Goal: Task Accomplishment & Management: Complete application form

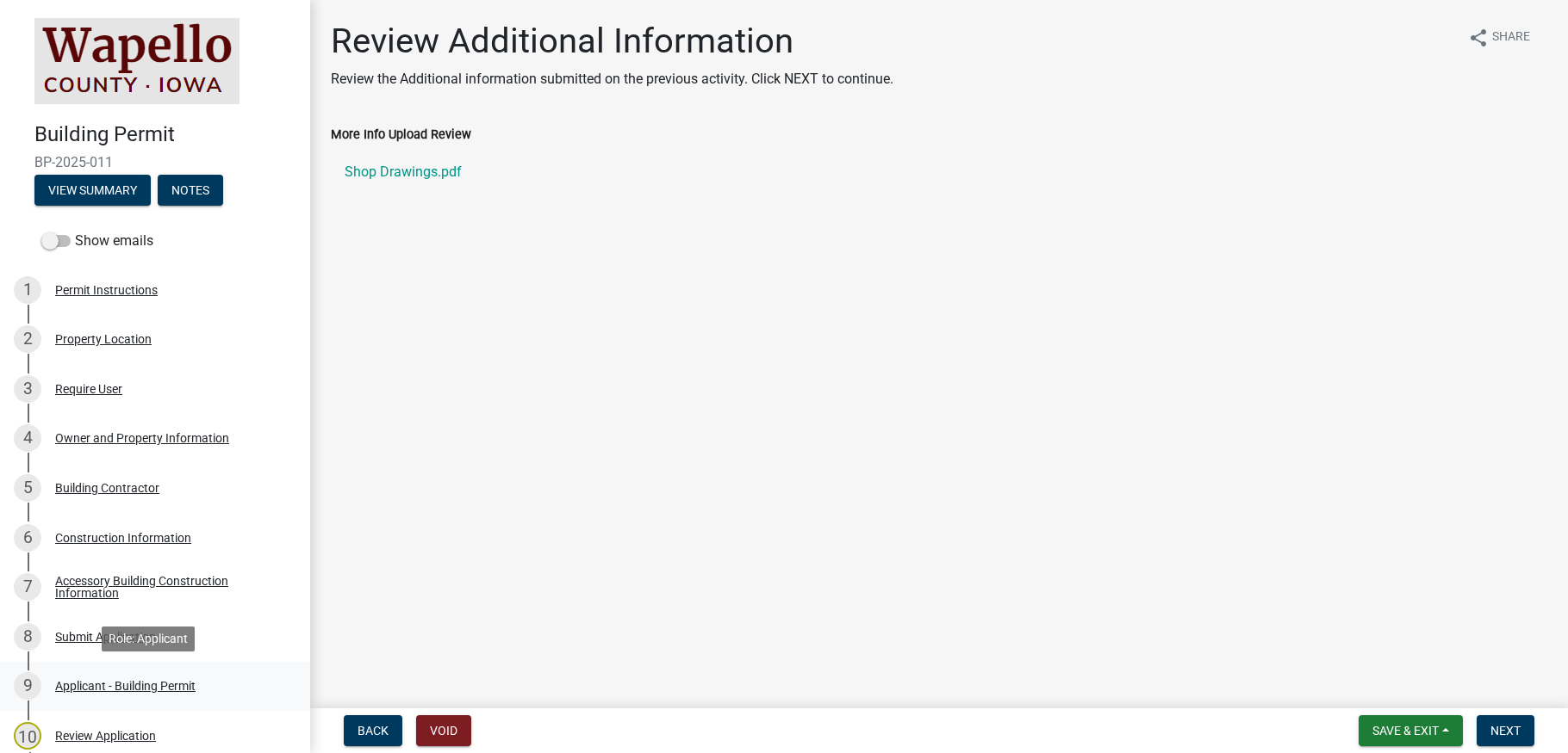
click at [154, 686] on div "Applicant - Building Permit" at bounding box center [125, 686] width 141 height 12
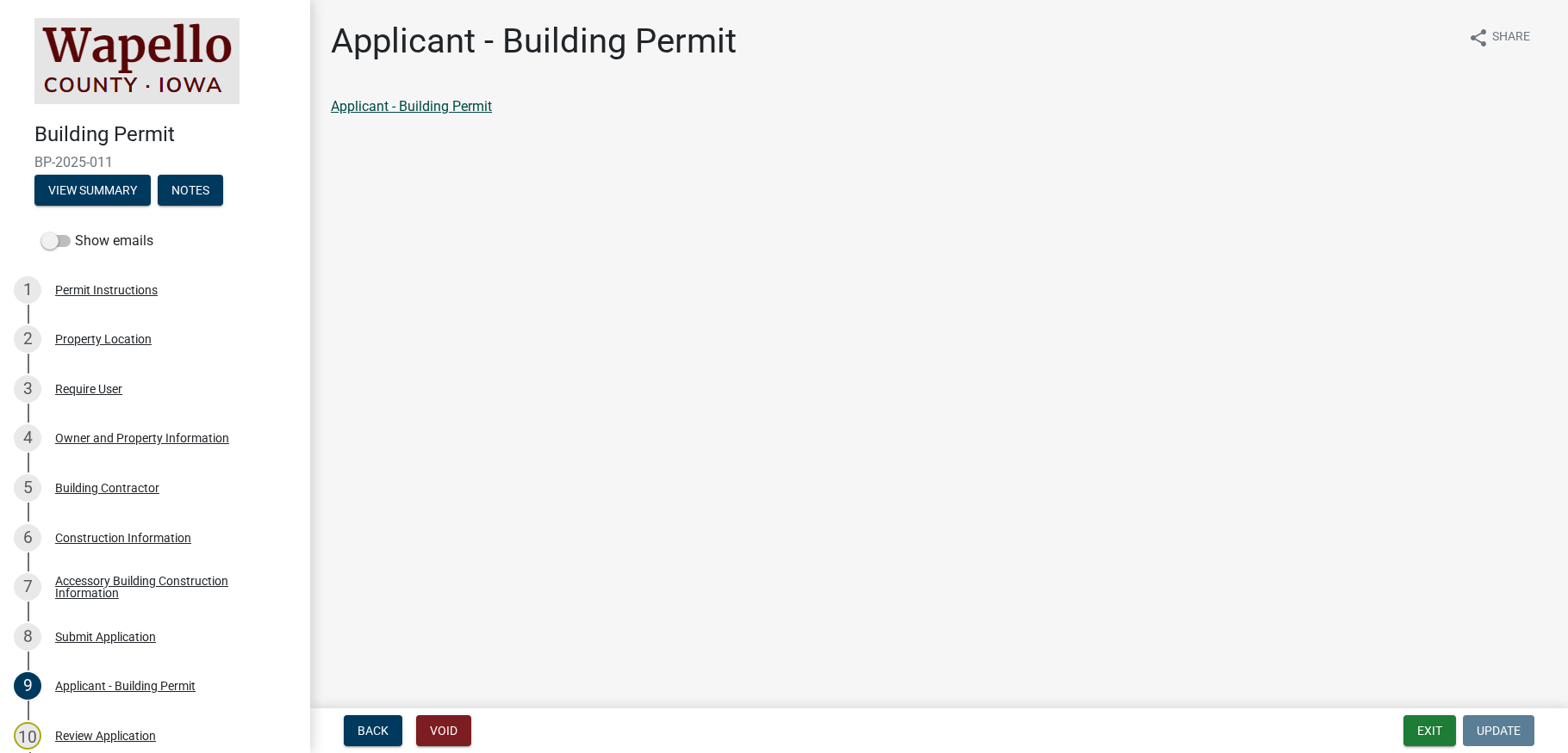
click at [474, 105] on link "Applicant - Building Permit" at bounding box center [411, 106] width 161 height 17
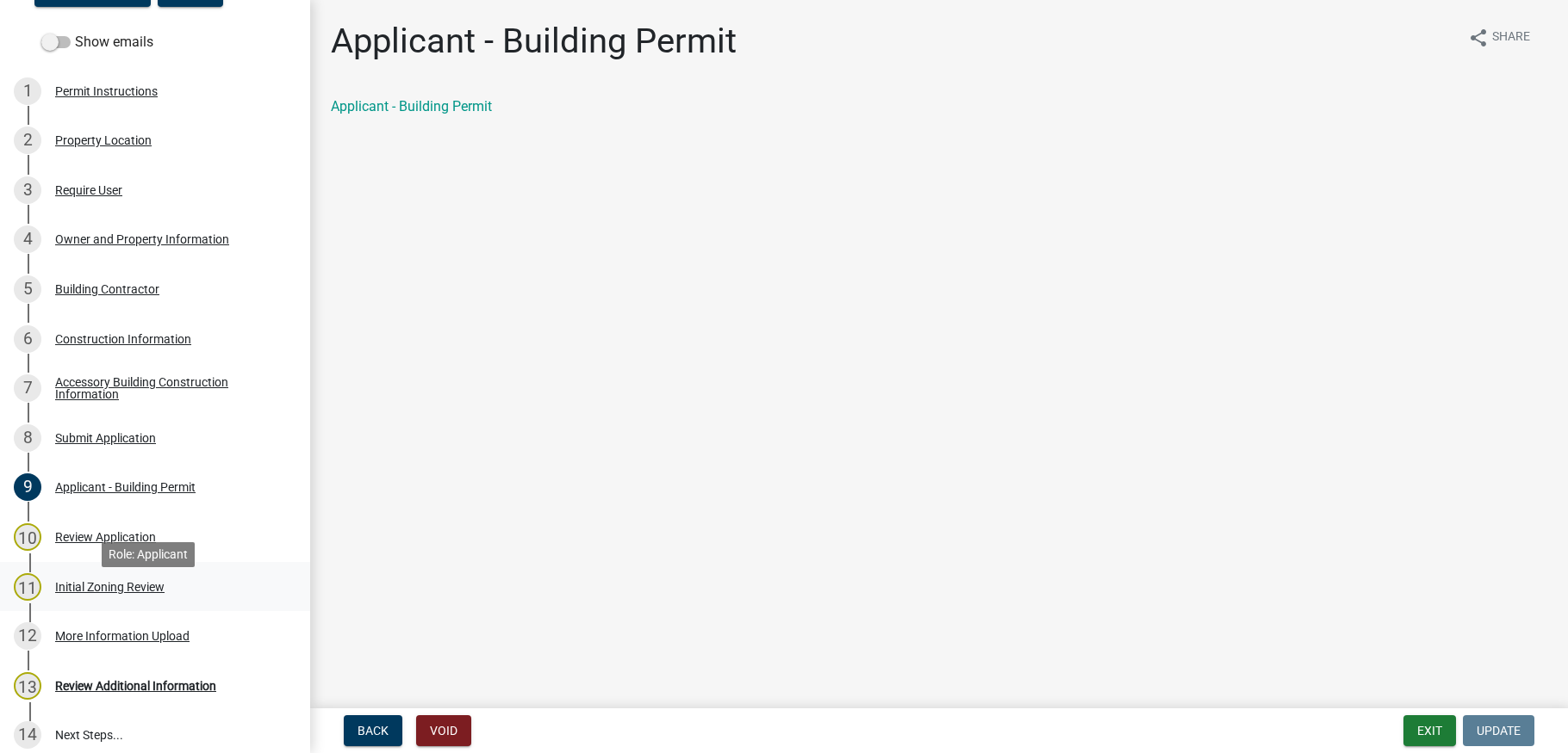
scroll to position [258, 0]
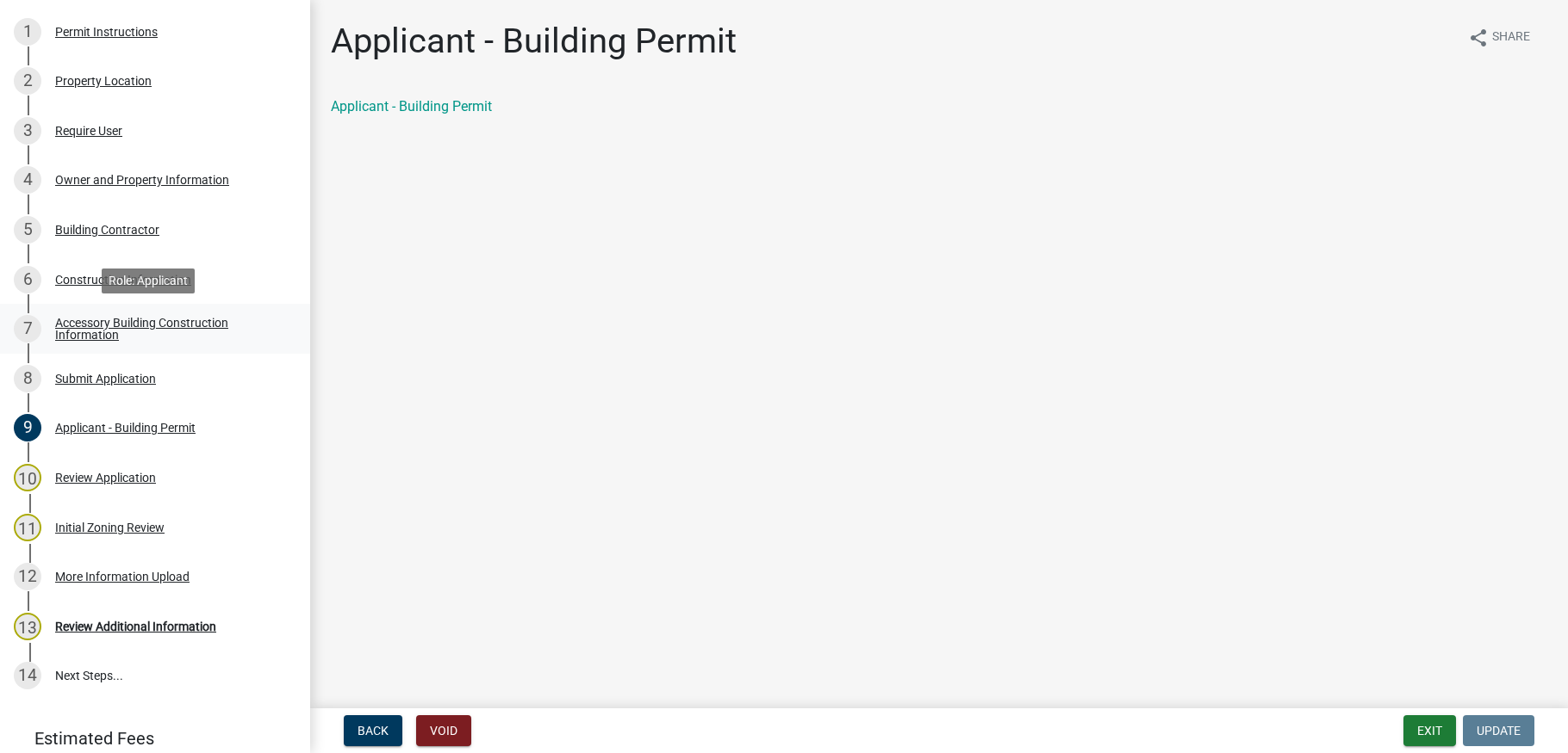
click at [105, 325] on div "Accessory Building Construction Information" at bounding box center [168, 329] width 227 height 24
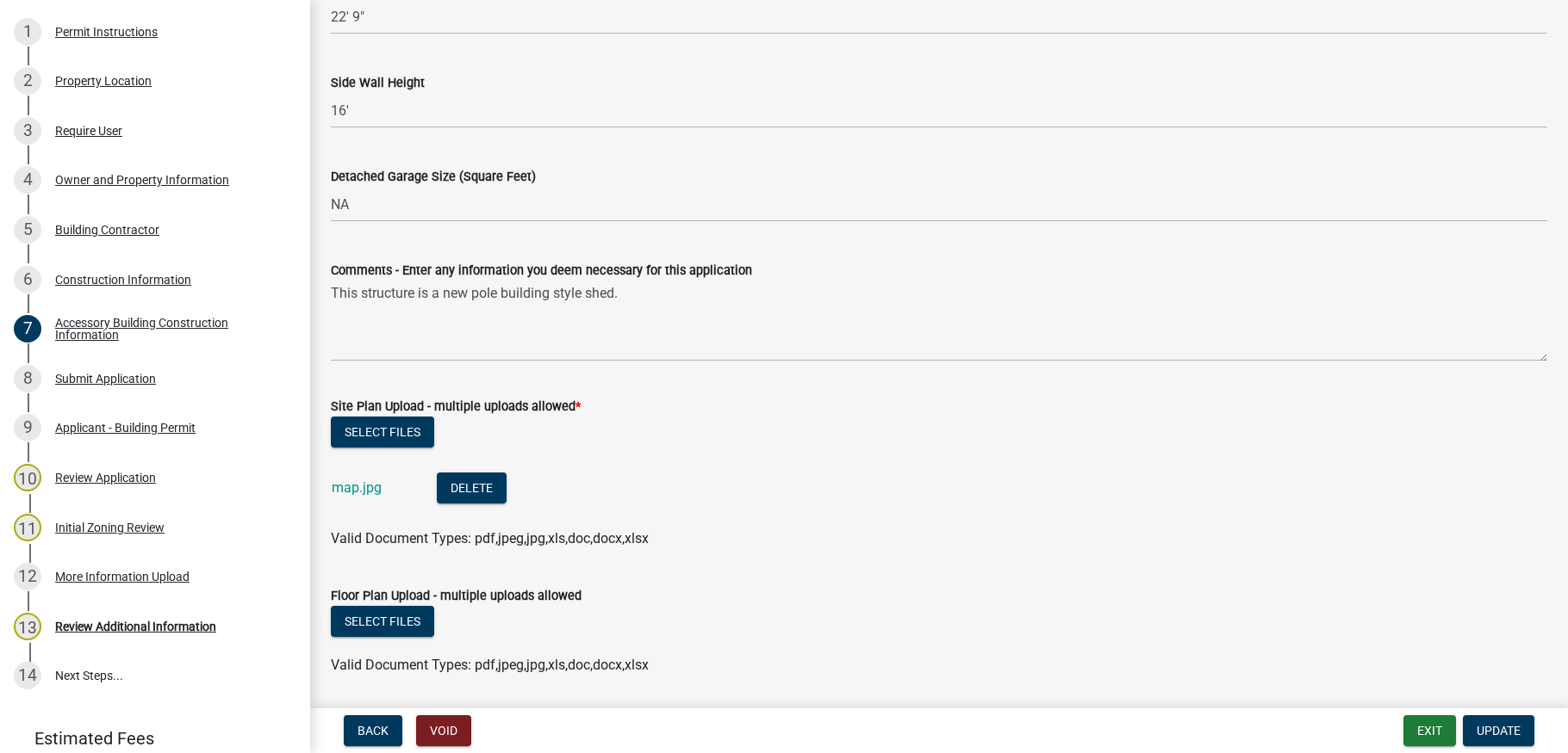
scroll to position [430, 0]
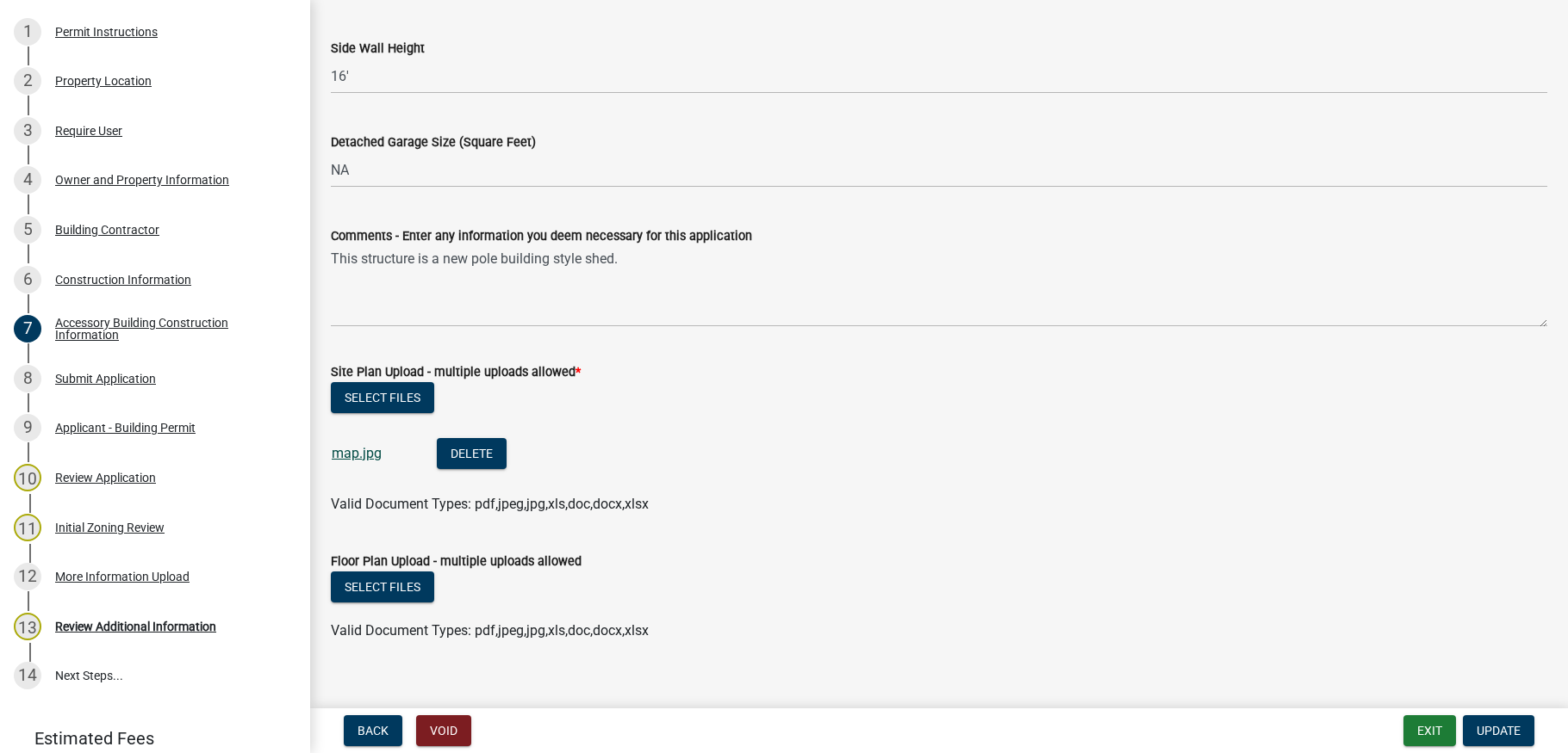
click at [353, 455] on link "map.jpg" at bounding box center [356, 453] width 50 height 17
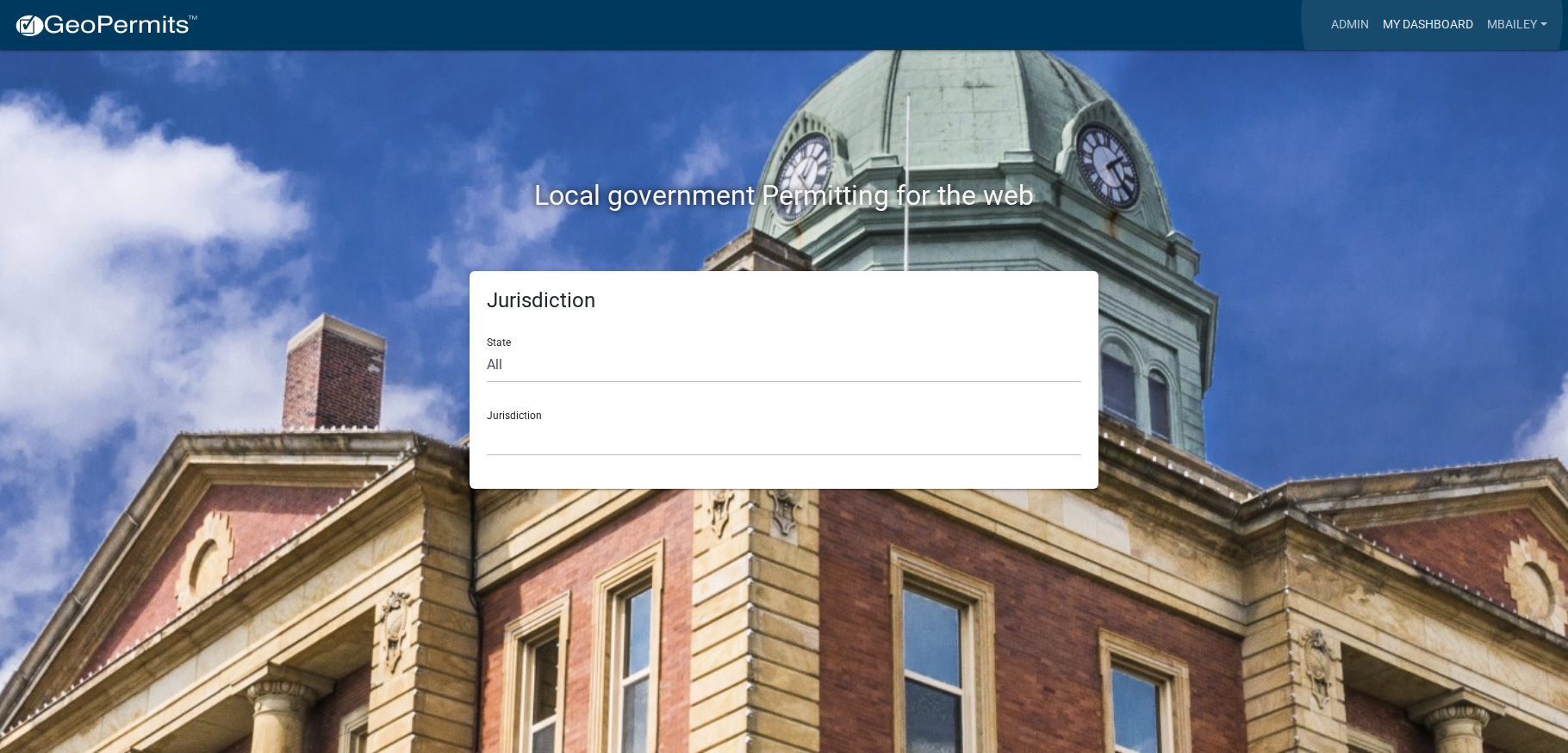
click at [1432, 17] on link "My Dashboard" at bounding box center [1427, 24] width 104 height 32
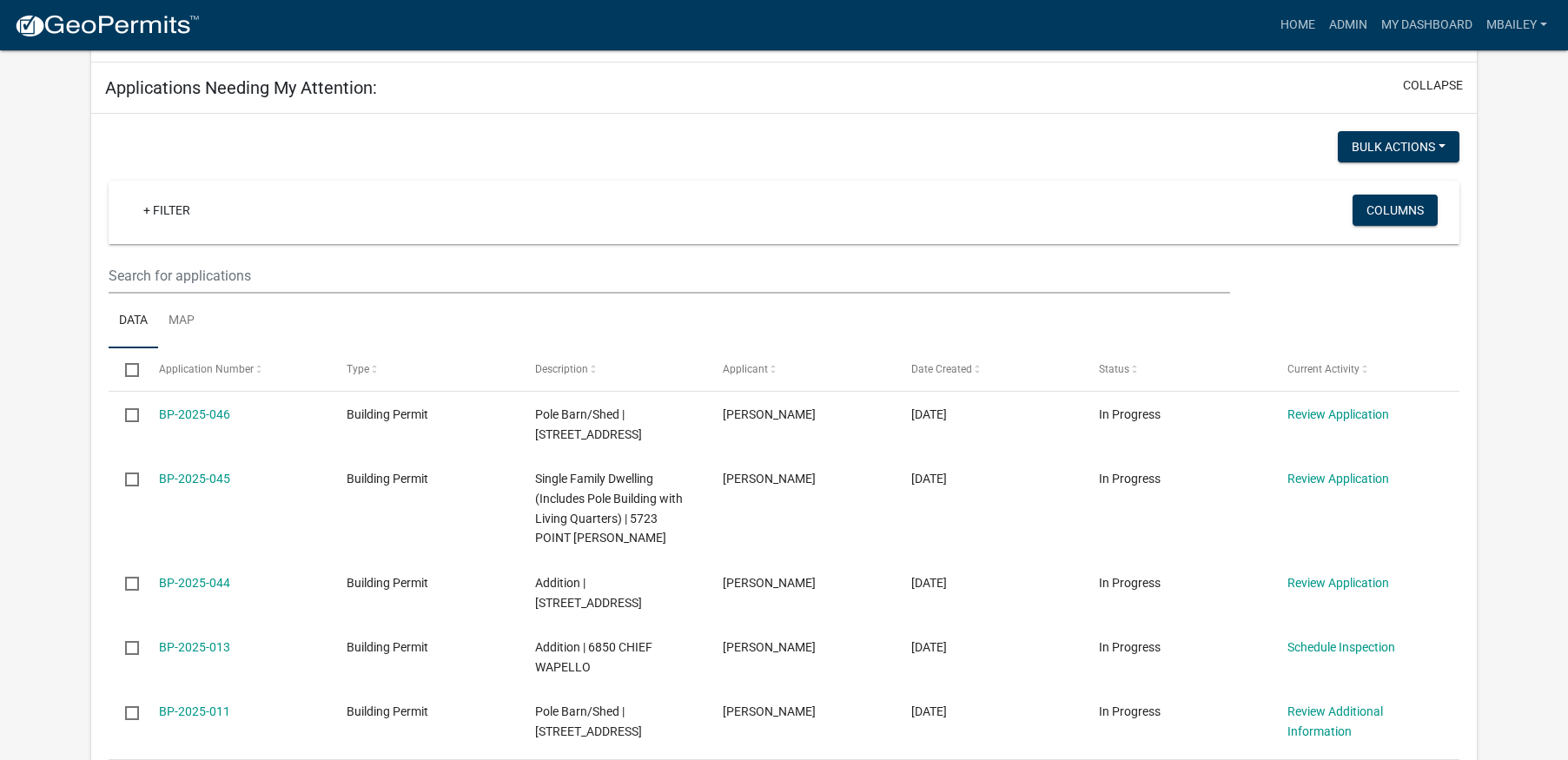
scroll to position [261, 0]
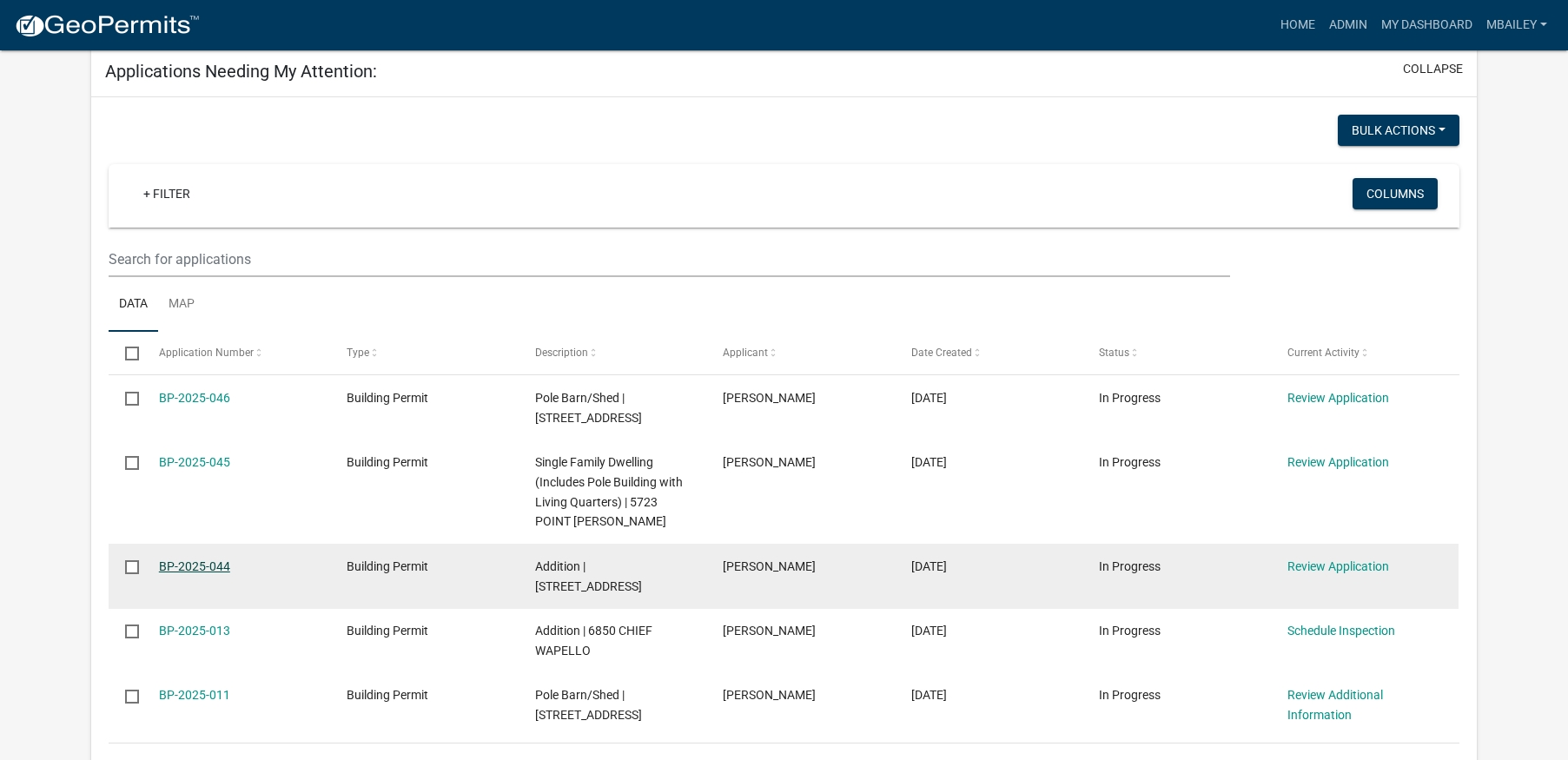
click at [211, 564] on link "BP-2025-044" at bounding box center [195, 566] width 71 height 14
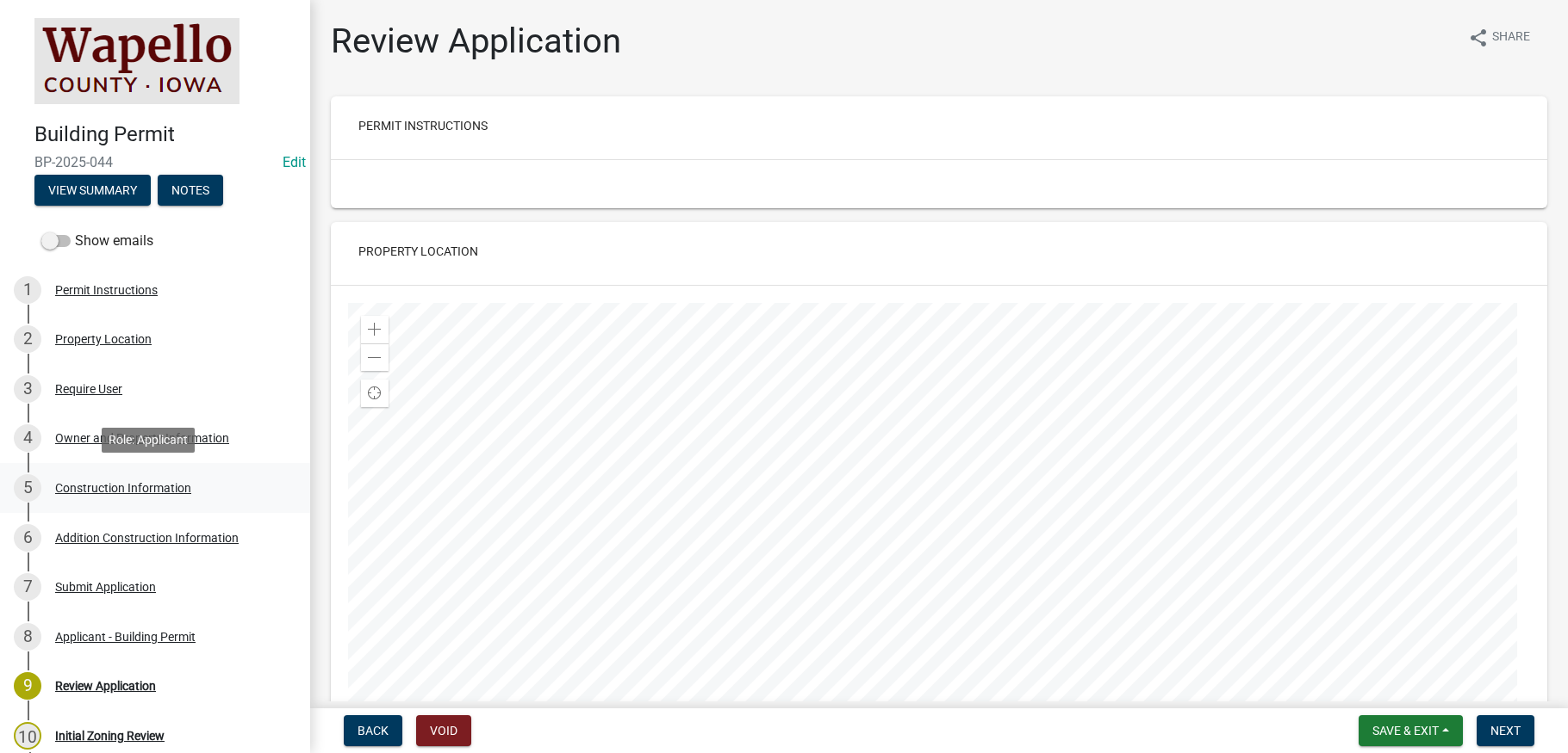
click at [68, 483] on div "Construction Information" at bounding box center [123, 488] width 136 height 12
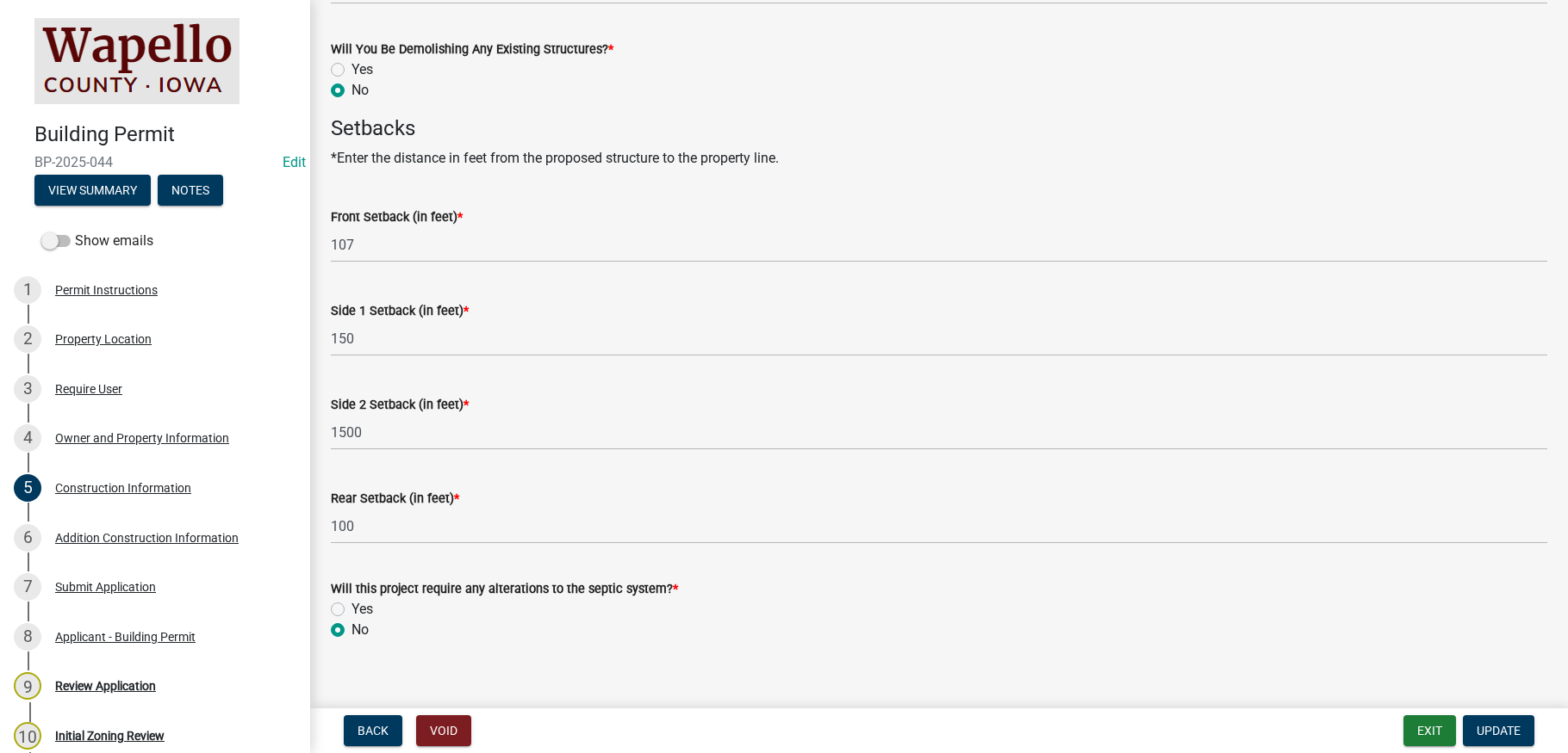
scroll to position [846, 0]
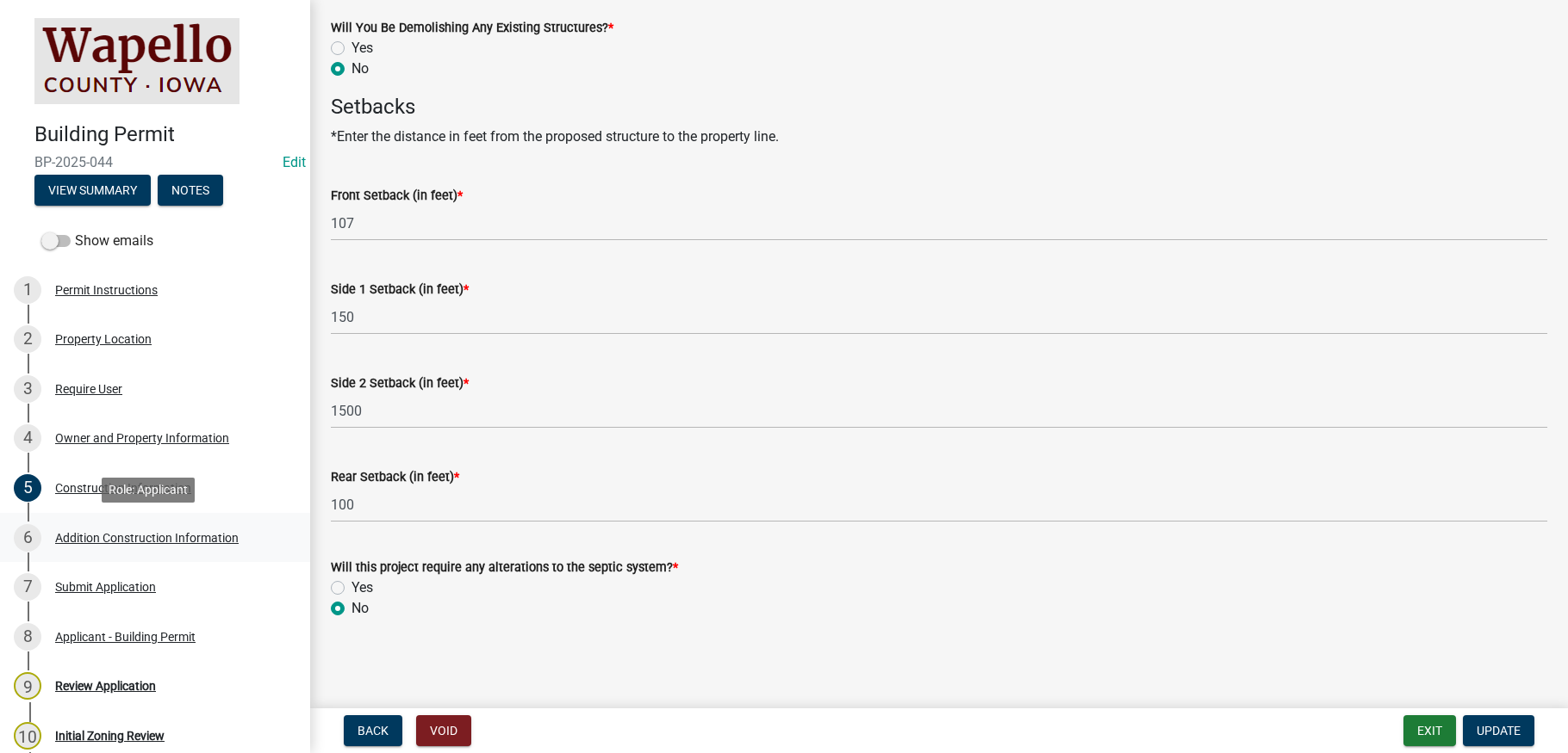
click at [196, 537] on div "Addition Construction Information" at bounding box center [147, 538] width 183 height 12
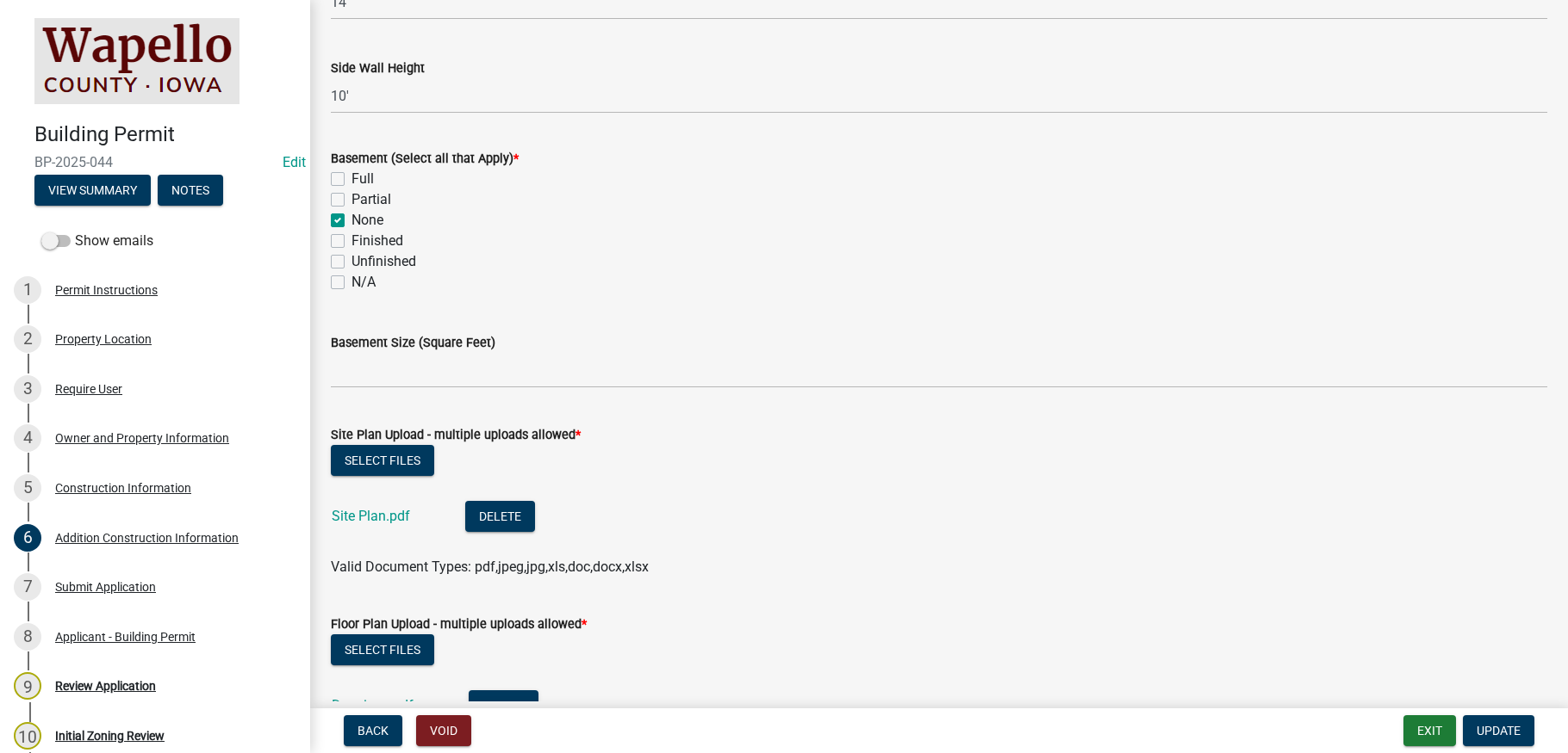
scroll to position [517, 0]
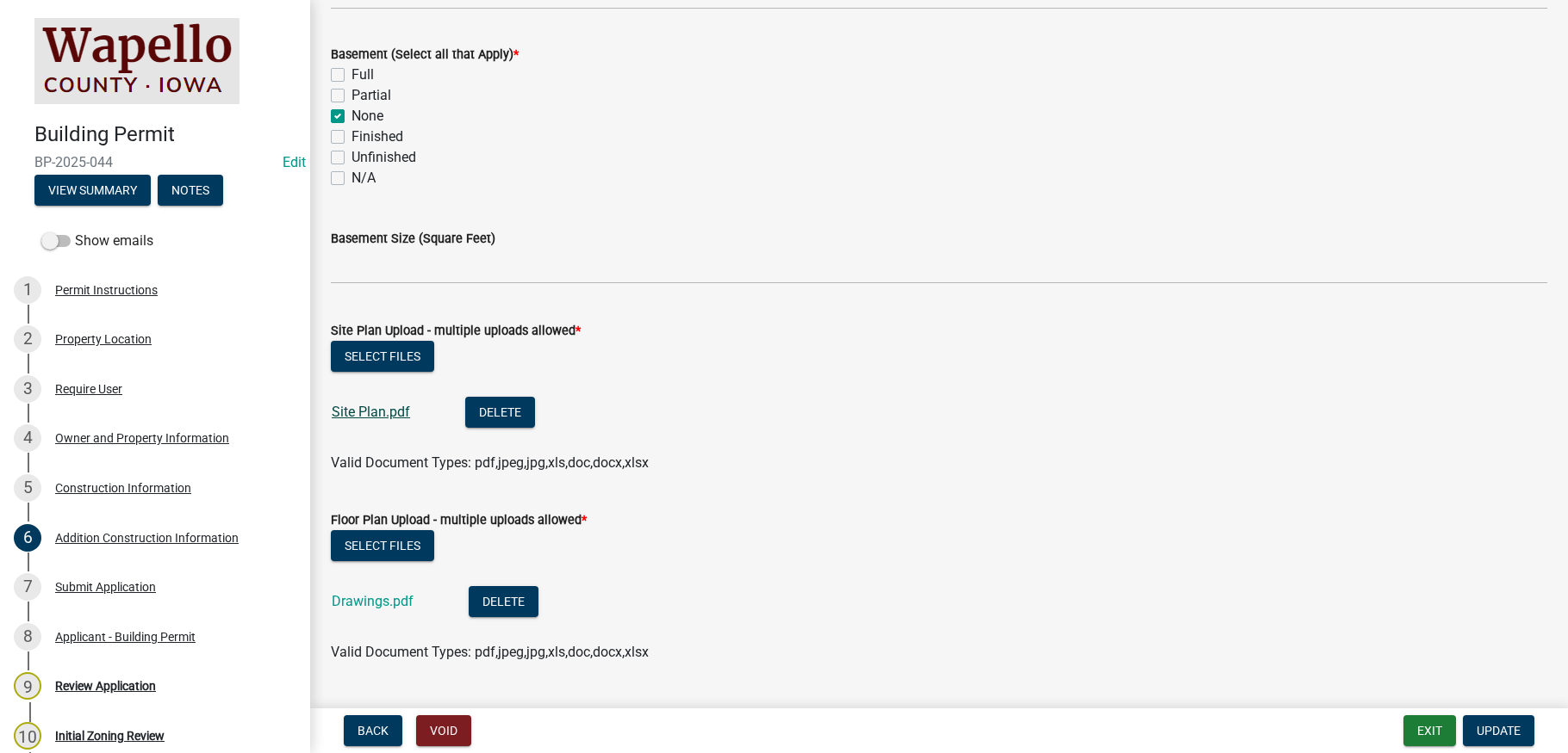
click at [381, 411] on link "Site Plan.pdf" at bounding box center [371, 412] width 79 height 17
click at [1507, 724] on span "Update" at bounding box center [1498, 731] width 44 height 14
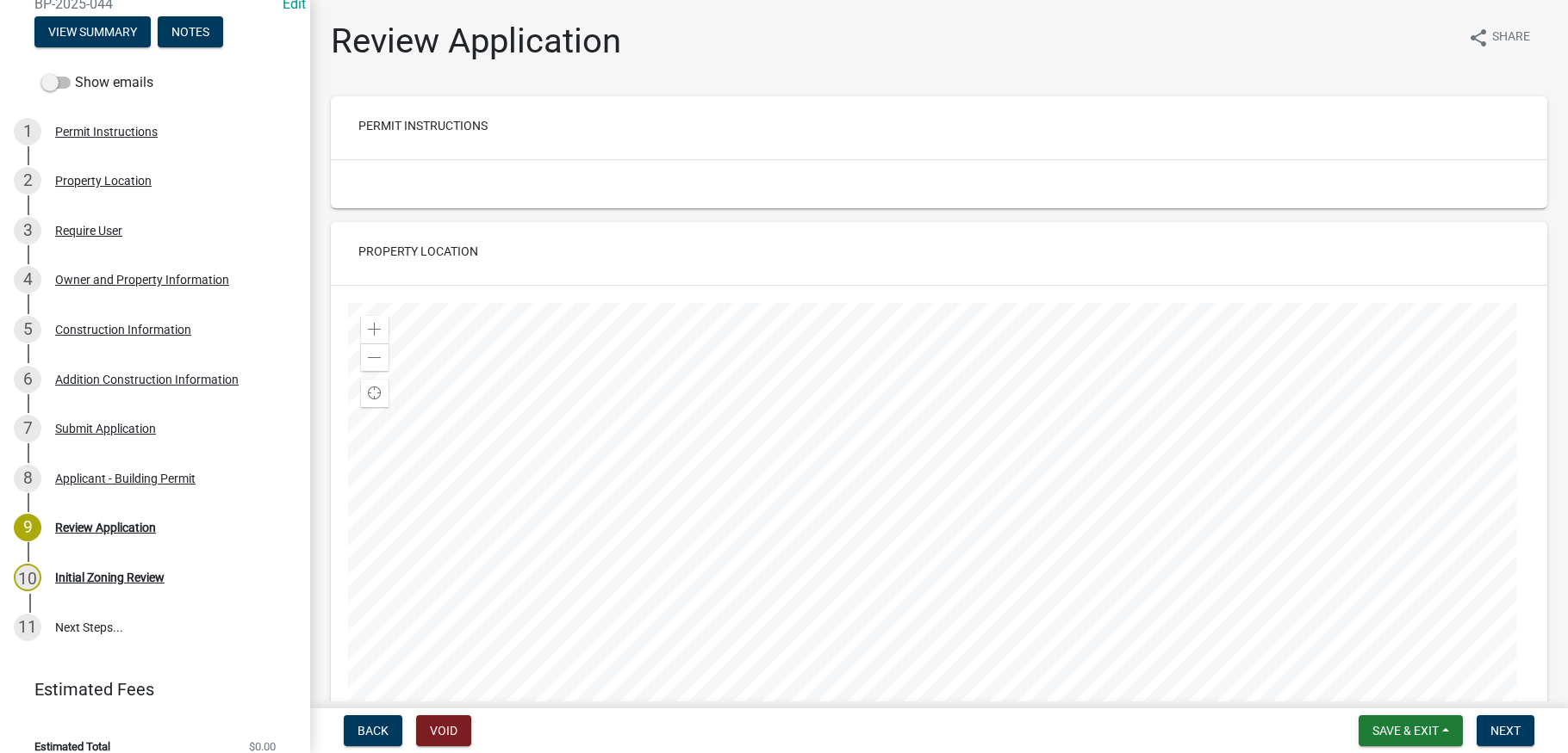
scroll to position [178, 0]
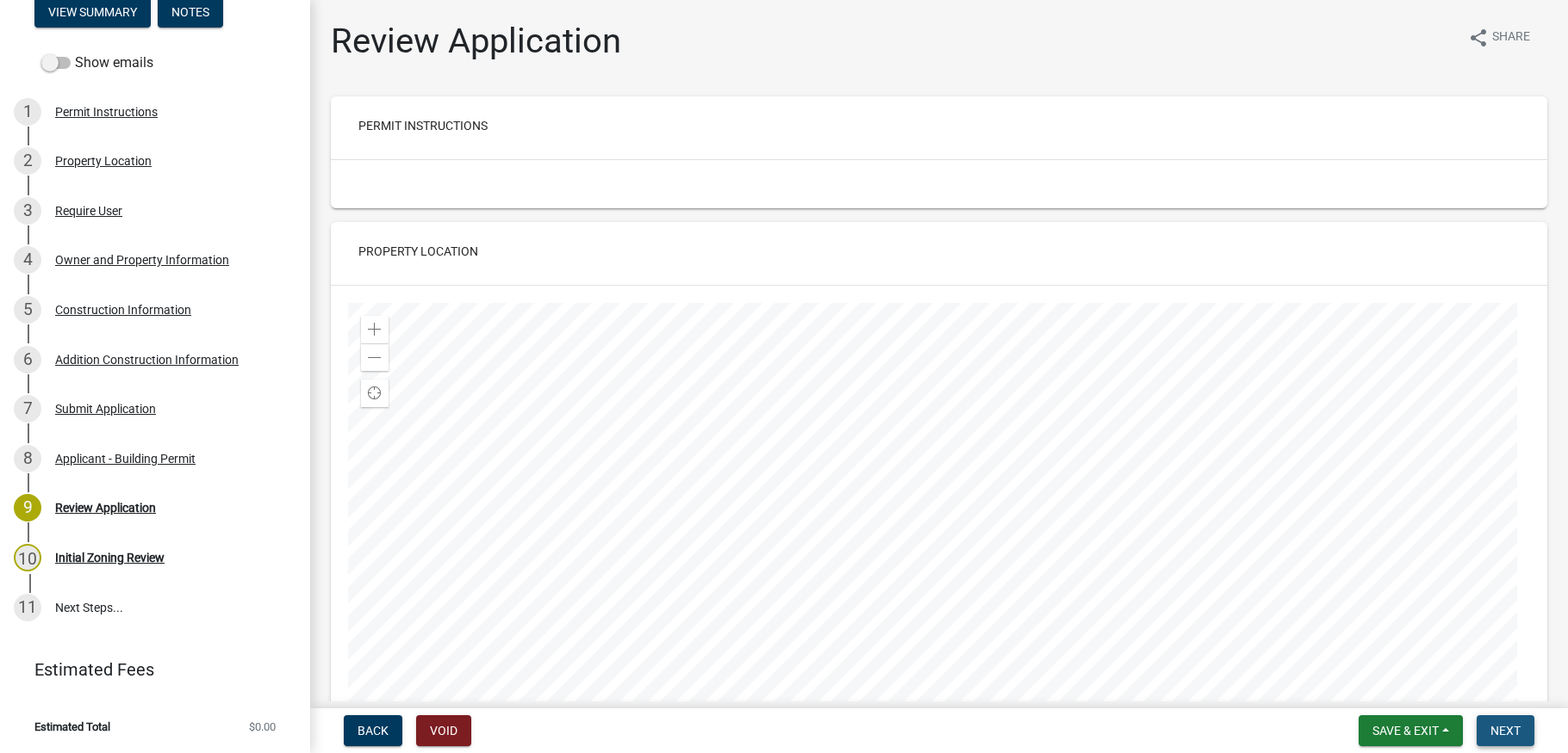
click at [1505, 730] on span "Next" at bounding box center [1505, 731] width 31 height 14
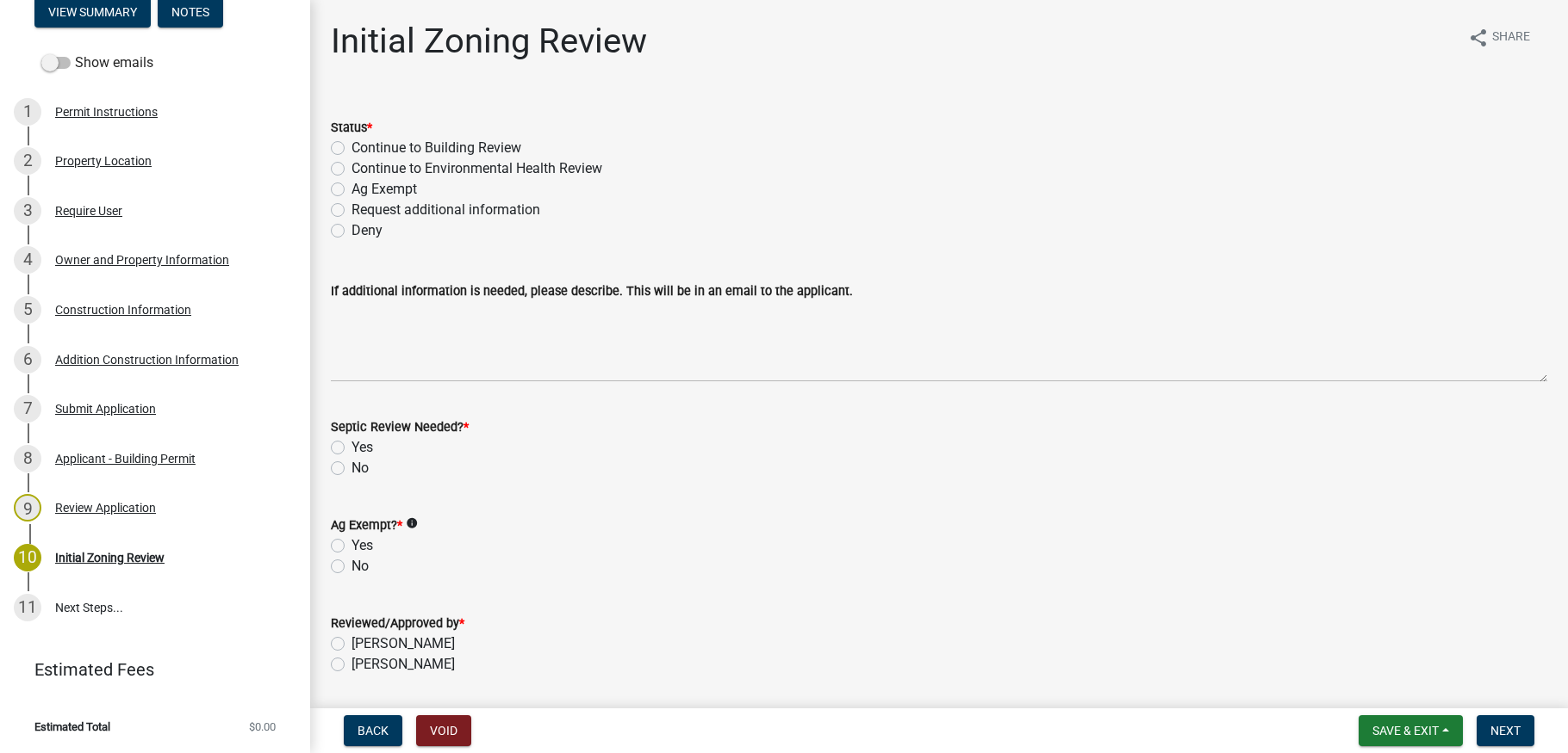
click at [352, 148] on label "Continue to Building Review" at bounding box center [437, 148] width 169 height 21
click at [352, 148] on input "Continue to Building Review" at bounding box center [357, 143] width 11 height 11
radio input "true"
click at [352, 466] on label "No" at bounding box center [361, 469] width 17 height 21
click at [352, 466] on input "No" at bounding box center [357, 463] width 11 height 11
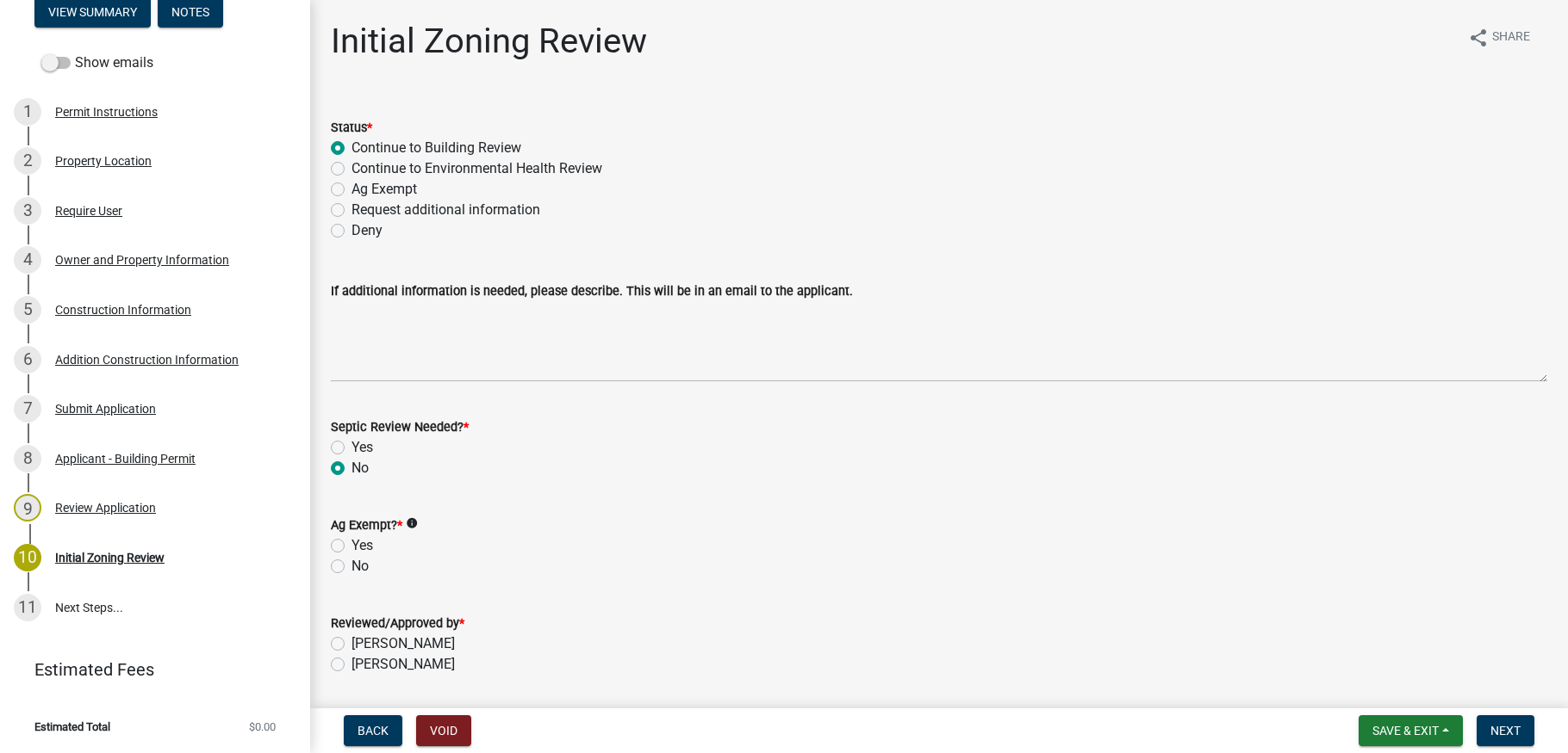
radio input "true"
click at [352, 566] on label "No" at bounding box center [361, 566] width 17 height 21
click at [352, 566] on input "No" at bounding box center [357, 561] width 11 height 11
radio input "true"
click at [352, 643] on label "[PERSON_NAME]" at bounding box center [403, 644] width 103 height 21
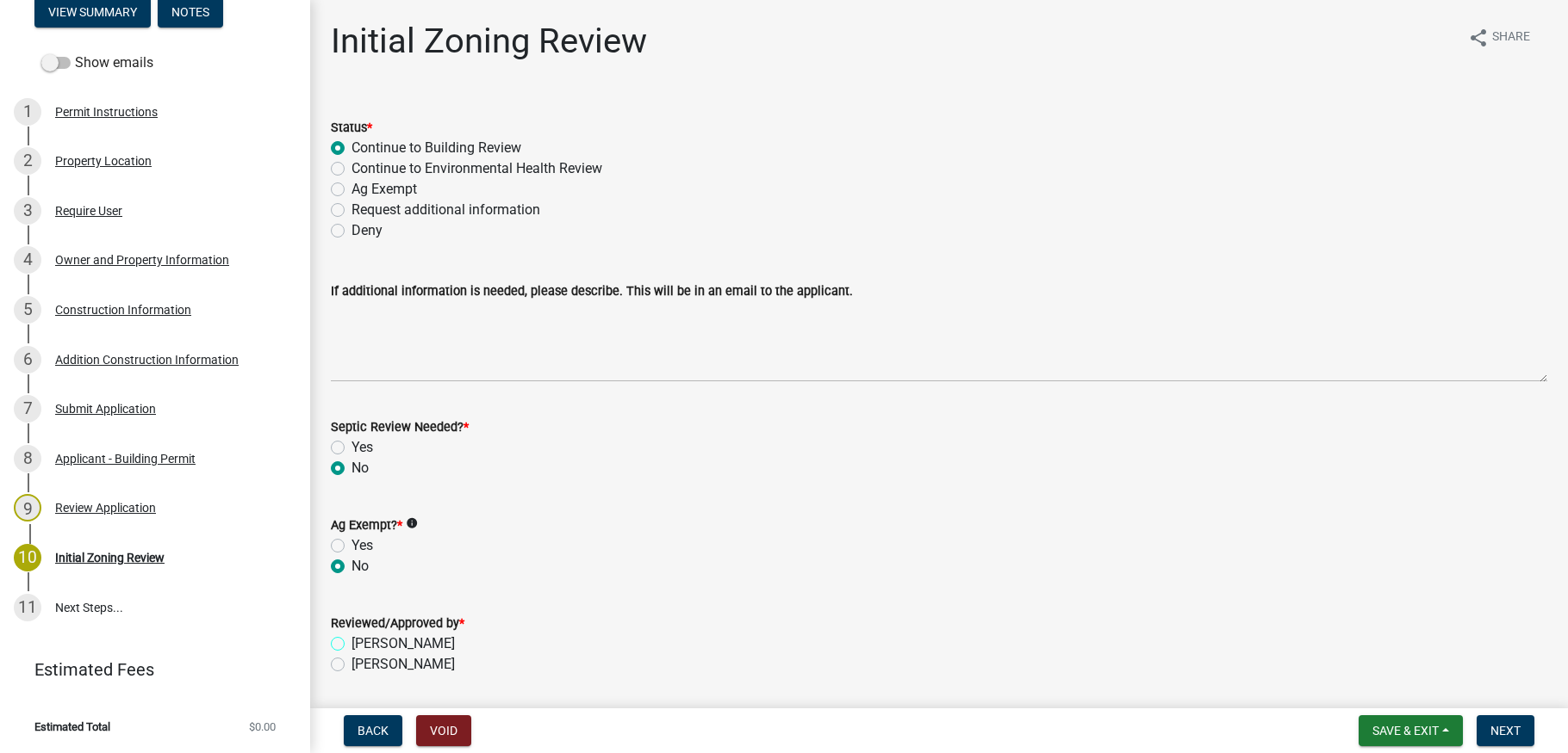
click at [352, 643] on input "[PERSON_NAME]" at bounding box center [357, 639] width 11 height 11
radio input "true"
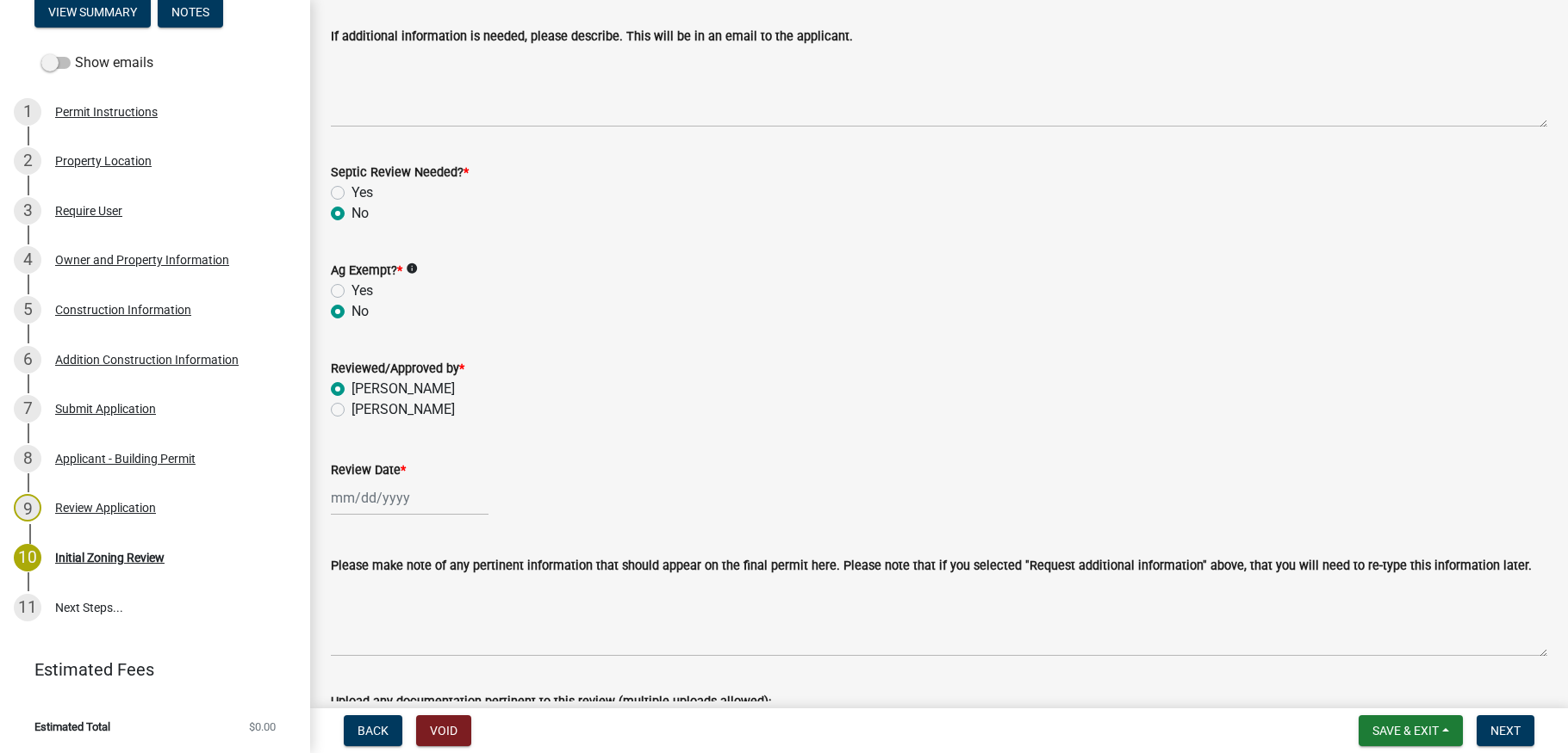
scroll to position [345, 0]
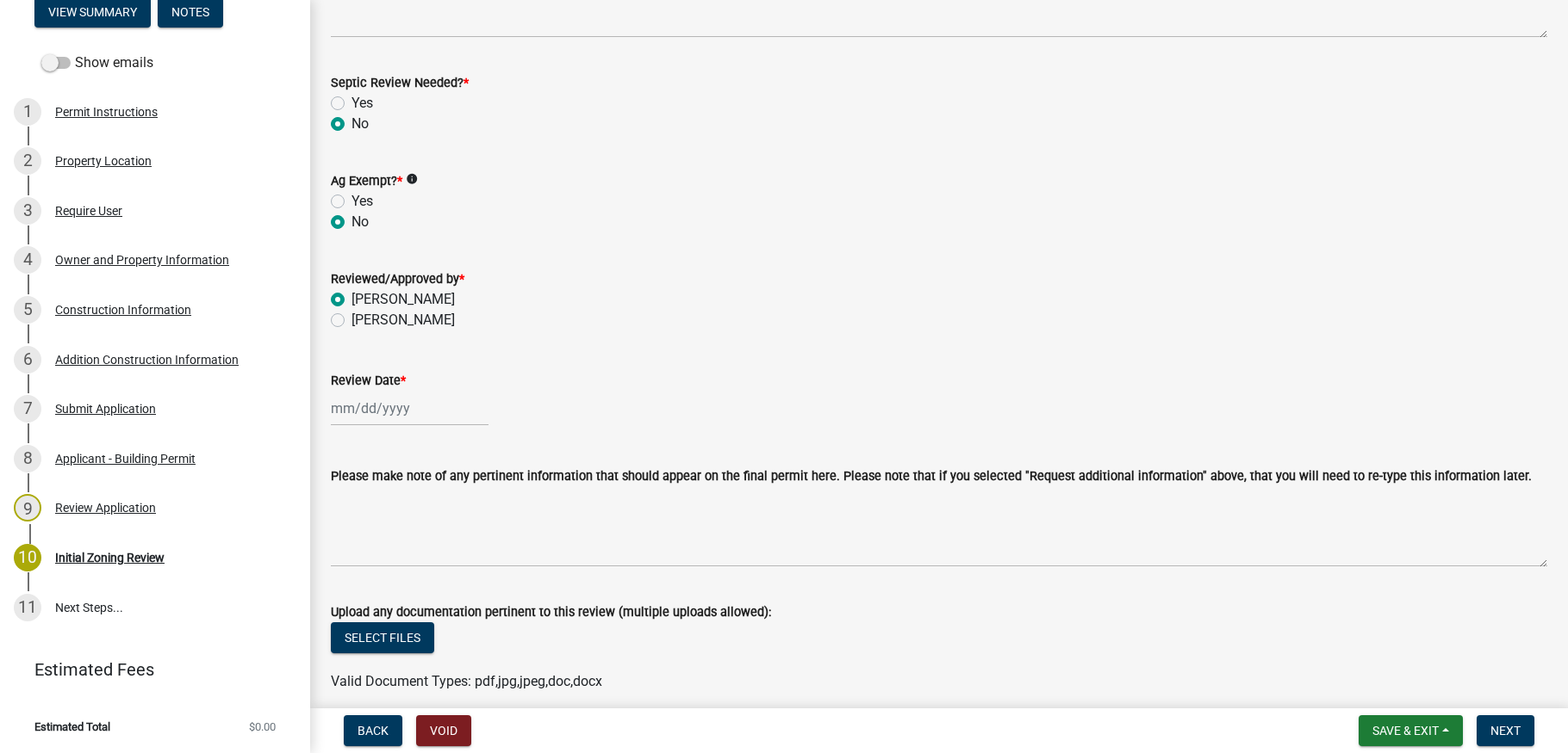
select select "8"
select select "2025"
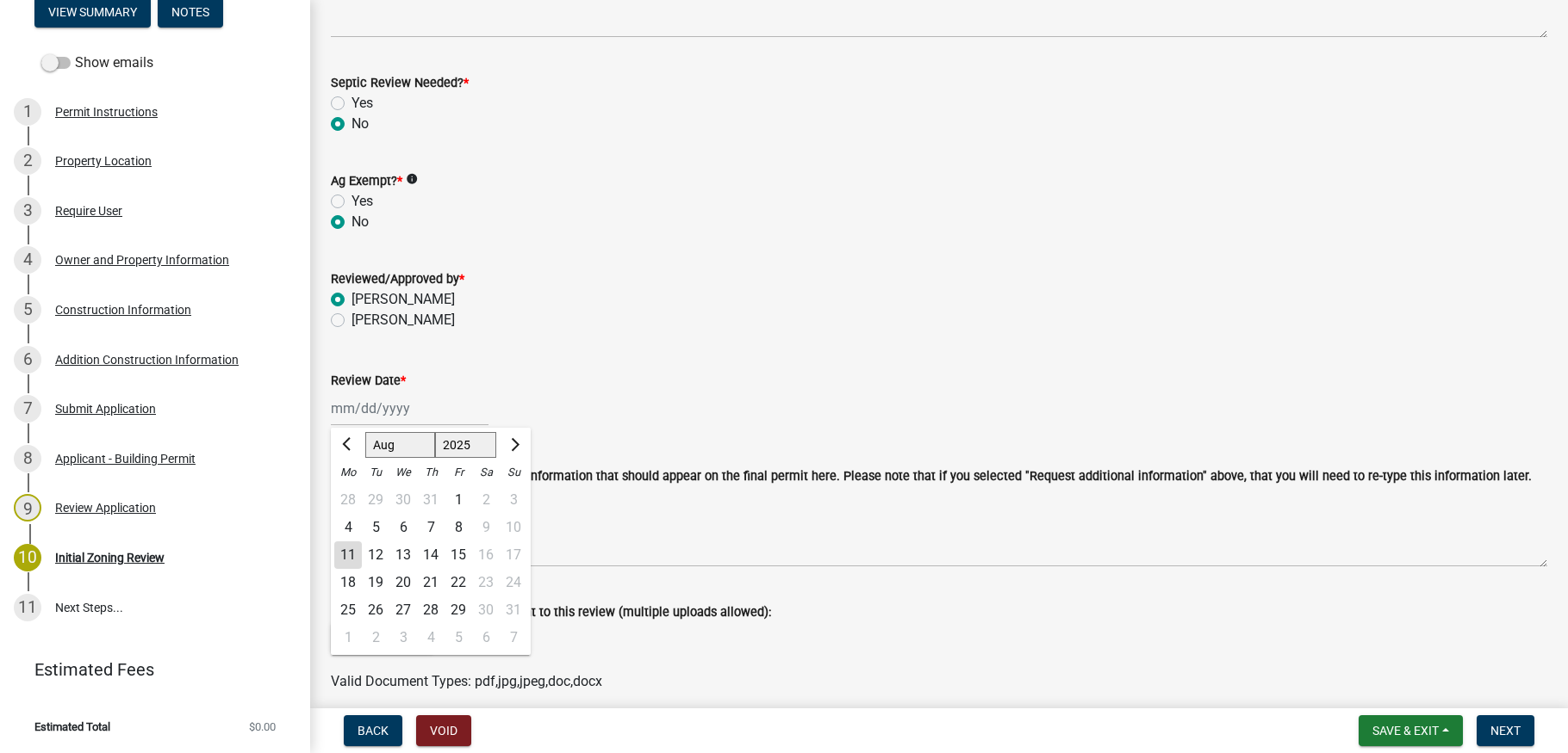
click at [398, 414] on div "[PERSON_NAME] Feb Mar Apr [PERSON_NAME][DATE] Oct Nov [DATE] 1526 1527 1528 152…" at bounding box center [409, 408] width 158 height 35
click at [347, 550] on div "11" at bounding box center [348, 556] width 28 height 28
type input "[DATE]"
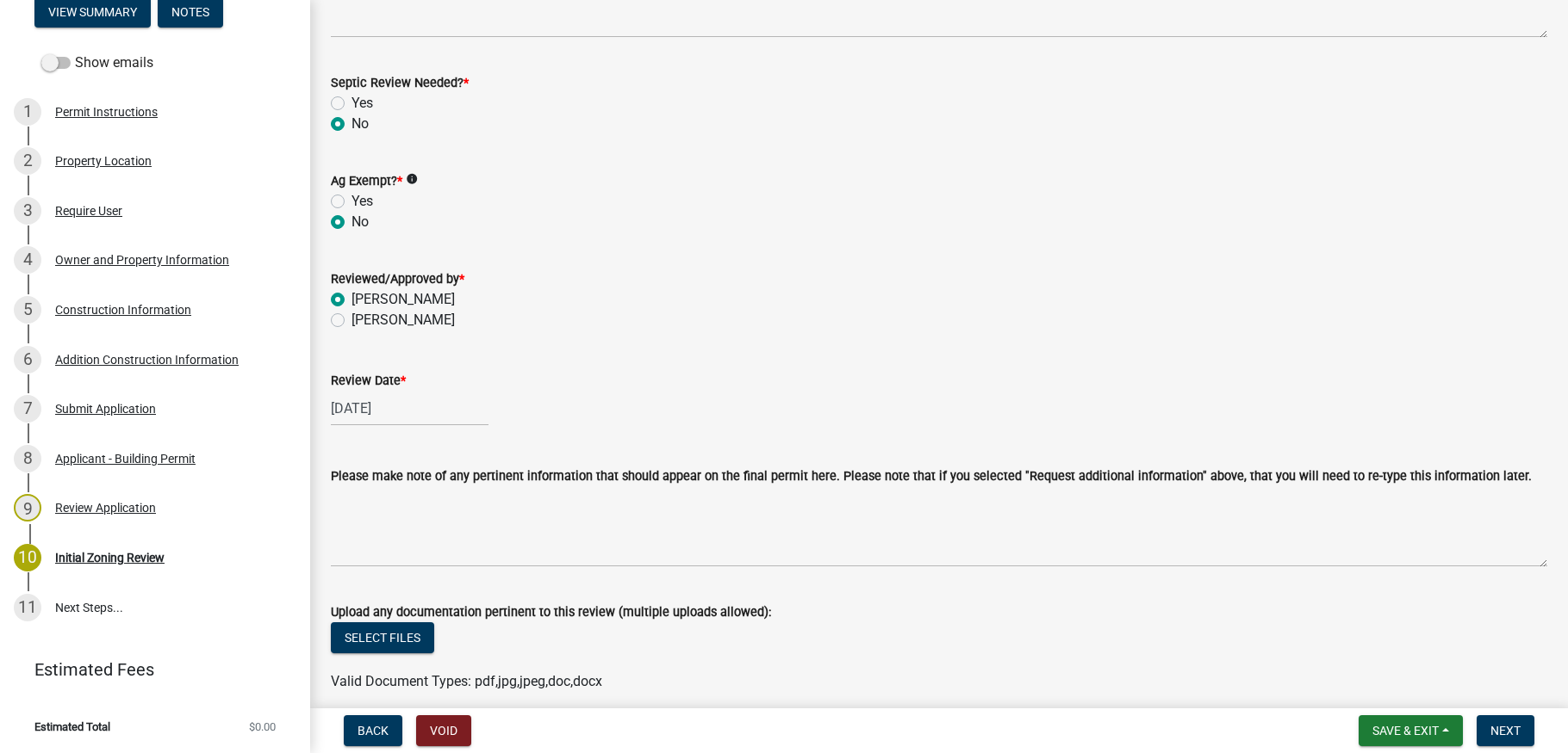
scroll to position [417, 0]
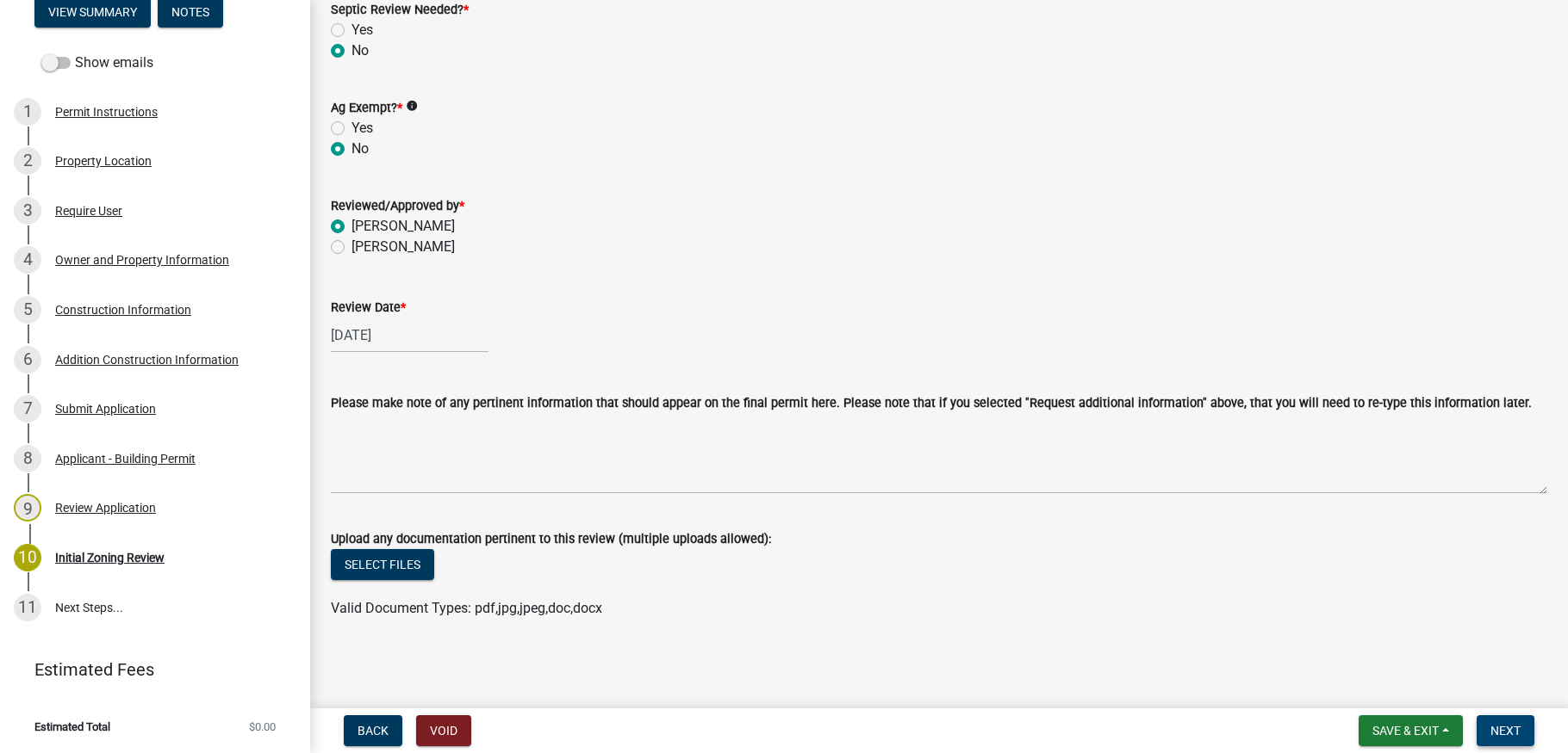
click at [1501, 728] on span "Next" at bounding box center [1505, 731] width 31 height 14
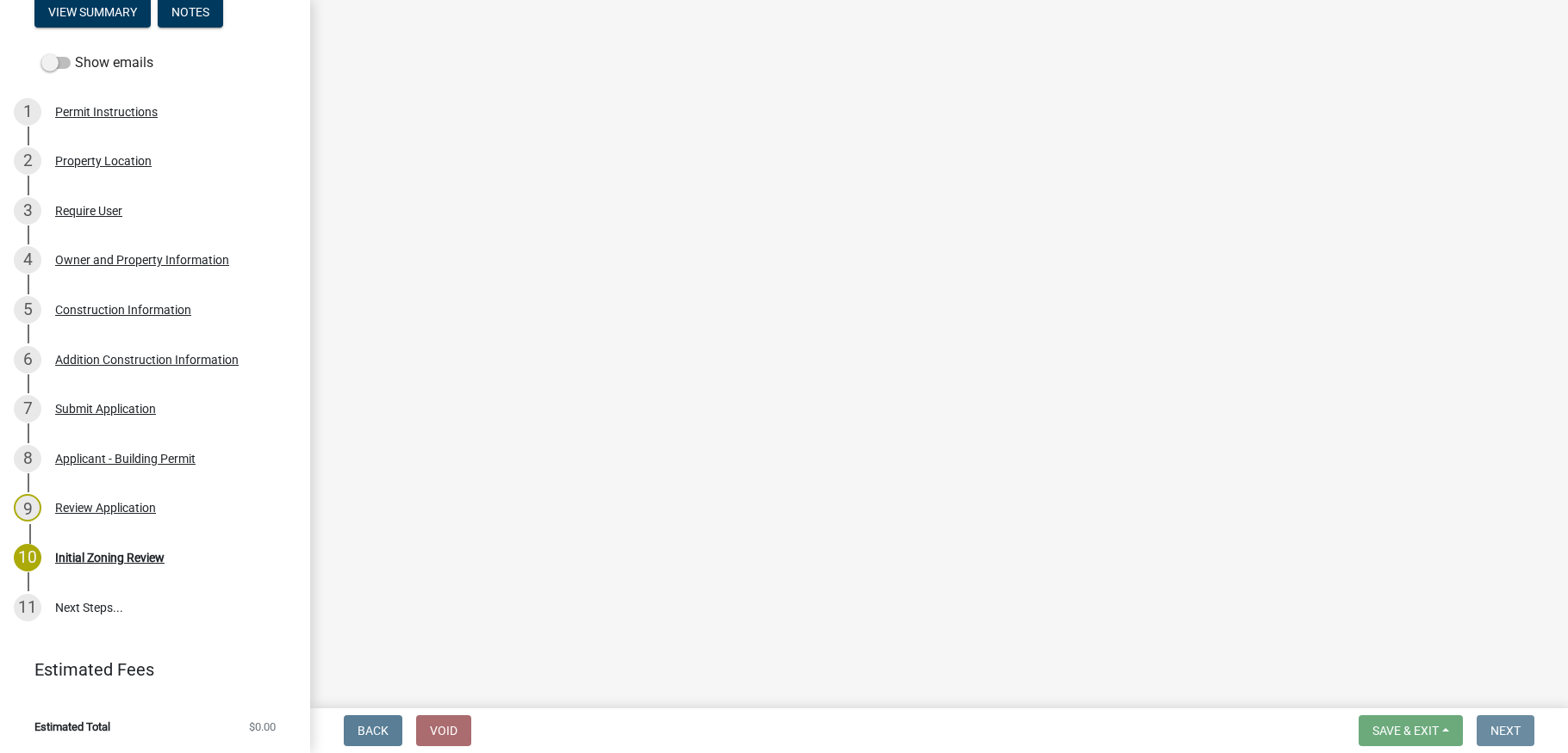
scroll to position [0, 0]
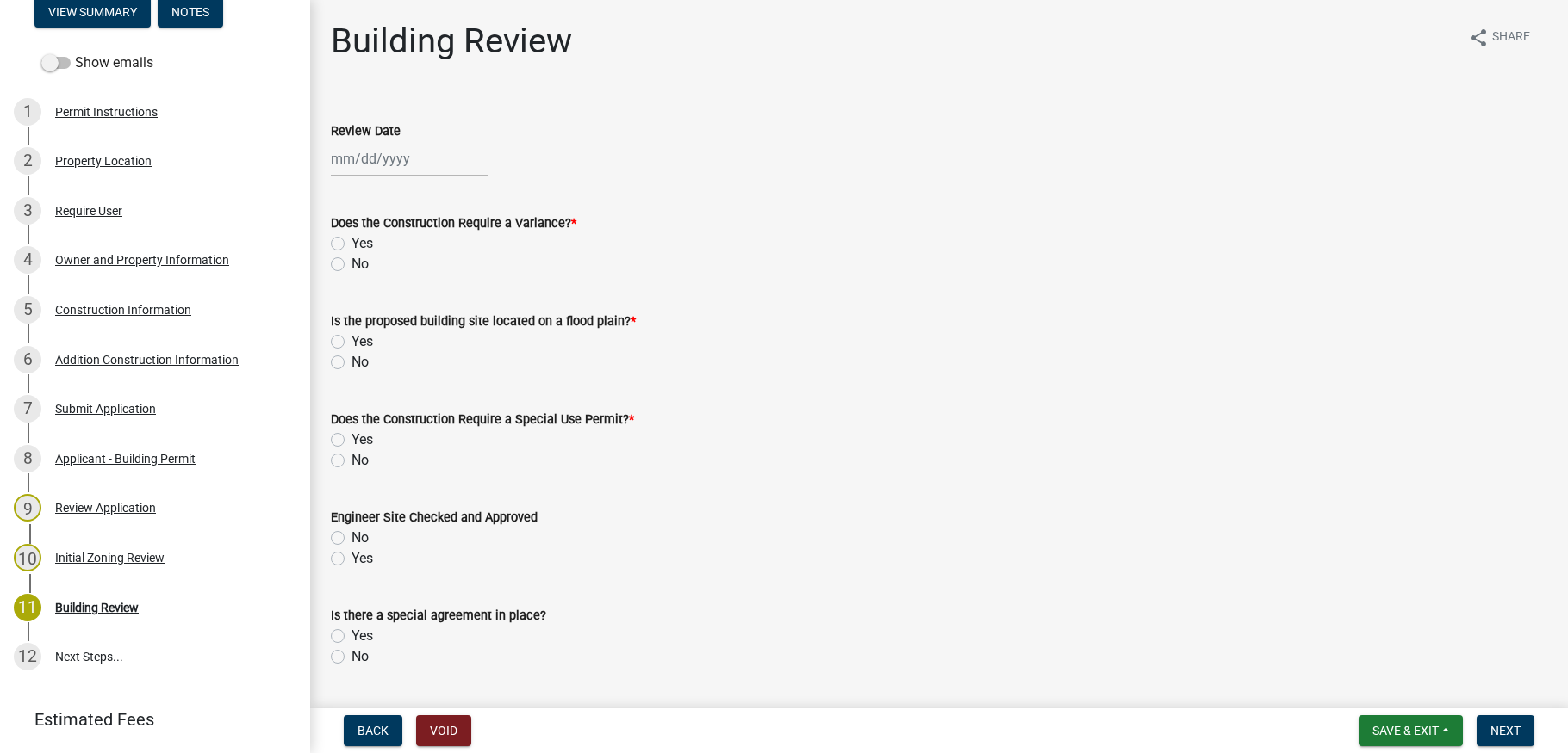
select select "8"
select select "2025"
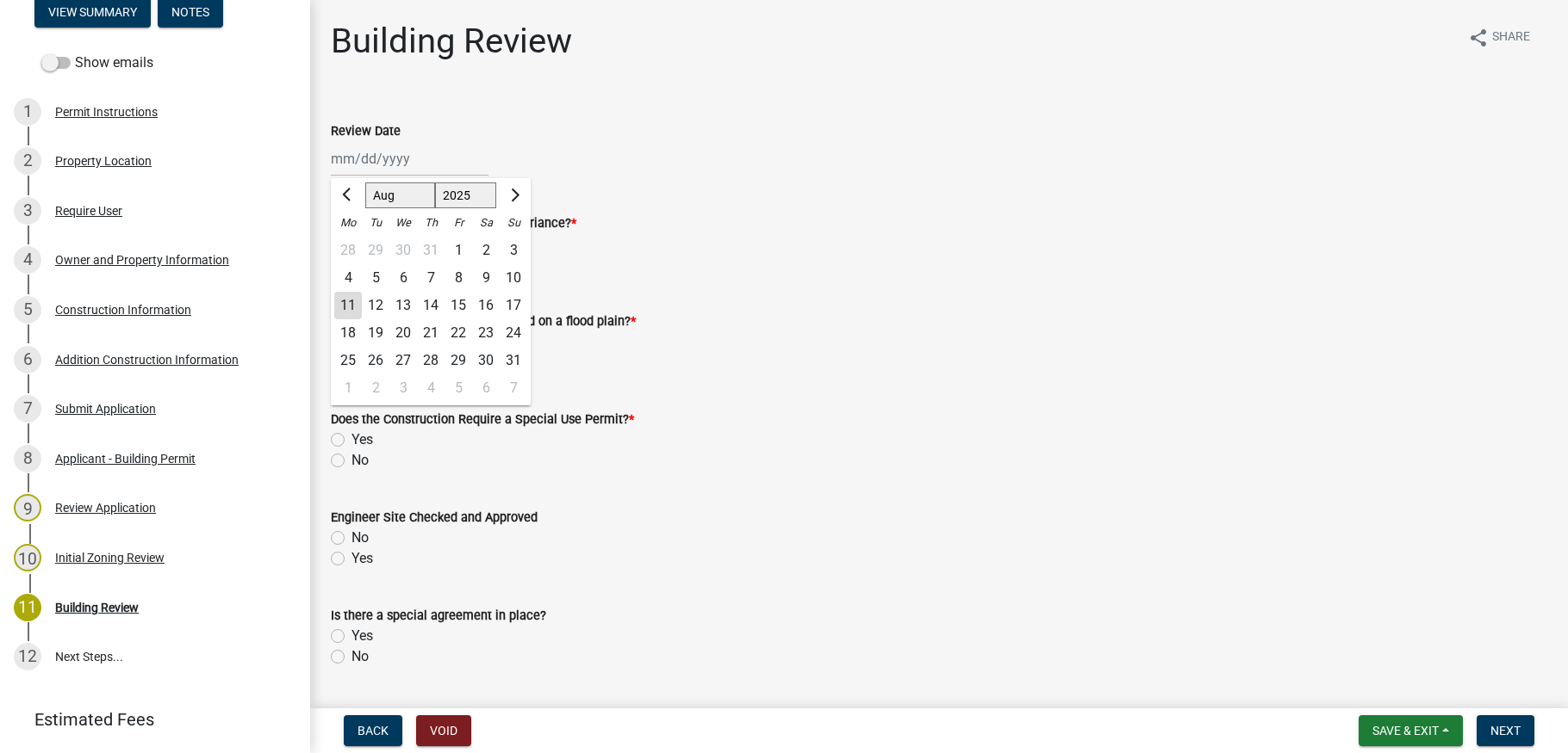
click at [392, 168] on div "[PERSON_NAME] Feb Mar Apr [PERSON_NAME][DATE] Oct Nov [DATE] 1526 1527 1528 152…" at bounding box center [409, 159] width 158 height 35
click at [351, 298] on div "11" at bounding box center [348, 305] width 28 height 28
type input "[DATE]"
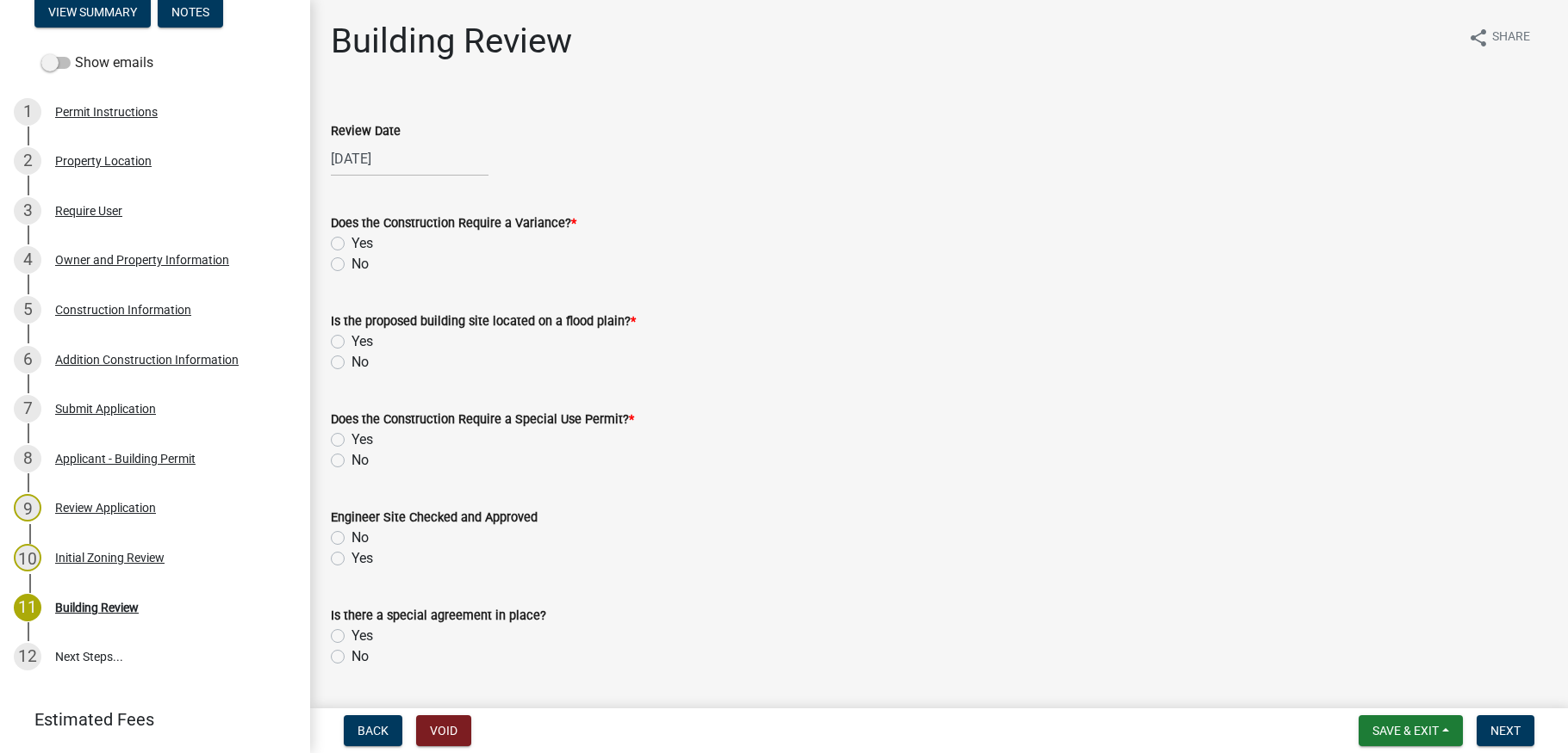
click at [352, 261] on label "No" at bounding box center [361, 264] width 17 height 21
click at [352, 261] on input "No" at bounding box center [357, 259] width 11 height 11
radio input "true"
click at [352, 362] on label "No" at bounding box center [361, 363] width 17 height 21
click at [352, 362] on input "No" at bounding box center [357, 358] width 11 height 11
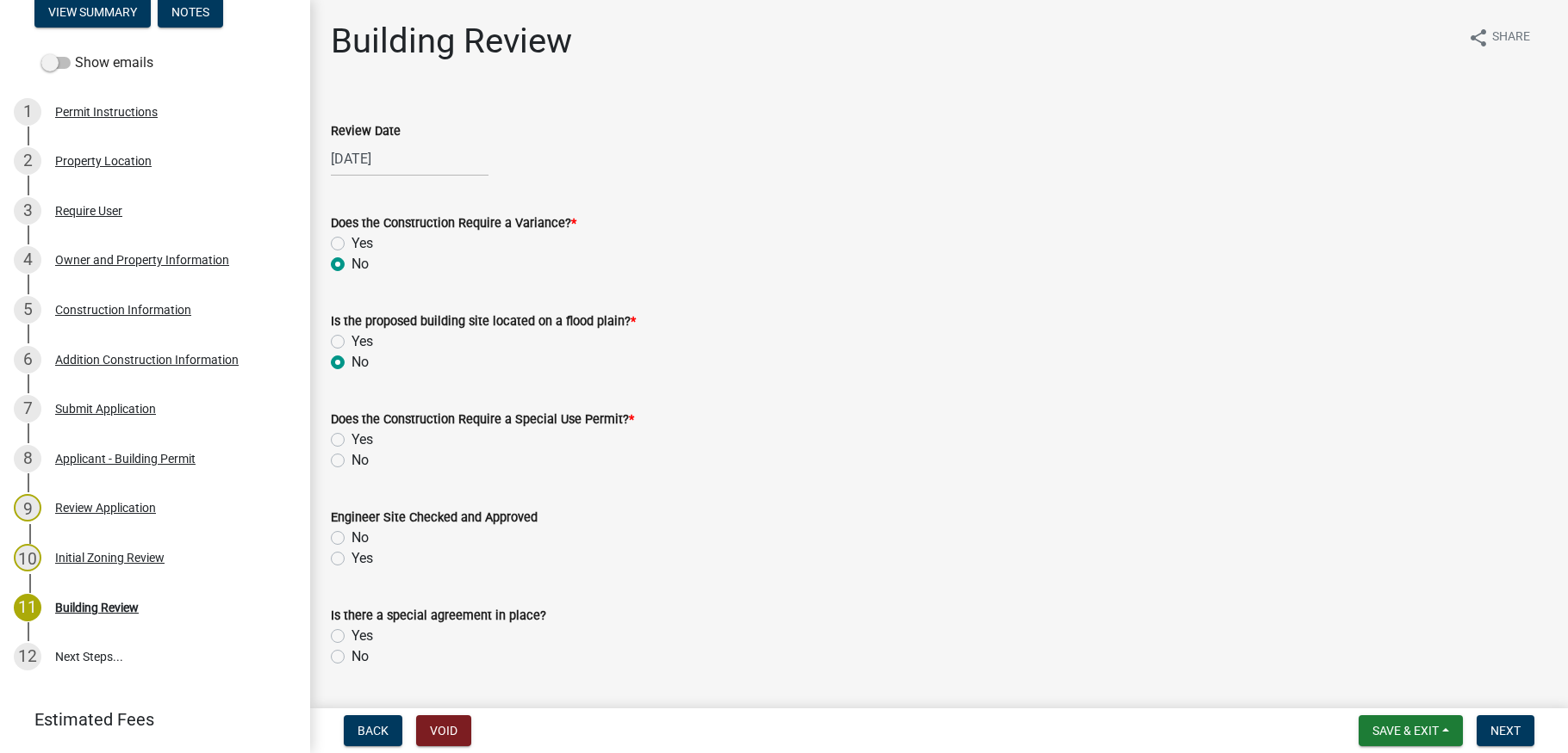
radio input "true"
click at [352, 460] on label "No" at bounding box center [361, 461] width 17 height 21
click at [352, 460] on input "No" at bounding box center [357, 455] width 11 height 11
radio input "true"
click at [352, 555] on label "Yes" at bounding box center [362, 558] width 22 height 21
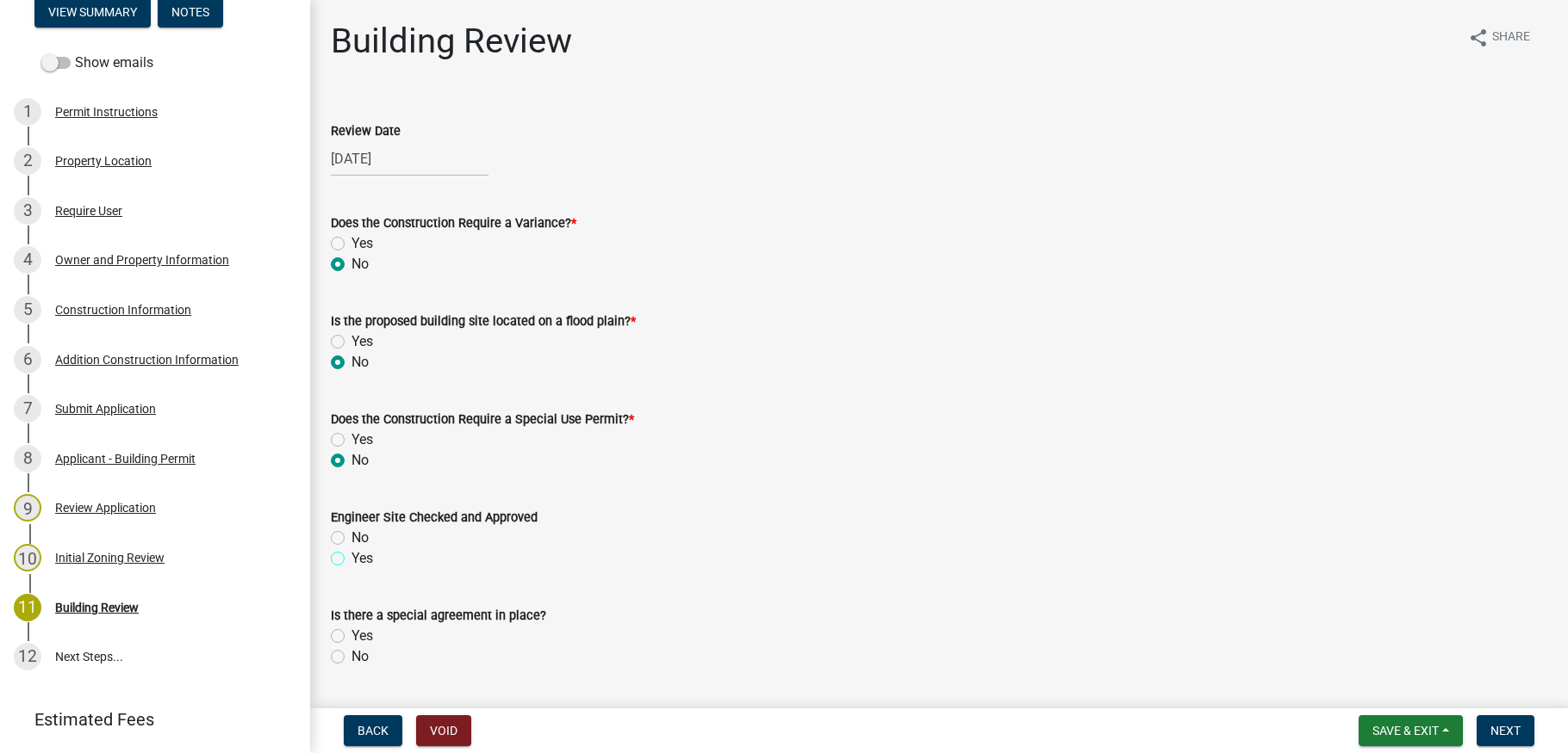
click at [352, 555] on input "Yes" at bounding box center [357, 553] width 11 height 11
radio input "true"
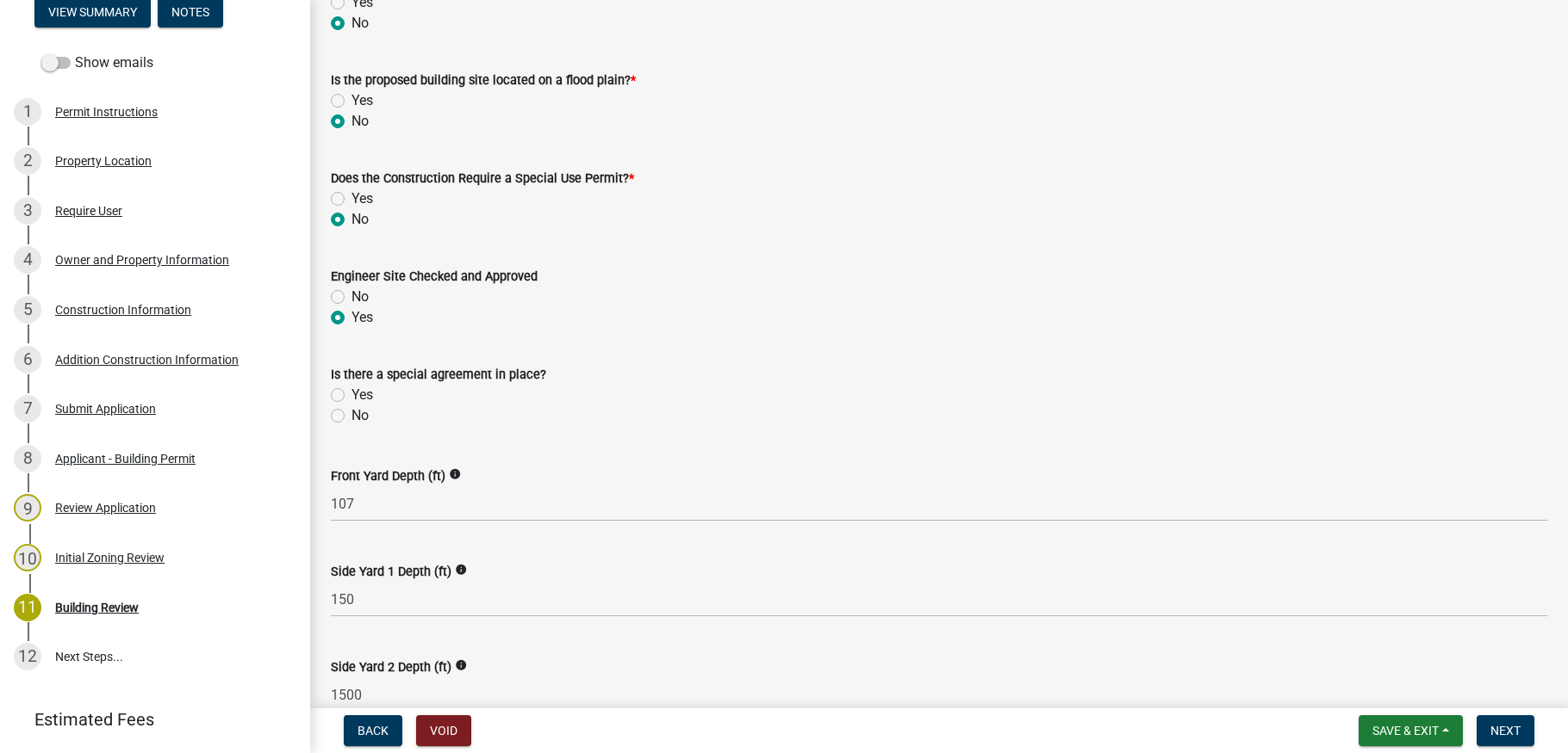
scroll to position [258, 0]
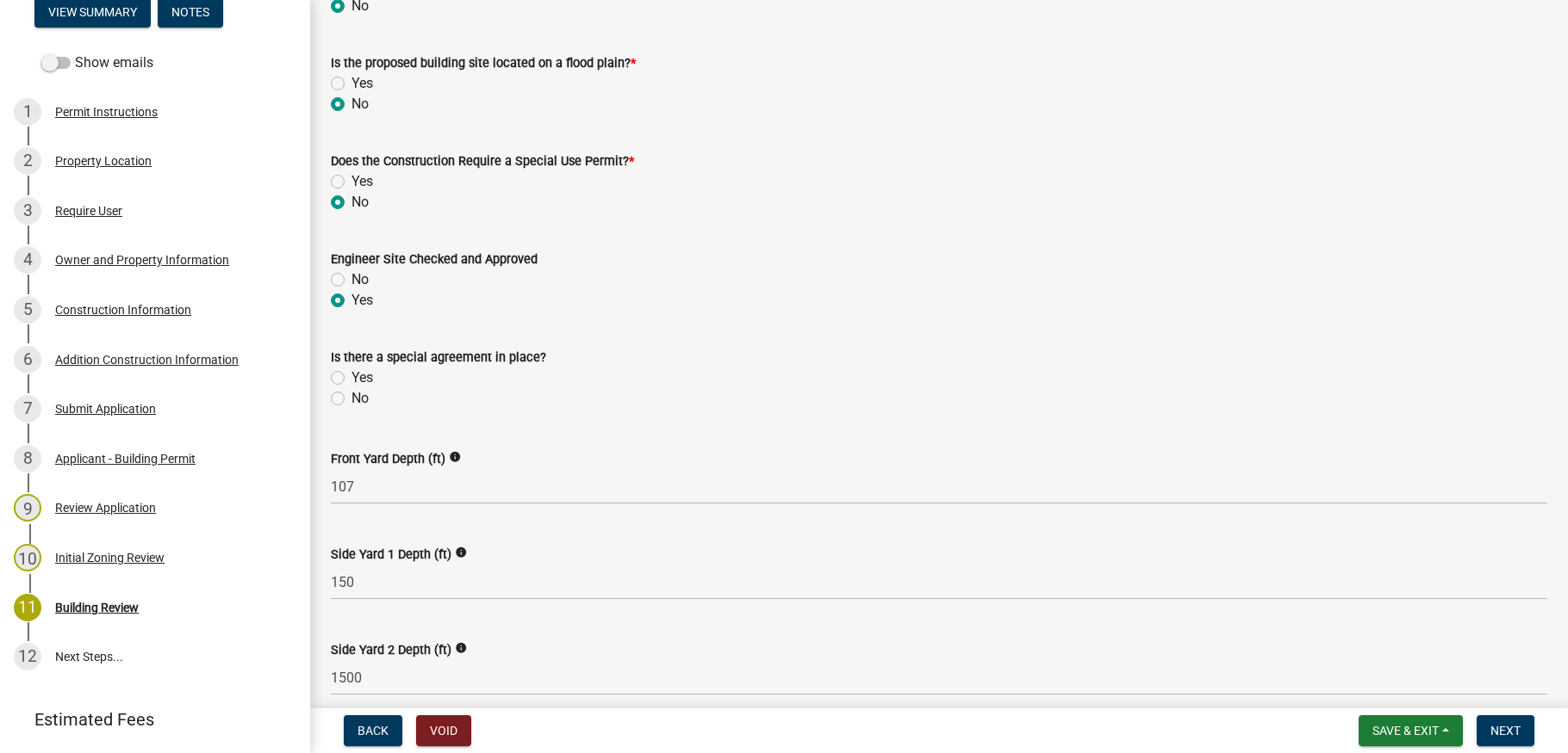
click at [352, 394] on label "No" at bounding box center [361, 399] width 17 height 21
click at [352, 394] on input "No" at bounding box center [357, 394] width 11 height 11
radio input "true"
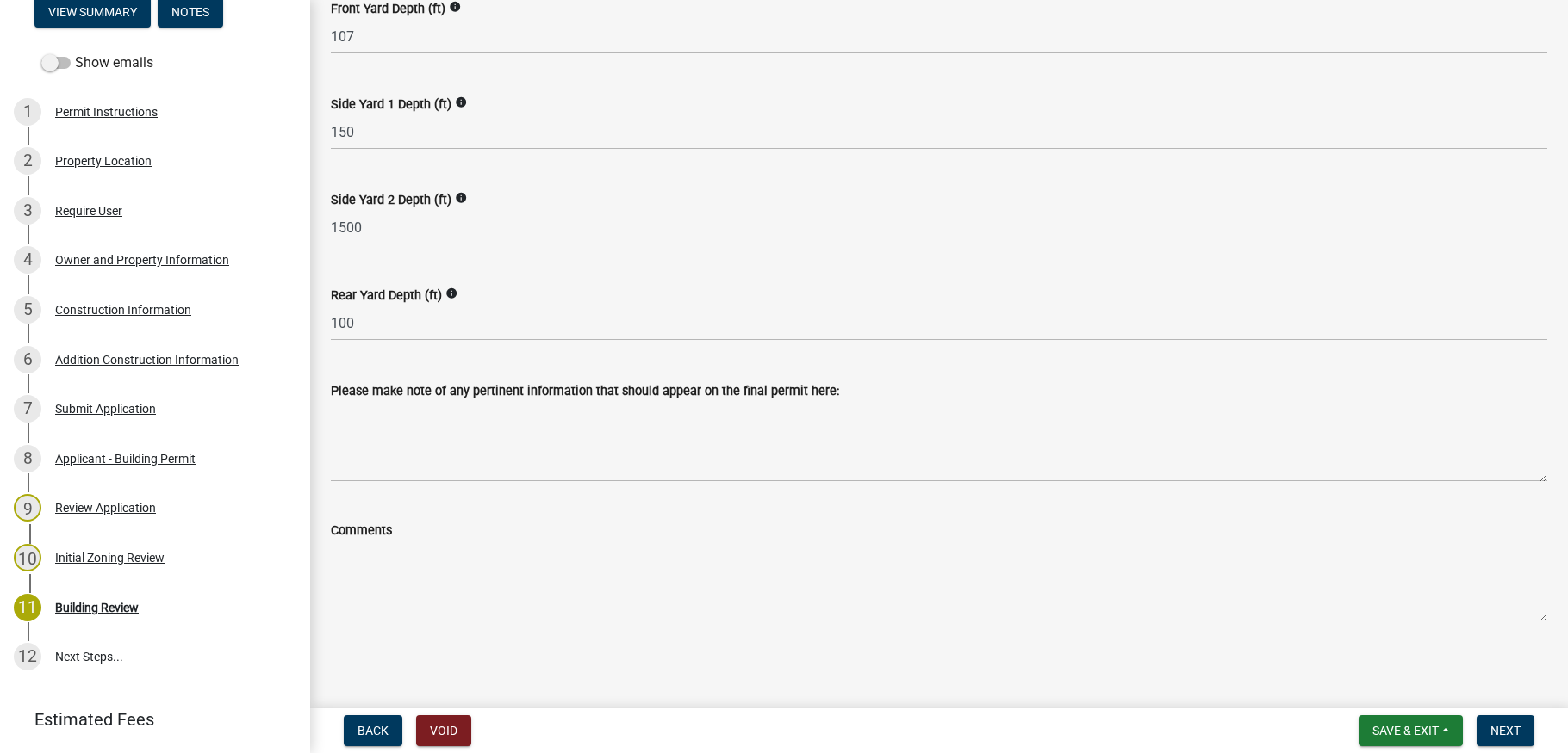
scroll to position [709, 0]
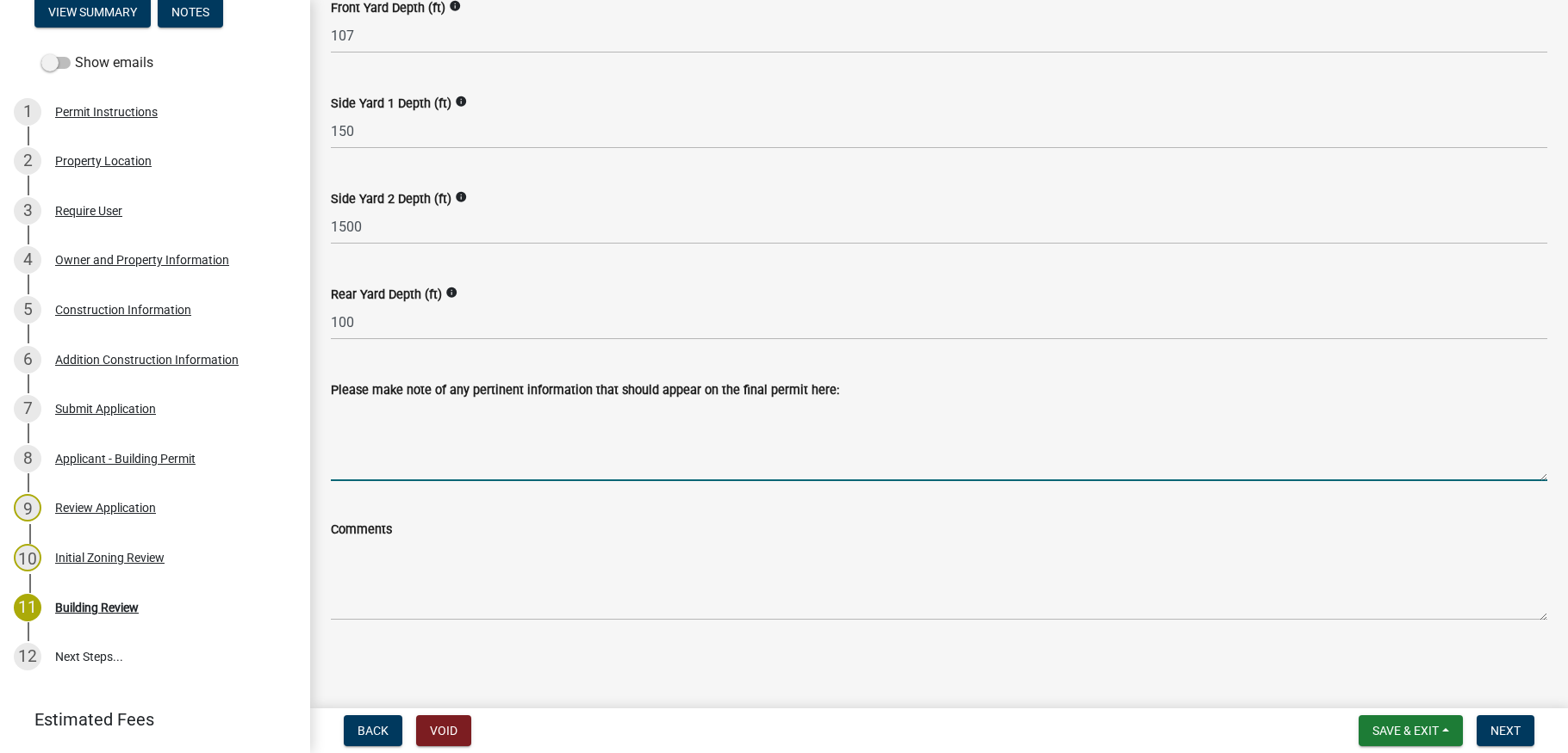
click at [372, 423] on textarea "Please make note of any pertinent information that should appear on the final p…" at bounding box center [939, 441] width 1216 height 81
drag, startPoint x: 331, startPoint y: 411, endPoint x: 513, endPoint y: 413, distance: 182.0
click at [513, 413] on textarea "Building a 100 sq ft mud room" at bounding box center [939, 441] width 1216 height 81
type textarea "Building a 100 sq ft mud room"
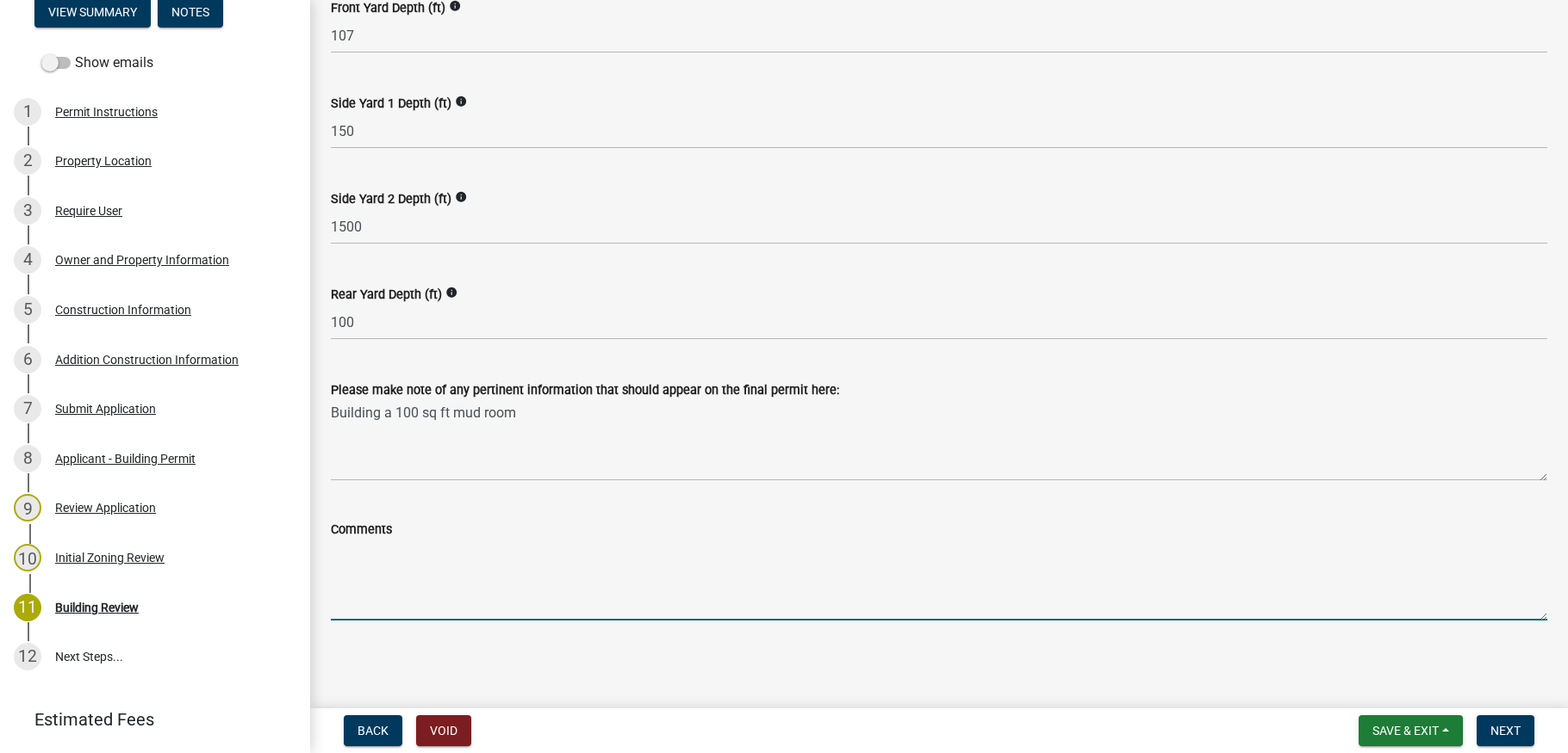
click at [343, 544] on textarea "Comments" at bounding box center [939, 580] width 1216 height 81
paste textarea "Building a 100 sq ft mud room"
type textarea "Building a 100 sq ft mud room"
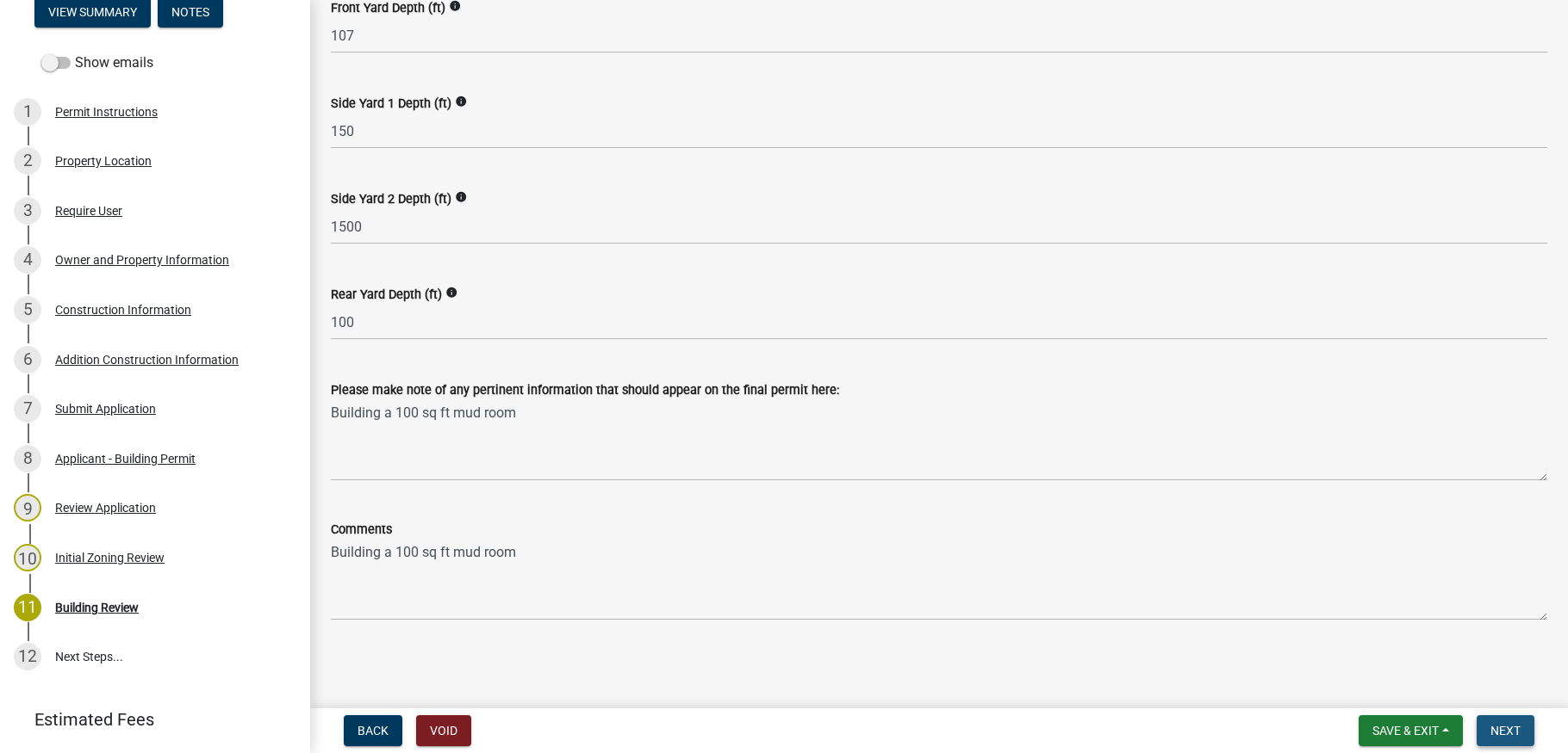
click at [1510, 726] on span "Next" at bounding box center [1505, 731] width 31 height 14
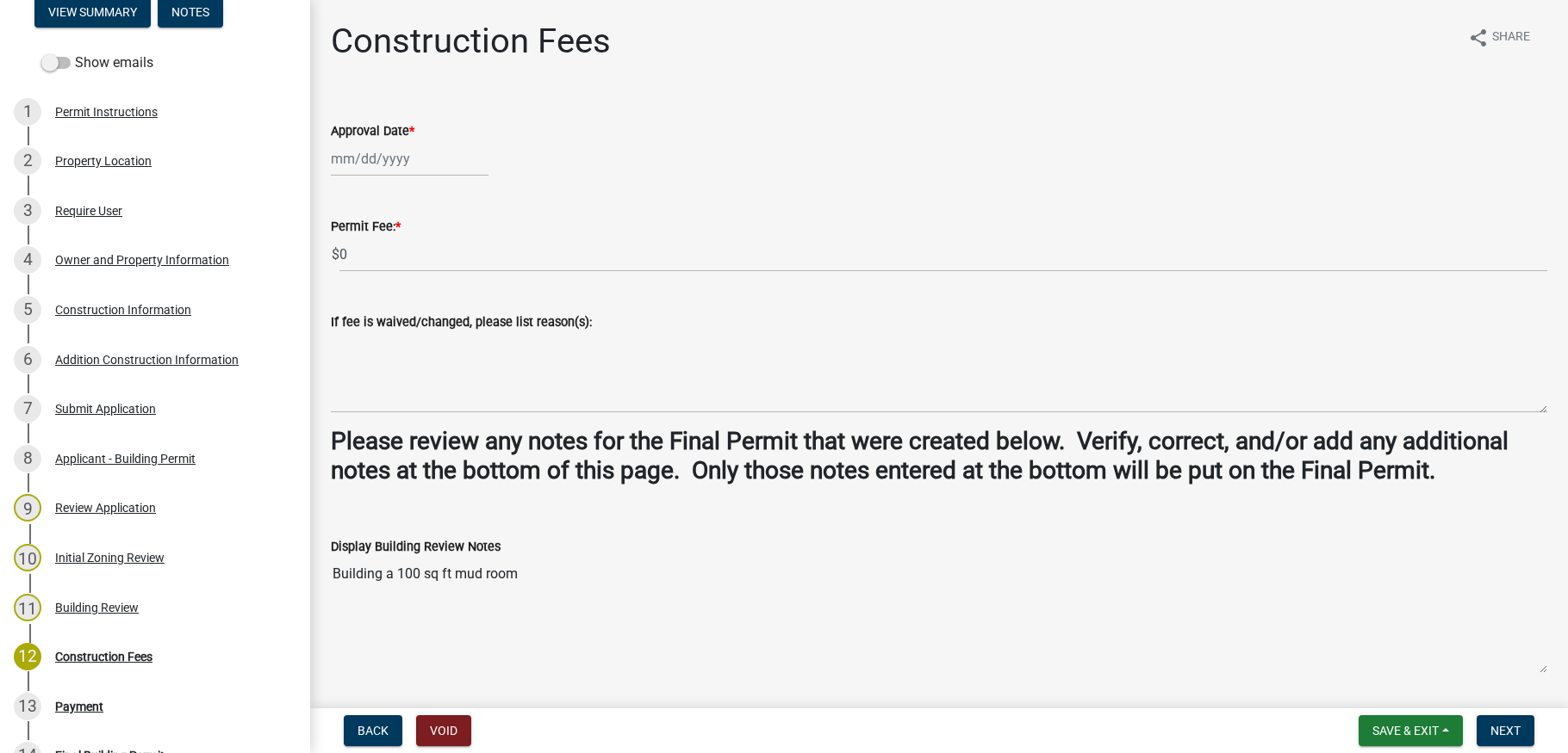
select select "8"
select select "2025"
click at [414, 160] on div "[PERSON_NAME] Feb Mar Apr [PERSON_NAME][DATE] Oct Nov [DATE] 1526 1527 1528 152…" at bounding box center [409, 159] width 158 height 35
click at [348, 300] on div "11" at bounding box center [348, 305] width 28 height 28
type input "[DATE]"
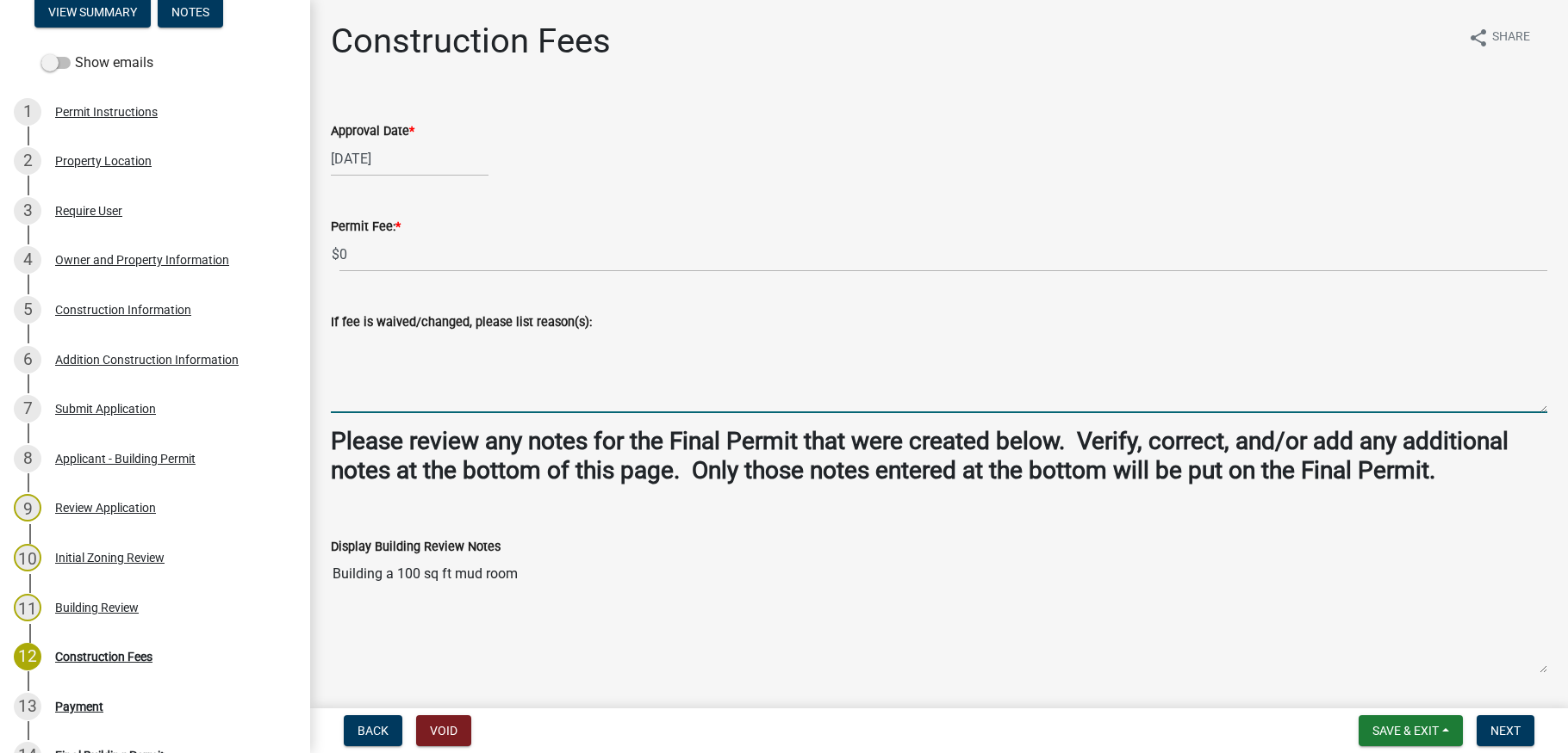
click at [362, 345] on textarea "If fee is waived/changed, please list reason(s):" at bounding box center [939, 373] width 1216 height 81
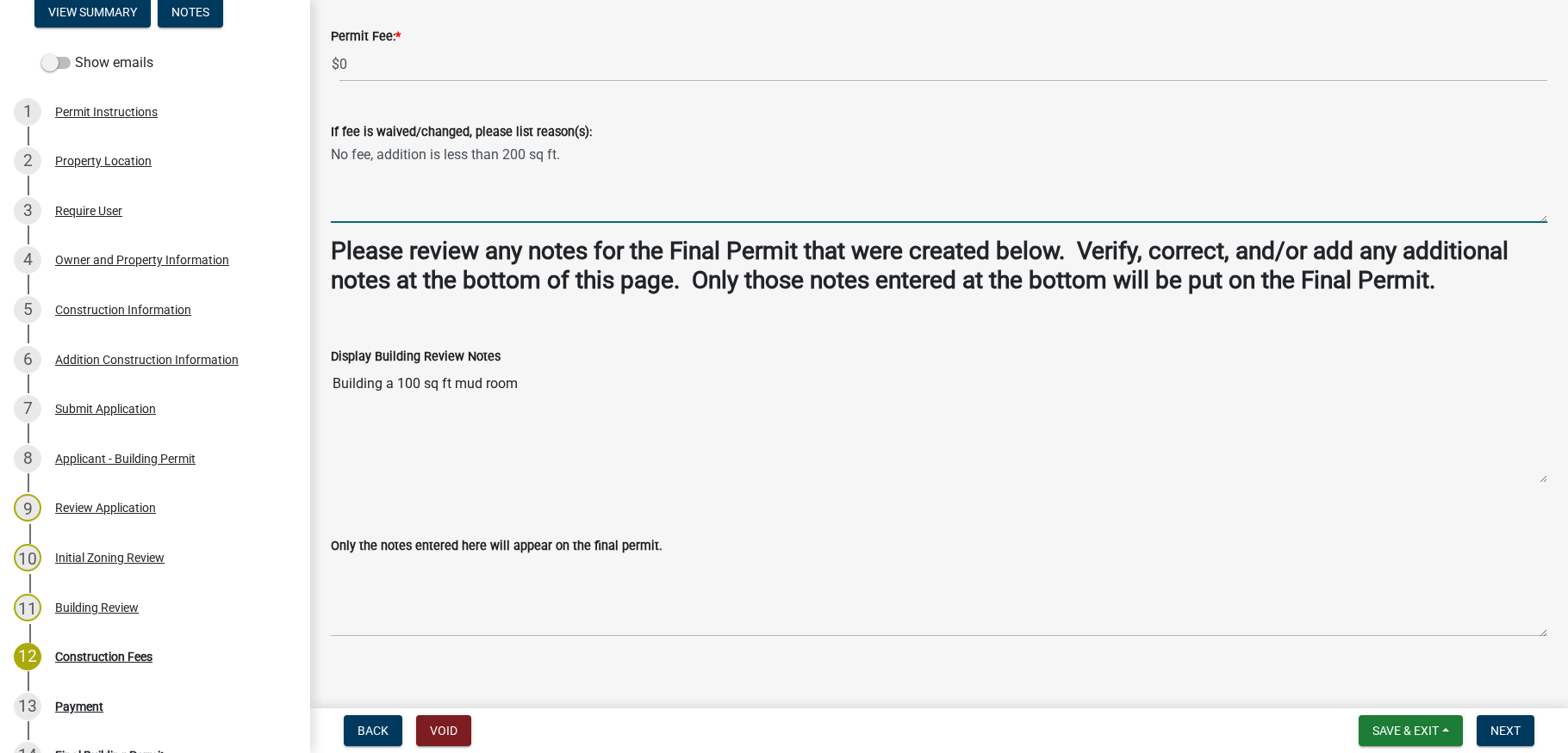
scroll to position [207, 0]
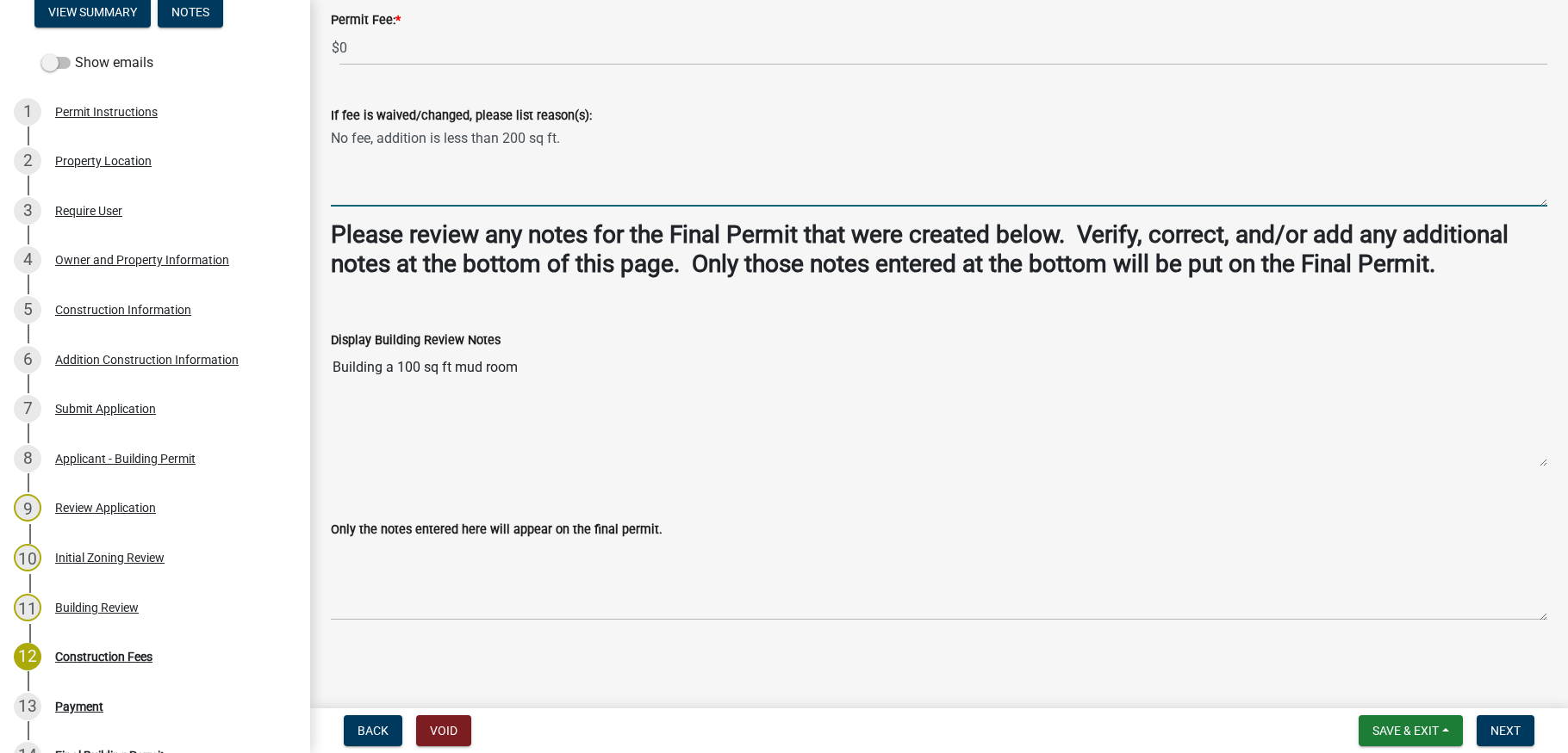
type textarea "No fee, addition is less than 200 sq ft."
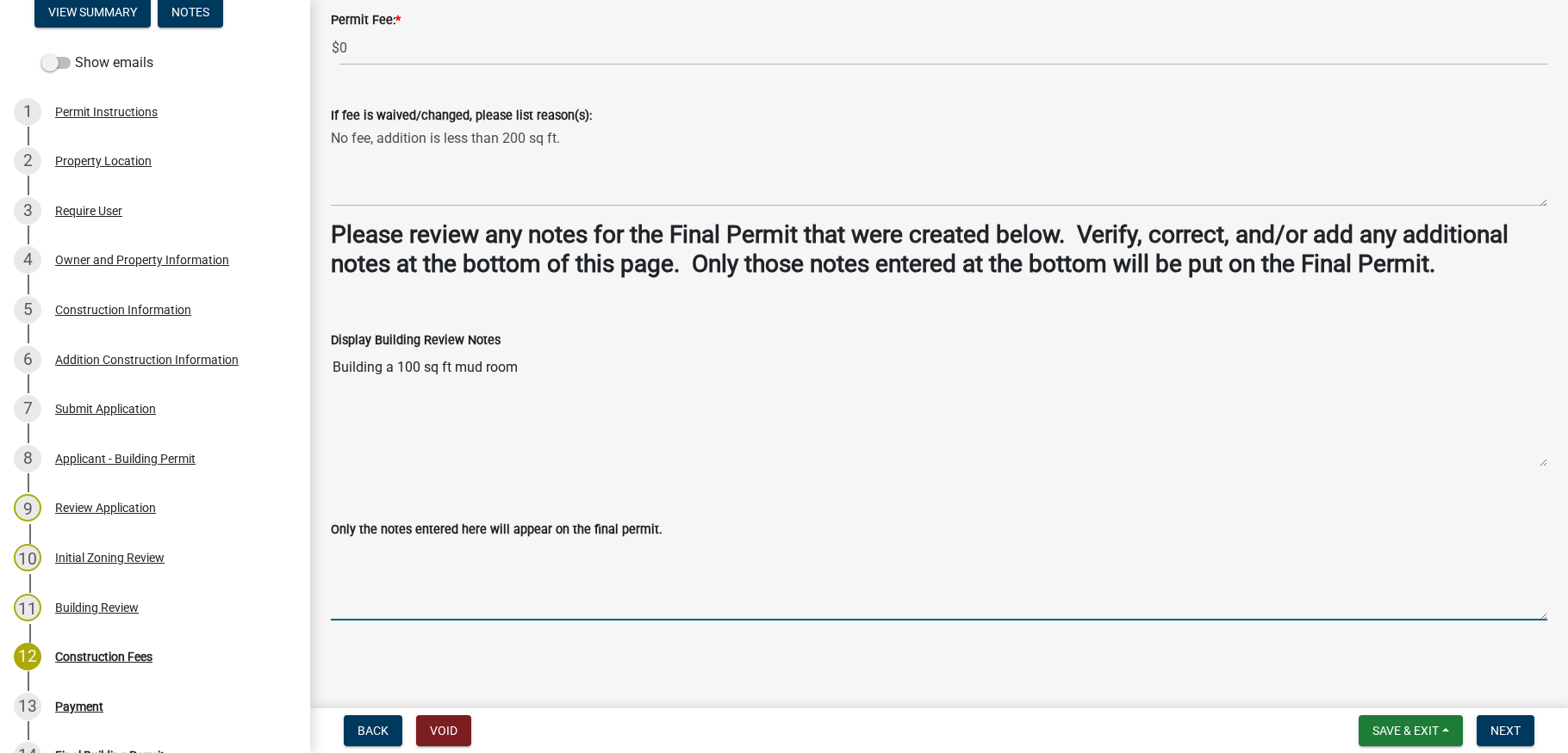
click at [350, 552] on textarea "Only the notes entered here will appear on the final permit." at bounding box center [939, 580] width 1216 height 81
paste textarea "Building a 100 sq ft mud room"
type textarea "Building a 100 sq ft mud room"
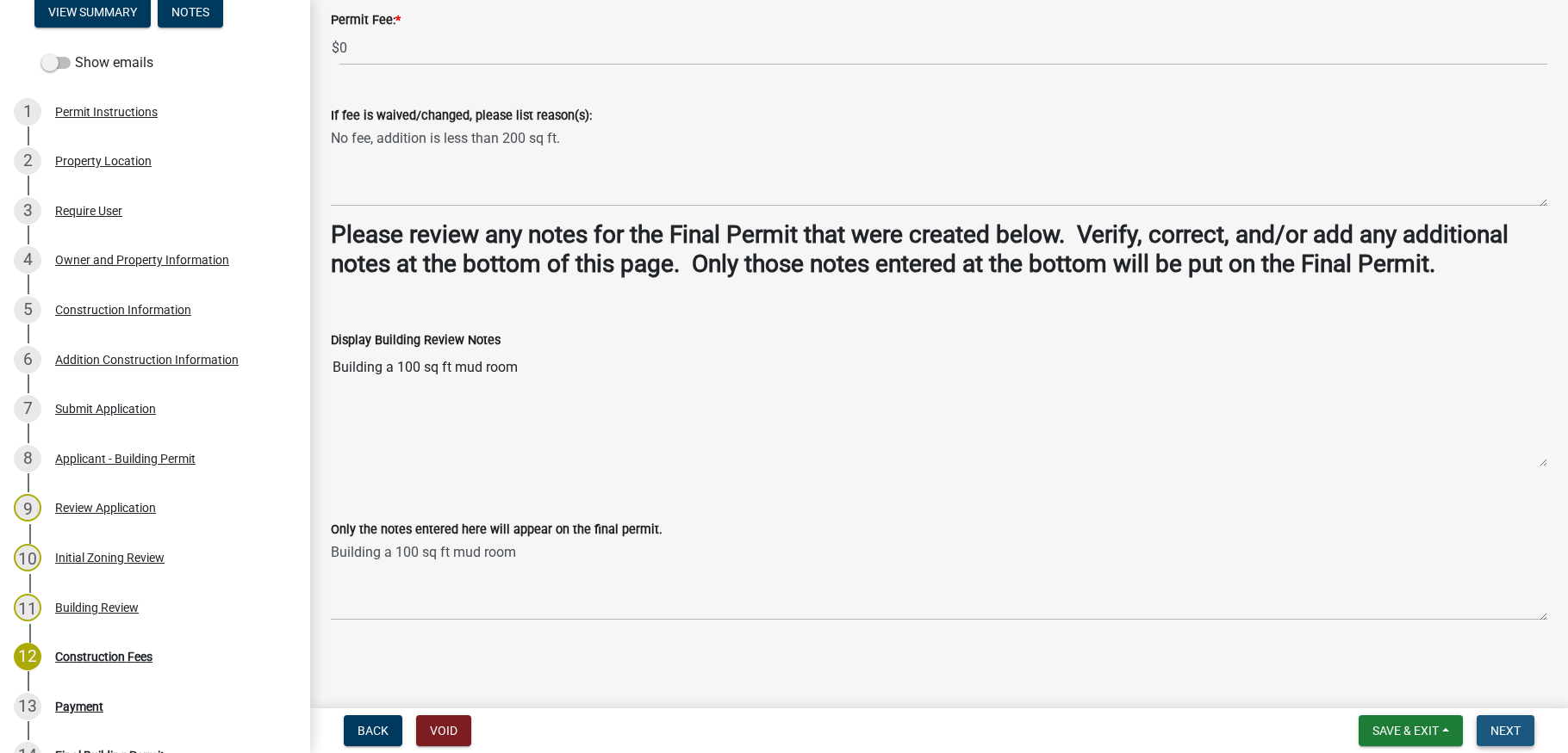
click at [1507, 726] on span "Next" at bounding box center [1505, 731] width 31 height 14
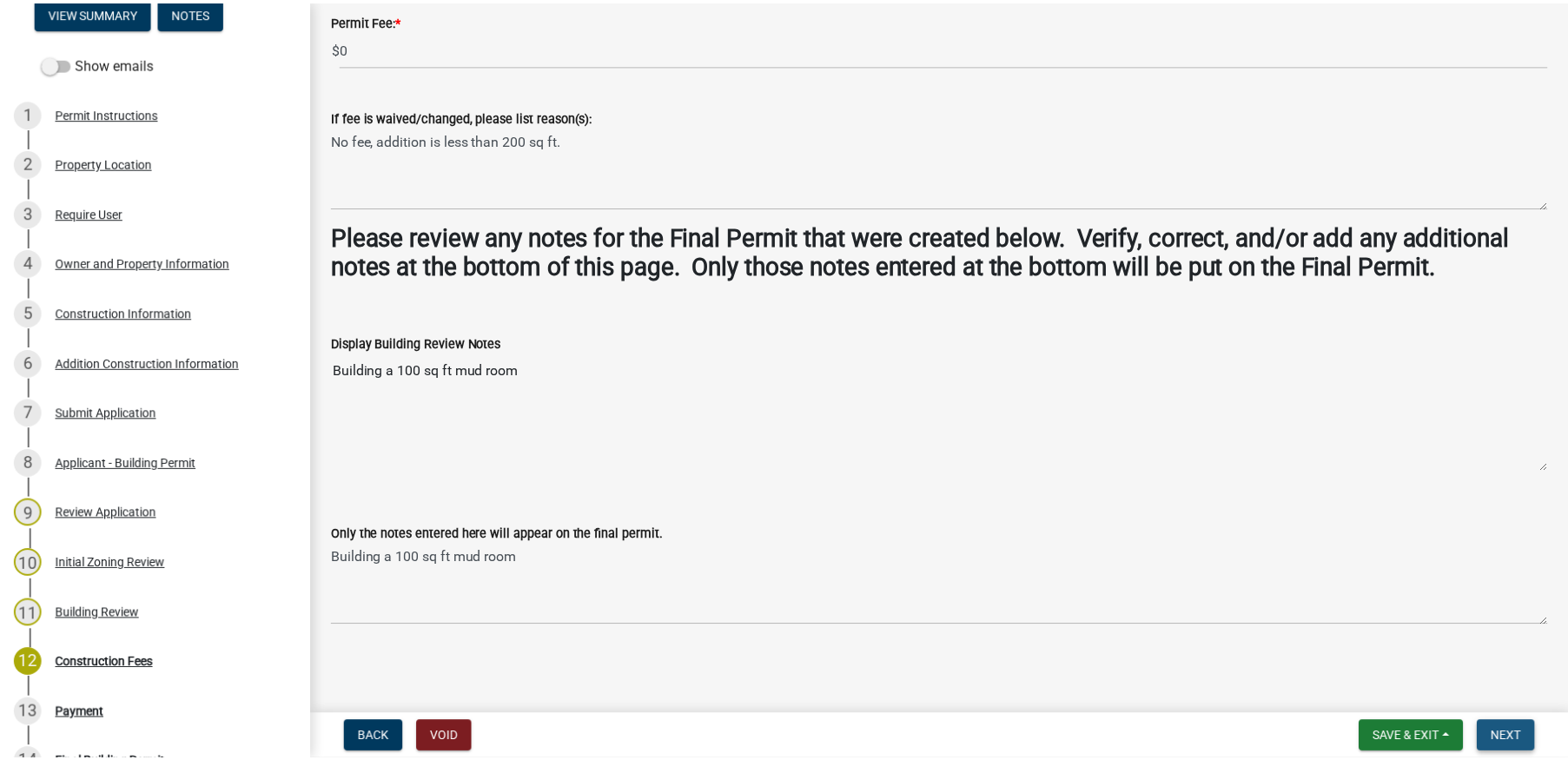
scroll to position [0, 0]
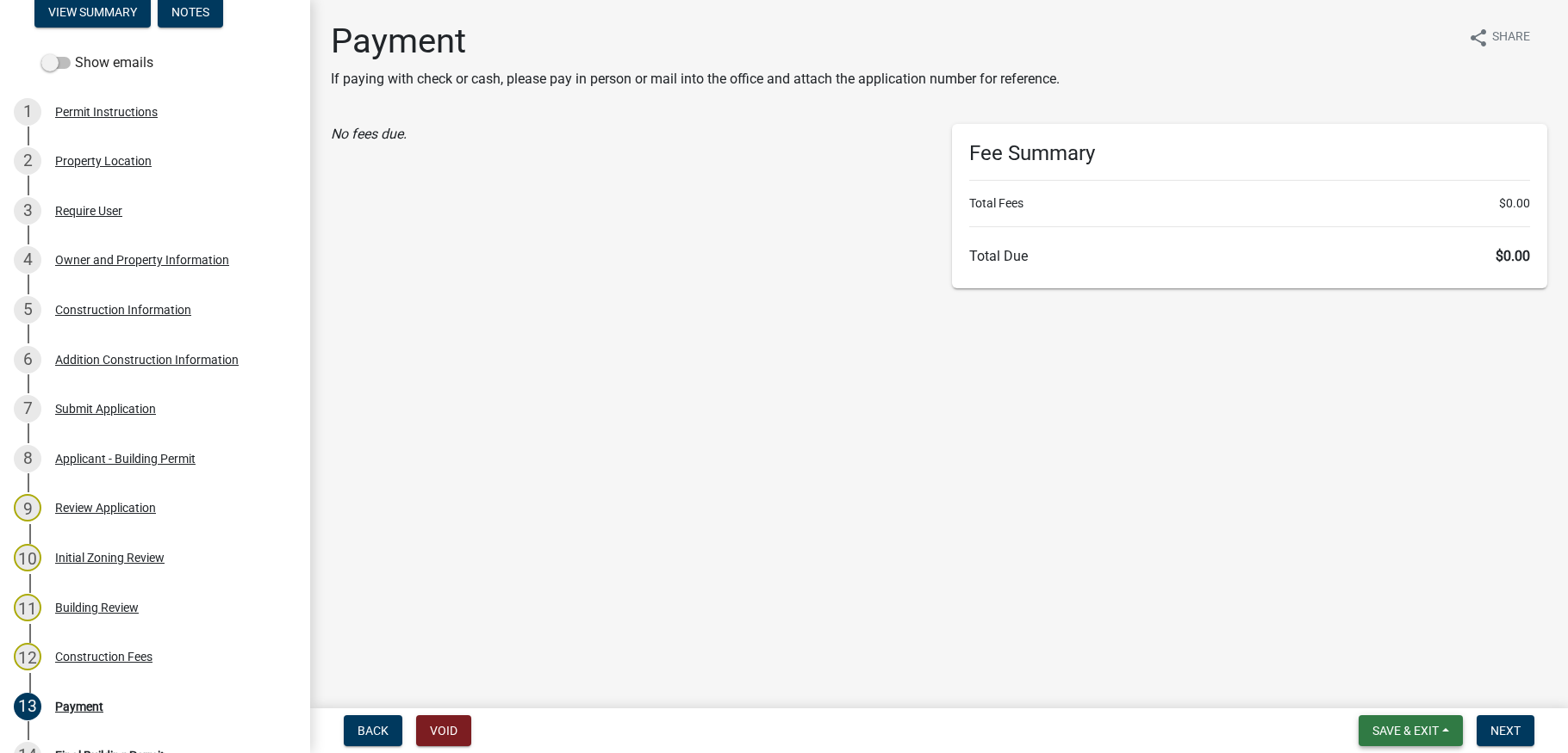
click at [1444, 728] on button "Save & Exit" at bounding box center [1410, 731] width 104 height 31
click at [1399, 680] on button "Save & Exit" at bounding box center [1393, 686] width 138 height 41
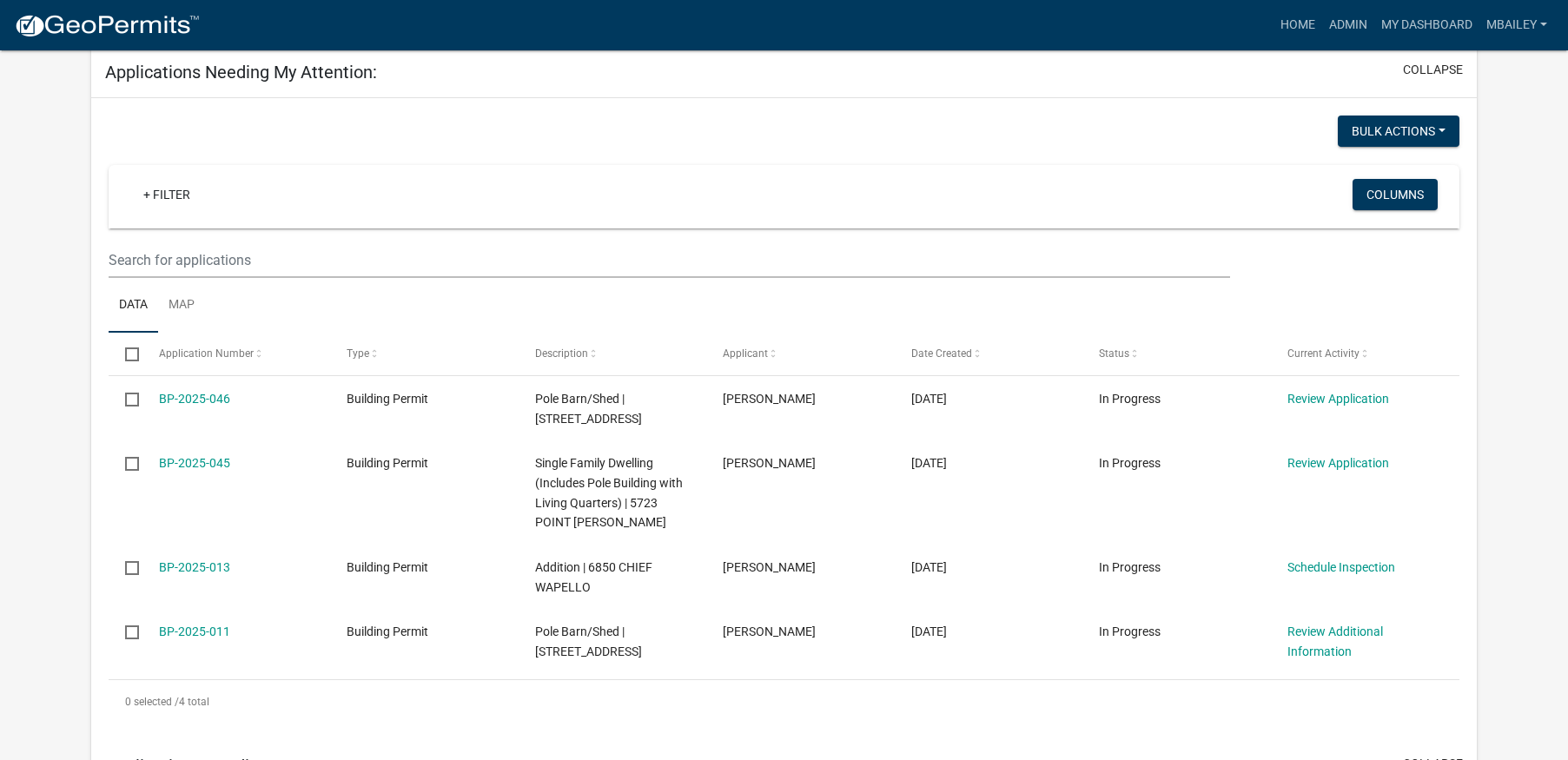
scroll to position [261, 0]
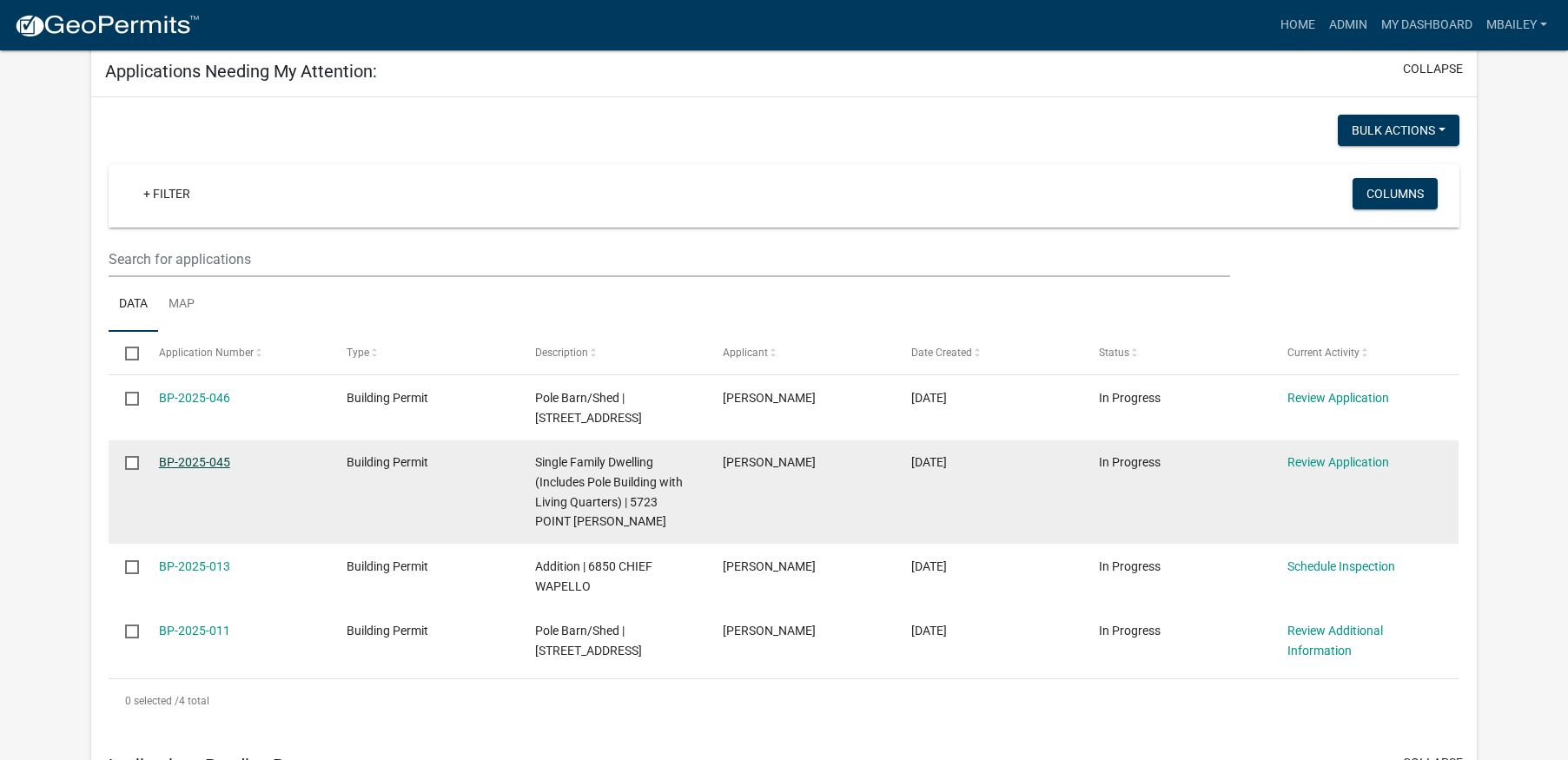
click at [208, 461] on link "BP-2025-045" at bounding box center [195, 462] width 71 height 14
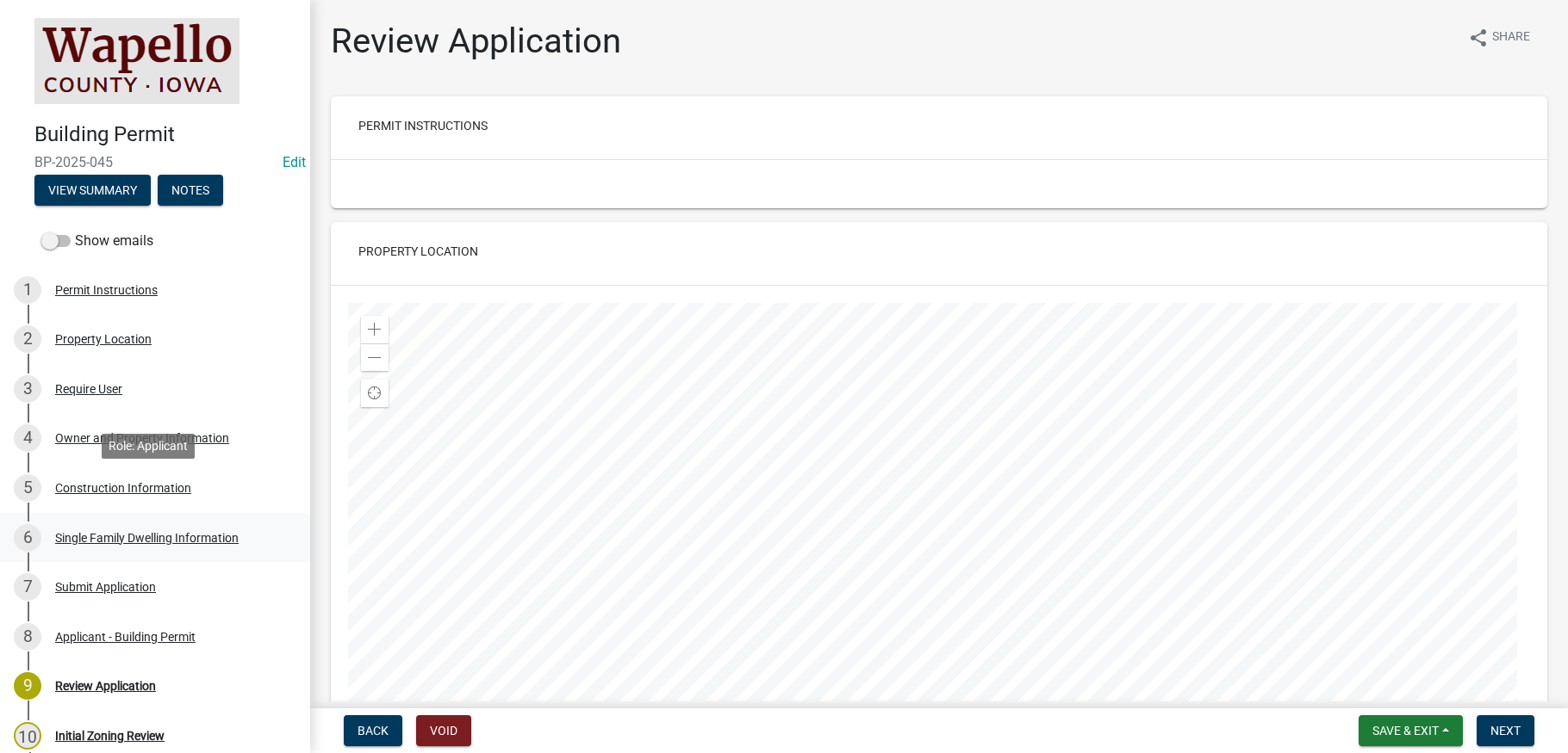
scroll to position [86, 0]
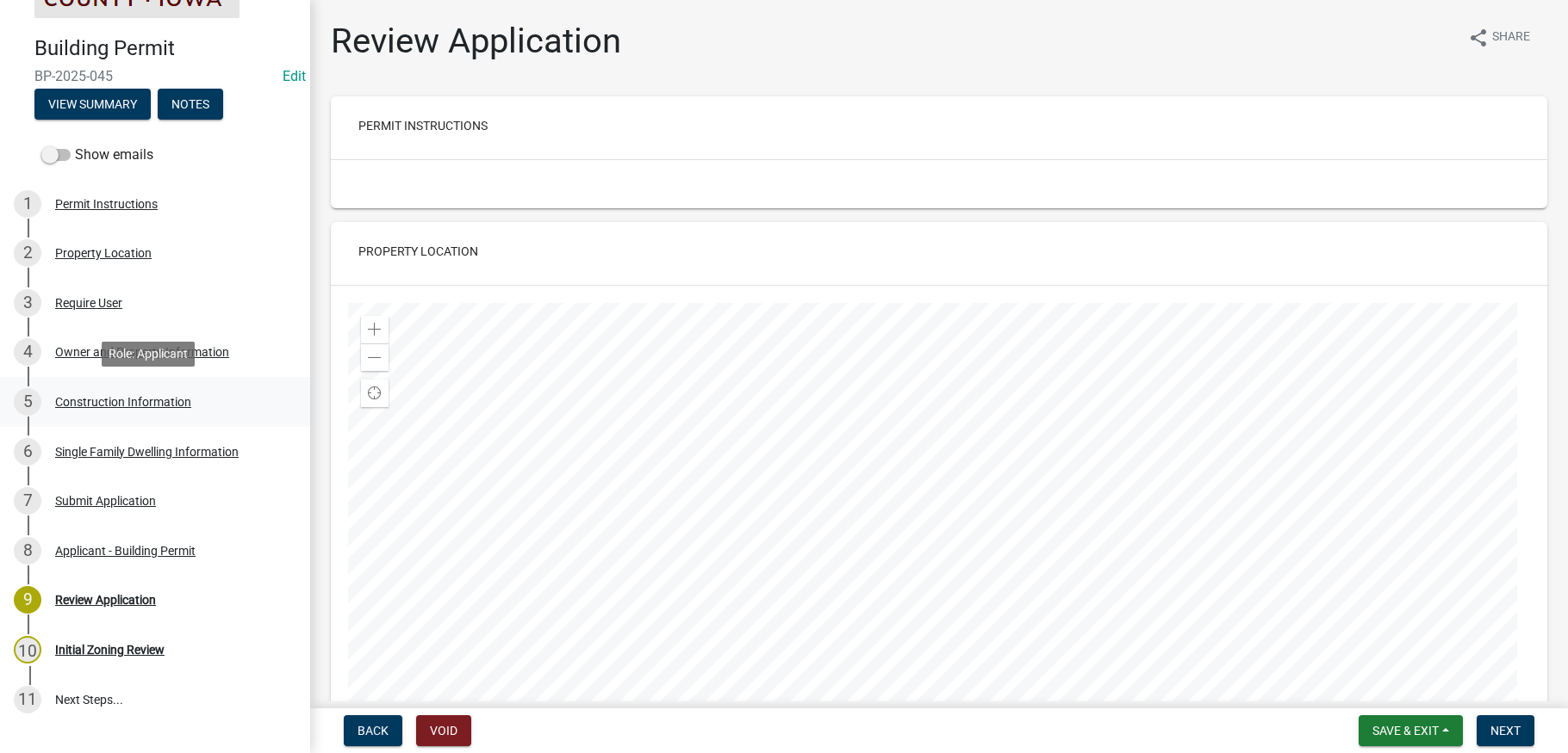
click at [113, 400] on div "Construction Information" at bounding box center [123, 402] width 136 height 12
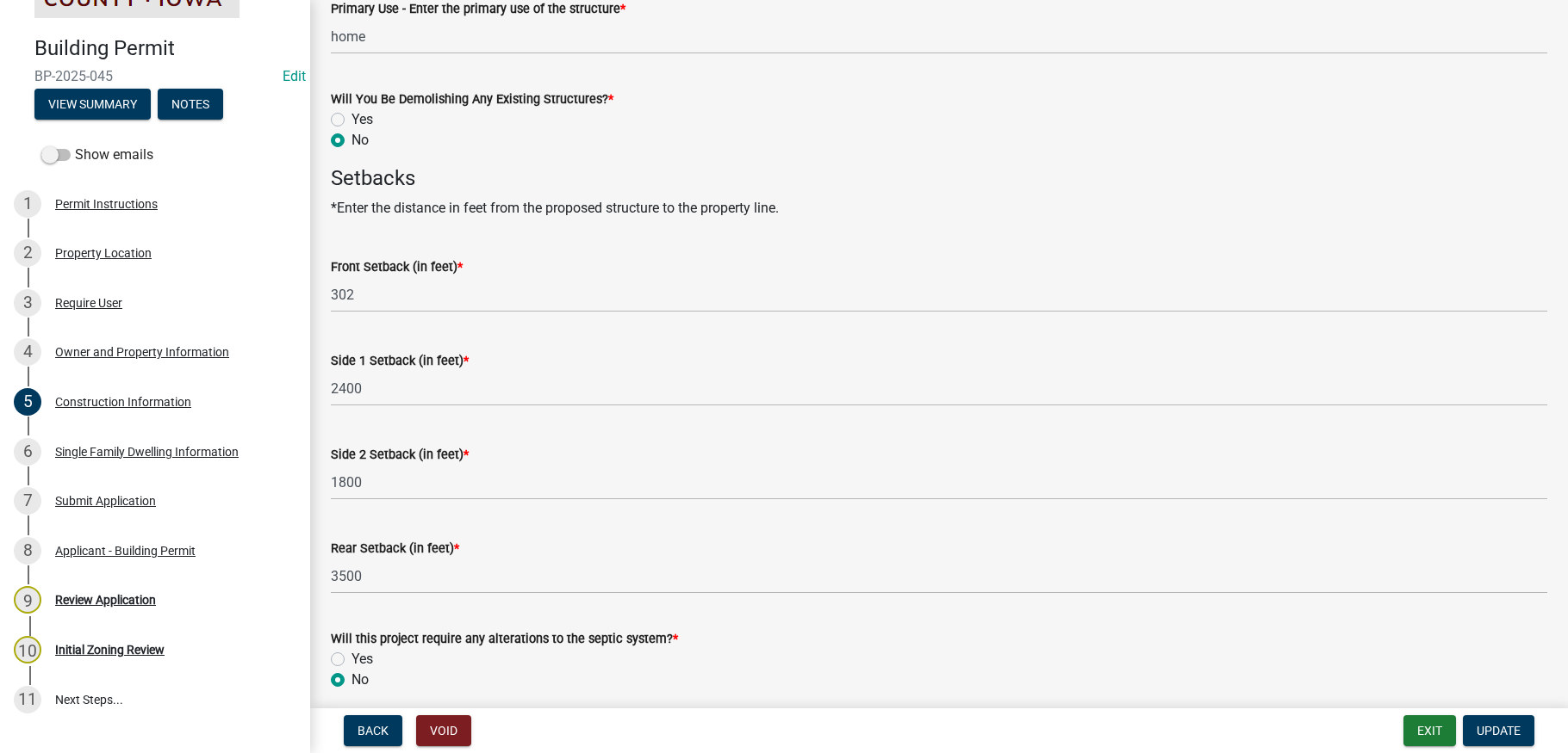
scroll to position [846, 0]
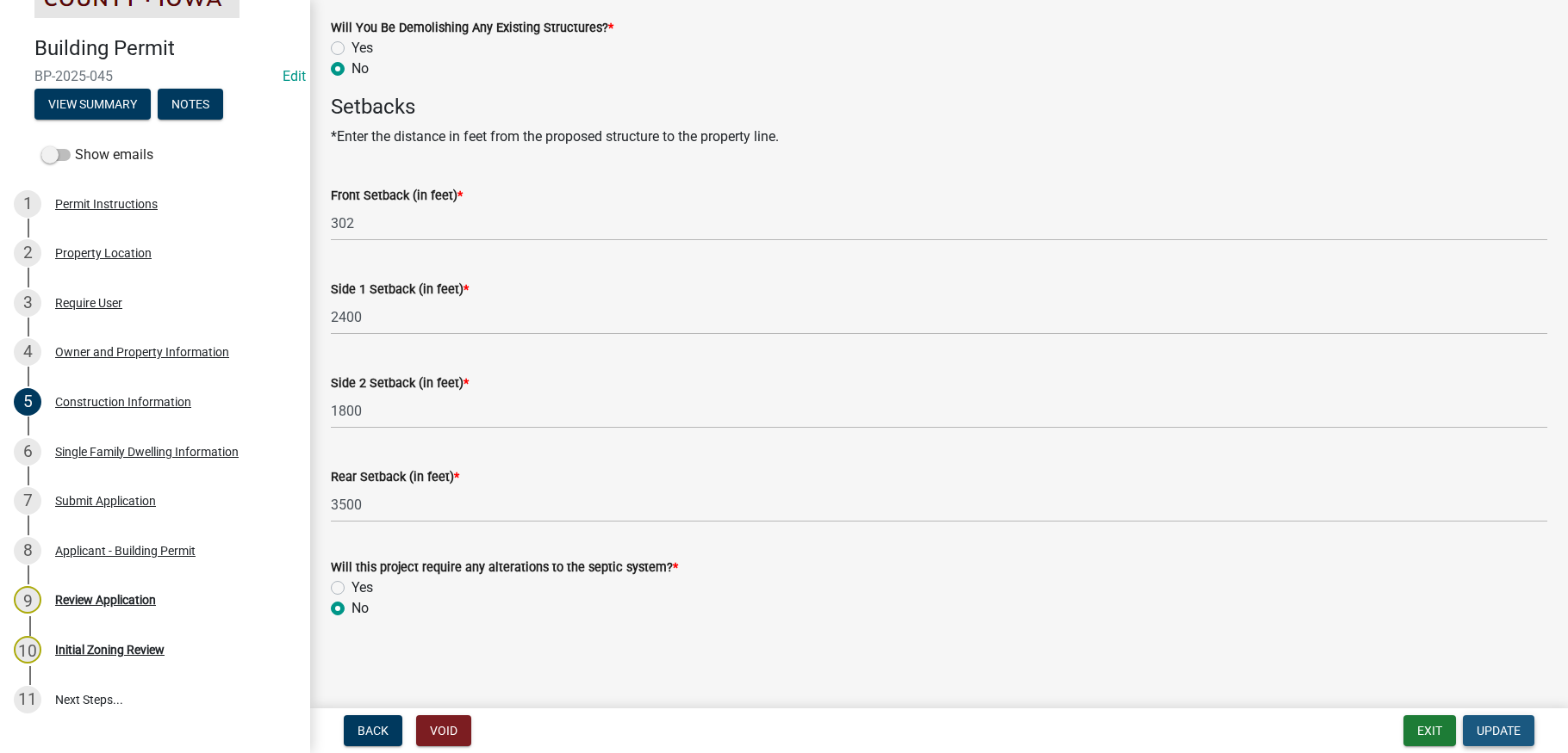
click at [1505, 727] on span "Update" at bounding box center [1498, 731] width 44 height 14
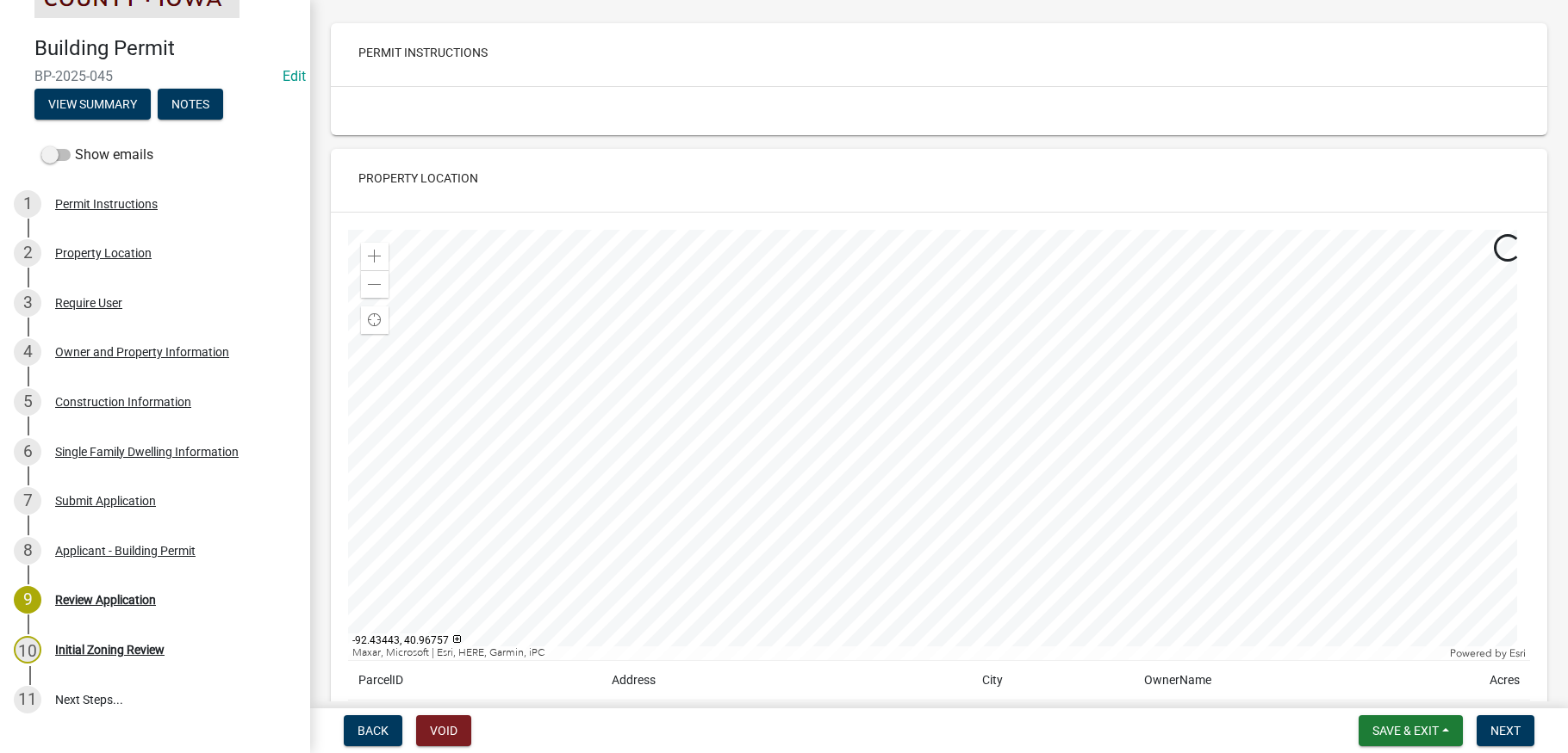
scroll to position [172, 0]
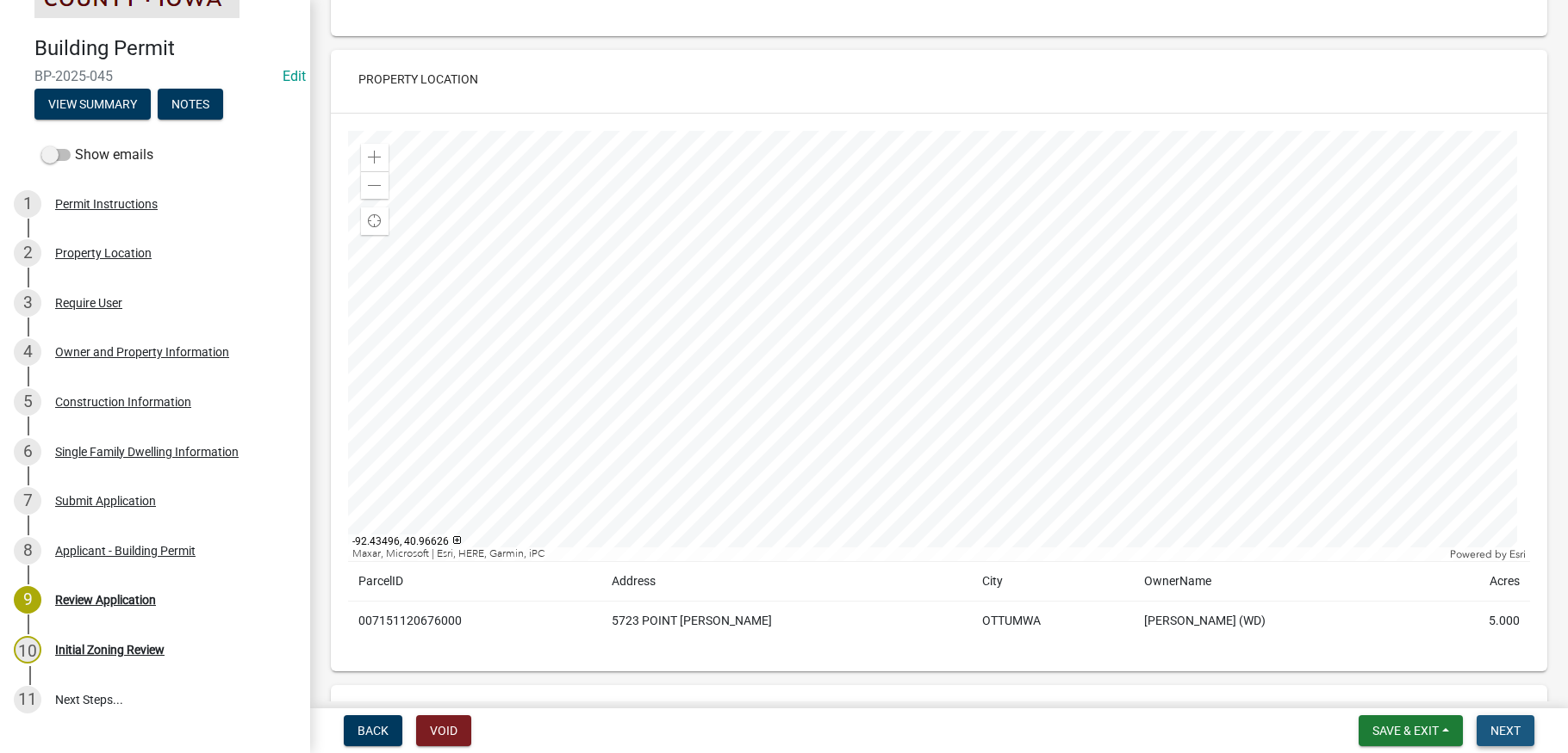
click at [1494, 724] on span "Next" at bounding box center [1505, 731] width 31 height 14
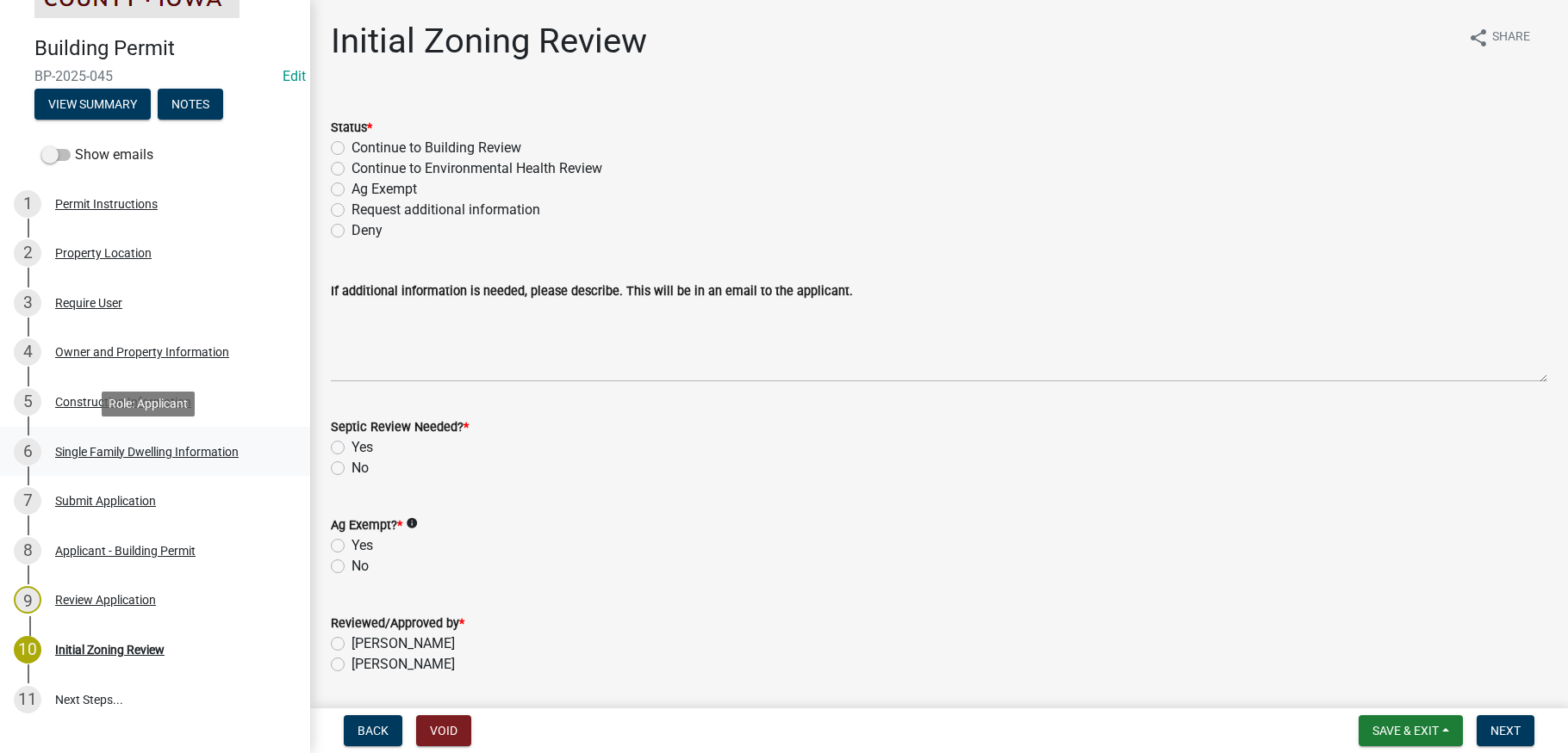
click at [145, 450] on div "Single Family Dwelling Information" at bounding box center [147, 452] width 183 height 12
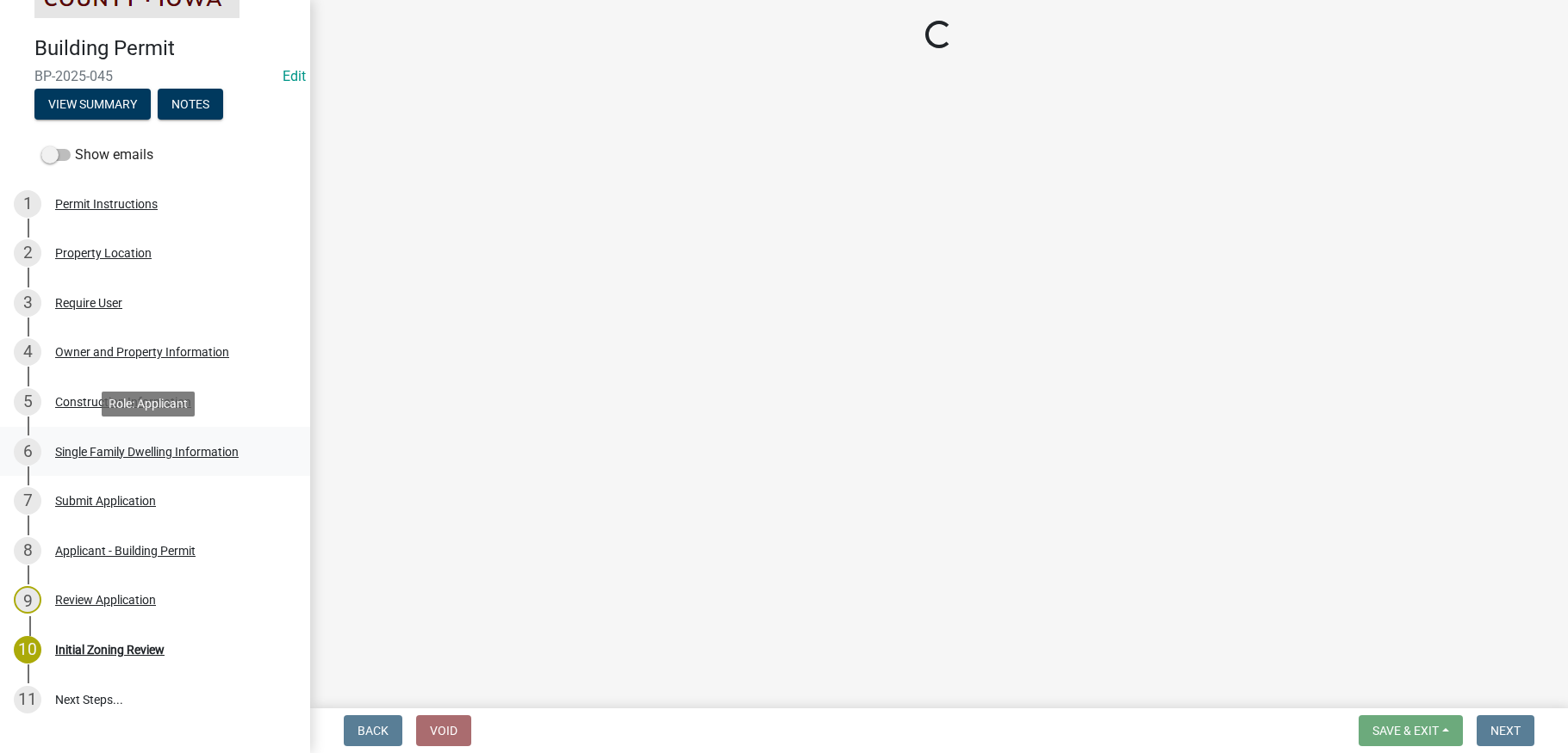
select select "6be2891c-b014-4eb5-8316-9de7191813e4"
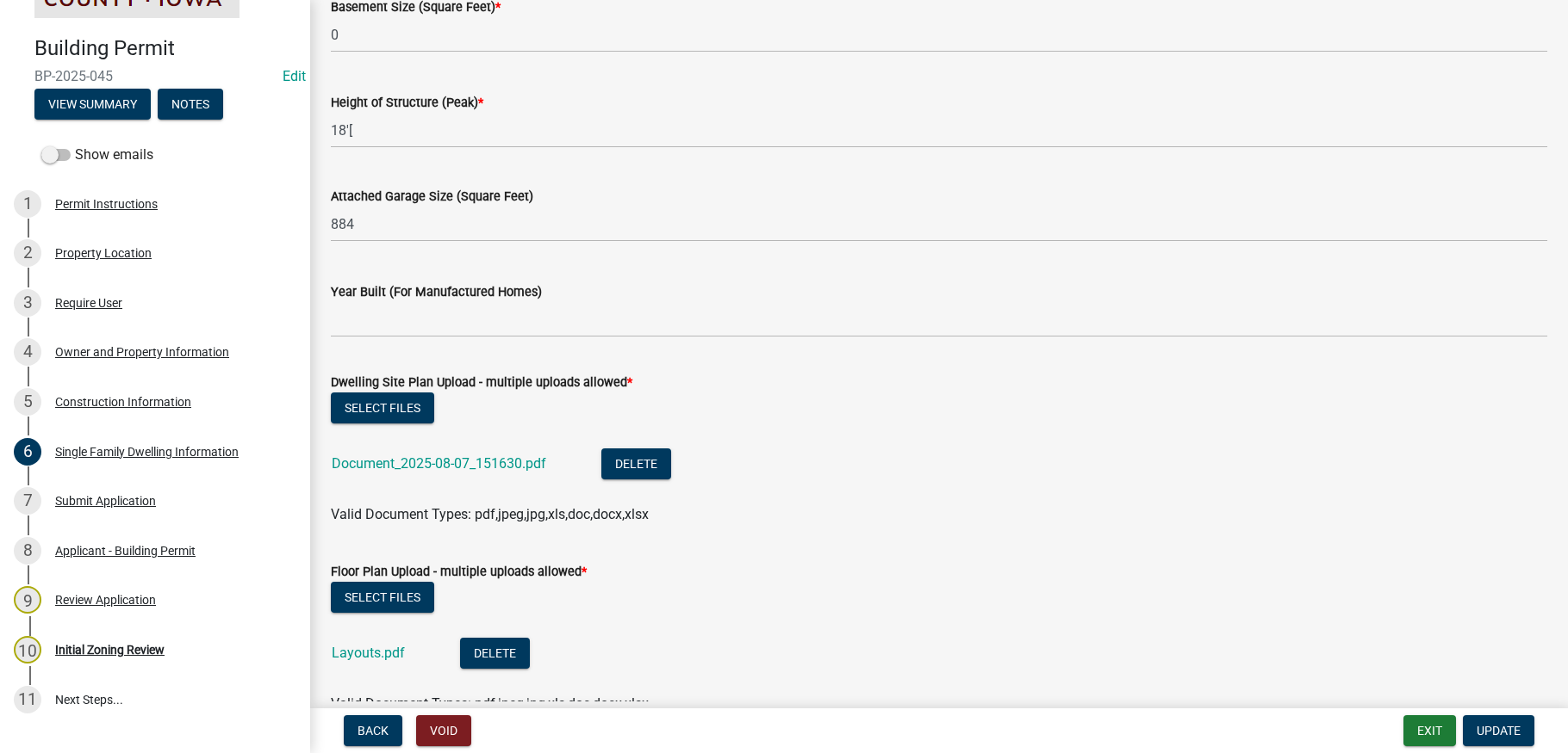
scroll to position [947, 0]
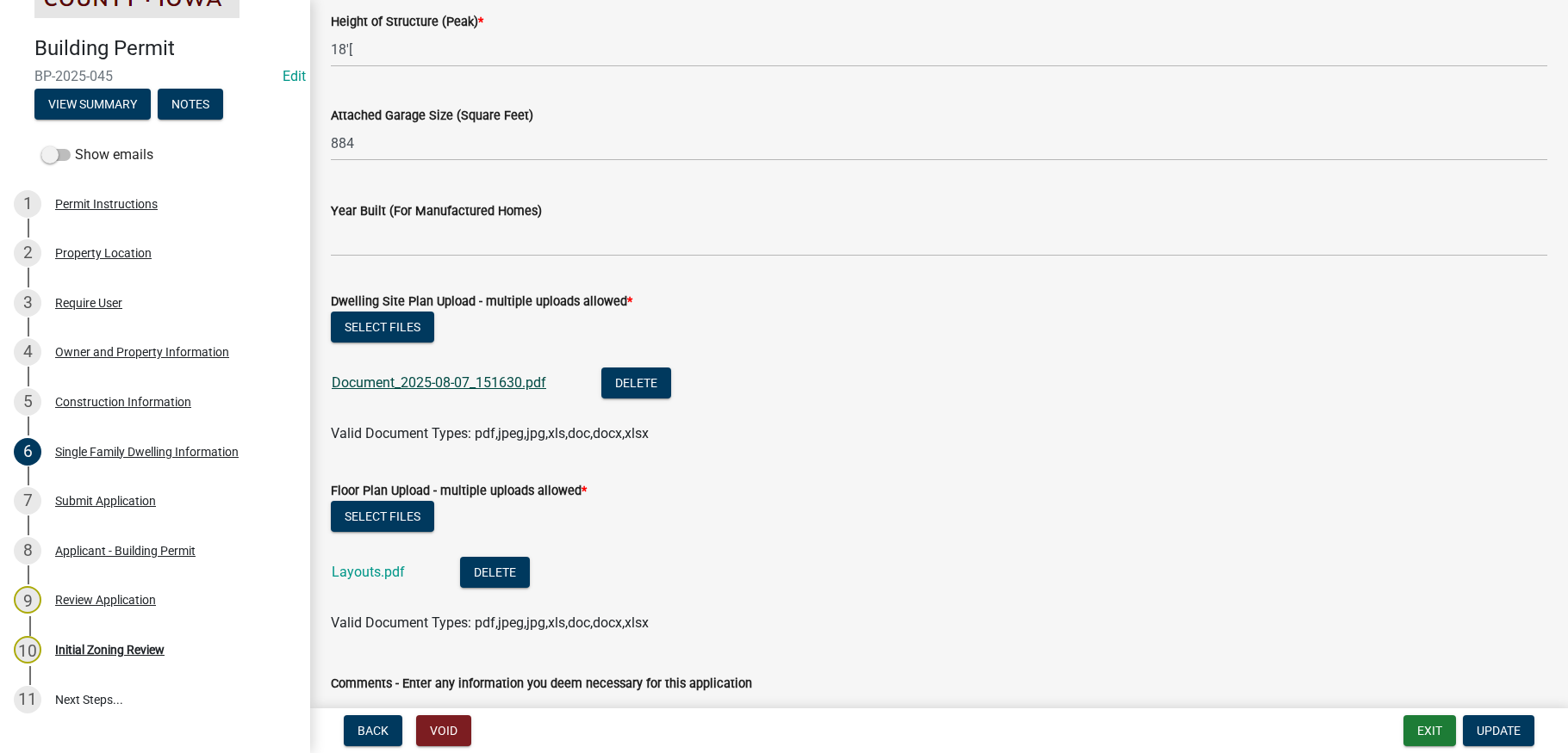
click at [409, 381] on link "Document_2025-08-07_151630.pdf" at bounding box center [439, 382] width 215 height 17
click at [368, 568] on link "Layouts.pdf" at bounding box center [368, 572] width 73 height 17
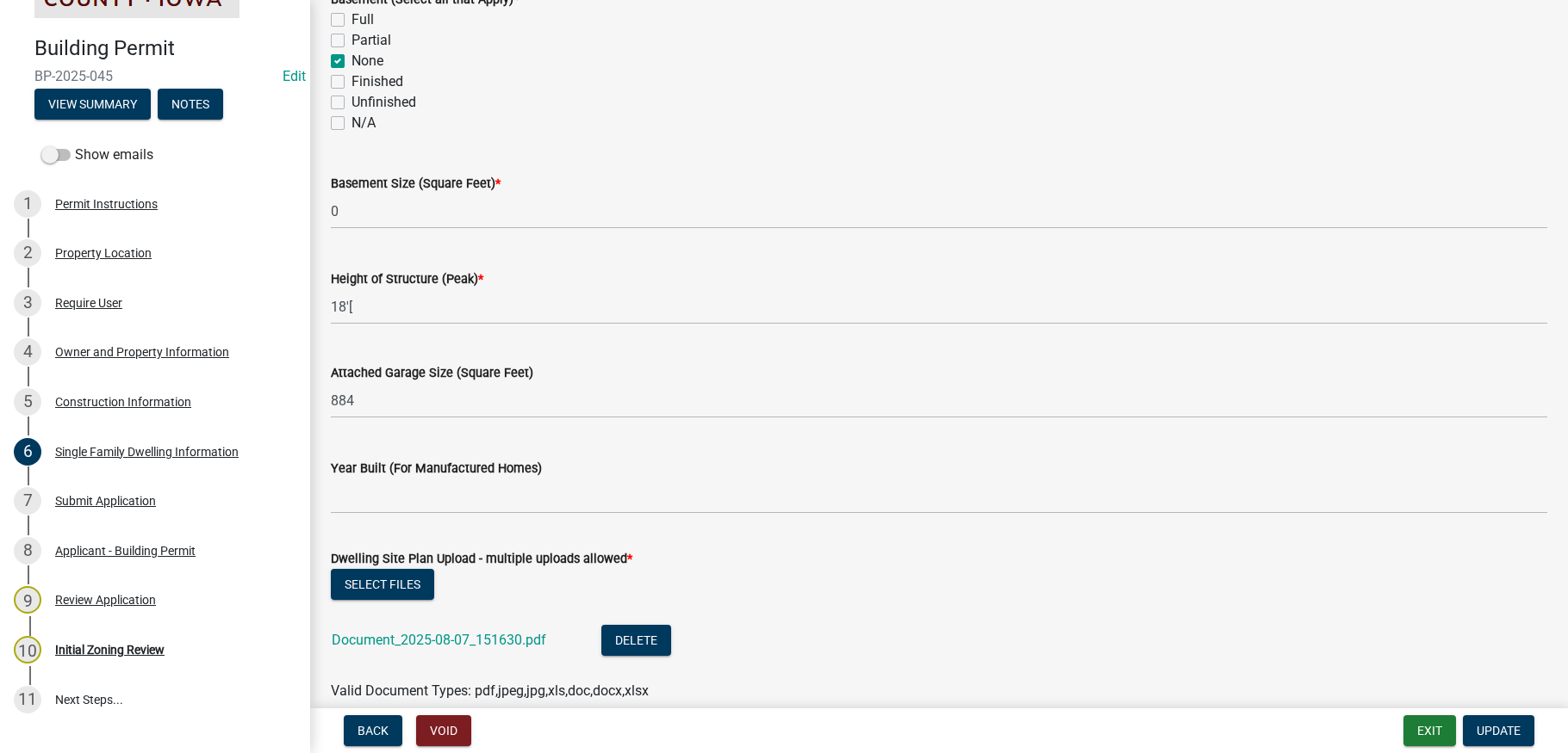
scroll to position [688, 0]
click at [98, 404] on div "Construction Information" at bounding box center [123, 402] width 136 height 12
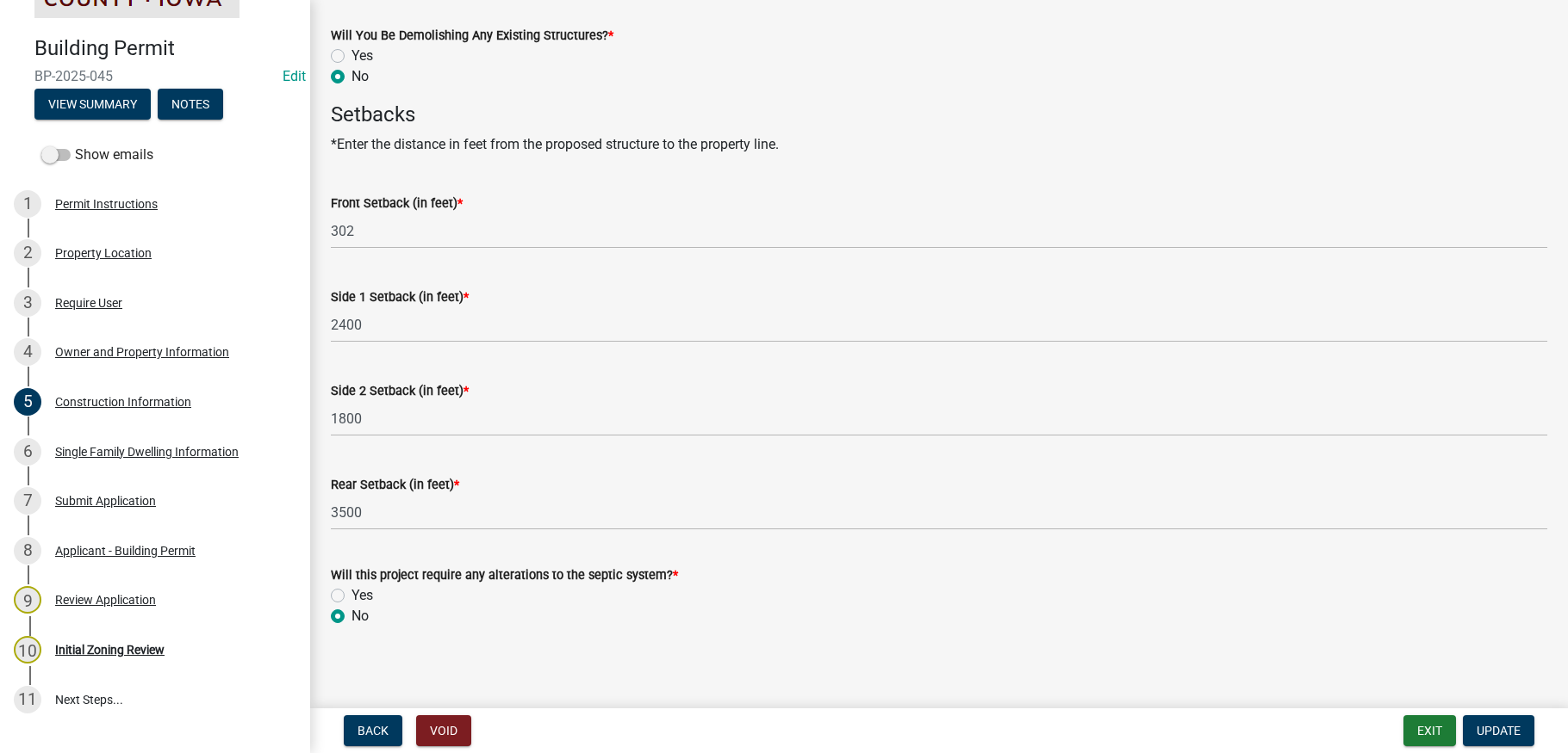
scroll to position [846, 0]
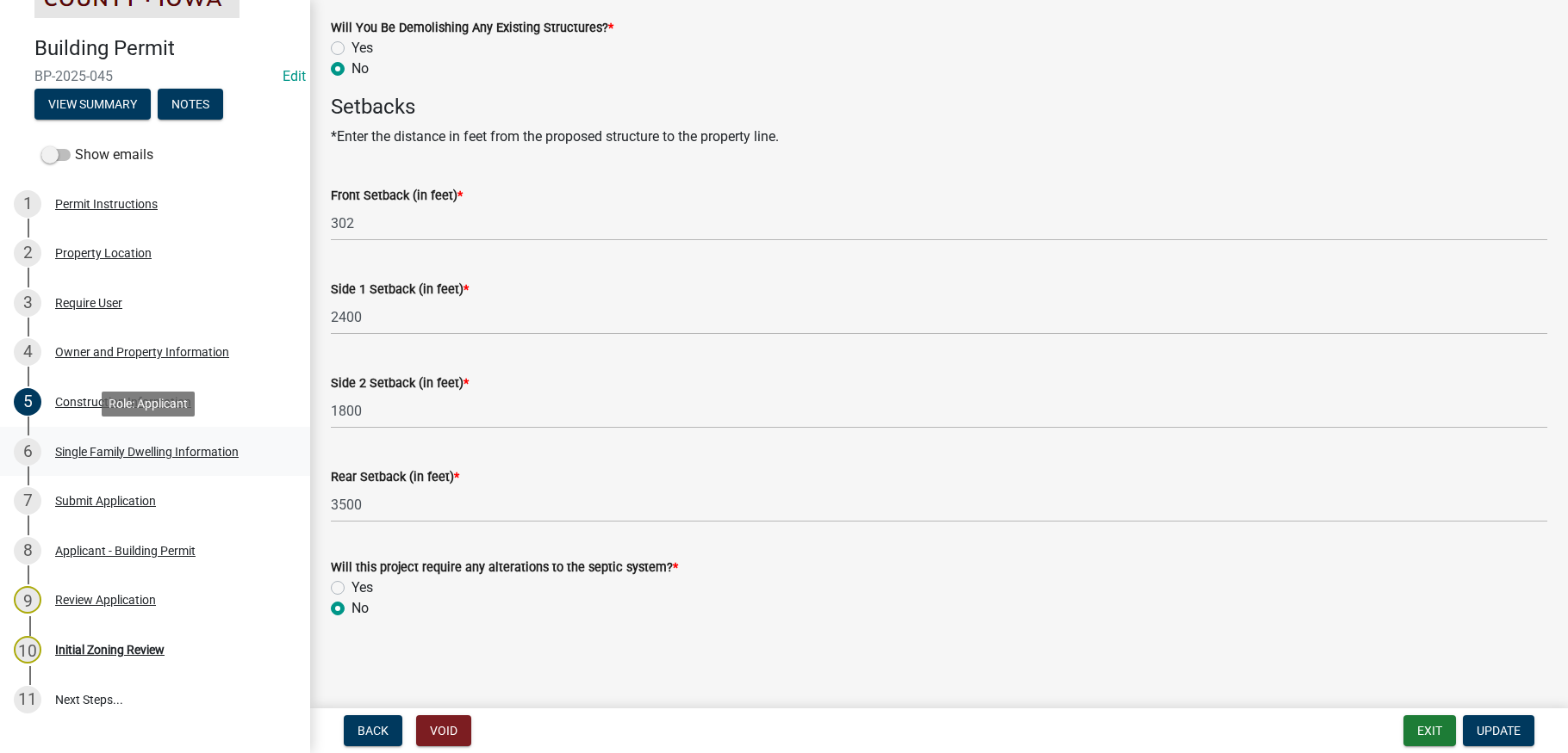
click at [118, 449] on div "Single Family Dwelling Information" at bounding box center [147, 452] width 183 height 12
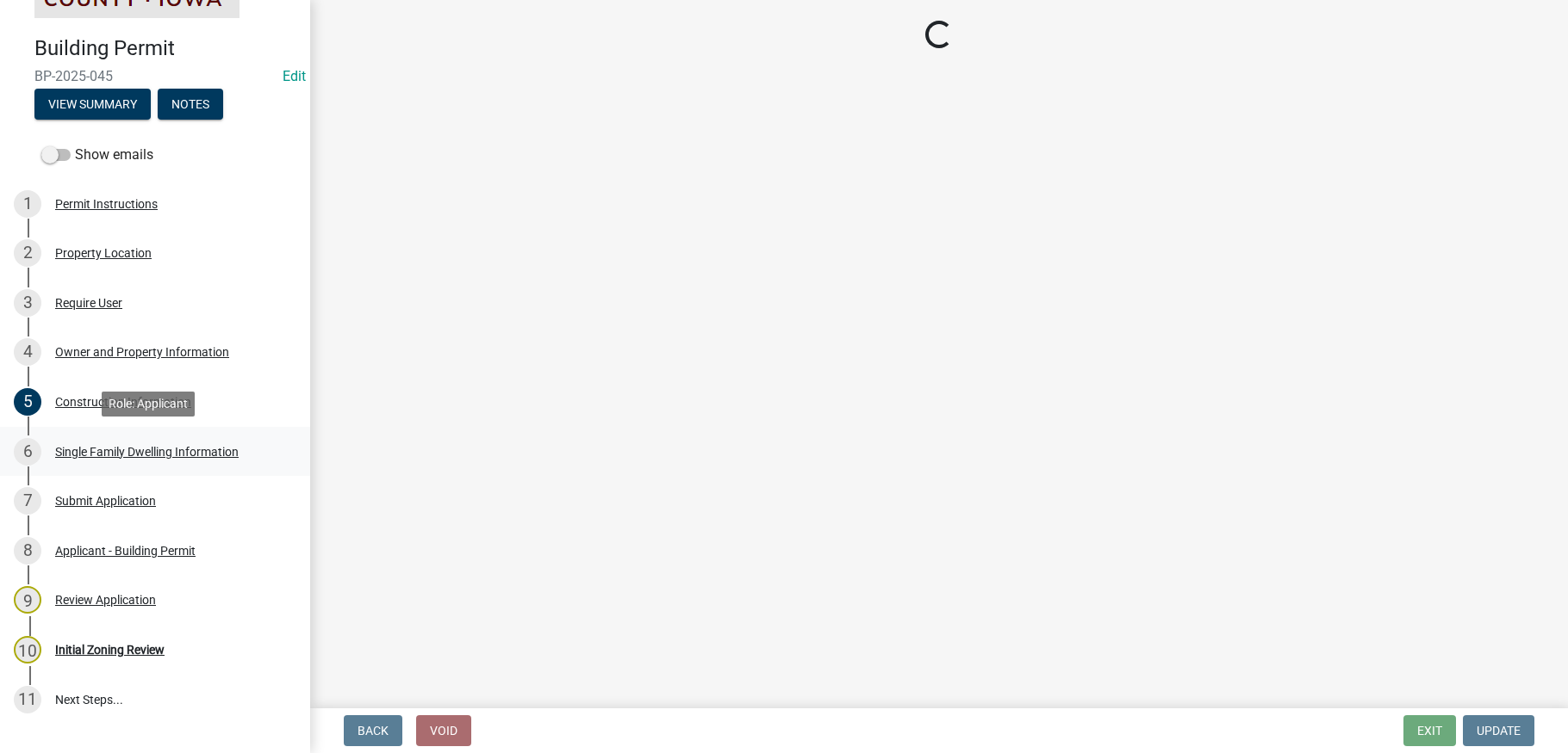
scroll to position [0, 0]
select select "6be2891c-b014-4eb5-8316-9de7191813e4"
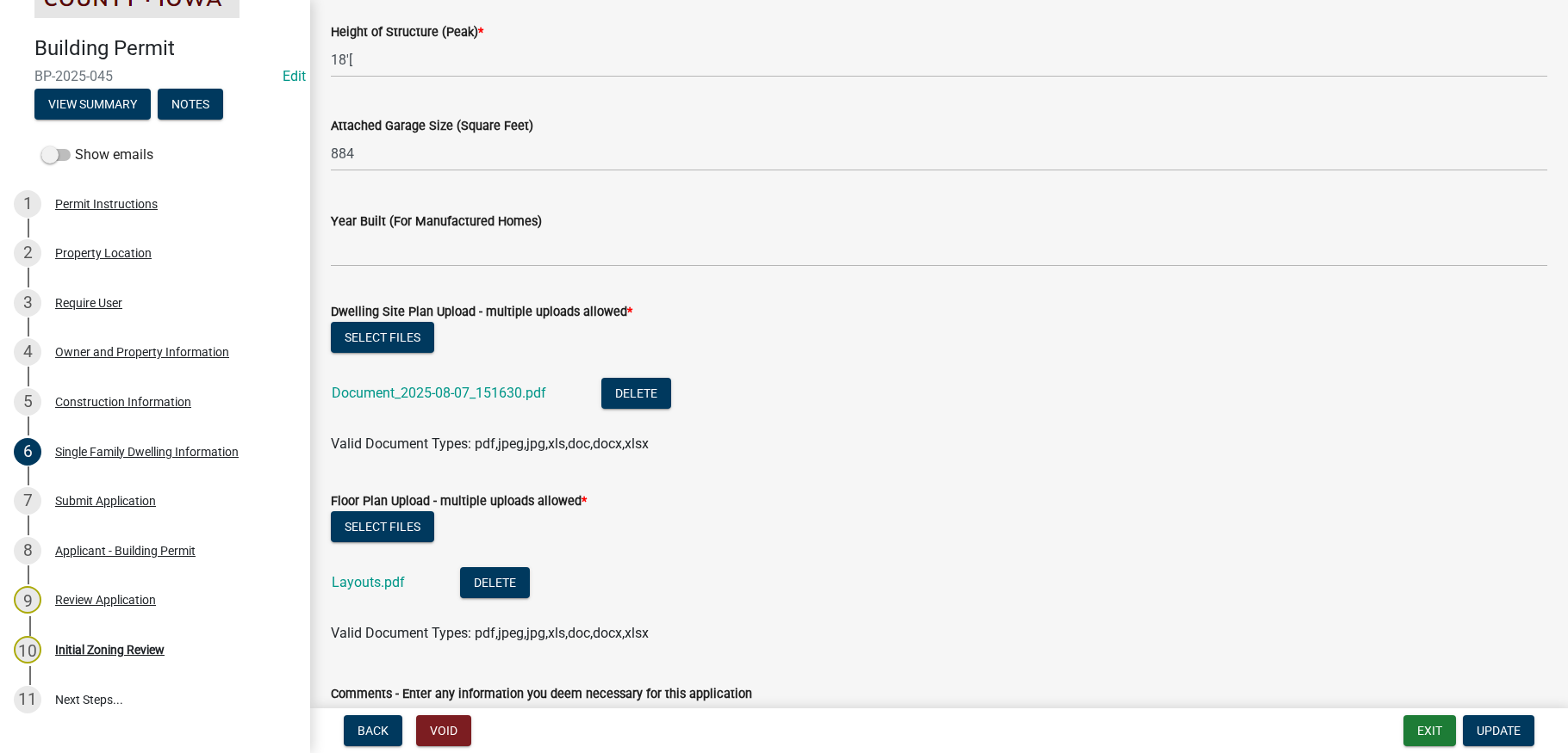
scroll to position [947, 0]
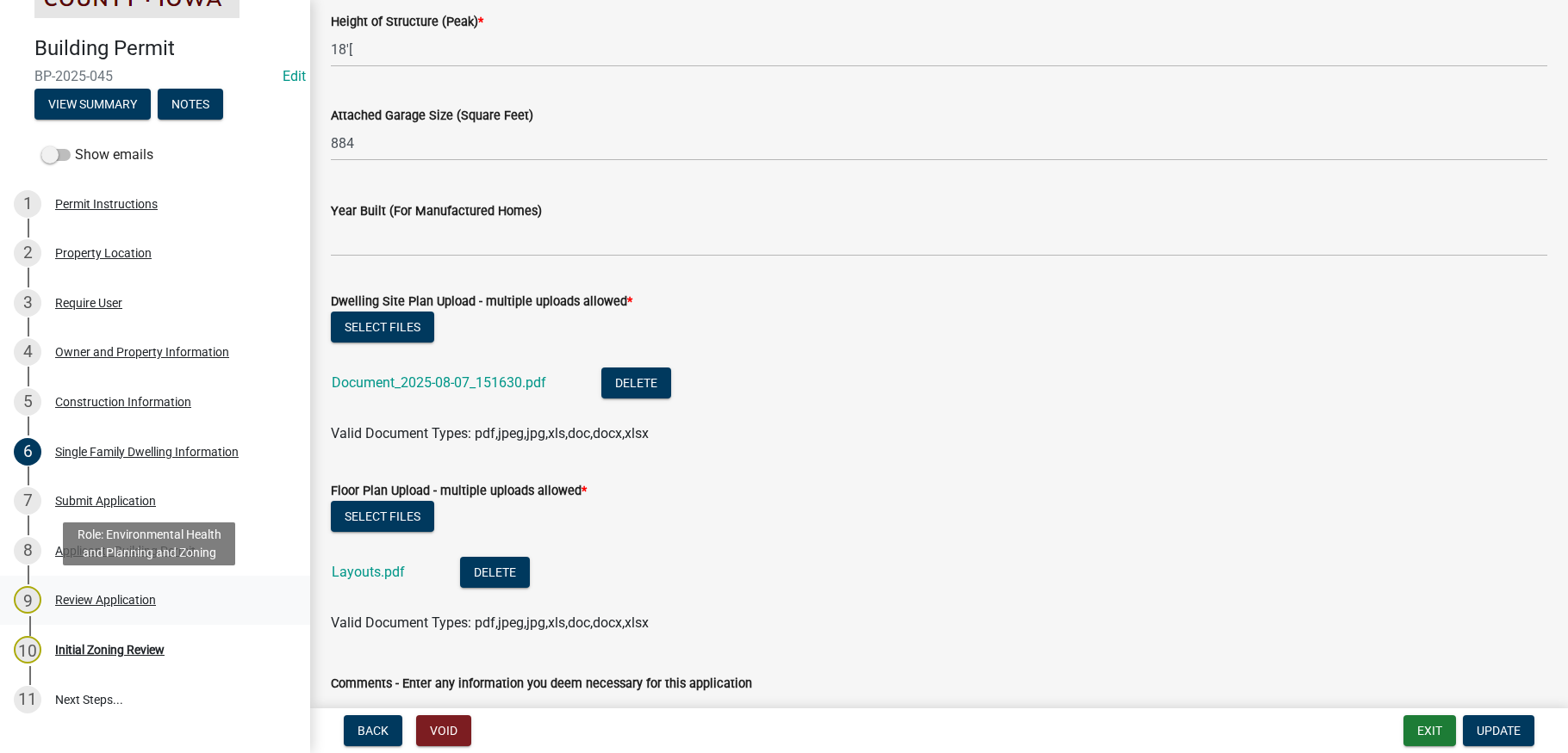
click at [100, 599] on div "Review Application" at bounding box center [105, 600] width 100 height 12
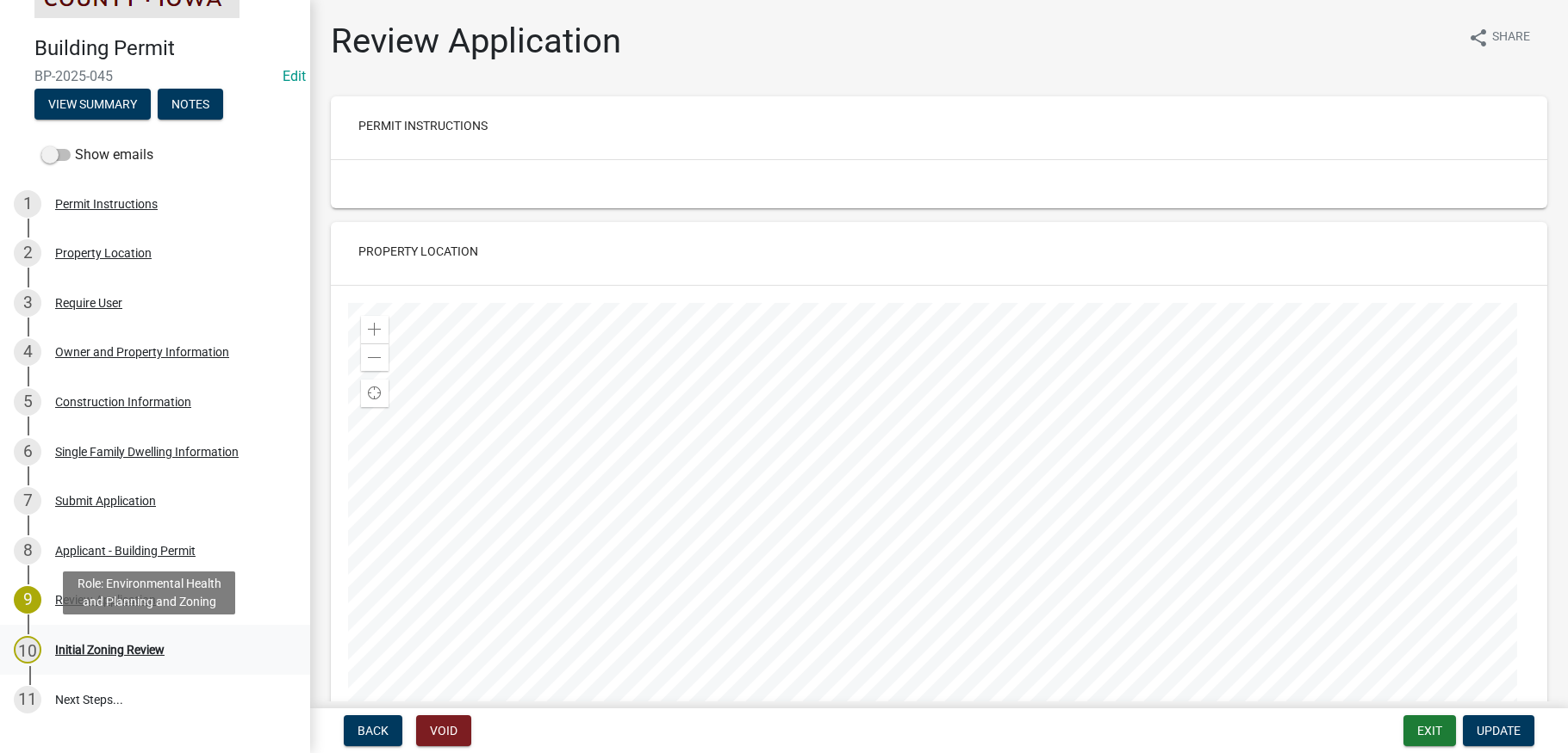
click at [115, 644] on div "Initial Zoning Review" at bounding box center [109, 650] width 109 height 12
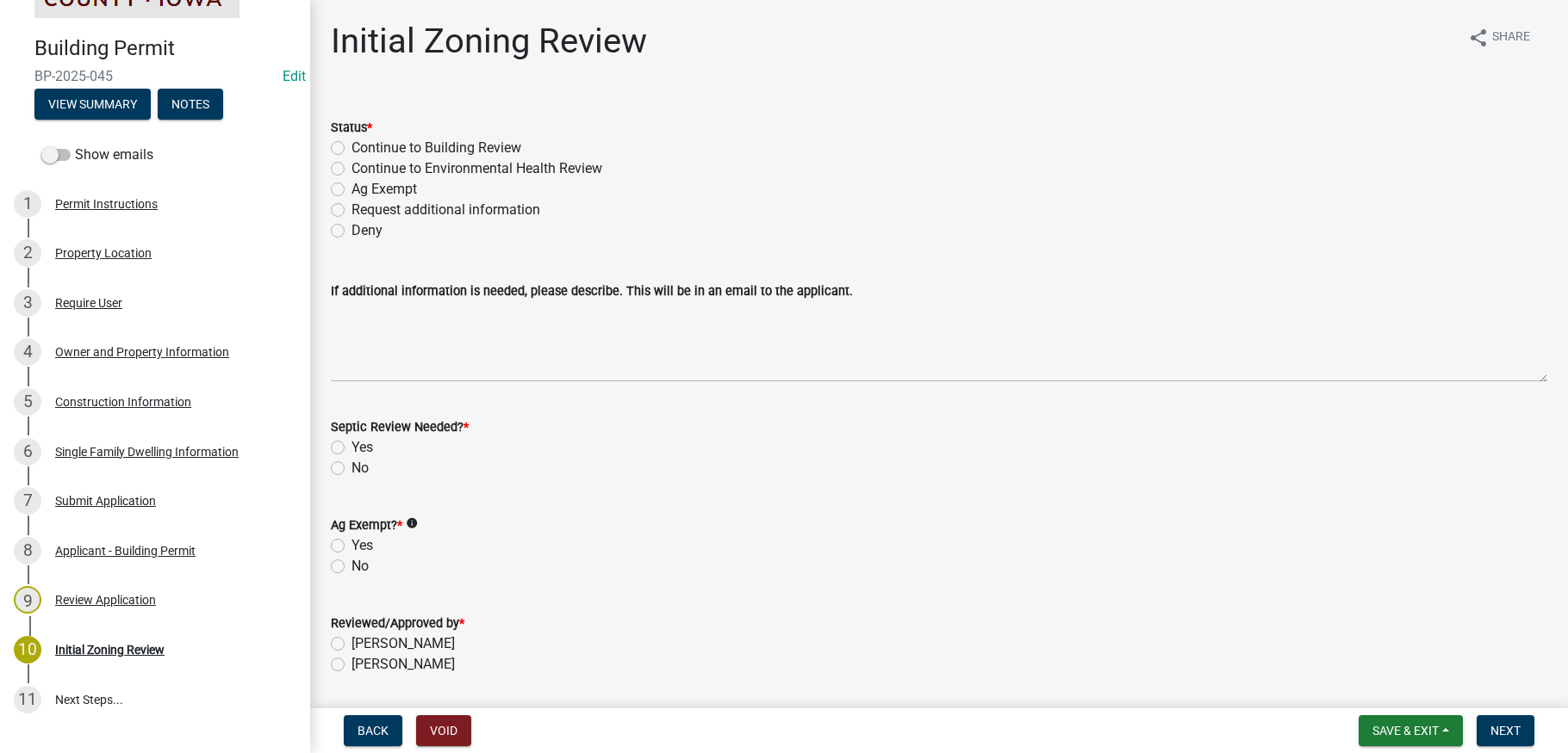
click at [352, 147] on label "Continue to Building Review" at bounding box center [437, 148] width 169 height 21
click at [352, 147] on input "Continue to Building Review" at bounding box center [357, 143] width 11 height 11
radio input "true"
click at [352, 446] on label "Yes" at bounding box center [362, 448] width 22 height 21
click at [352, 446] on input "Yes" at bounding box center [357, 442] width 11 height 11
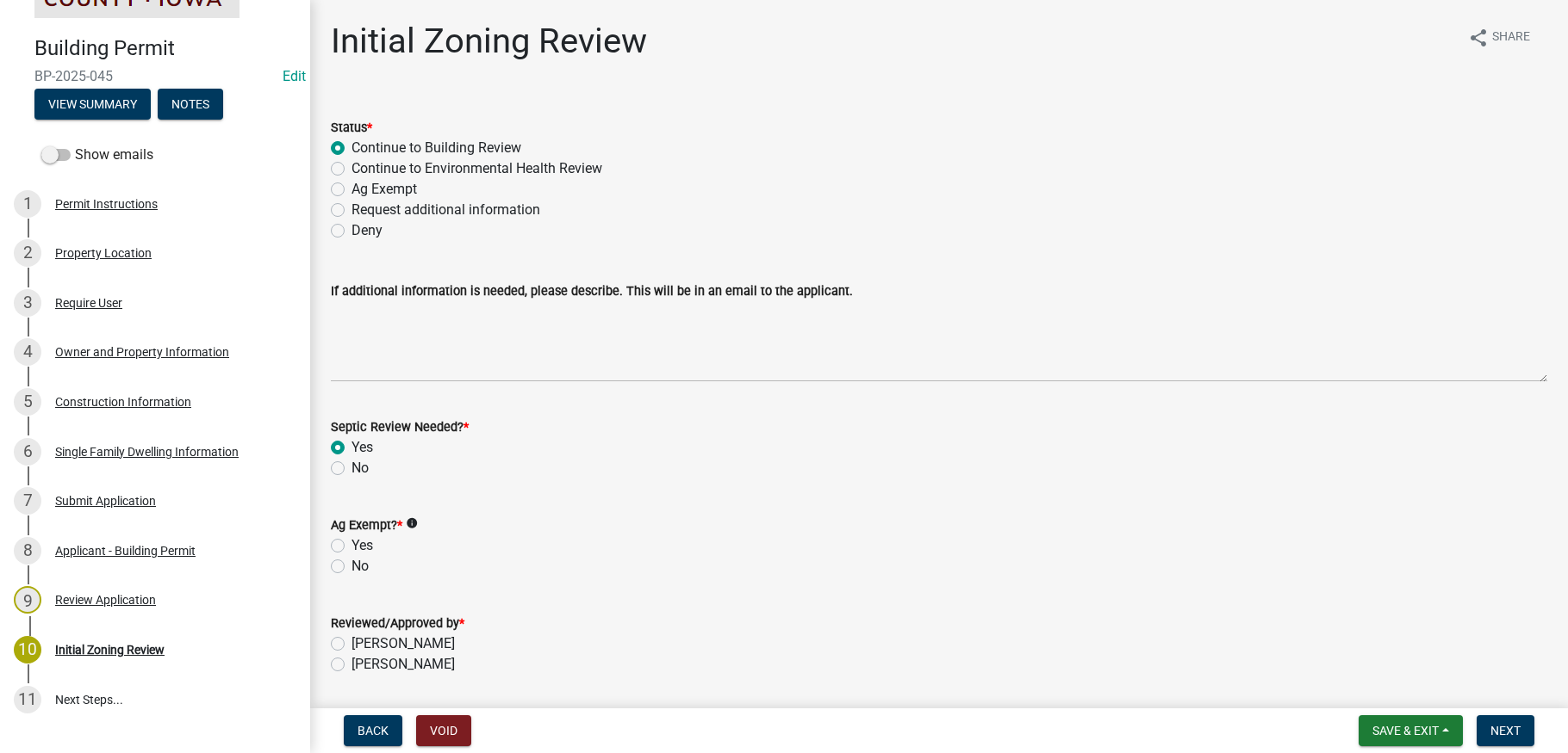
radio input "true"
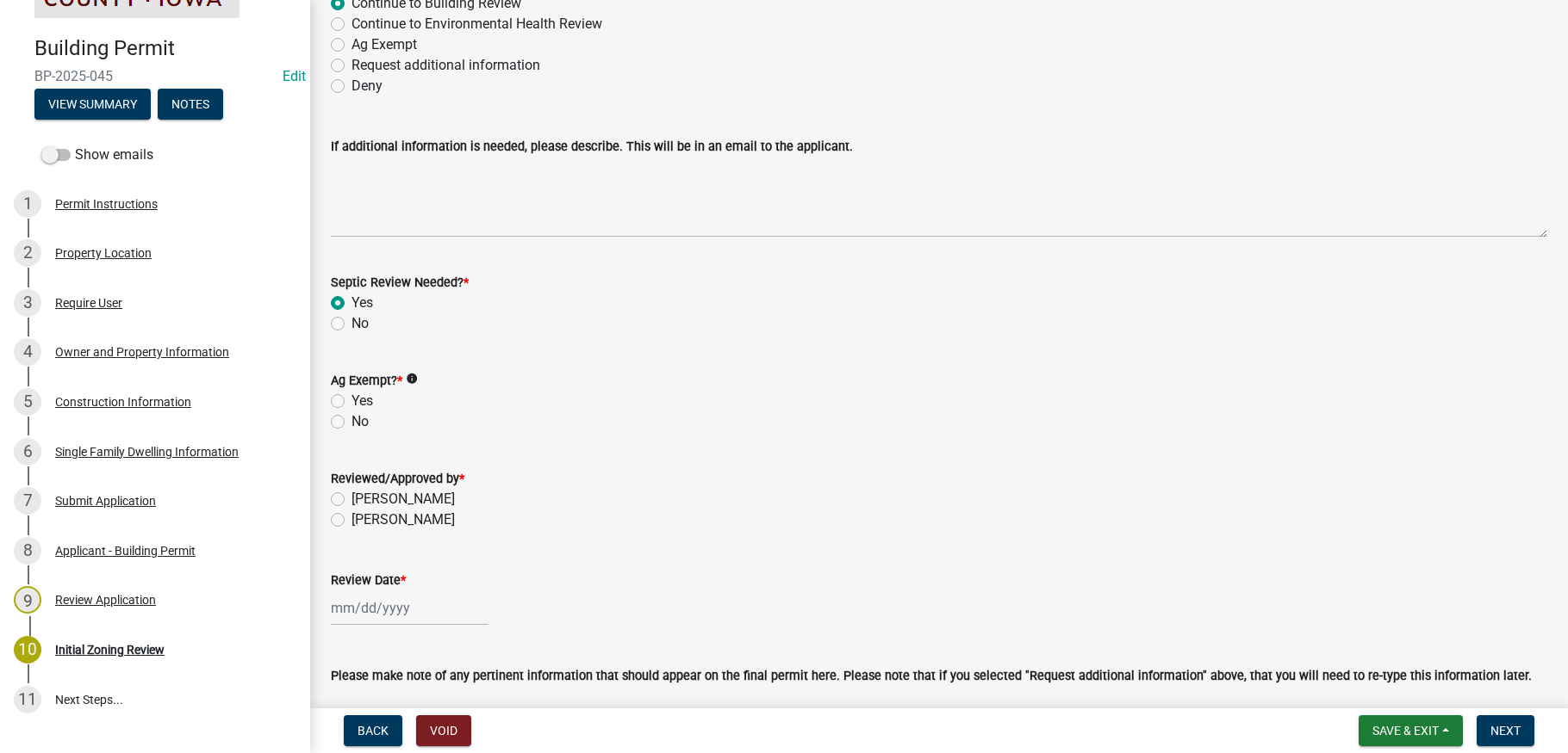
scroll to position [172, 0]
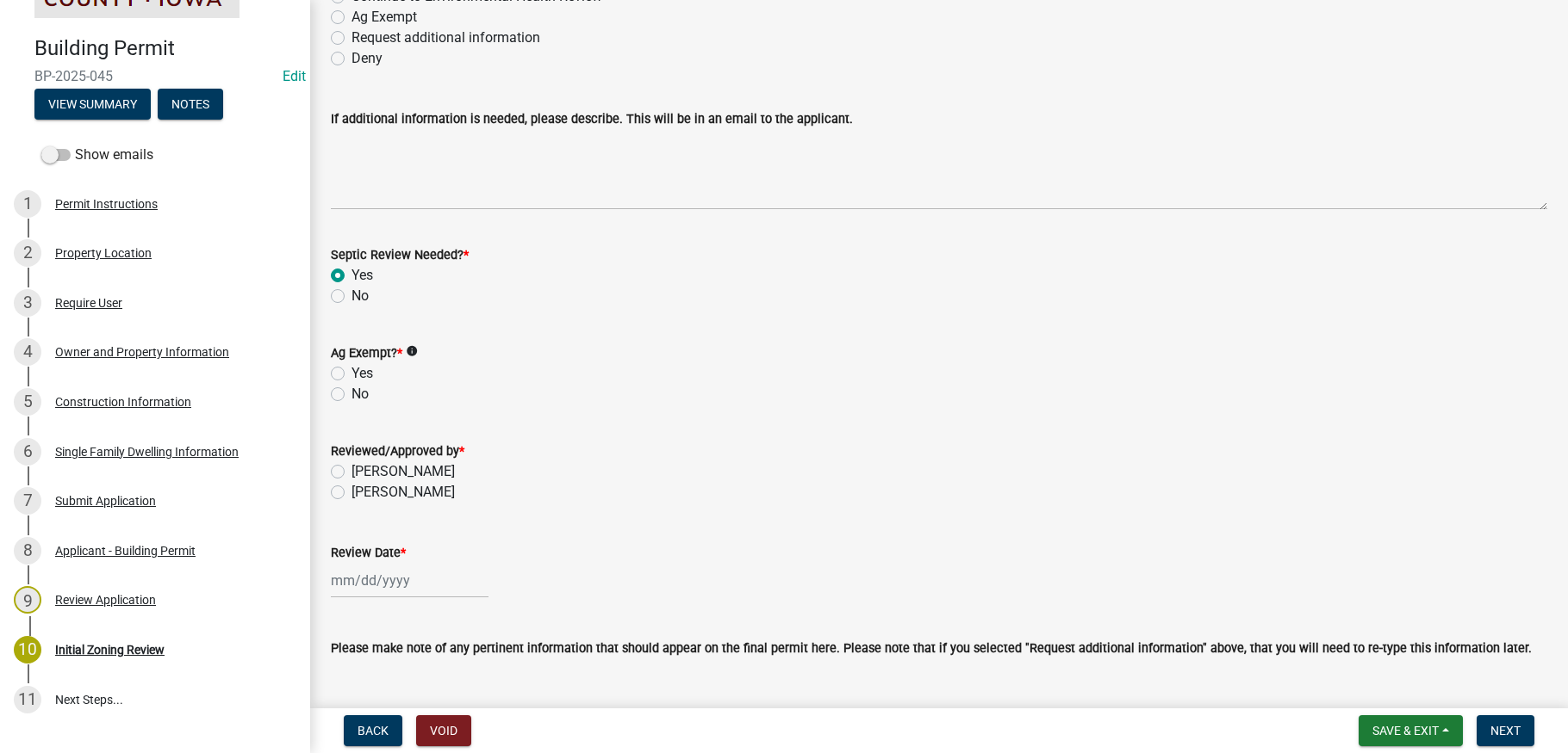
click at [352, 394] on label "No" at bounding box center [361, 394] width 17 height 21
click at [352, 394] on input "No" at bounding box center [357, 389] width 11 height 11
radio input "true"
click at [352, 470] on label "[PERSON_NAME]" at bounding box center [403, 472] width 103 height 21
click at [352, 470] on input "[PERSON_NAME]" at bounding box center [357, 467] width 11 height 11
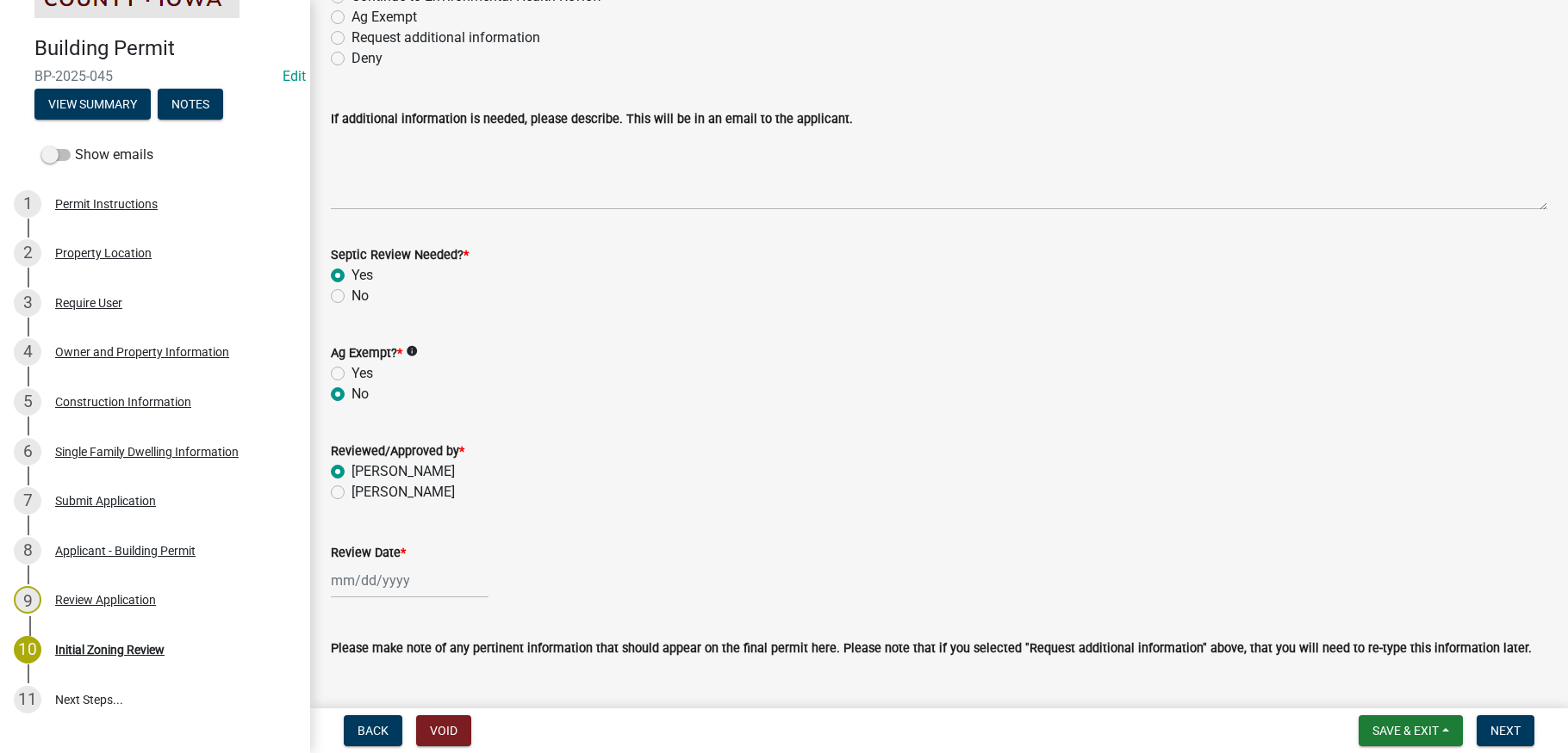
radio input "true"
select select "8"
select select "2025"
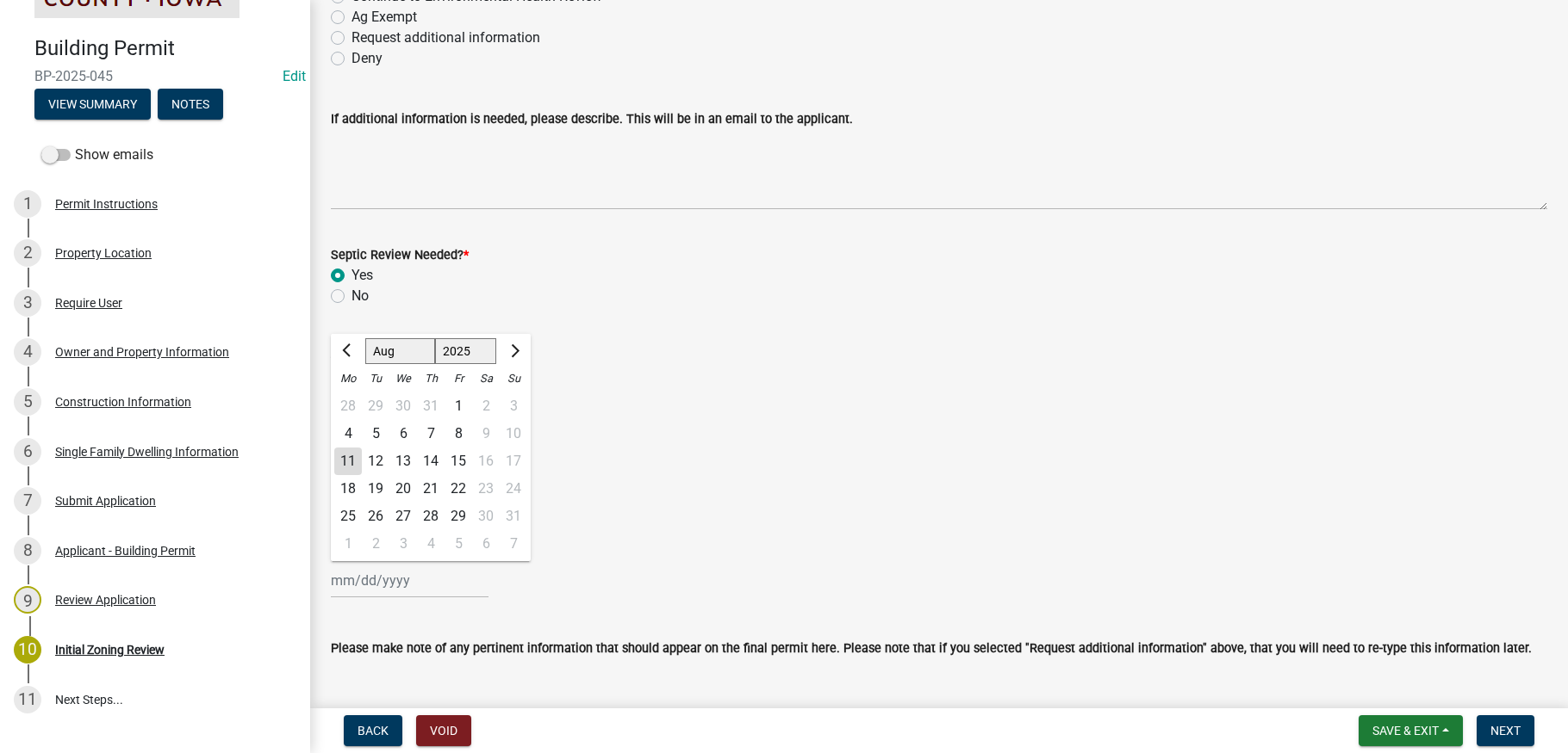
click at [351, 584] on div "[PERSON_NAME] Feb Mar Apr [PERSON_NAME][DATE] Oct Nov [DATE] 1526 1527 1528 152…" at bounding box center [409, 580] width 158 height 35
click at [348, 458] on div "11" at bounding box center [348, 462] width 28 height 28
type input "[DATE]"
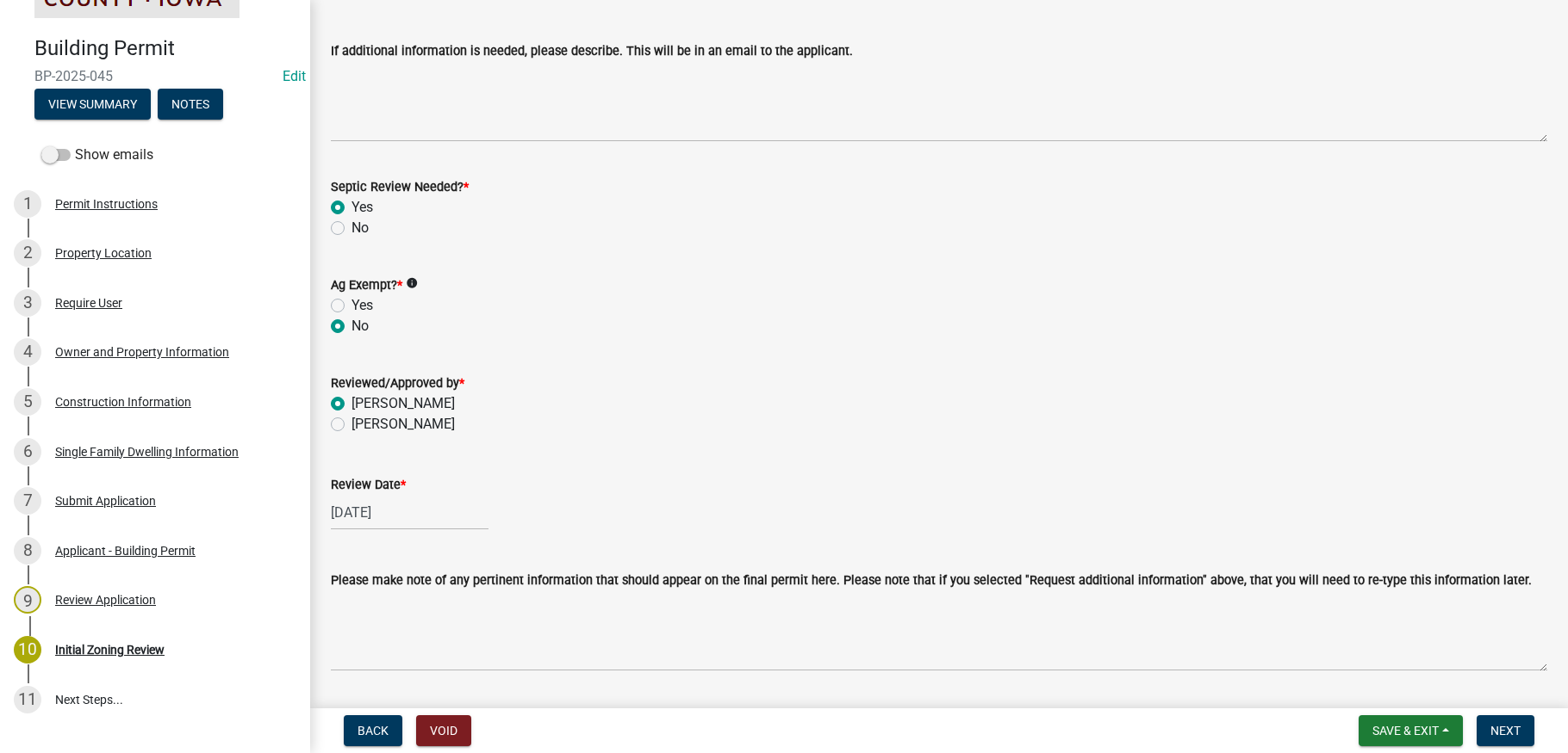
scroll to position [417, 0]
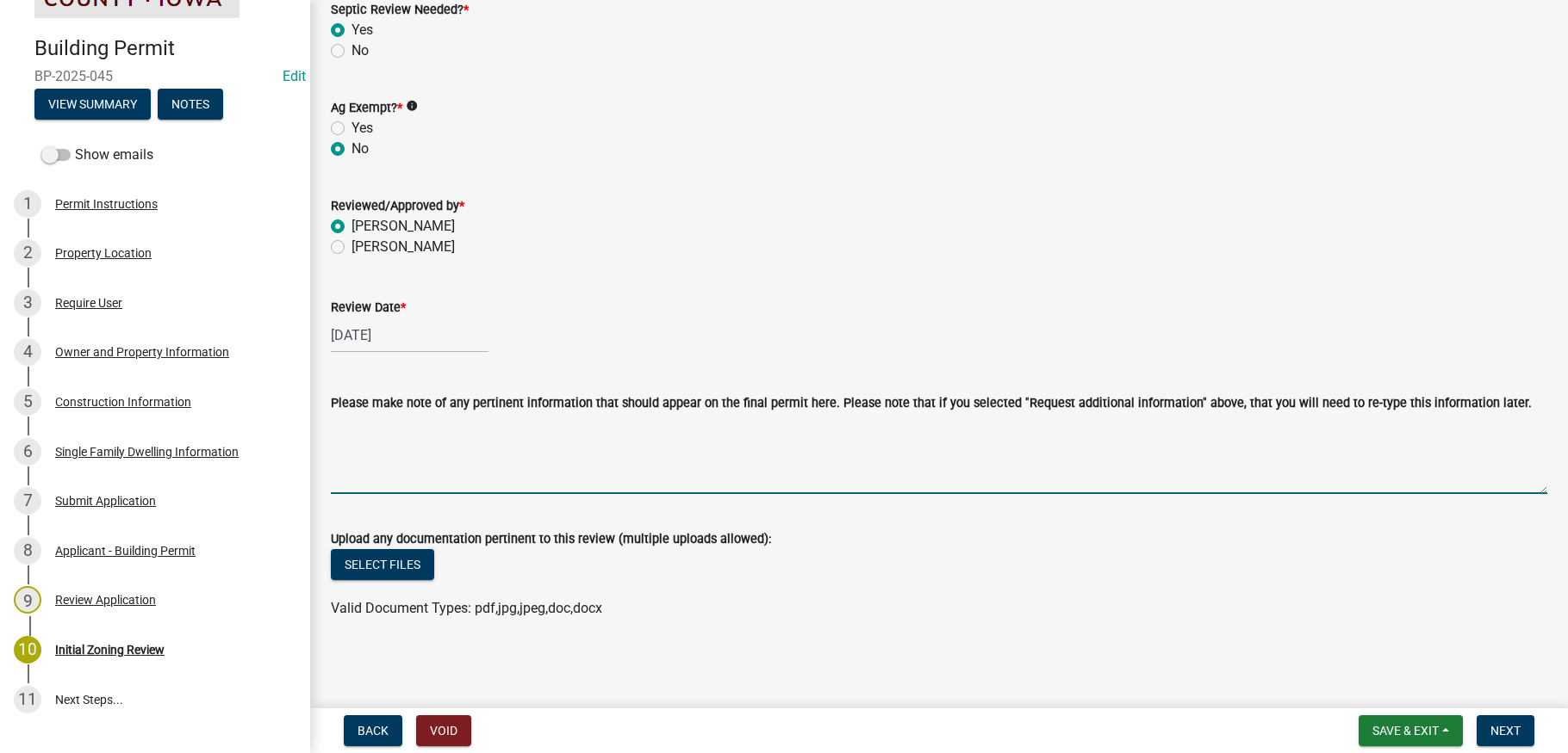
click at [383, 439] on textarea "Please make note of any pertinent information that should appear on the final p…" at bounding box center [939, 454] width 1216 height 81
type textarea "Building a new 1586 sq ft home with an attached garage"
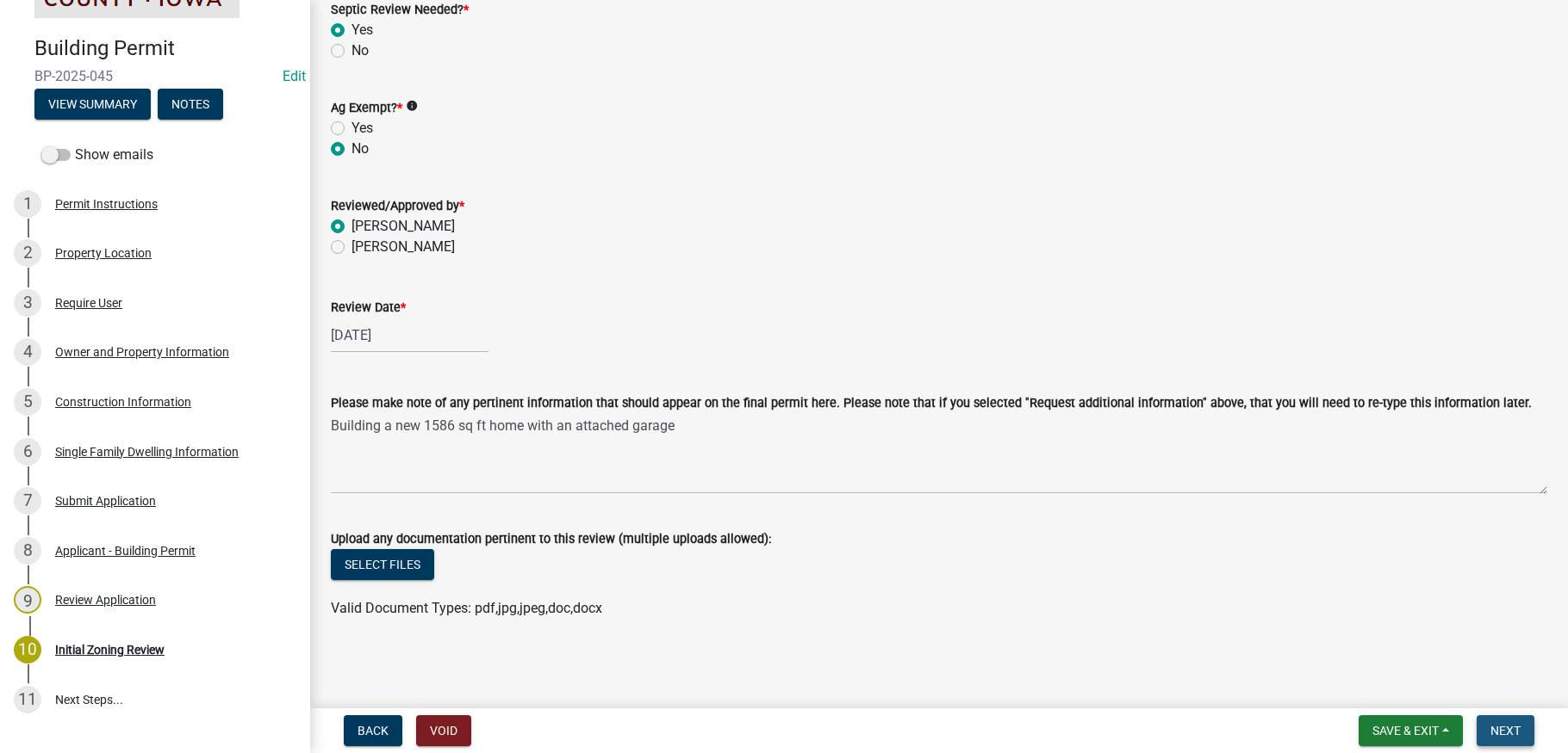
click at [1507, 728] on span "Next" at bounding box center [1505, 731] width 31 height 14
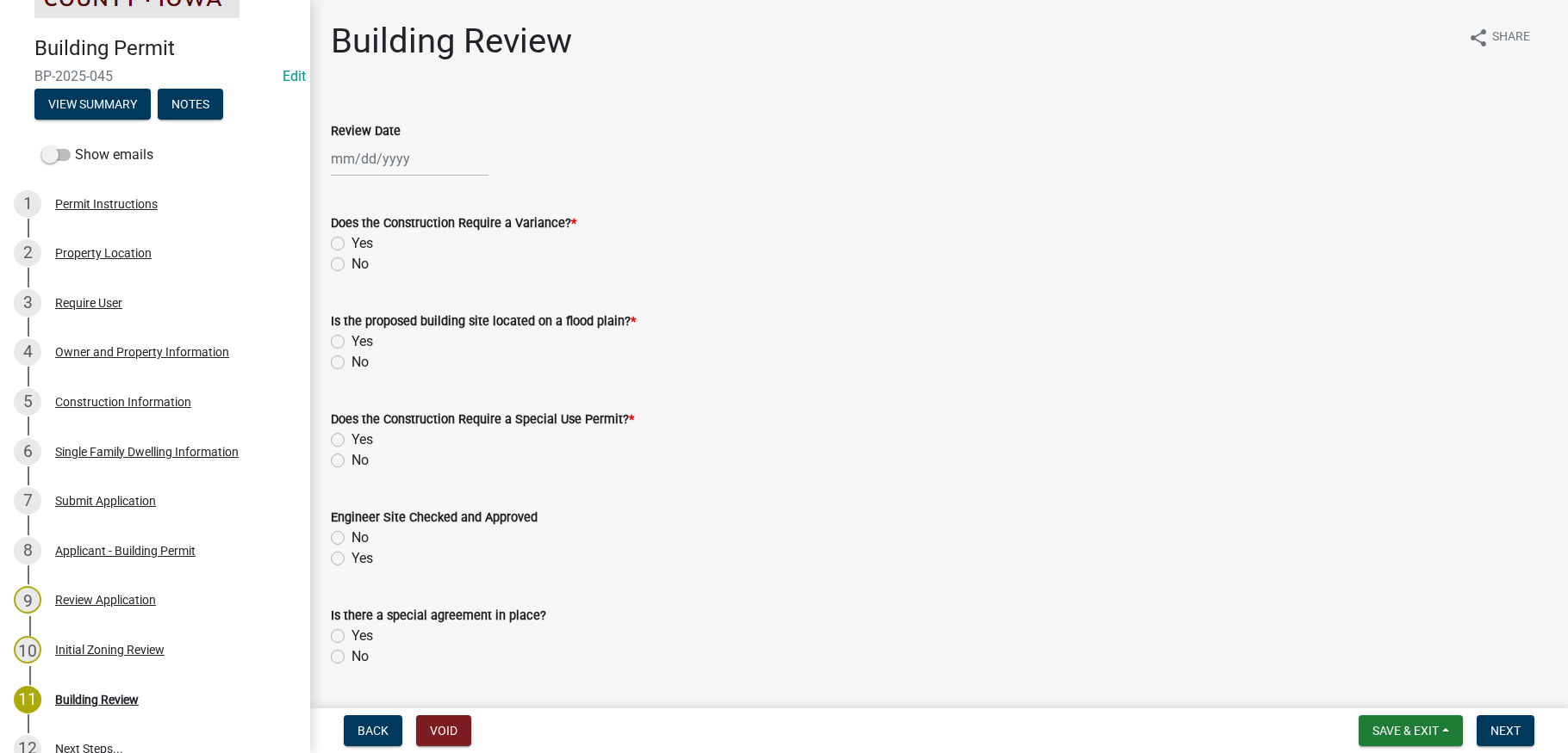
click at [398, 158] on div at bounding box center [409, 159] width 158 height 35
select select "8"
select select "2025"
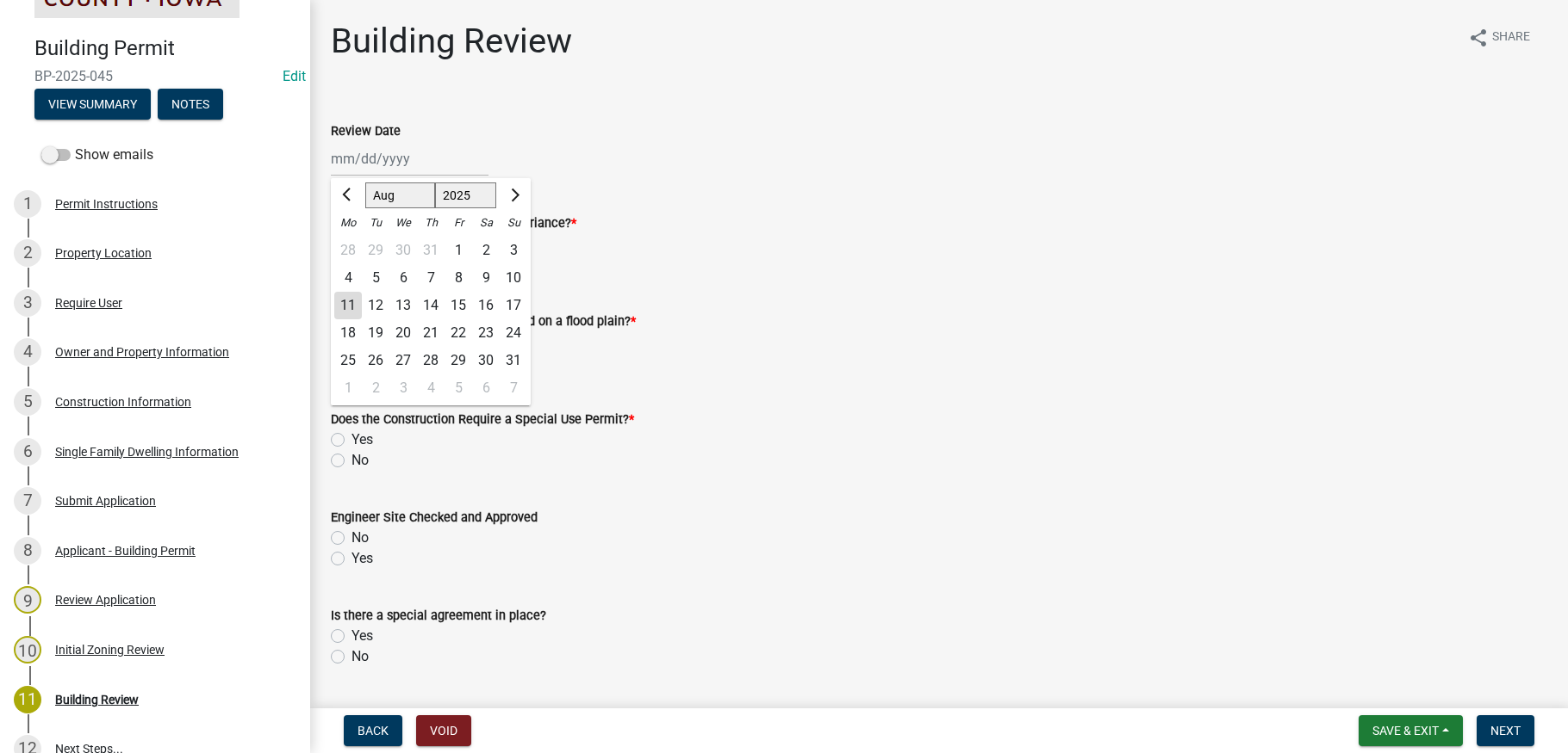
click at [346, 302] on div "11" at bounding box center [348, 305] width 28 height 28
type input "[DATE]"
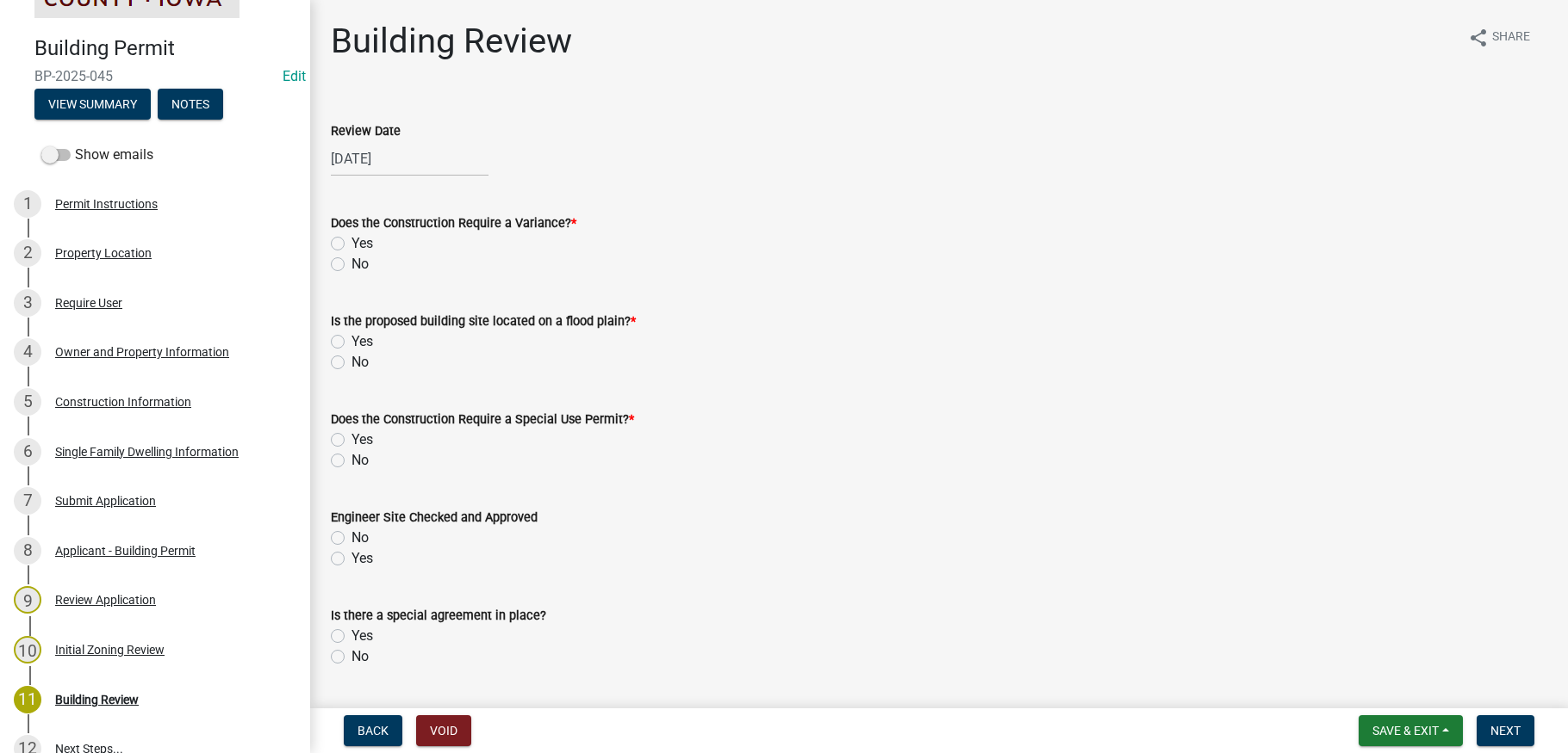
click at [352, 260] on label "No" at bounding box center [361, 264] width 17 height 21
click at [352, 260] on input "No" at bounding box center [357, 259] width 11 height 11
radio input "true"
click at [352, 363] on label "No" at bounding box center [361, 363] width 17 height 21
click at [352, 363] on input "No" at bounding box center [357, 358] width 11 height 11
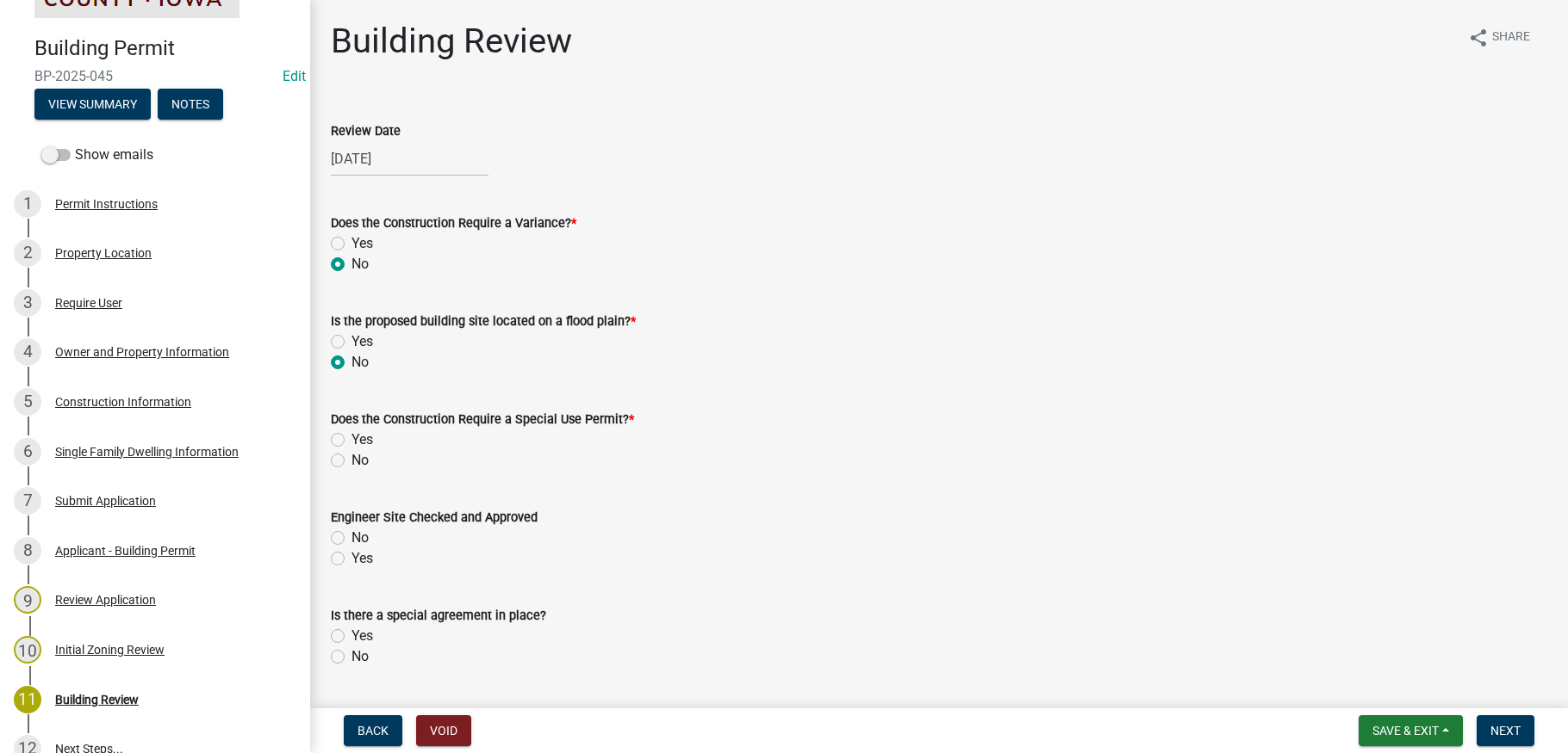
radio input "true"
click at [352, 462] on label "No" at bounding box center [361, 461] width 17 height 21
click at [352, 462] on input "No" at bounding box center [357, 455] width 11 height 11
radio input "true"
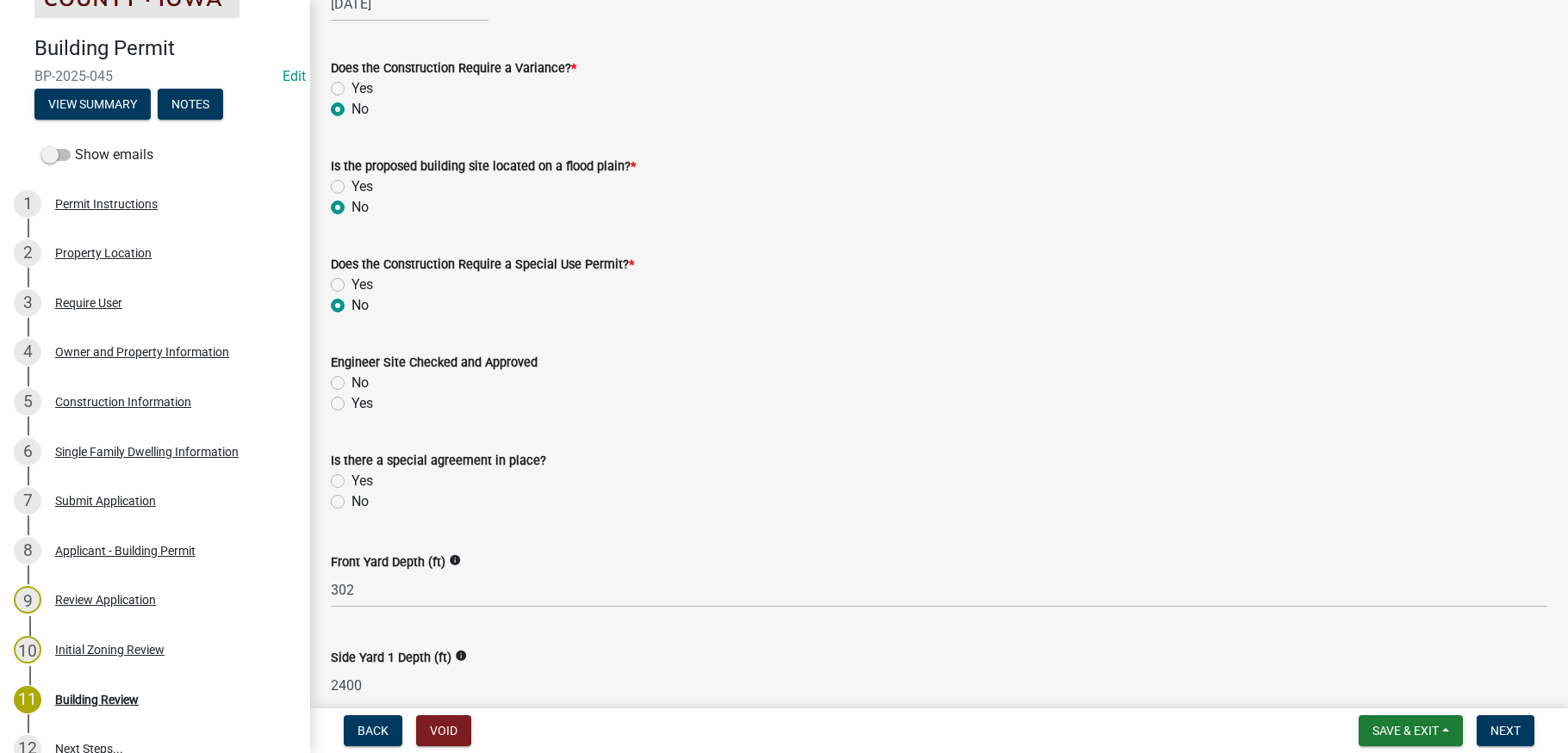
scroll to position [172, 0]
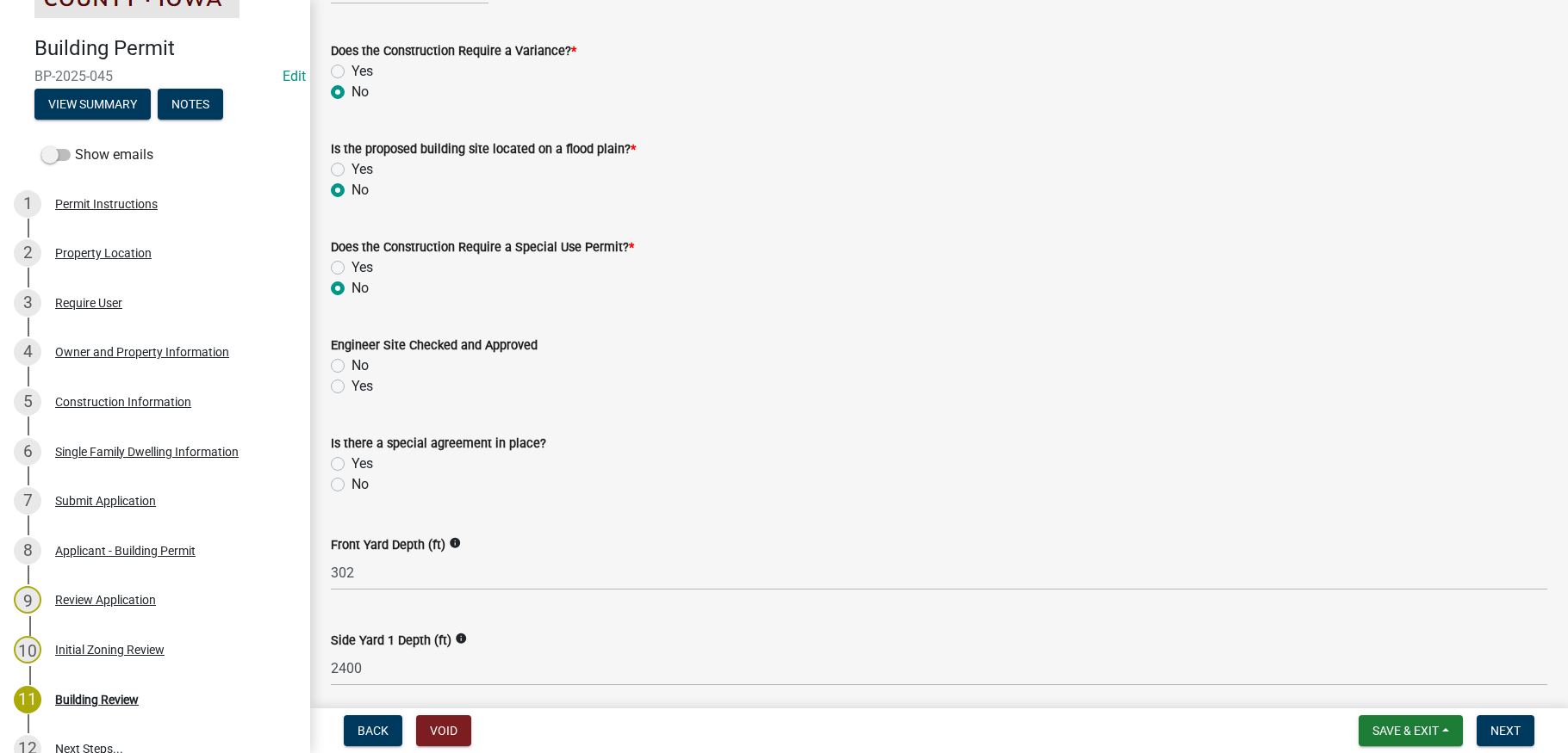
click at [352, 380] on label "Yes" at bounding box center [362, 387] width 22 height 21
click at [352, 380] on input "Yes" at bounding box center [357, 381] width 11 height 11
radio input "true"
click at [340, 477] on div "No" at bounding box center [939, 485] width 1216 height 21
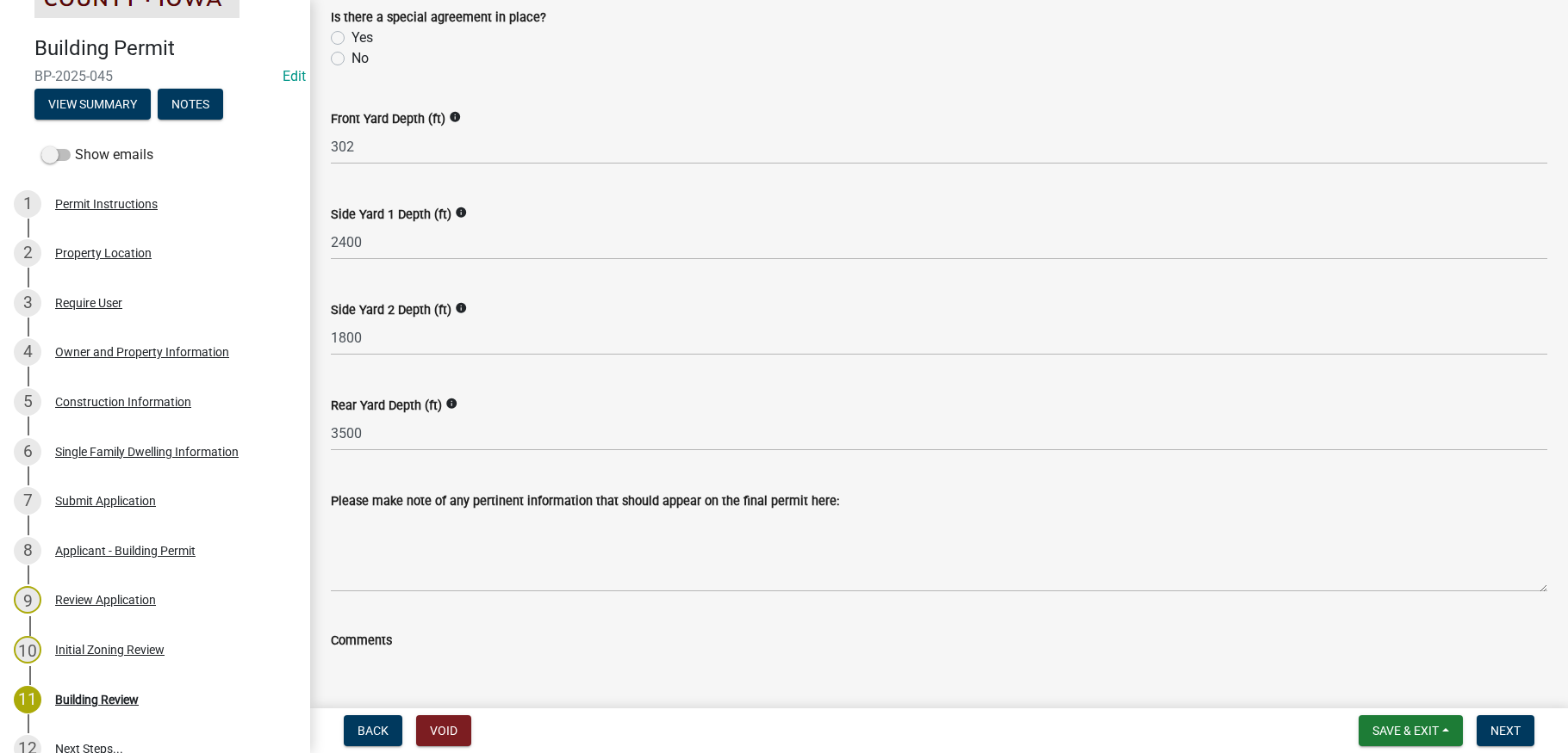
scroll to position [603, 0]
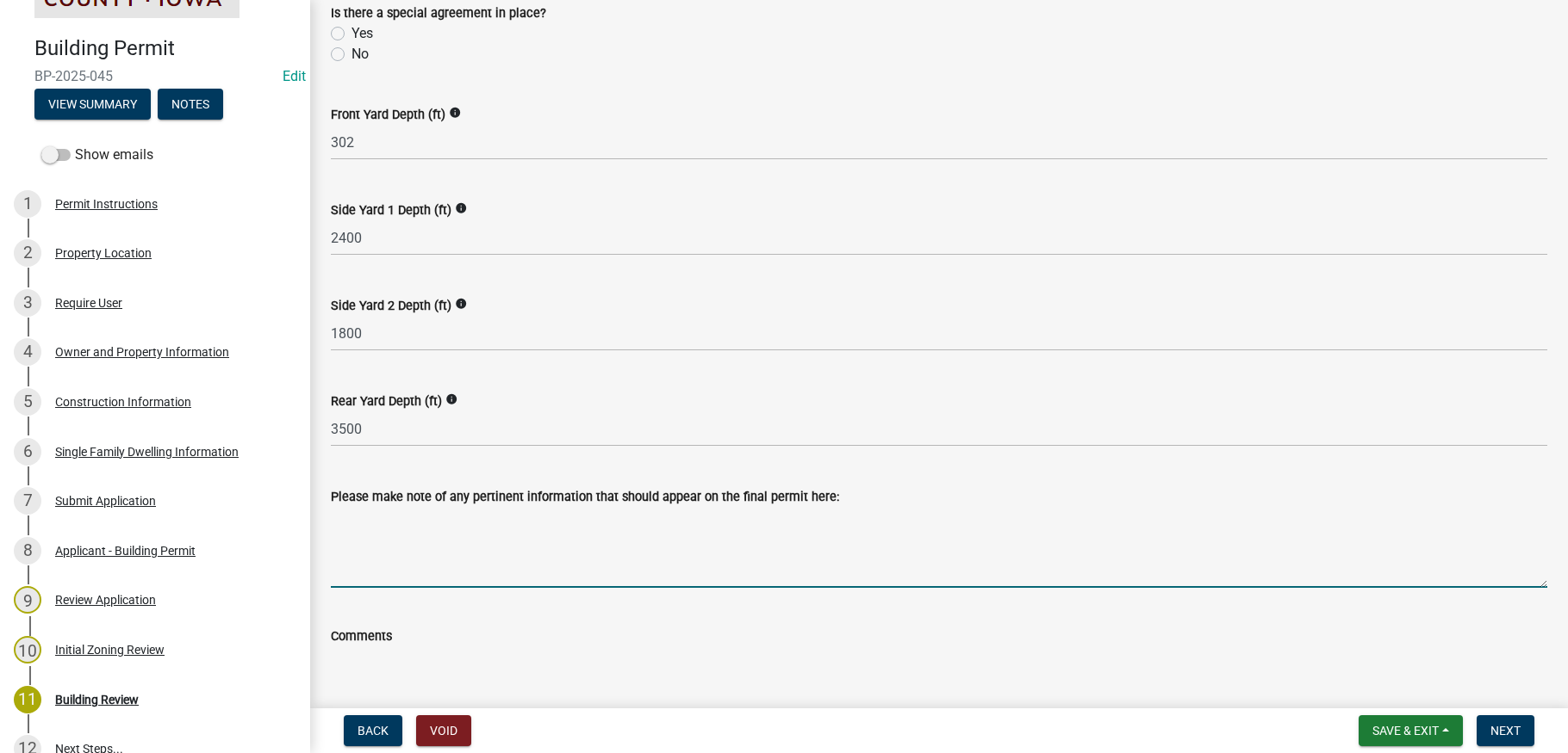
click at [354, 517] on textarea "Please make note of any pertinent information that should appear on the final p…" at bounding box center [939, 547] width 1216 height 81
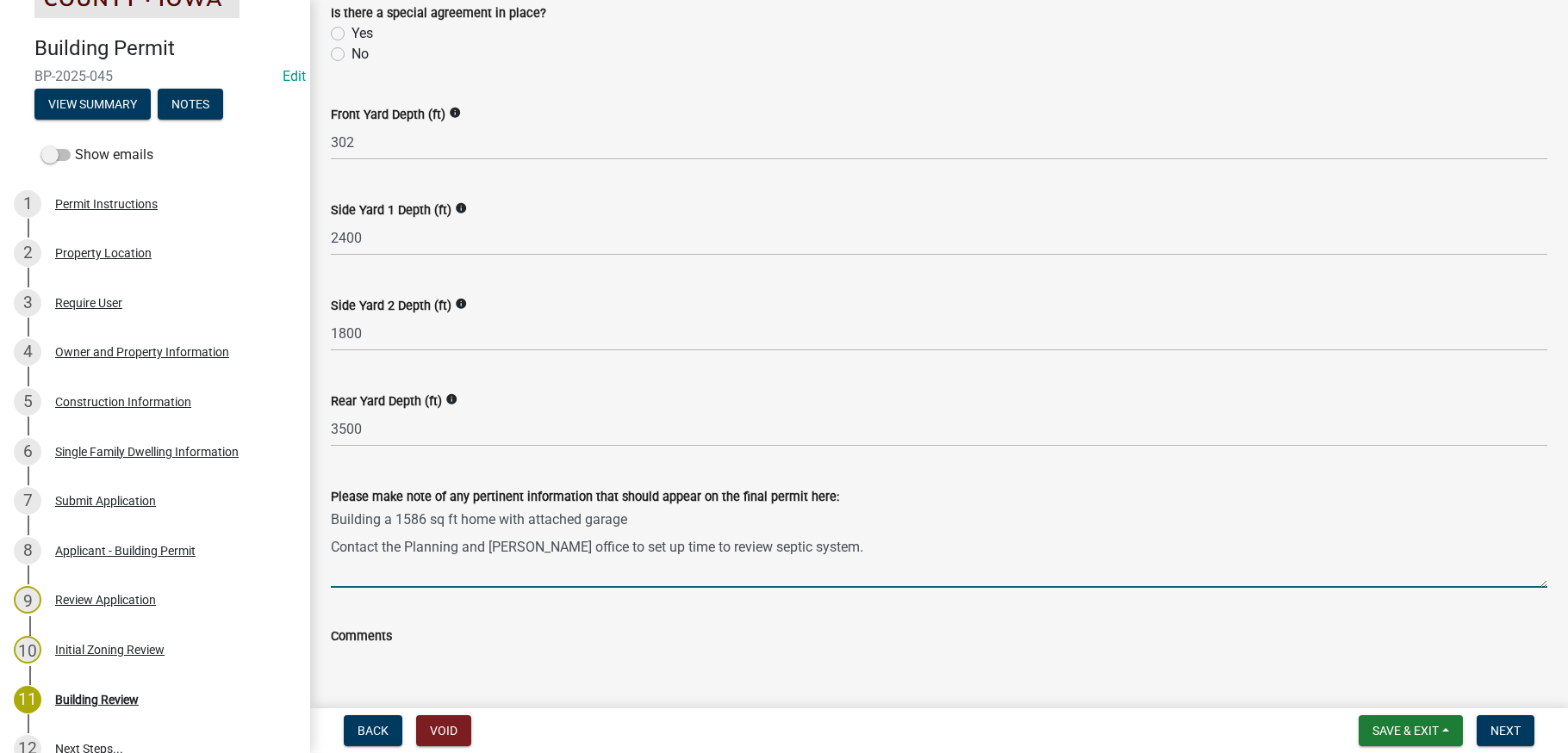
click at [334, 515] on textarea "Building a 1586 sq ft home with attached garage Contact the Planning and [PERSO…" at bounding box center [939, 547] width 1216 height 81
click at [360, 532] on textarea "Building a 1586 sq ft home with attached garage Contact the Planning and [PERSO…" at bounding box center [939, 547] width 1216 height 81
drag, startPoint x: 333, startPoint y: 517, endPoint x: 930, endPoint y: 554, distance: 598.1
click at [930, 554] on textarea "Building a 1586 sq ft home with attached garage Contact the Planning and [PERSO…" at bounding box center [939, 547] width 1216 height 81
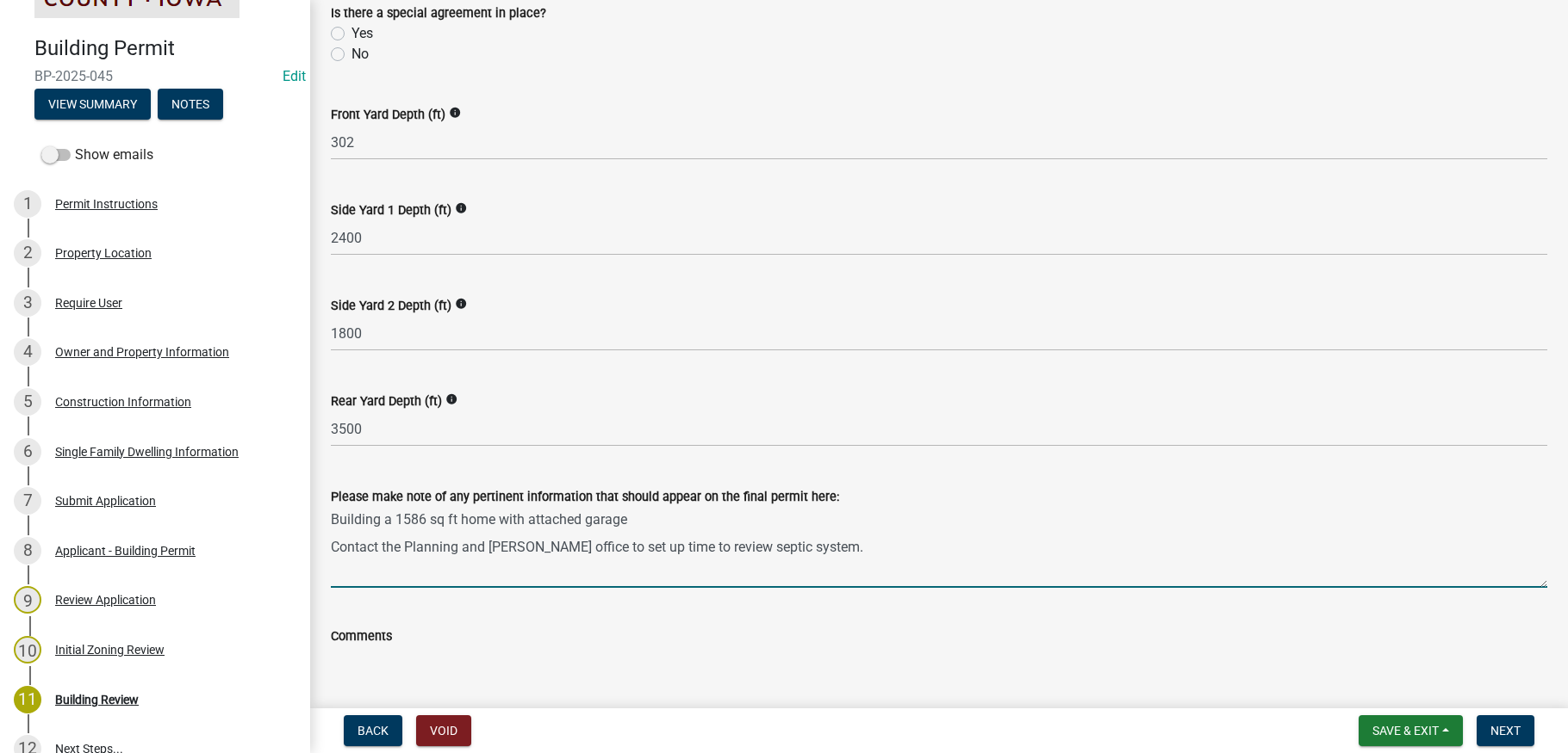
type textarea "Building a 1586 sq ft home with attached garage Contact the Planning and [PERSO…"
click at [353, 653] on textarea "Comments" at bounding box center [939, 687] width 1216 height 81
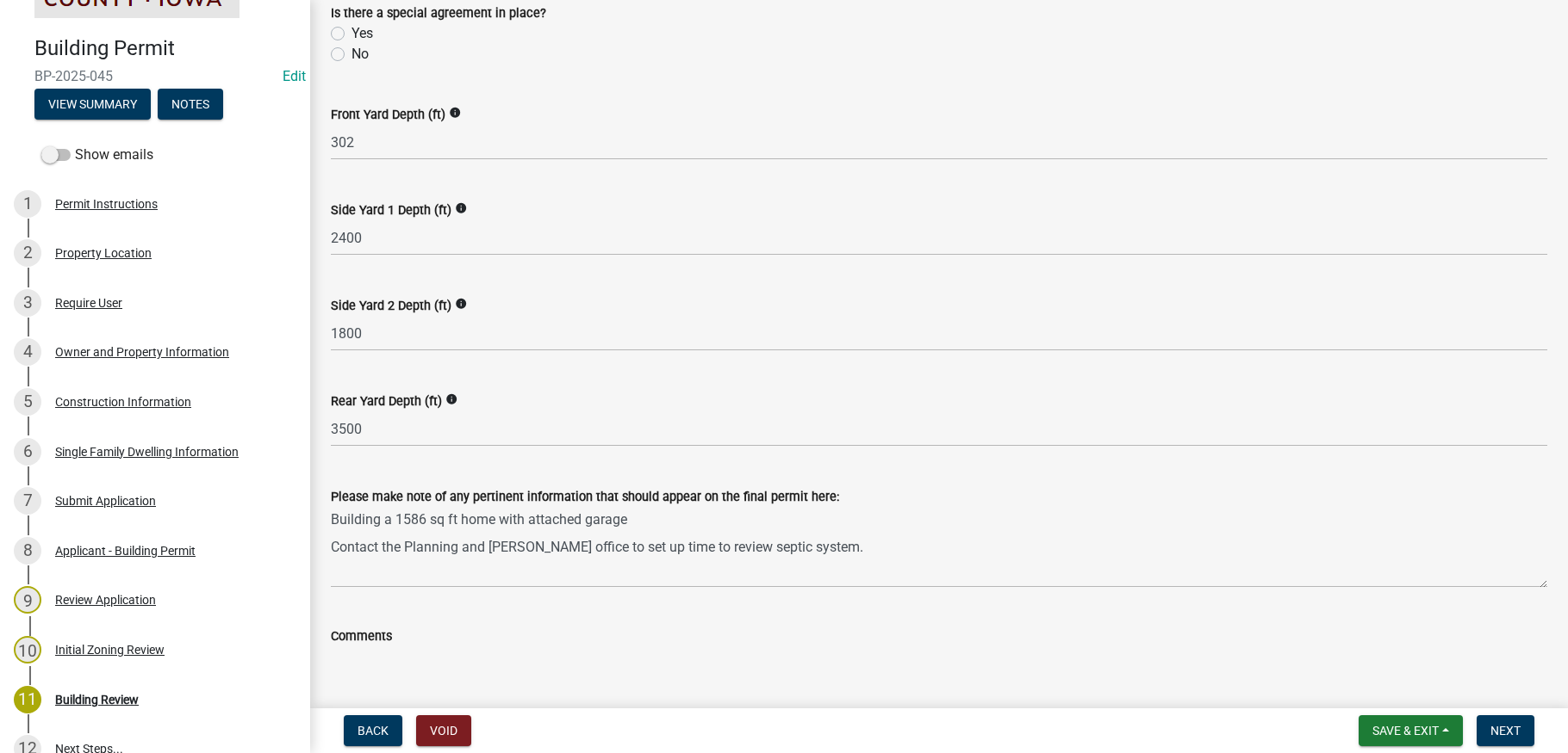
paste textarea "Building a 1586 sq ft home with attached garage Contact the Planning and [PERSO…"
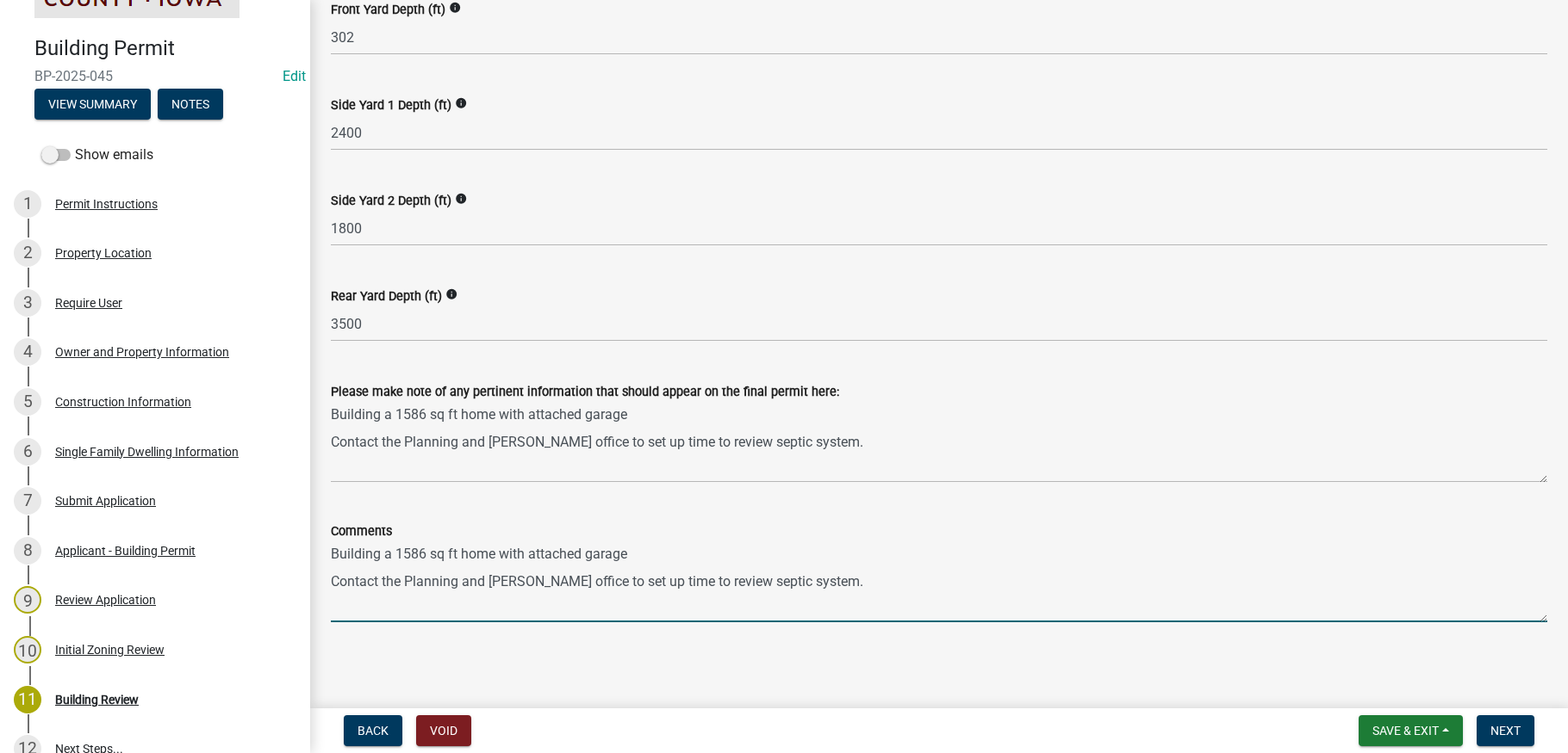
scroll to position [709, 0]
type textarea "Building a 1586 sq ft home with attached garage Contact the Planning and [PERSO…"
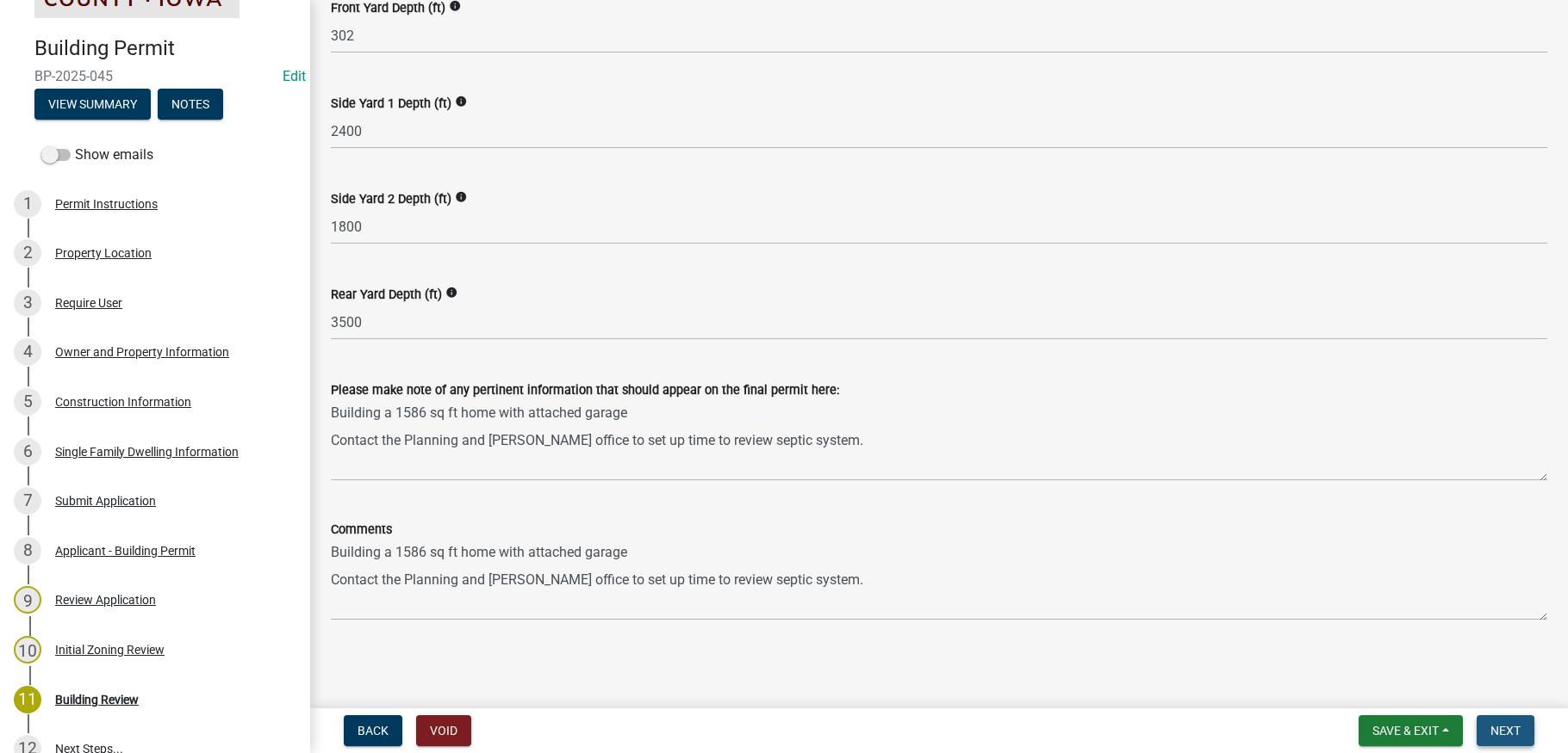
click at [1513, 722] on button "Next" at bounding box center [1505, 731] width 58 height 31
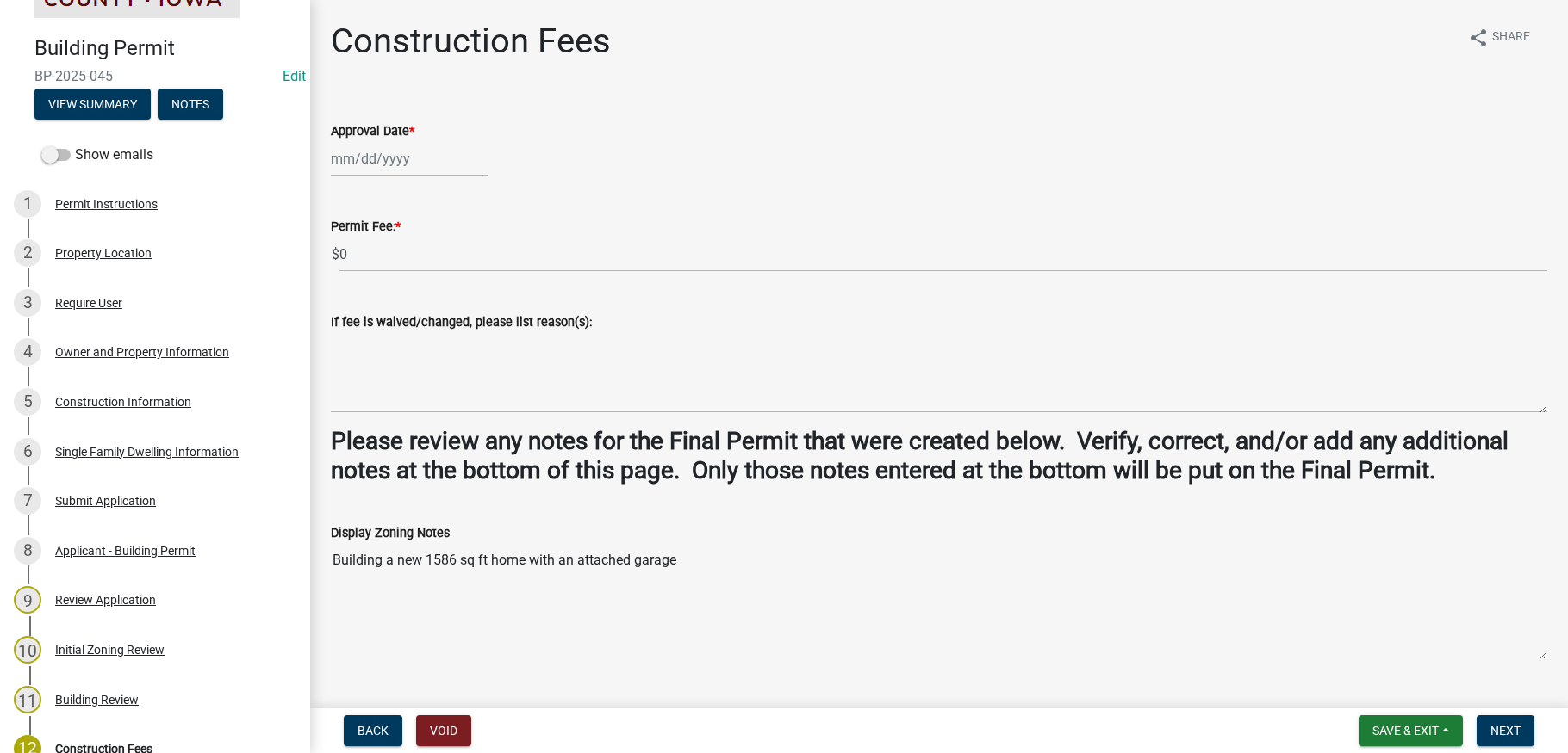
select select "8"
select select "2025"
click at [434, 163] on div "[PERSON_NAME] Feb Mar Apr [PERSON_NAME][DATE] Oct Nov [DATE] 1526 1527 1528 152…" at bounding box center [409, 159] width 158 height 35
click at [347, 298] on div "11" at bounding box center [348, 305] width 28 height 28
type input "[DATE]"
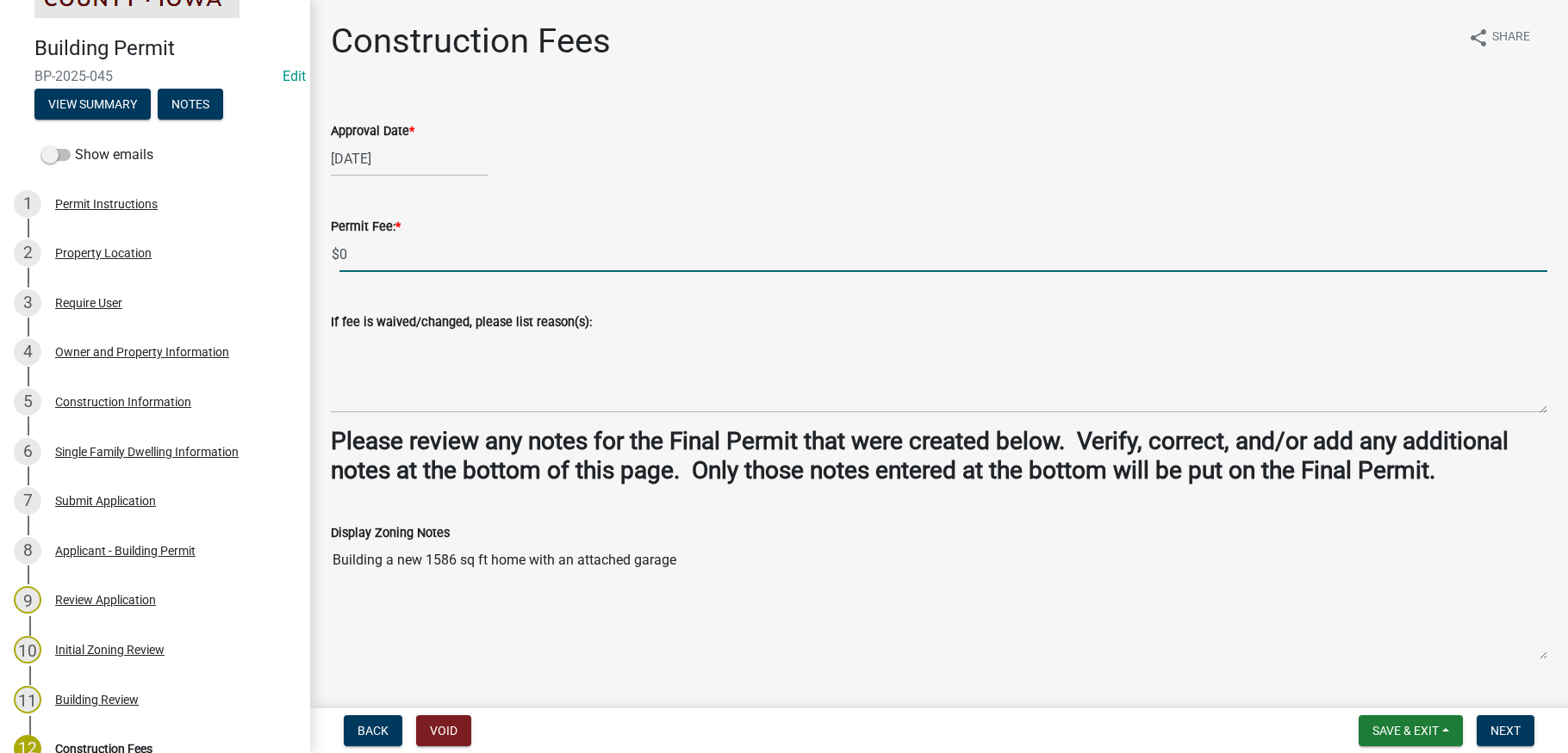
click at [354, 254] on input "0" at bounding box center [943, 254] width 1207 height 35
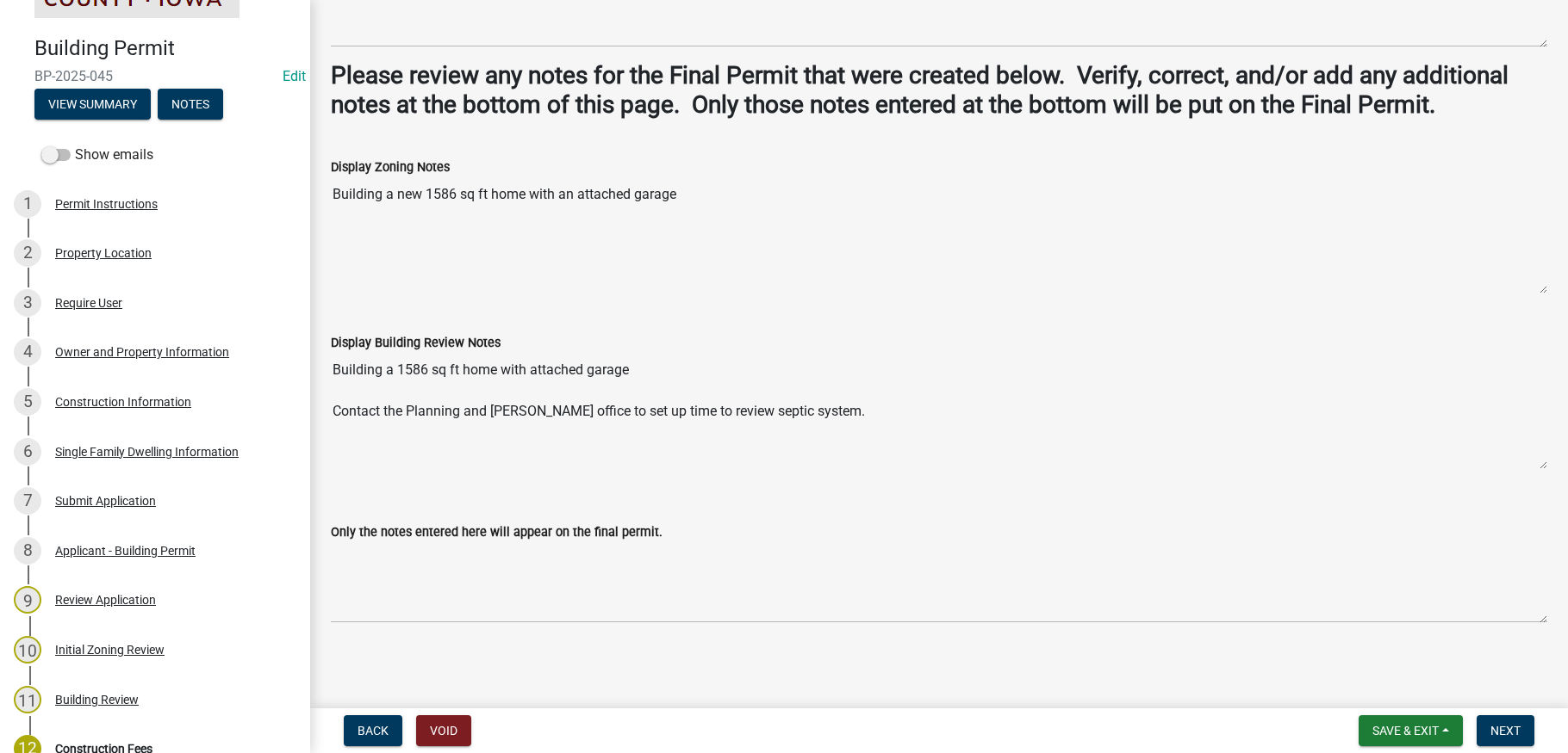
scroll to position [368, 0]
type input "1659.00"
drag, startPoint x: 334, startPoint y: 364, endPoint x: 835, endPoint y: 414, distance: 503.5
click at [835, 414] on textarea "Building a 1586 sq ft home with attached garage Contact the Planning and [PERSO…" at bounding box center [939, 409] width 1216 height 117
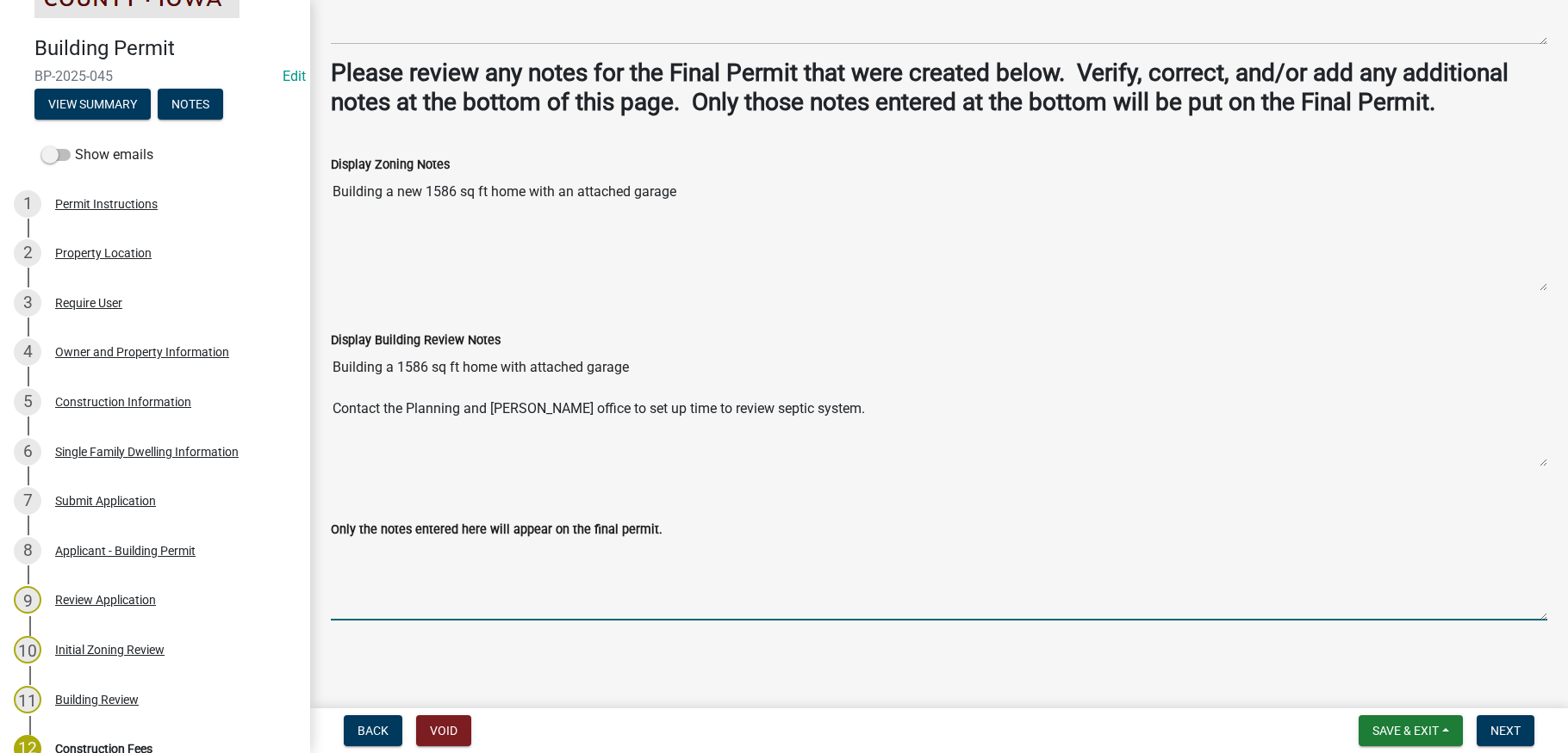
click at [360, 557] on textarea "Only the notes entered here will appear on the final permit." at bounding box center [939, 580] width 1216 height 81
paste textarea "Building a 1586 sq ft home with attached garage Contact the Planning and [PERSO…"
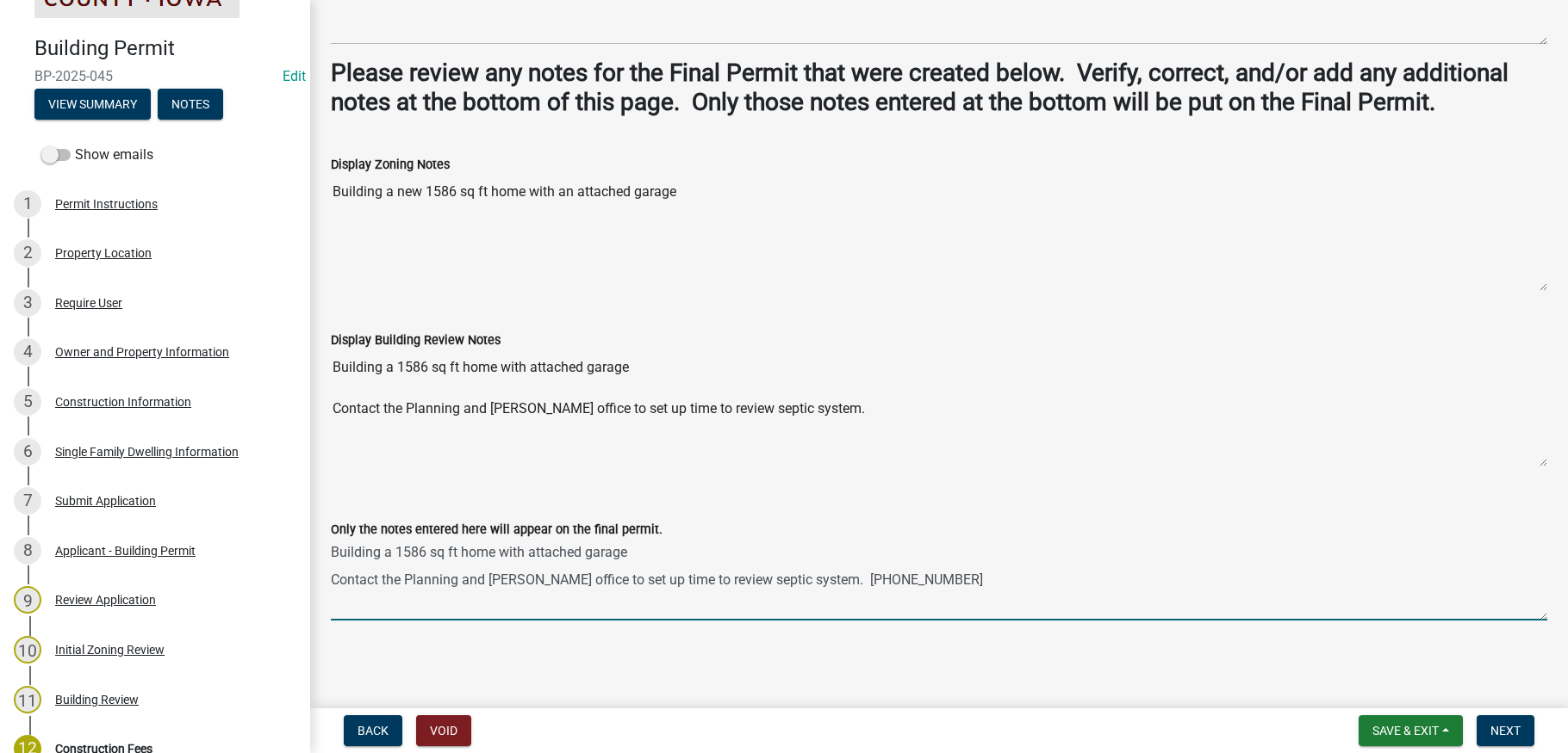
click at [574, 578] on textarea "Building a 1586 sq ft home with attached garage Contact the Planning and [PERSO…" at bounding box center [939, 580] width 1216 height 81
drag, startPoint x: 916, startPoint y: 577, endPoint x: 1009, endPoint y: 576, distance: 93.0
click at [1009, 576] on textarea "Building a 1586 sq ft home with attached garage Contact the Planning and [PERSO…" at bounding box center [939, 580] width 1216 height 81
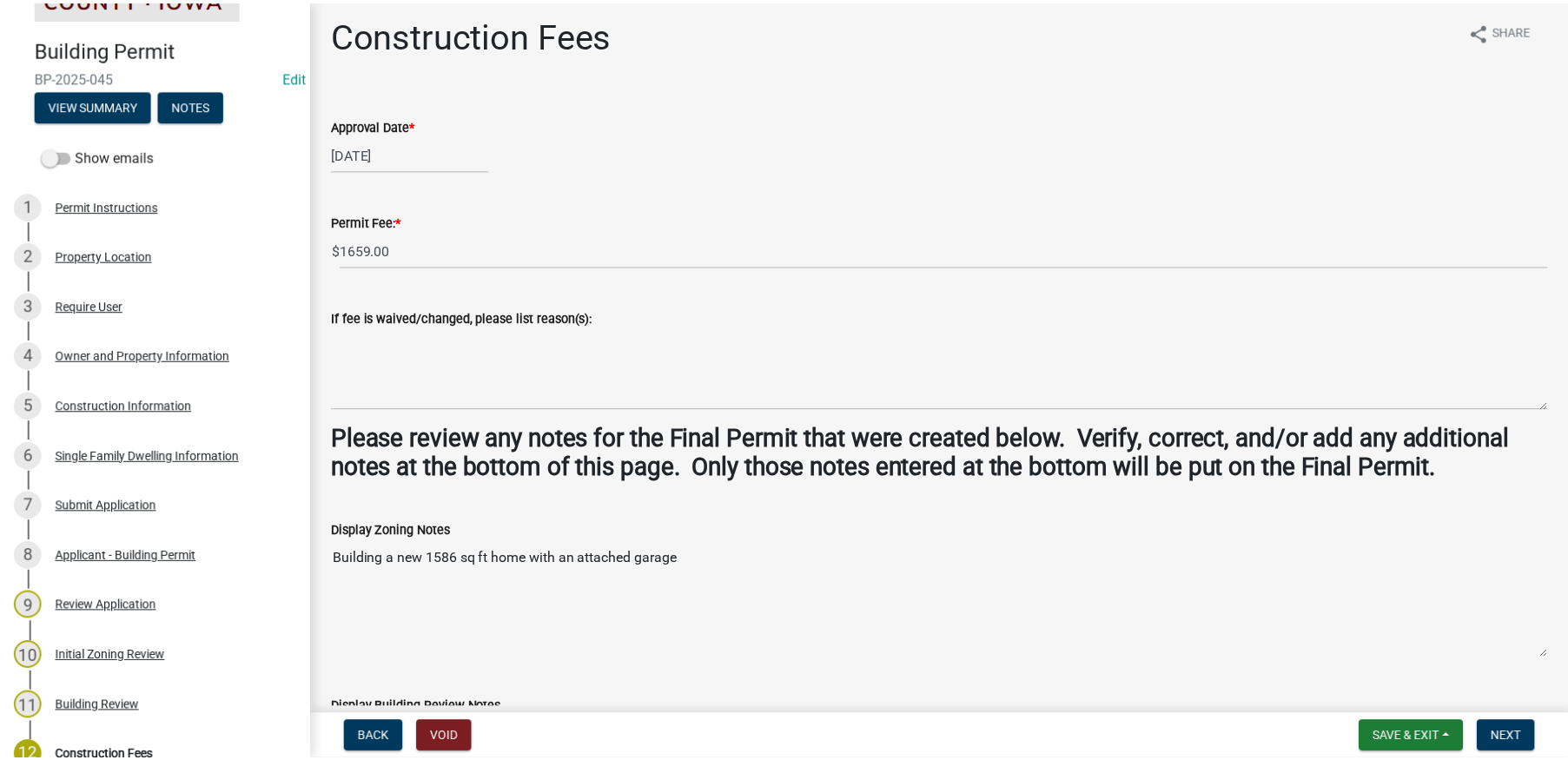
scroll to position [0, 0]
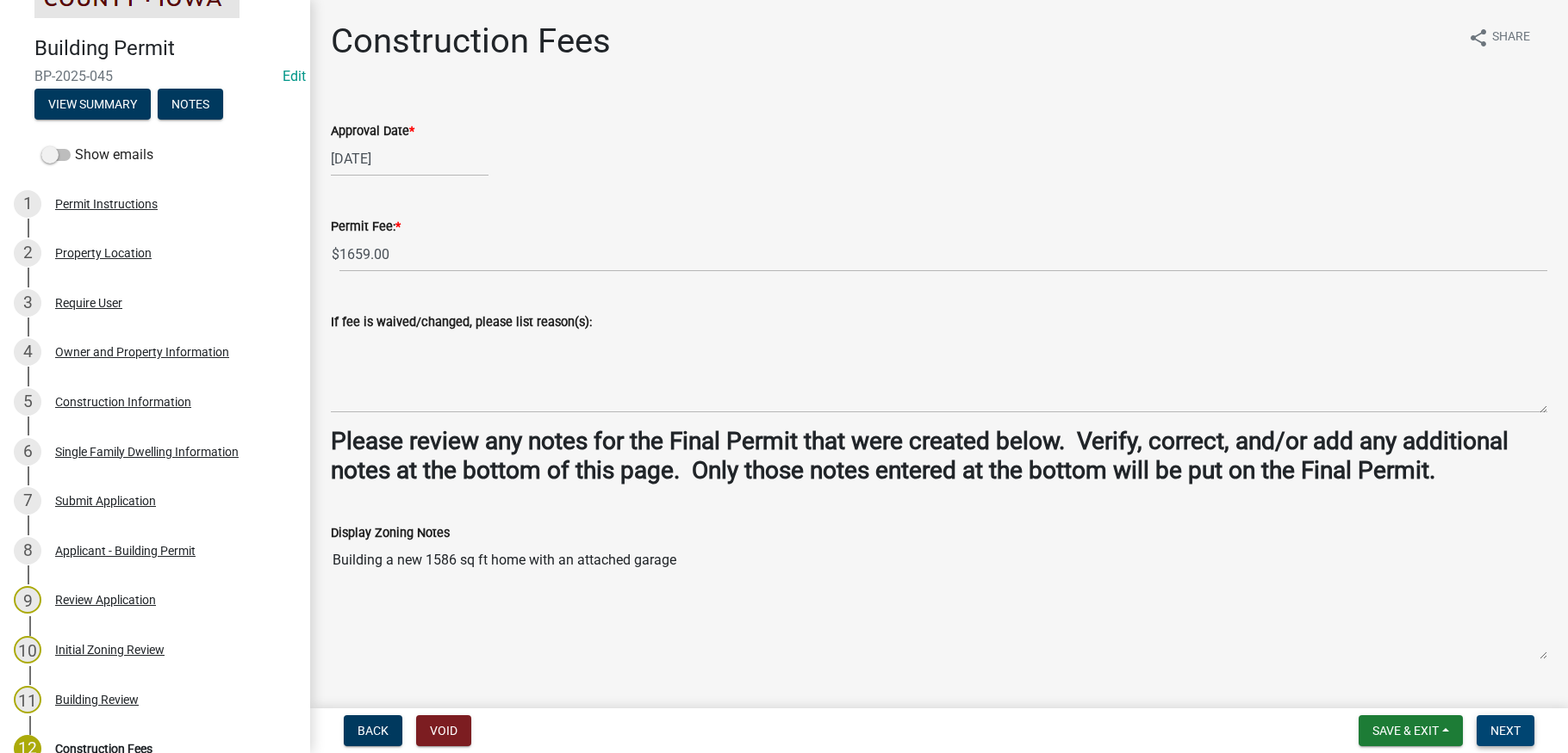
type textarea "Building a 1586 sq ft home with attached garage Contact the Planning and [PERSO…"
click at [1510, 731] on span "Next" at bounding box center [1505, 731] width 31 height 14
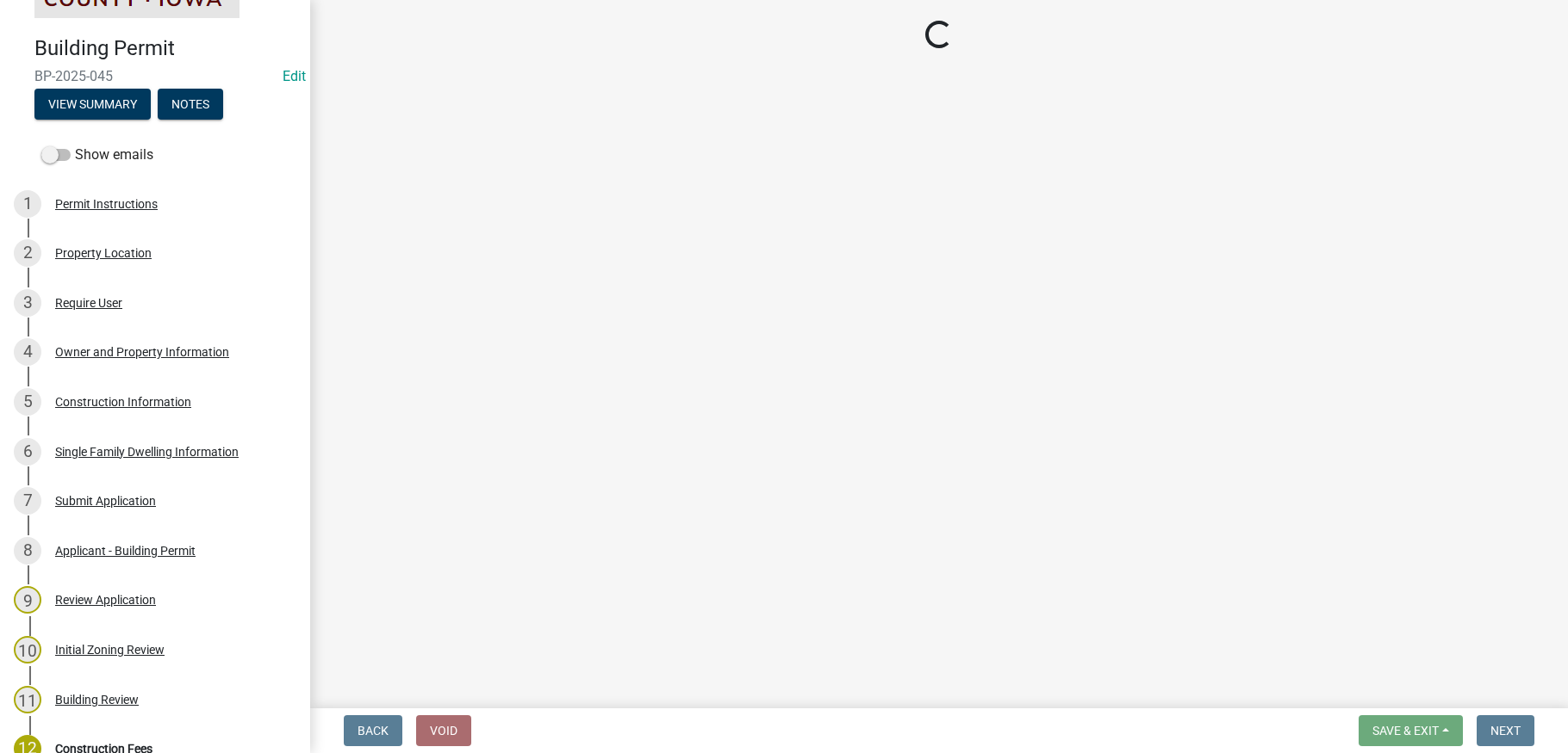
select select "3: 3"
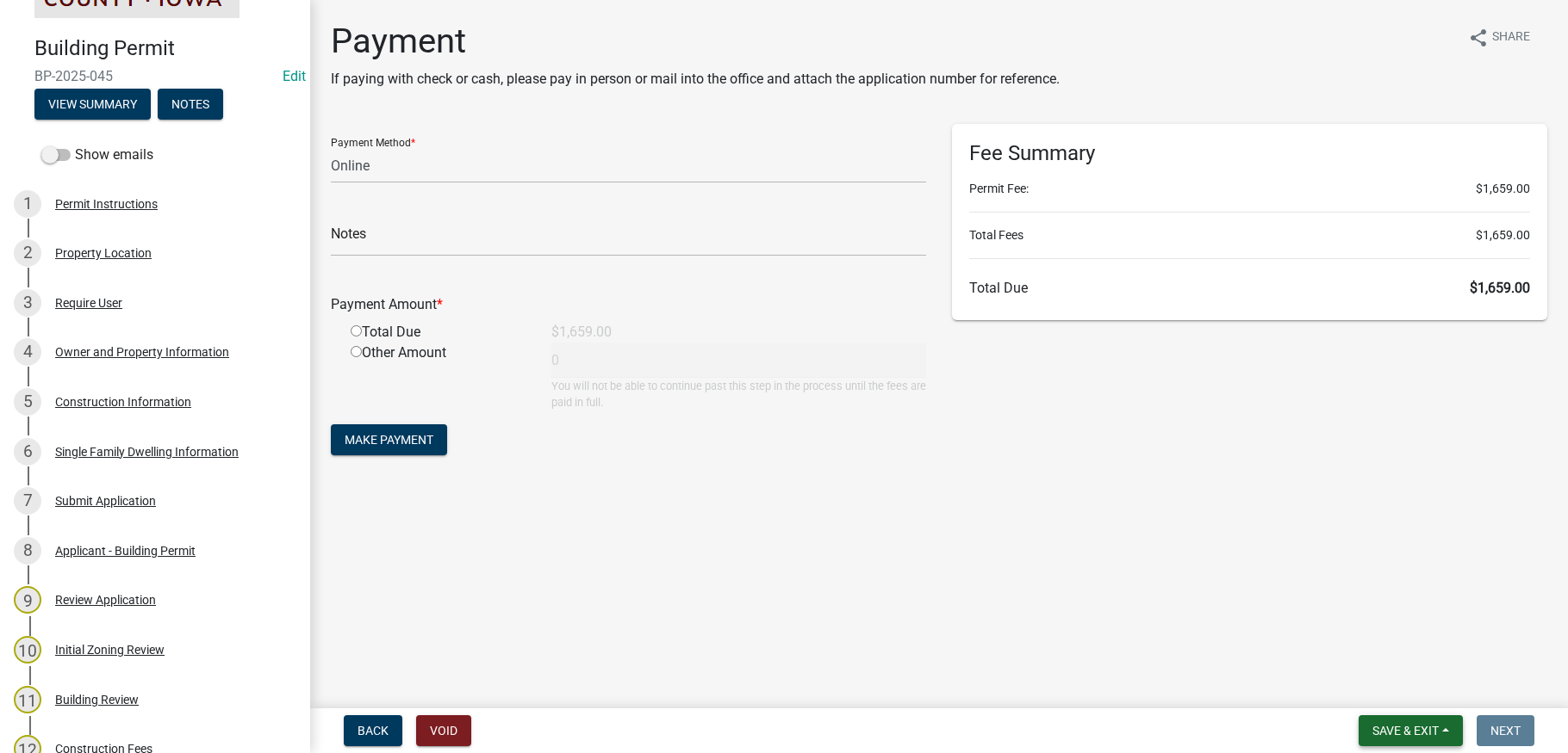
click at [1434, 735] on span "Save & Exit" at bounding box center [1406, 731] width 66 height 14
click at [1418, 686] on button "Save & Exit" at bounding box center [1393, 686] width 138 height 41
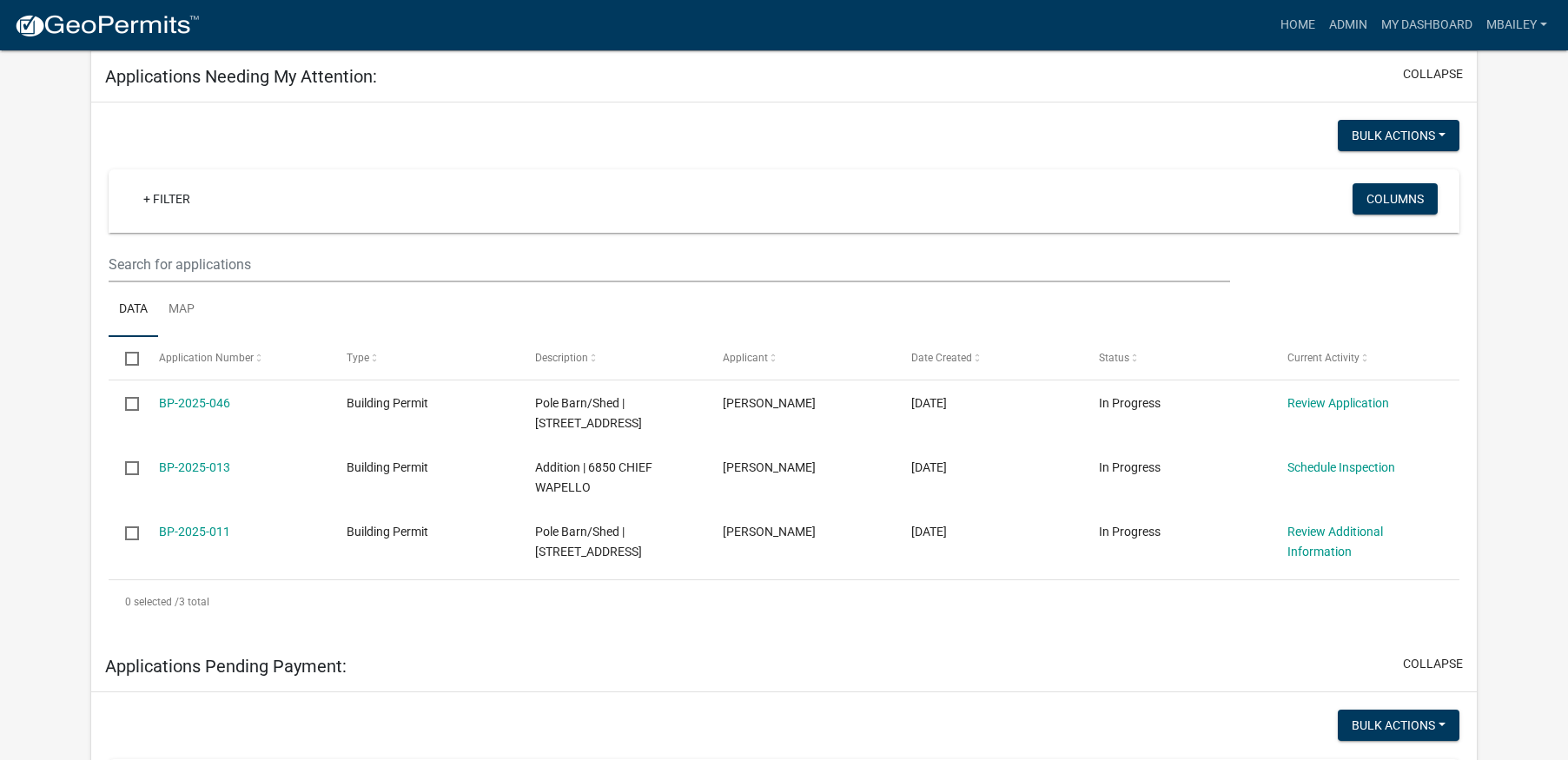
scroll to position [261, 0]
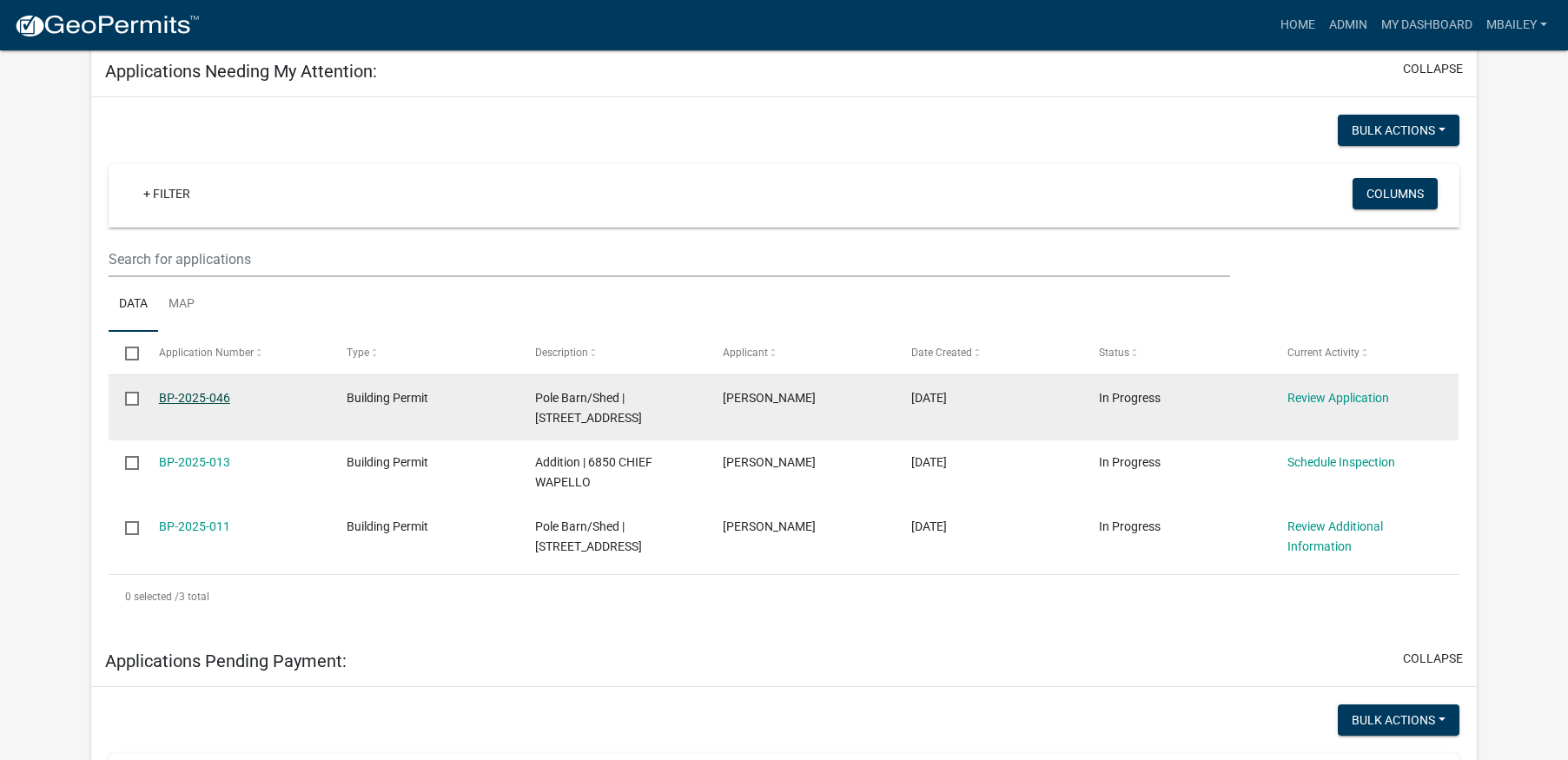
click at [210, 397] on link "BP-2025-046" at bounding box center [195, 398] width 71 height 14
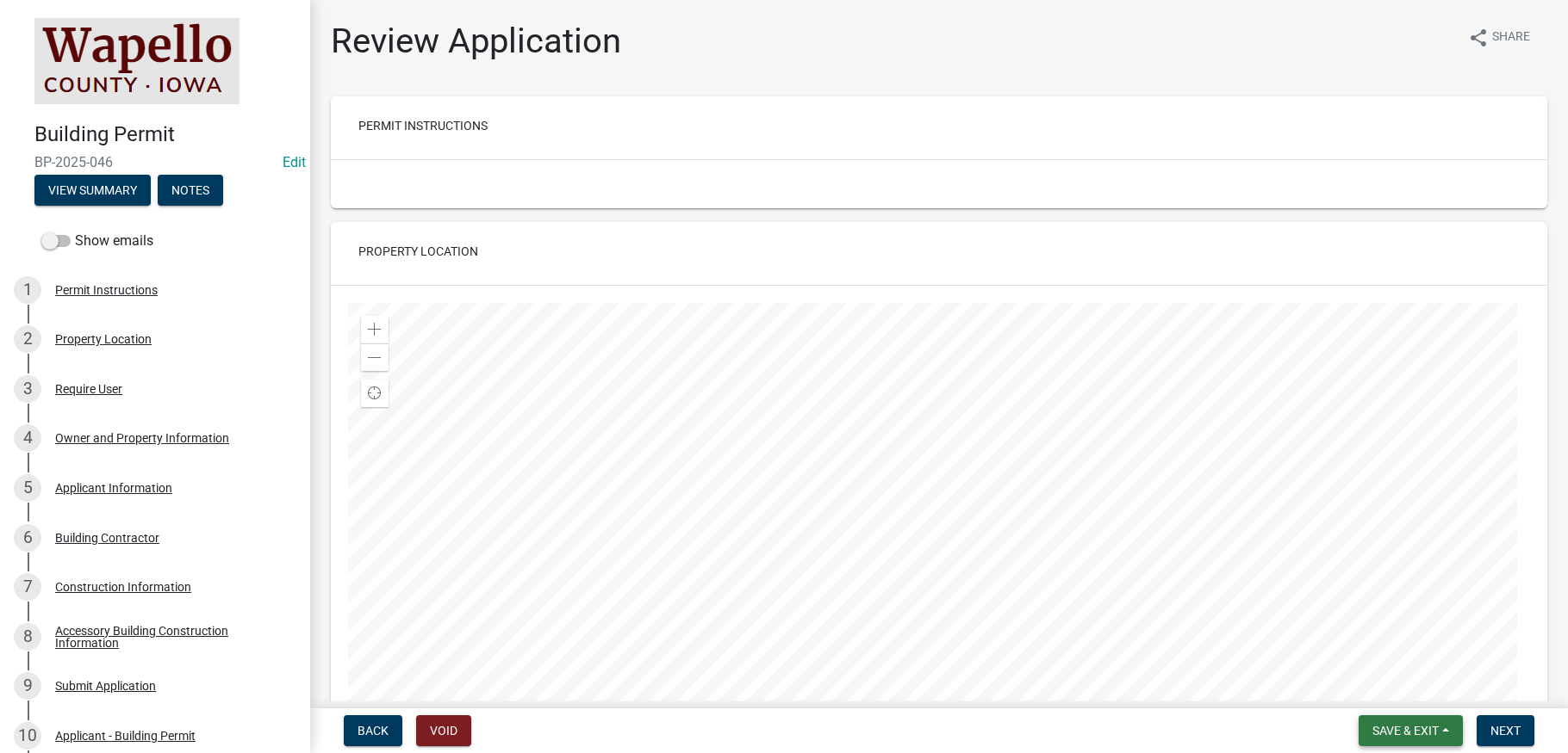
click at [1435, 729] on span "Save & Exit" at bounding box center [1406, 731] width 66 height 14
click at [1416, 693] on button "Save & Exit" at bounding box center [1393, 686] width 138 height 41
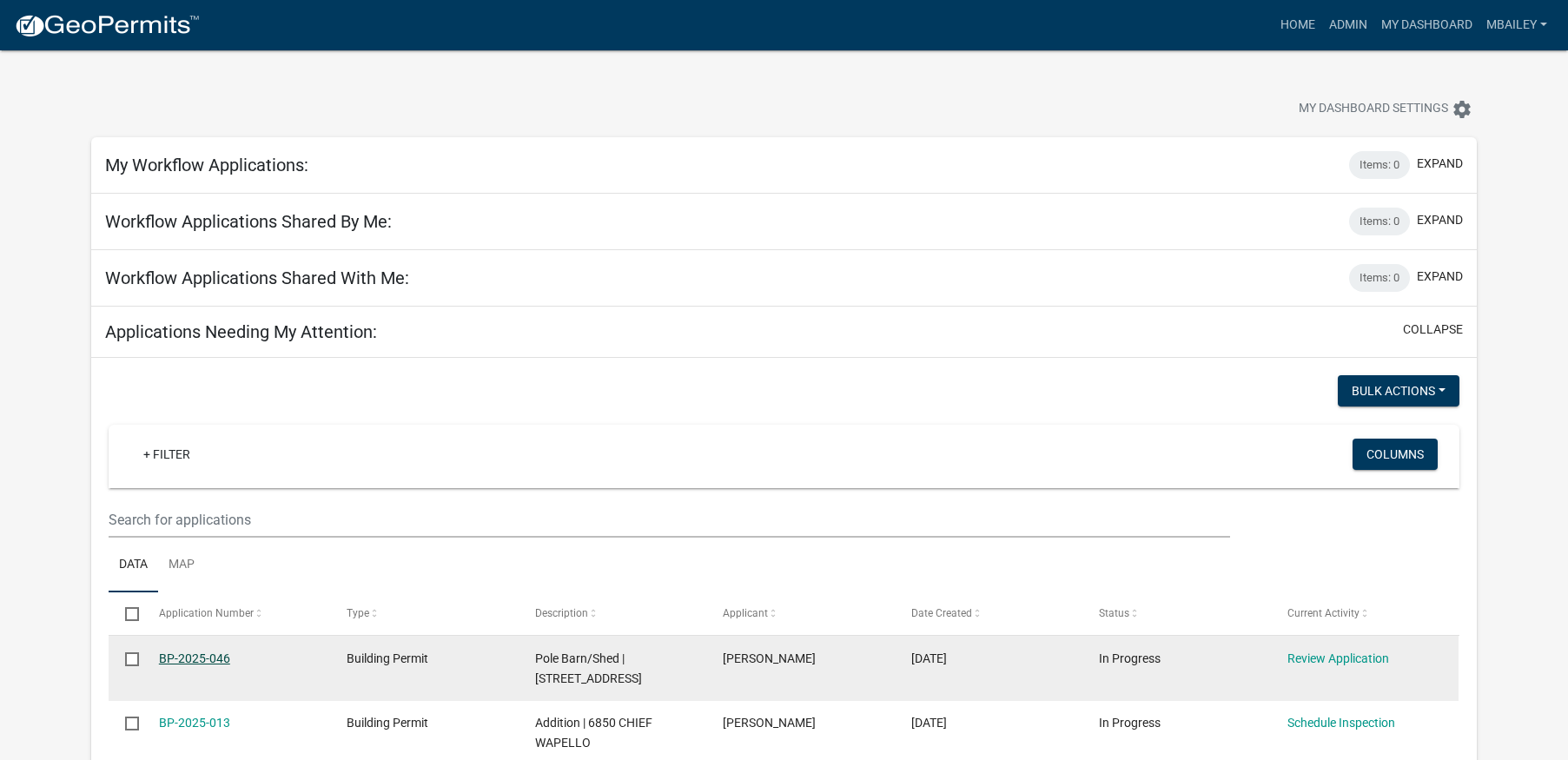
click at [205, 659] on link "BP-2025-046" at bounding box center [195, 659] width 71 height 14
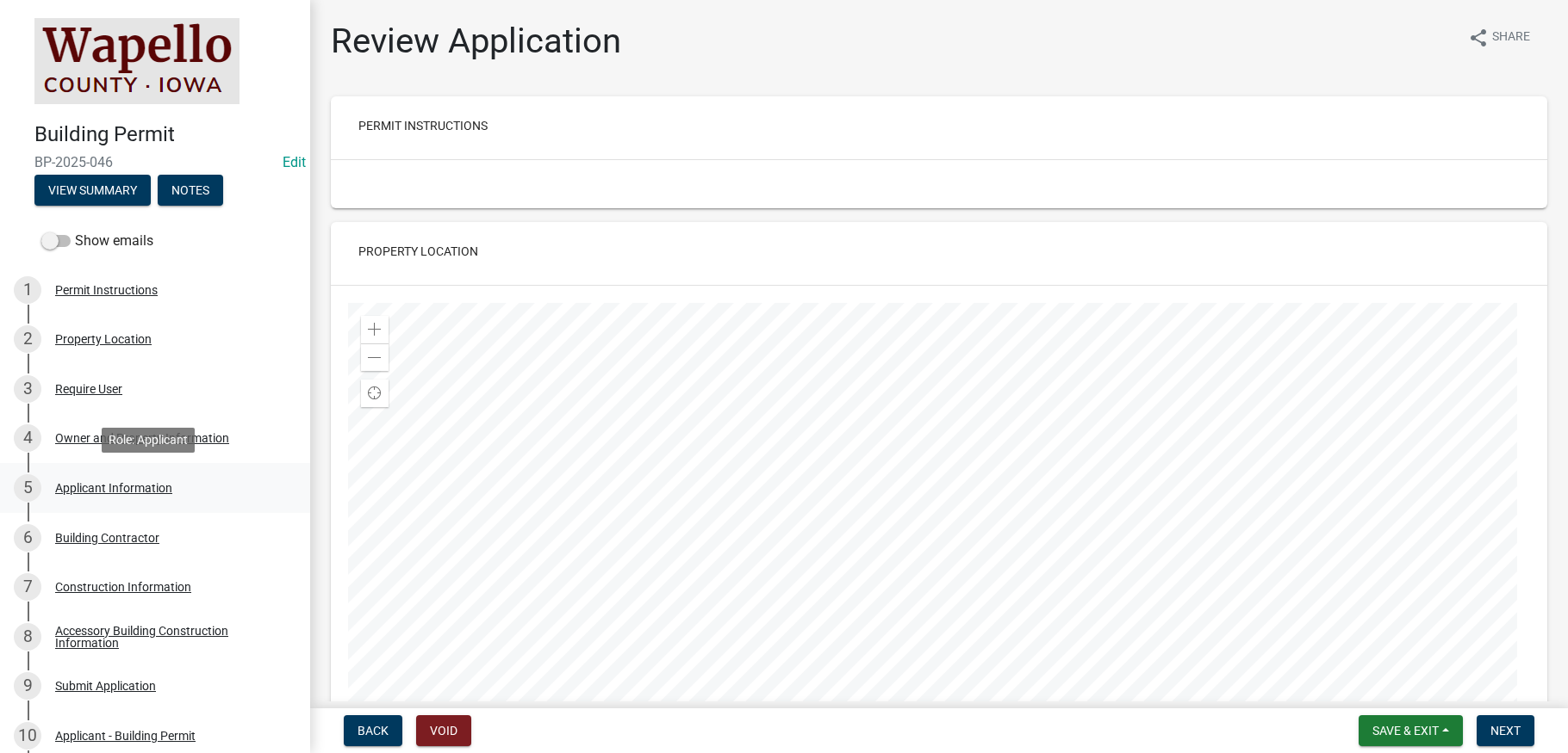
click at [82, 484] on div "Applicant Information" at bounding box center [113, 488] width 117 height 12
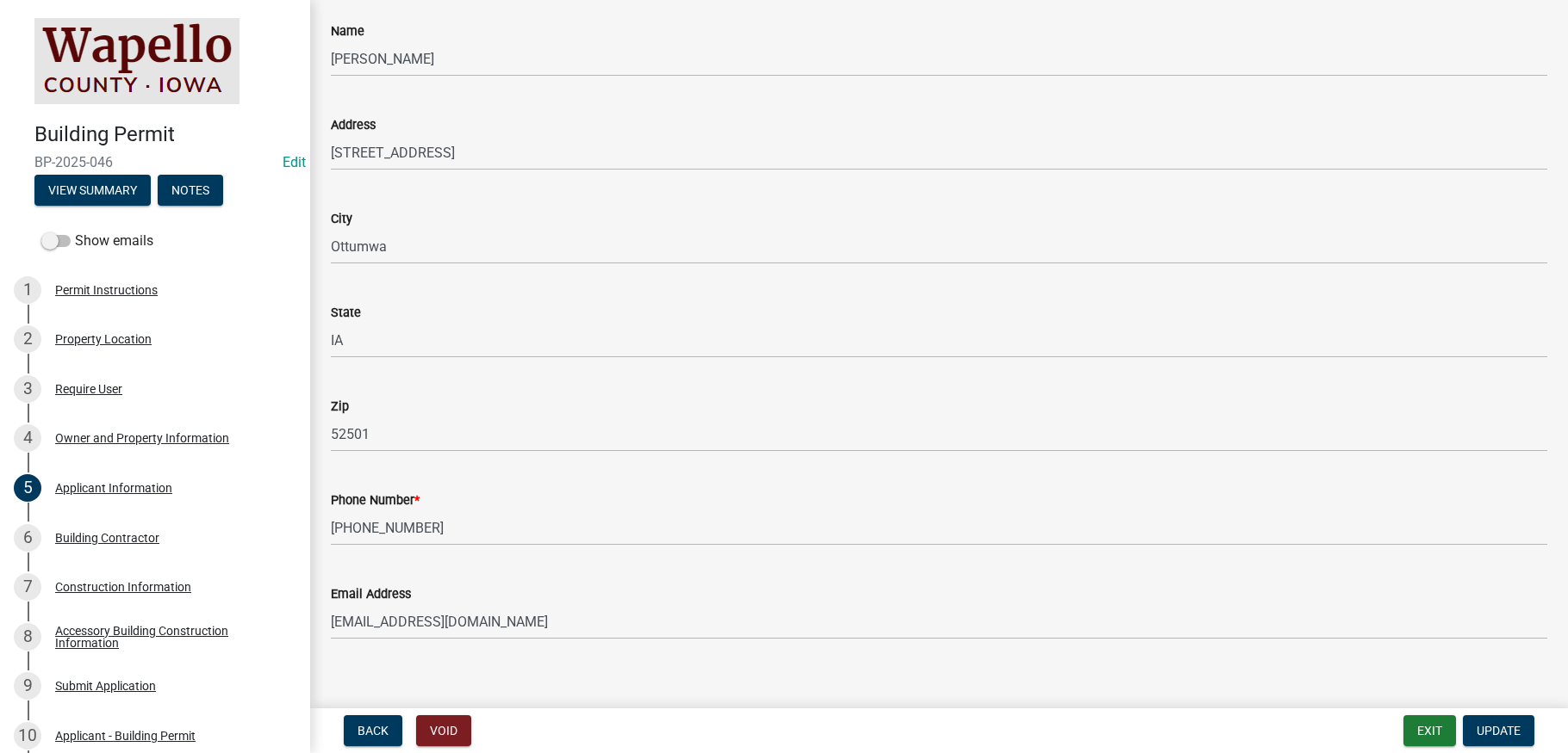
scroll to position [158, 0]
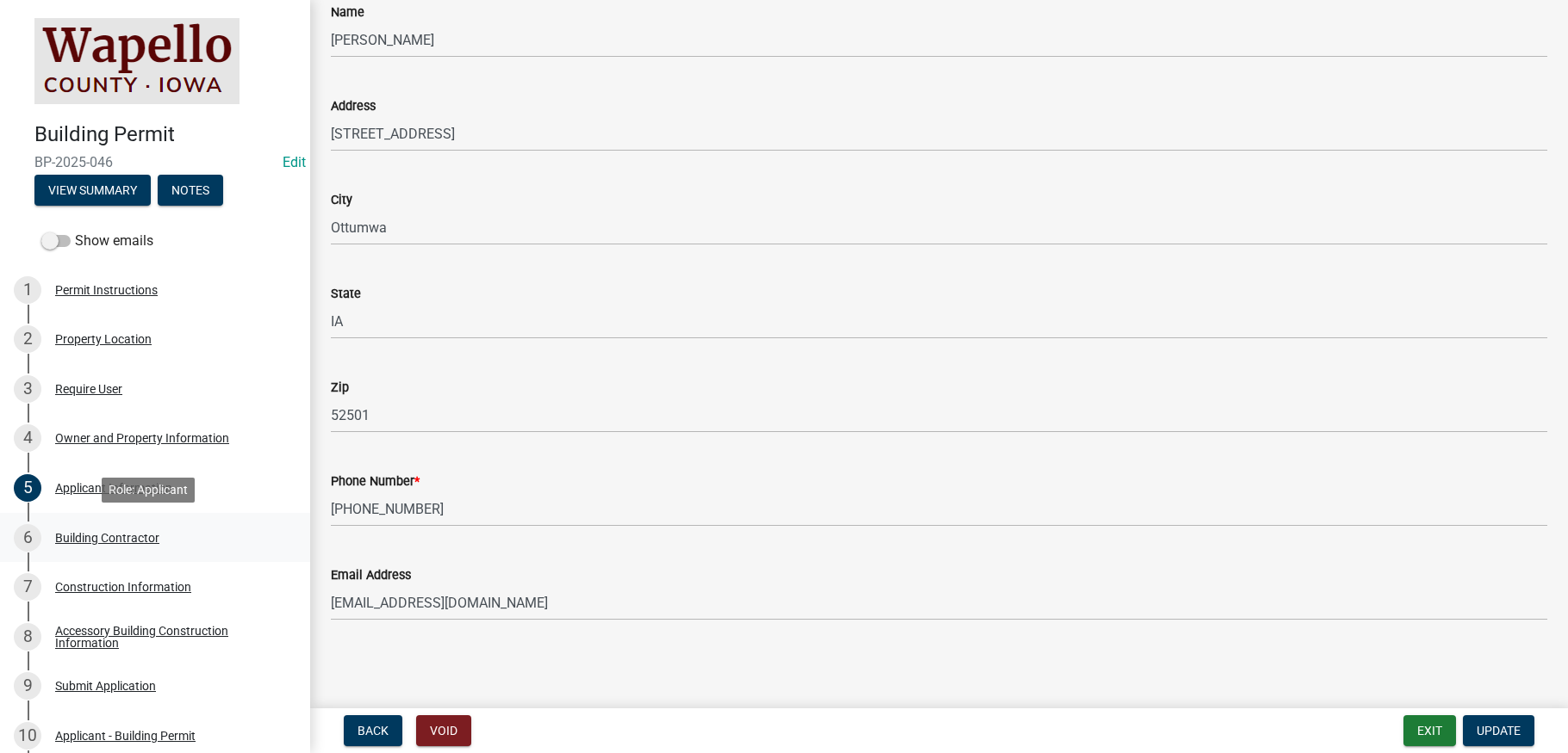
click at [98, 538] on div "Building Contractor" at bounding box center [107, 538] width 104 height 12
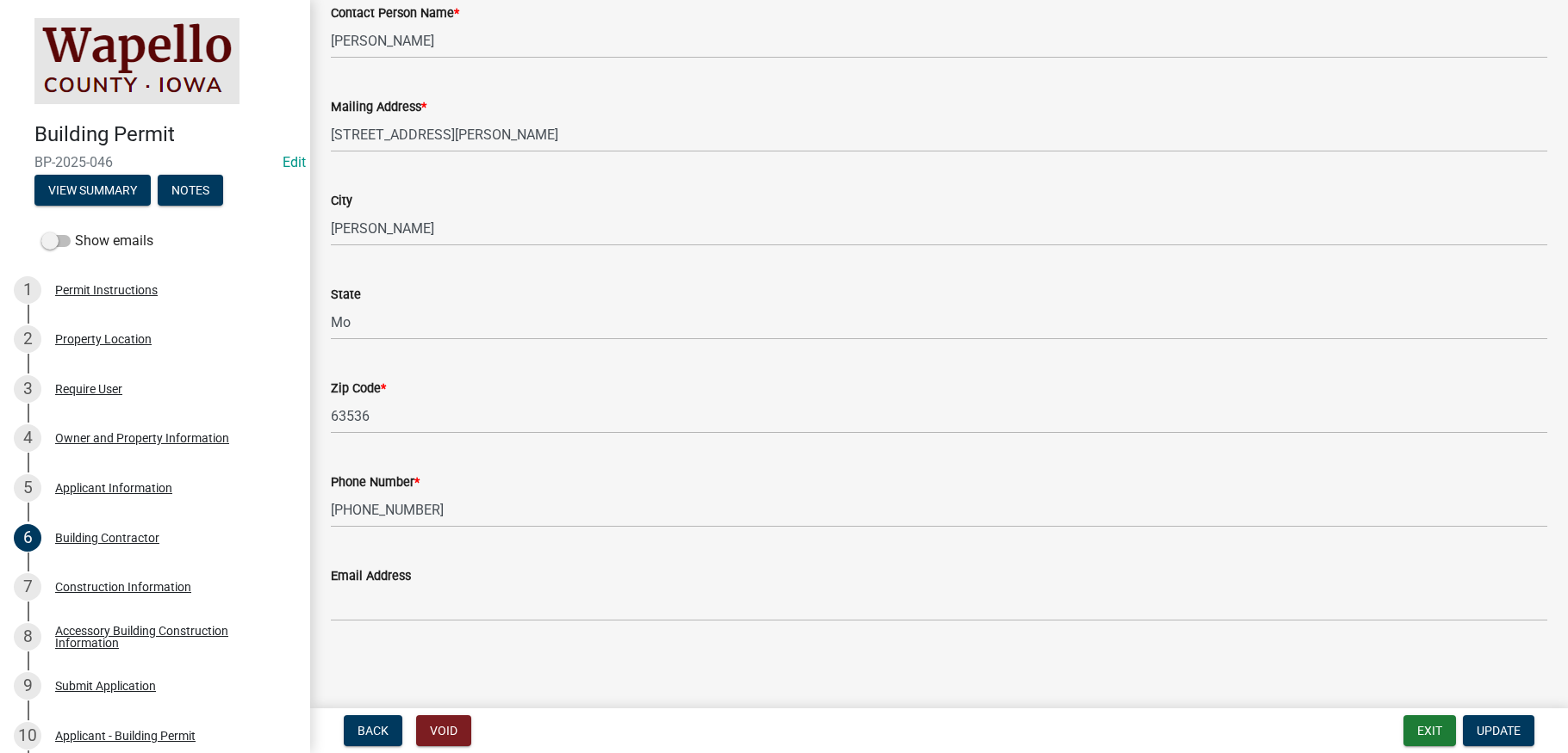
scroll to position [251, 0]
click at [126, 583] on div "Construction Information" at bounding box center [123, 587] width 136 height 12
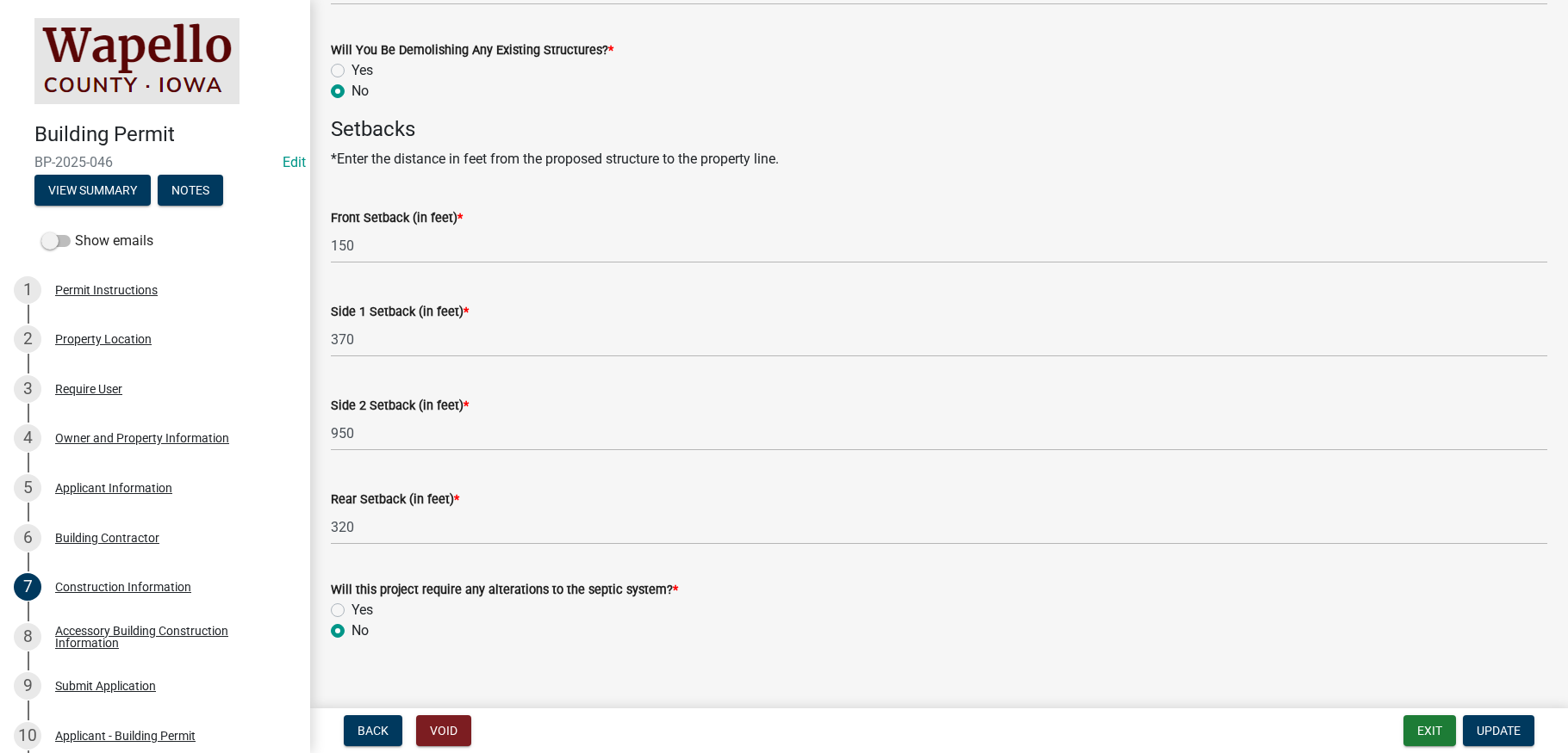
scroll to position [846, 0]
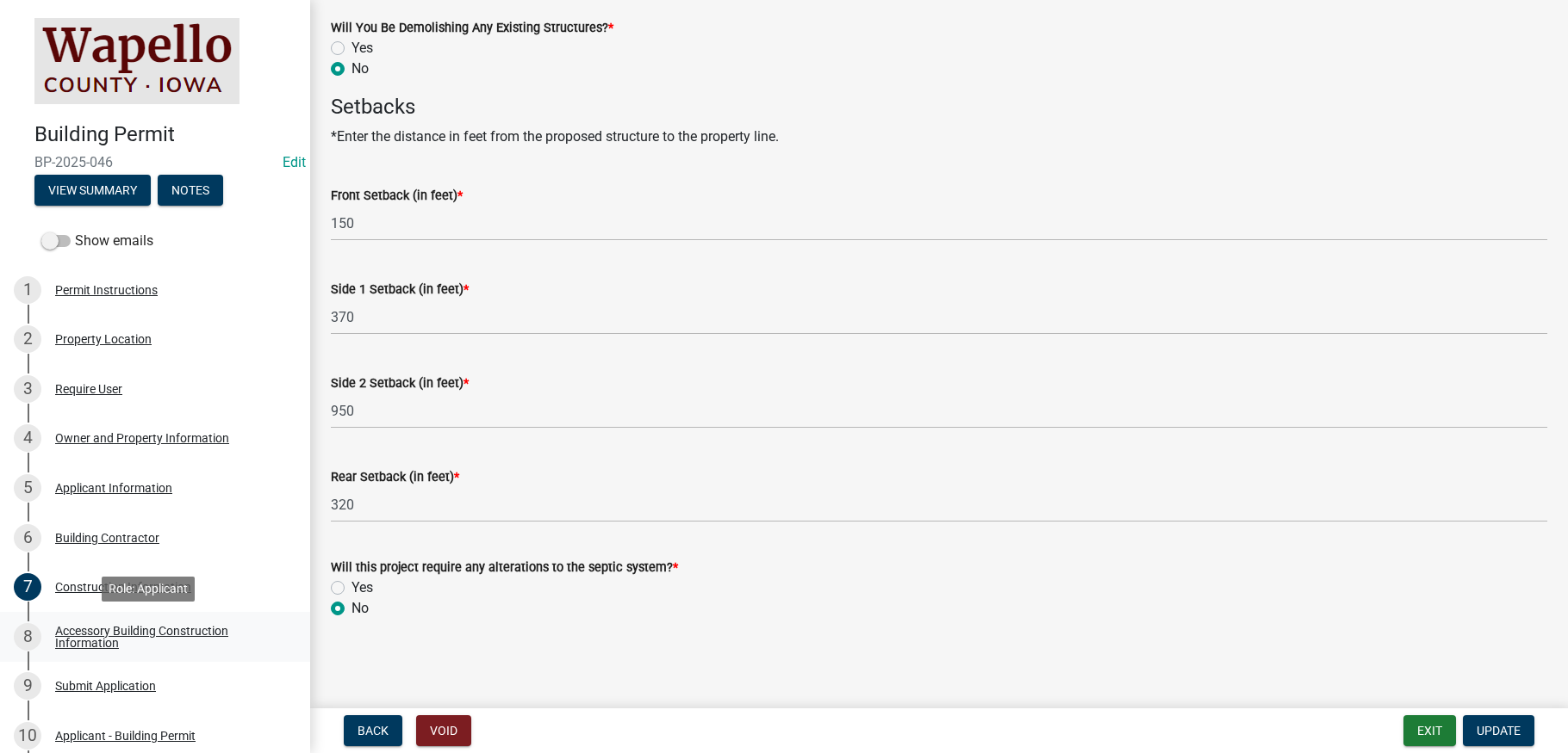
click at [120, 631] on div "Accessory Building Construction Information" at bounding box center [168, 637] width 227 height 24
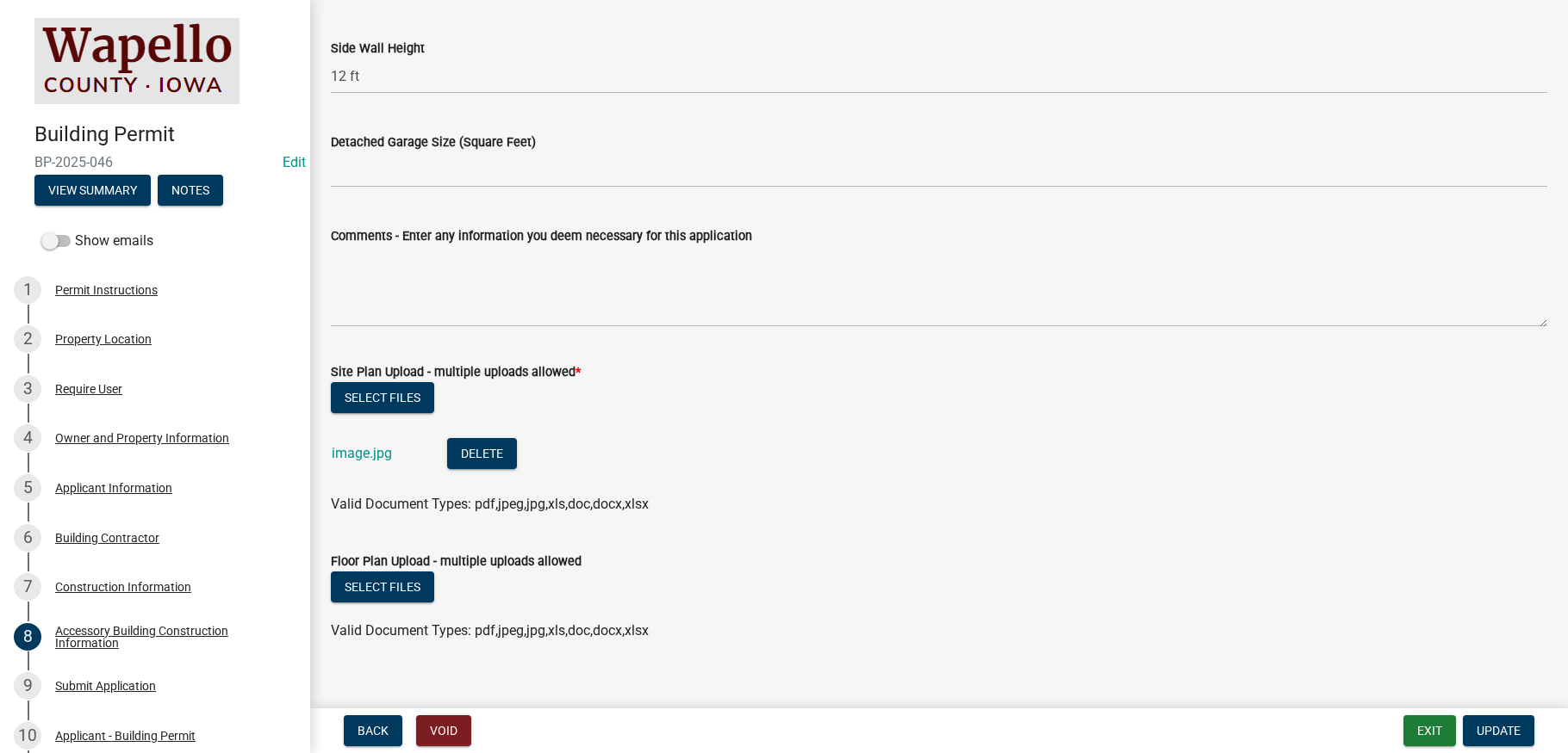
scroll to position [453, 0]
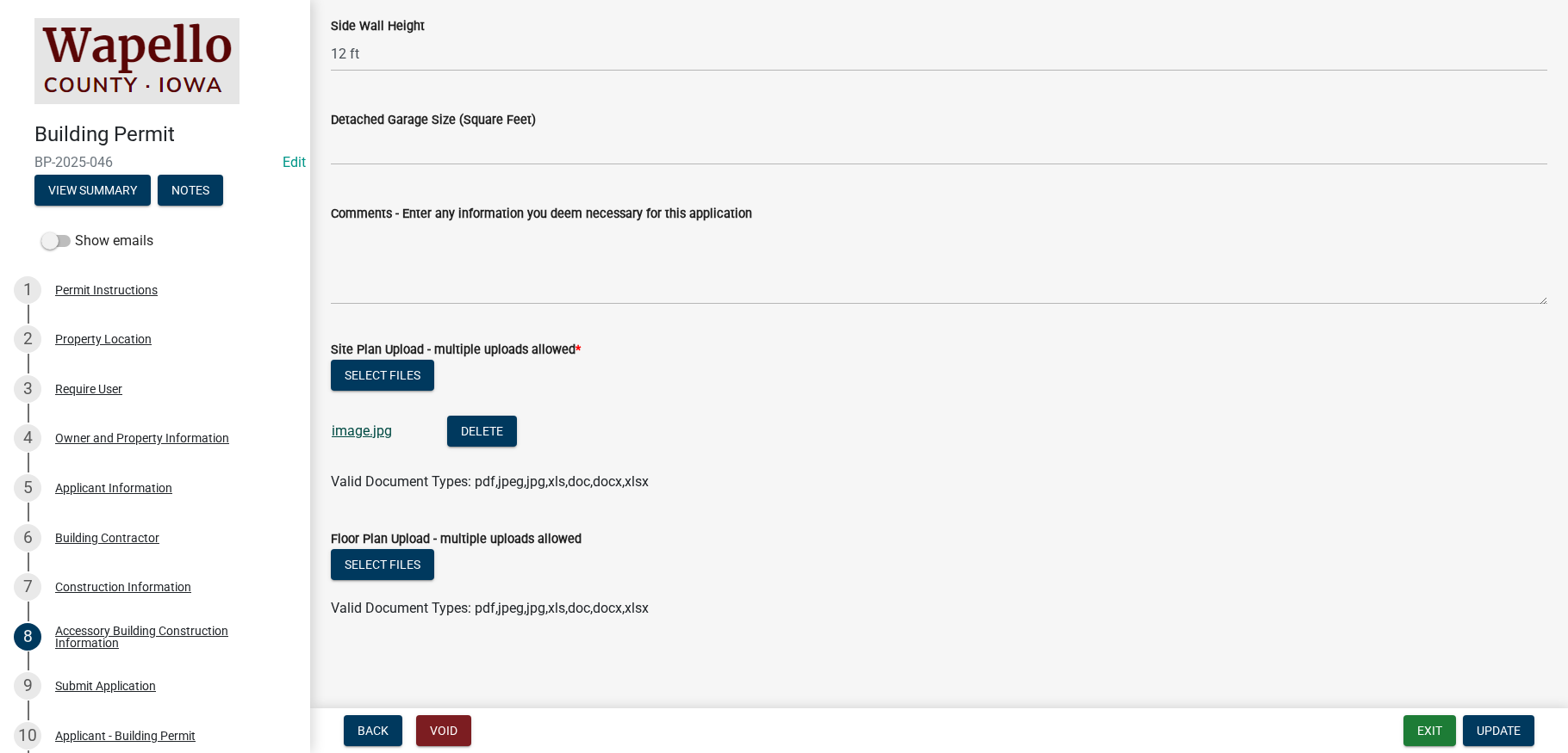
click at [361, 431] on link "image.jpg" at bounding box center [361, 430] width 60 height 17
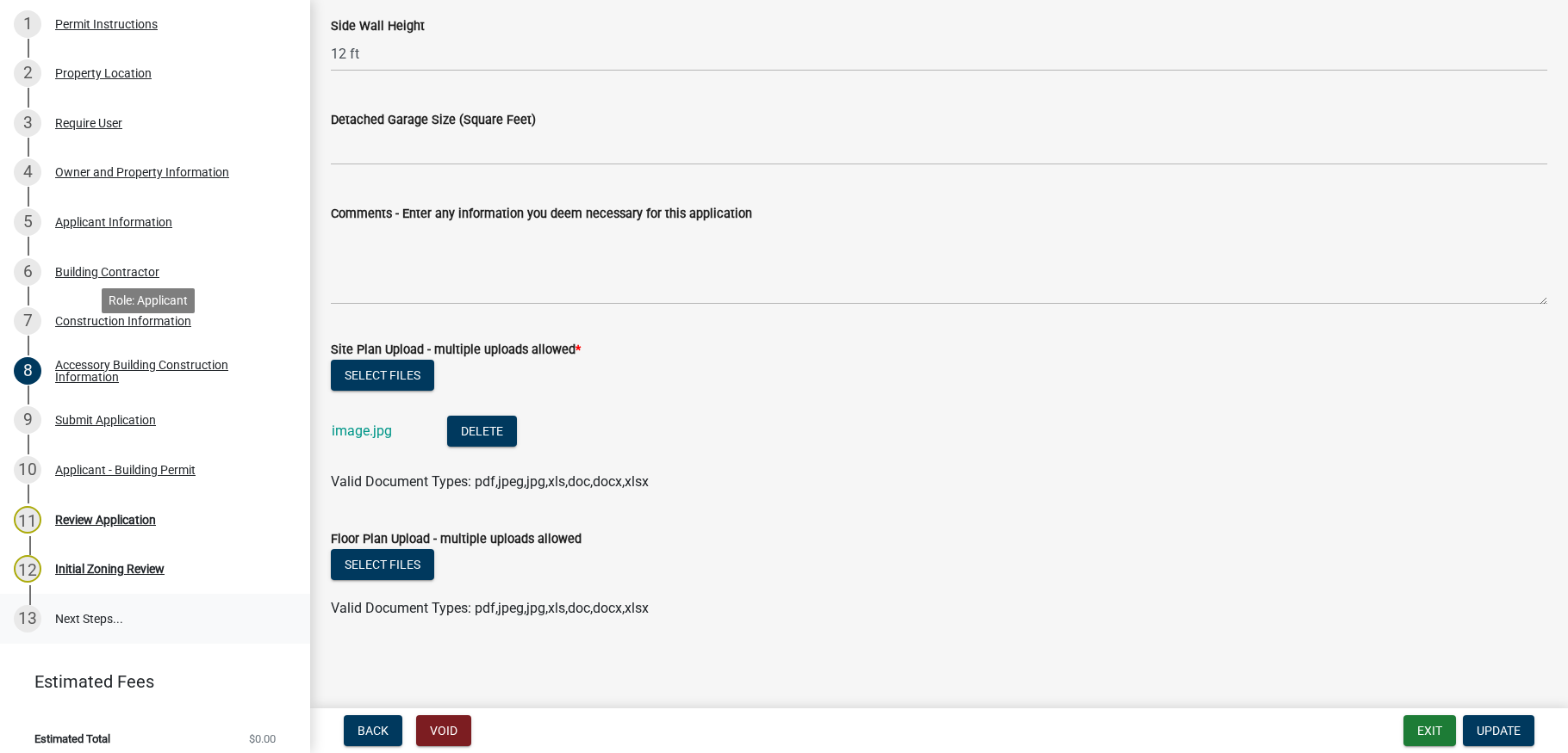
scroll to position [278, 0]
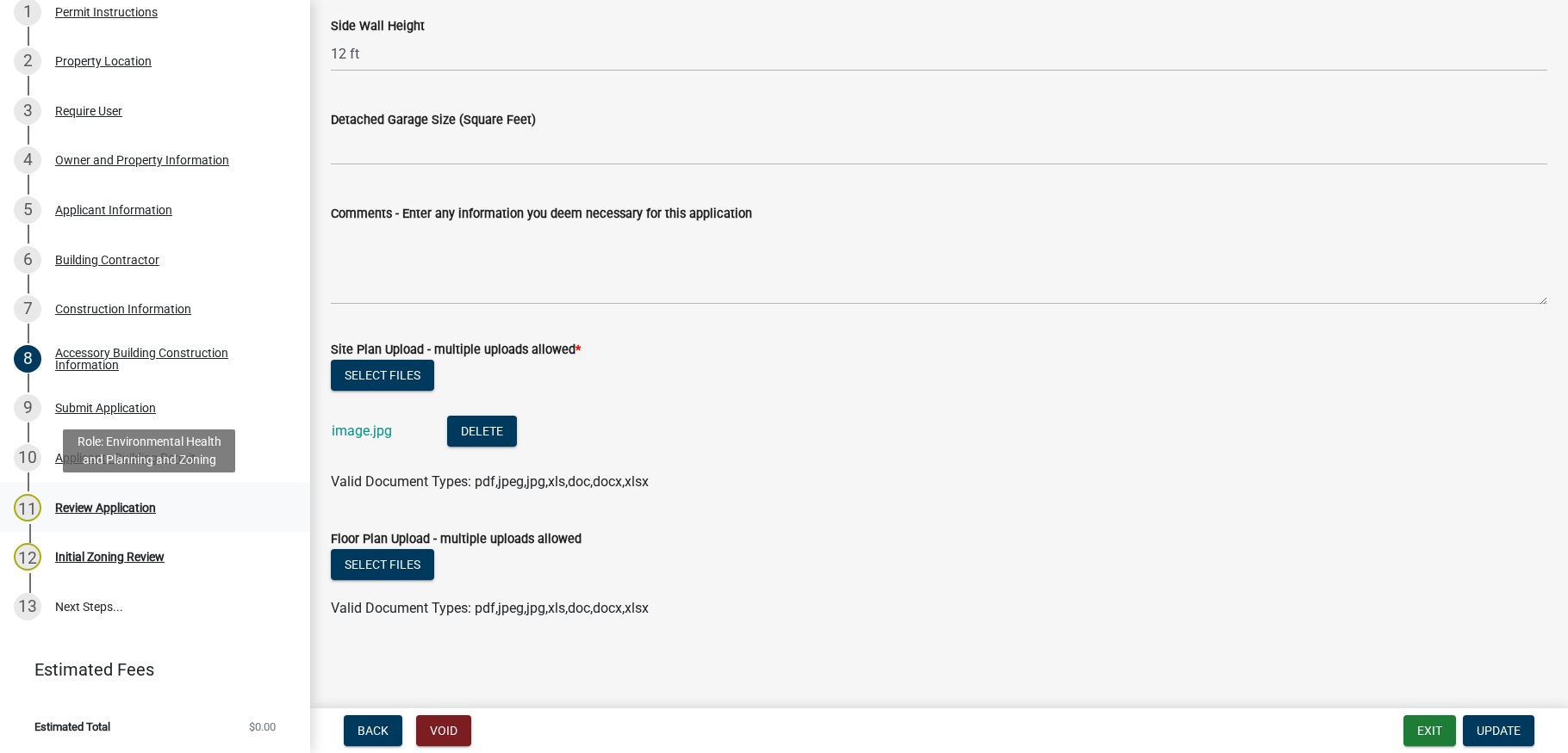
click at [96, 506] on div "Review Application" at bounding box center [105, 508] width 100 height 12
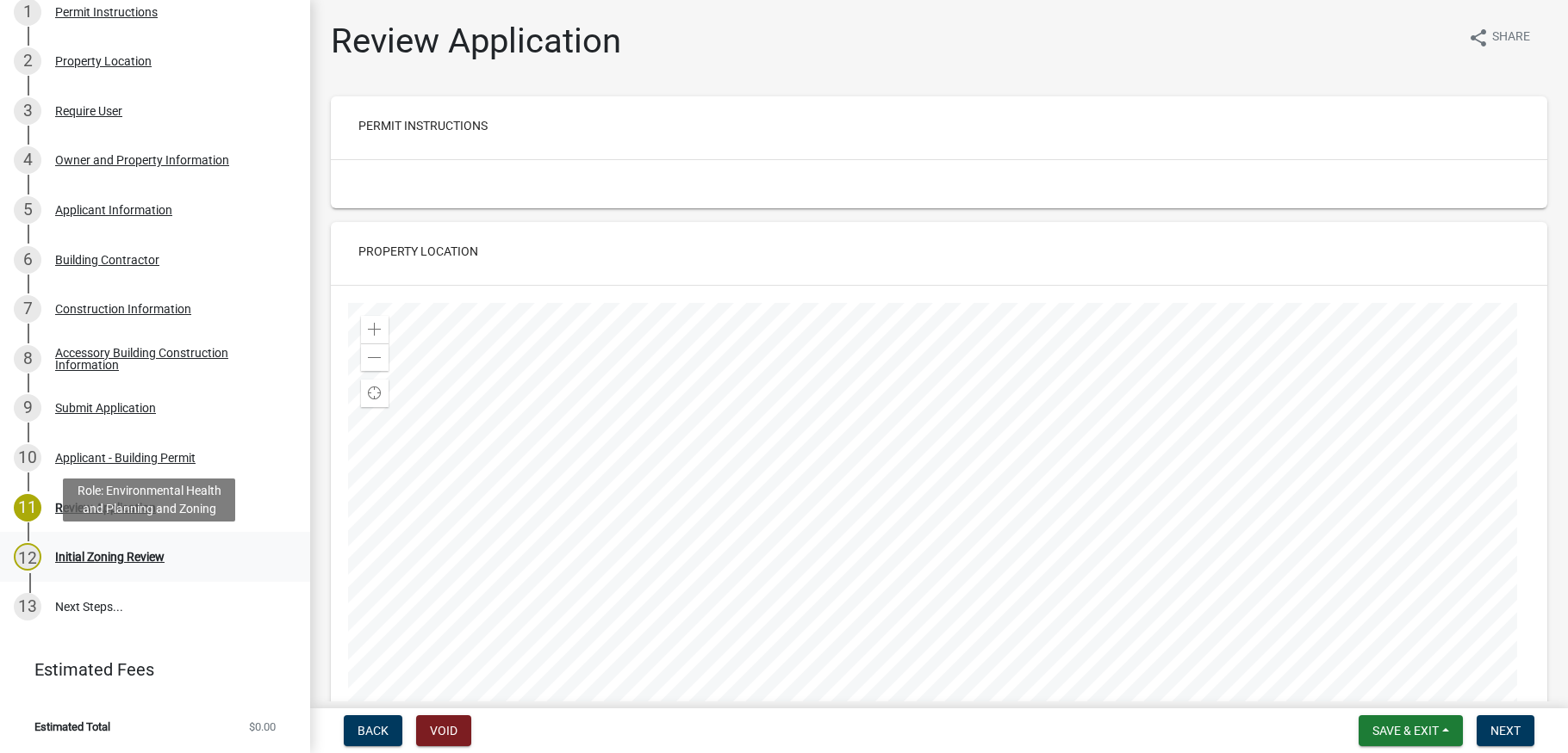
click at [120, 556] on div "Initial Zoning Review" at bounding box center [109, 557] width 109 height 12
click at [1510, 724] on span "Next" at bounding box center [1505, 731] width 31 height 14
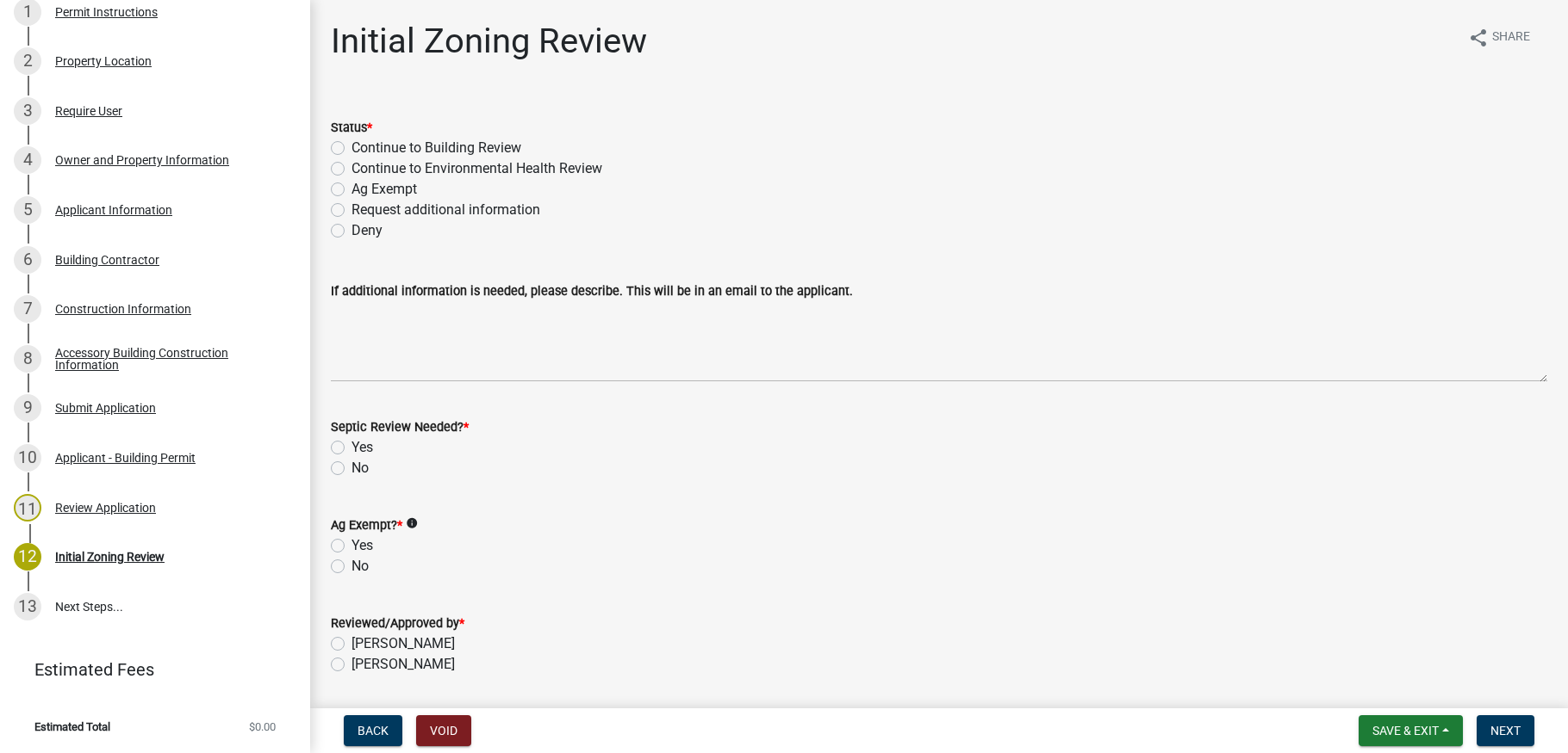
click at [352, 209] on label "Request additional information" at bounding box center [446, 210] width 189 height 21
click at [352, 209] on input "Request additional information" at bounding box center [357, 205] width 11 height 11
radio input "true"
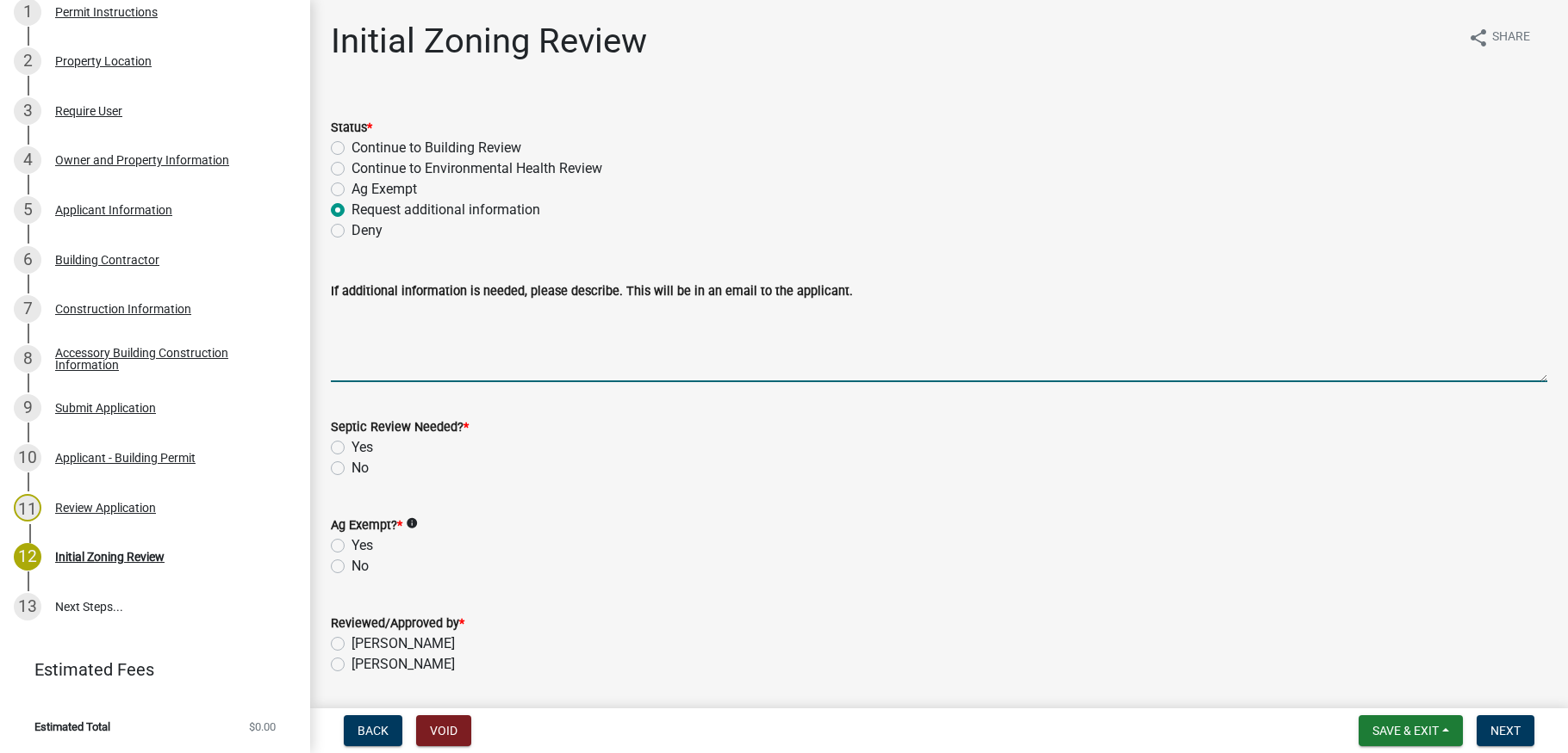
click at [361, 320] on textarea "If additional information is needed, please describe. This will be in an email …" at bounding box center [939, 341] width 1216 height 81
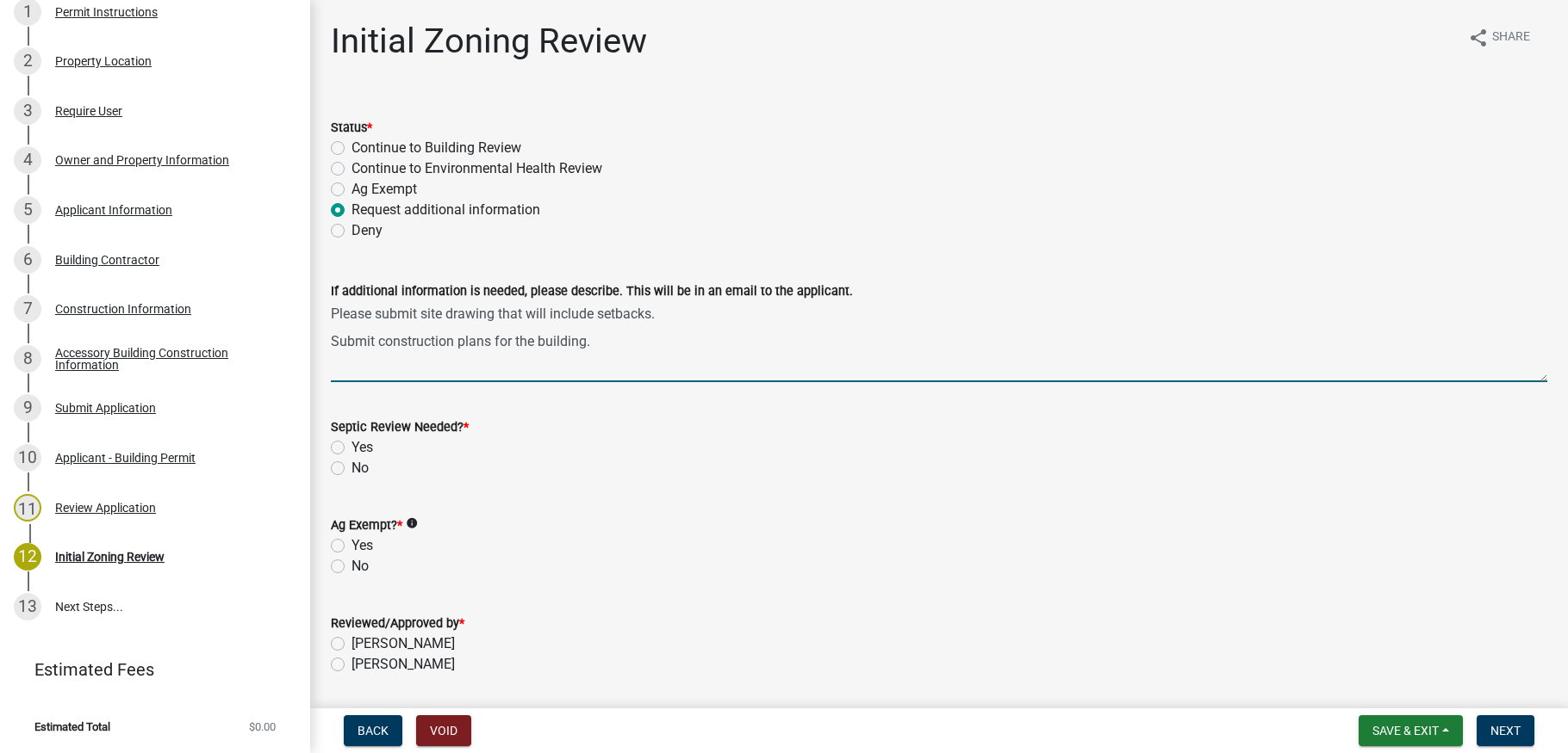
type textarea "Please submit site drawing that will include setbacks. Submit construction plan…"
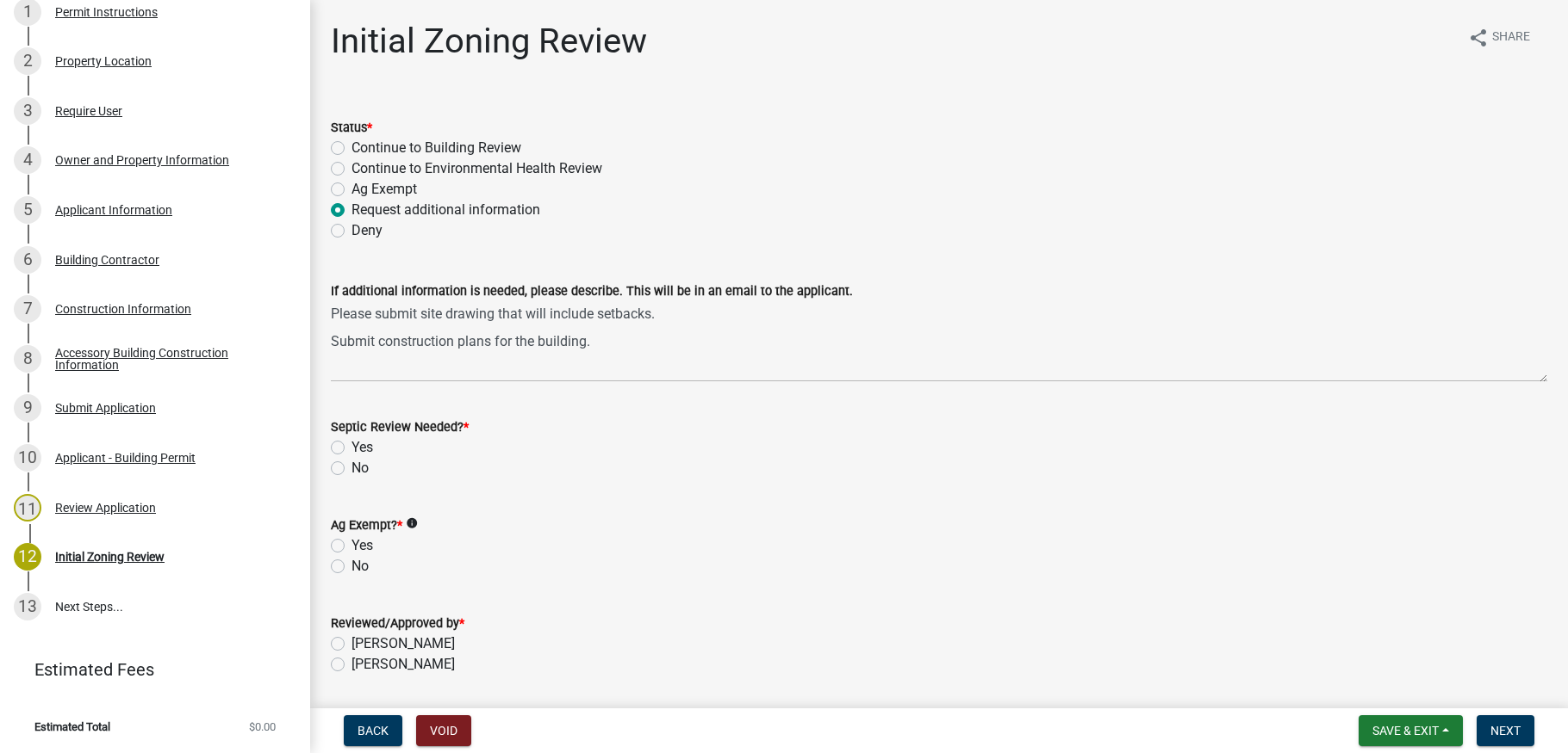
click at [352, 465] on label "No" at bounding box center [361, 469] width 17 height 21
click at [352, 465] on input "No" at bounding box center [357, 463] width 11 height 11
radio input "true"
click at [352, 564] on label "No" at bounding box center [361, 566] width 17 height 21
click at [352, 564] on input "No" at bounding box center [357, 561] width 11 height 11
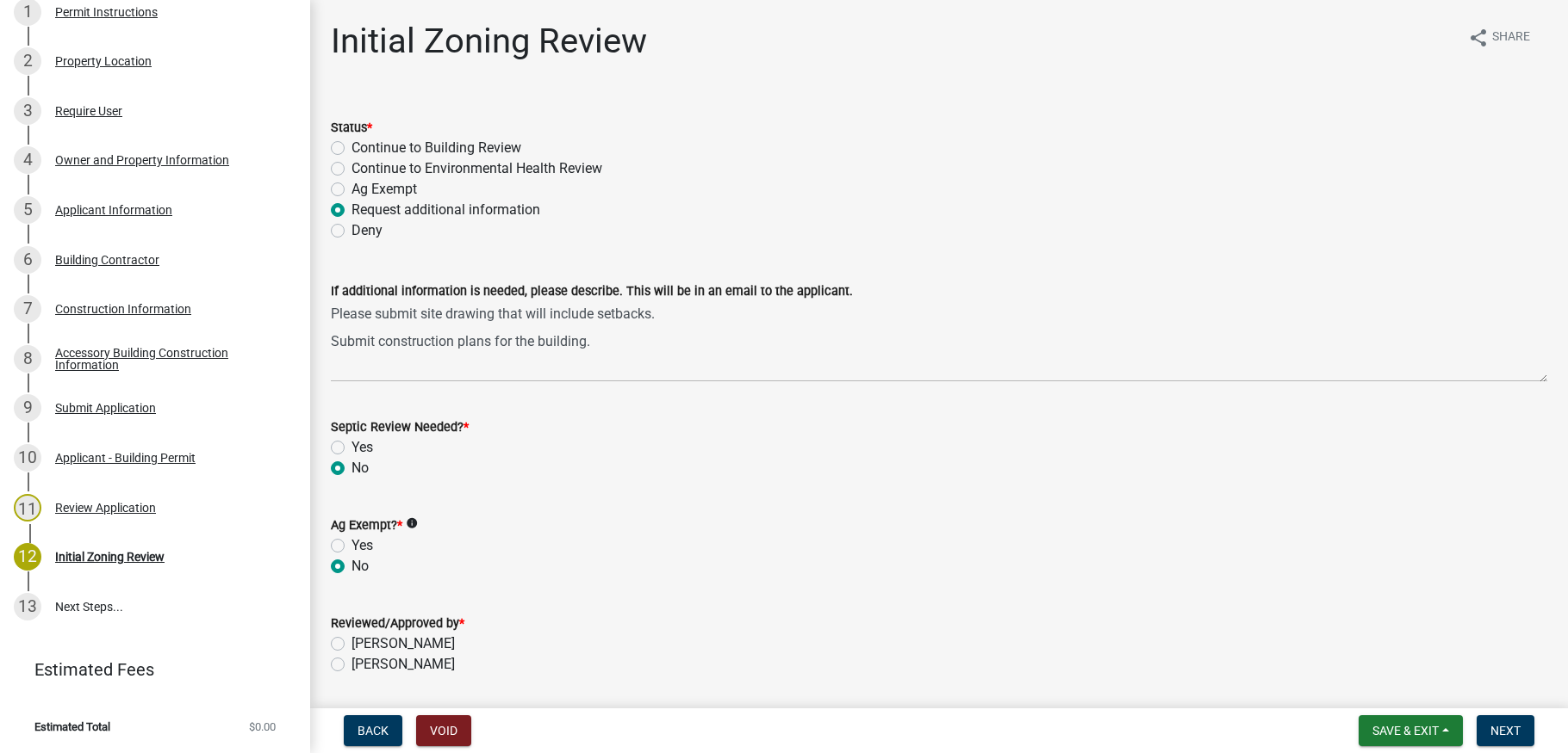
radio input "true"
click at [352, 646] on label "[PERSON_NAME]" at bounding box center [403, 644] width 103 height 21
click at [352, 645] on input "[PERSON_NAME]" at bounding box center [357, 639] width 11 height 11
radio input "true"
click at [1504, 729] on span "Next" at bounding box center [1505, 731] width 31 height 14
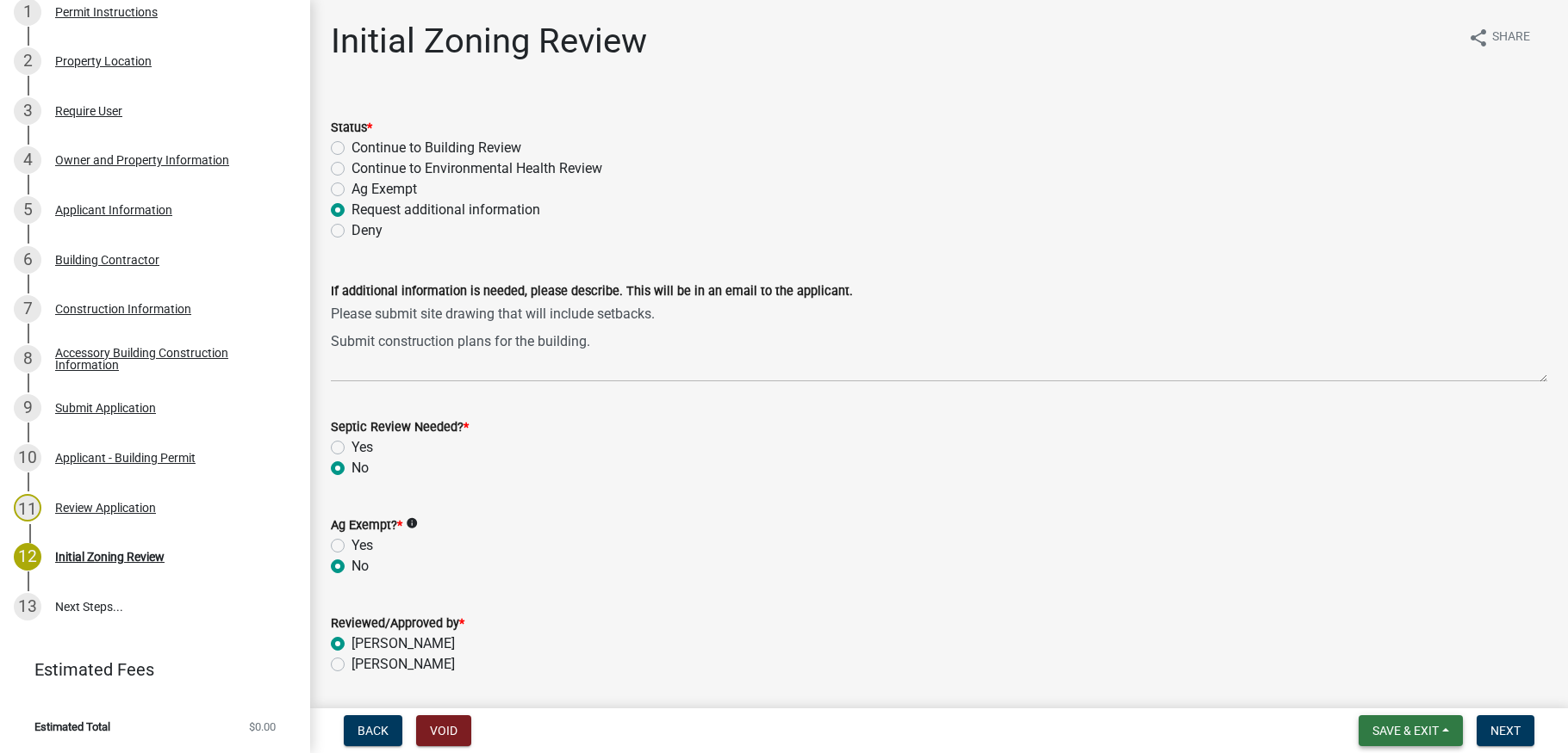
click at [1449, 733] on button "Save & Exit" at bounding box center [1410, 731] width 104 height 31
click at [1424, 690] on button "Save & Exit" at bounding box center [1393, 686] width 138 height 41
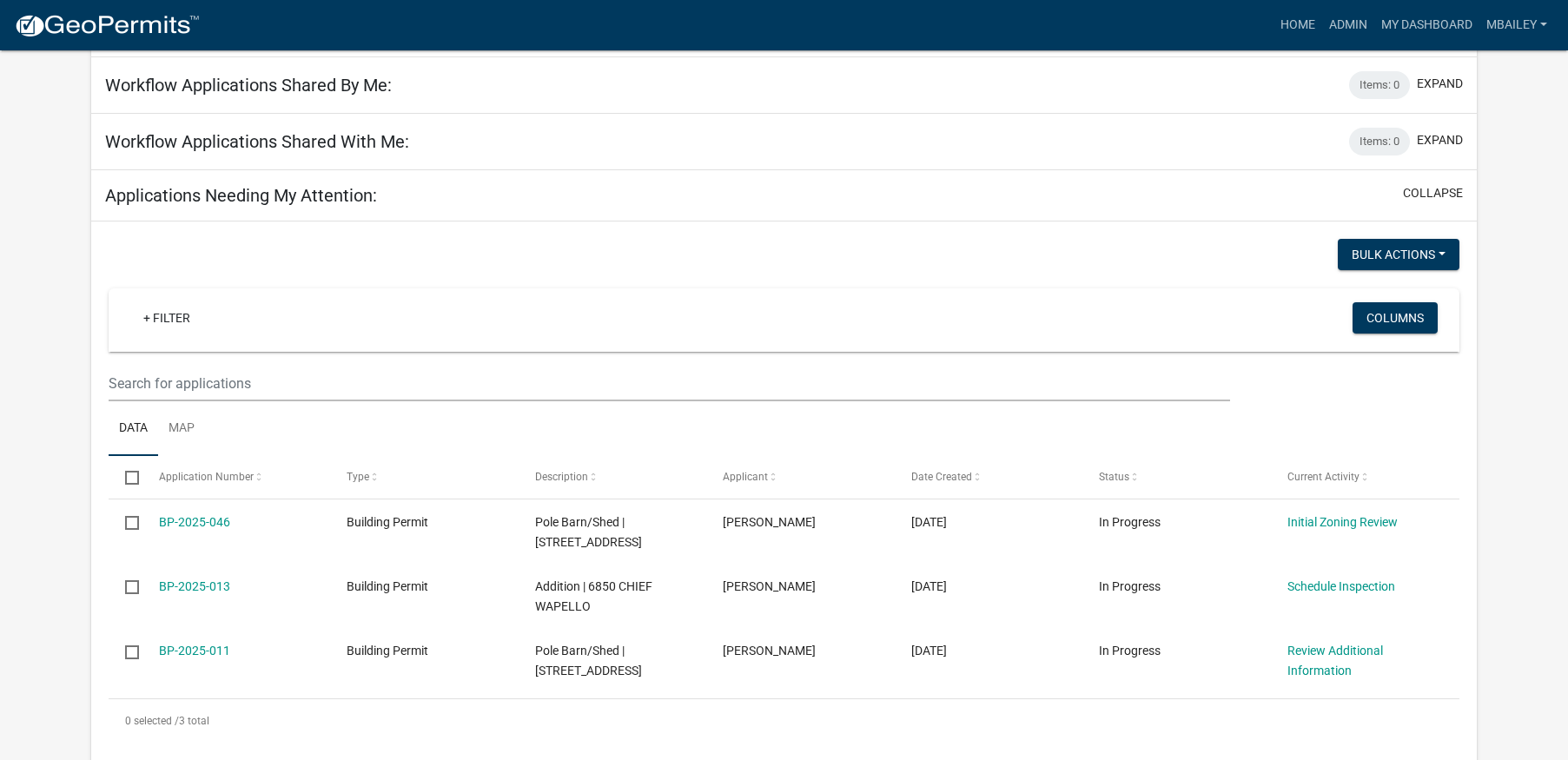
scroll to position [173, 0]
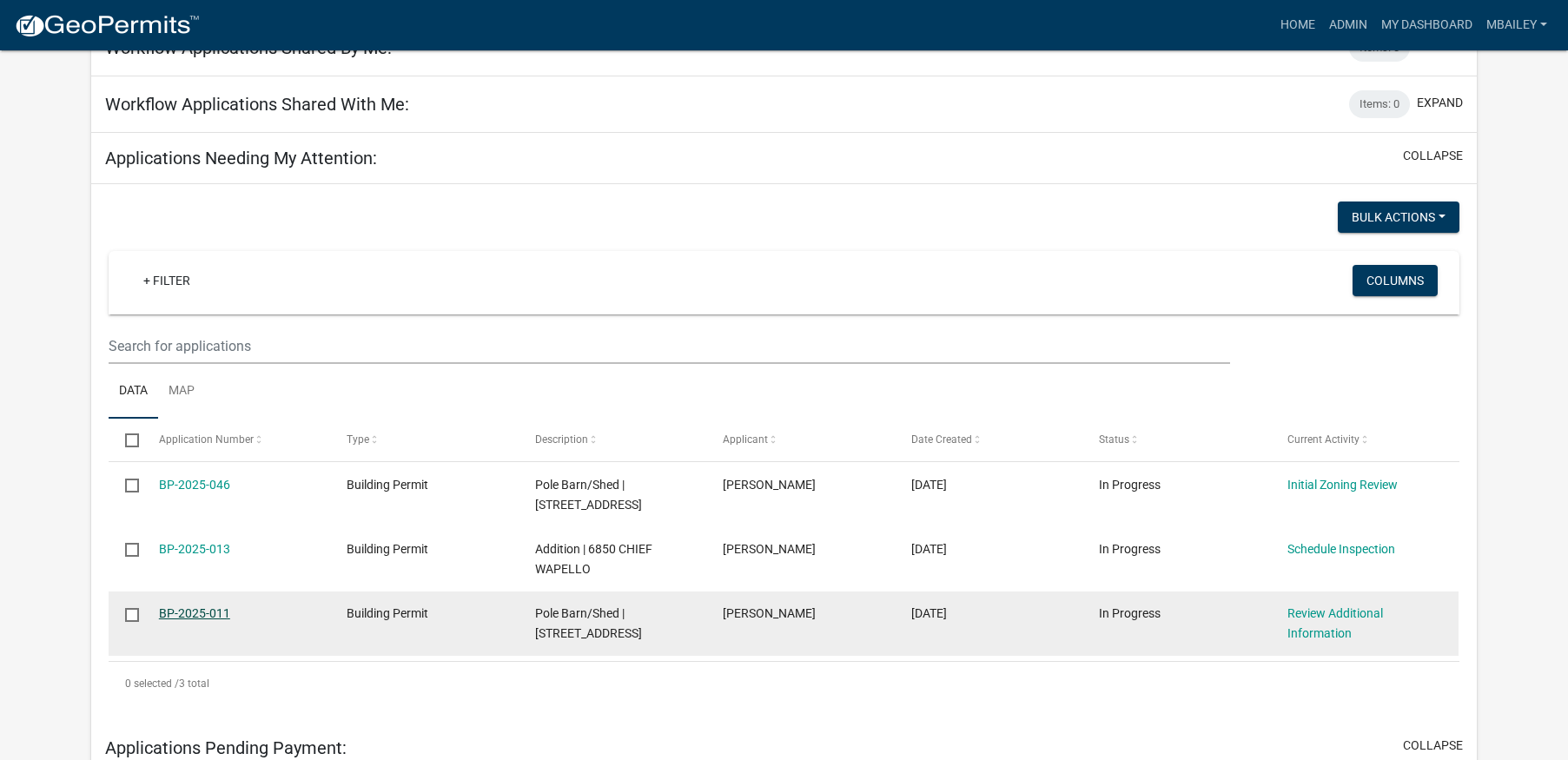
click at [211, 612] on link "BP-2025-011" at bounding box center [195, 614] width 71 height 14
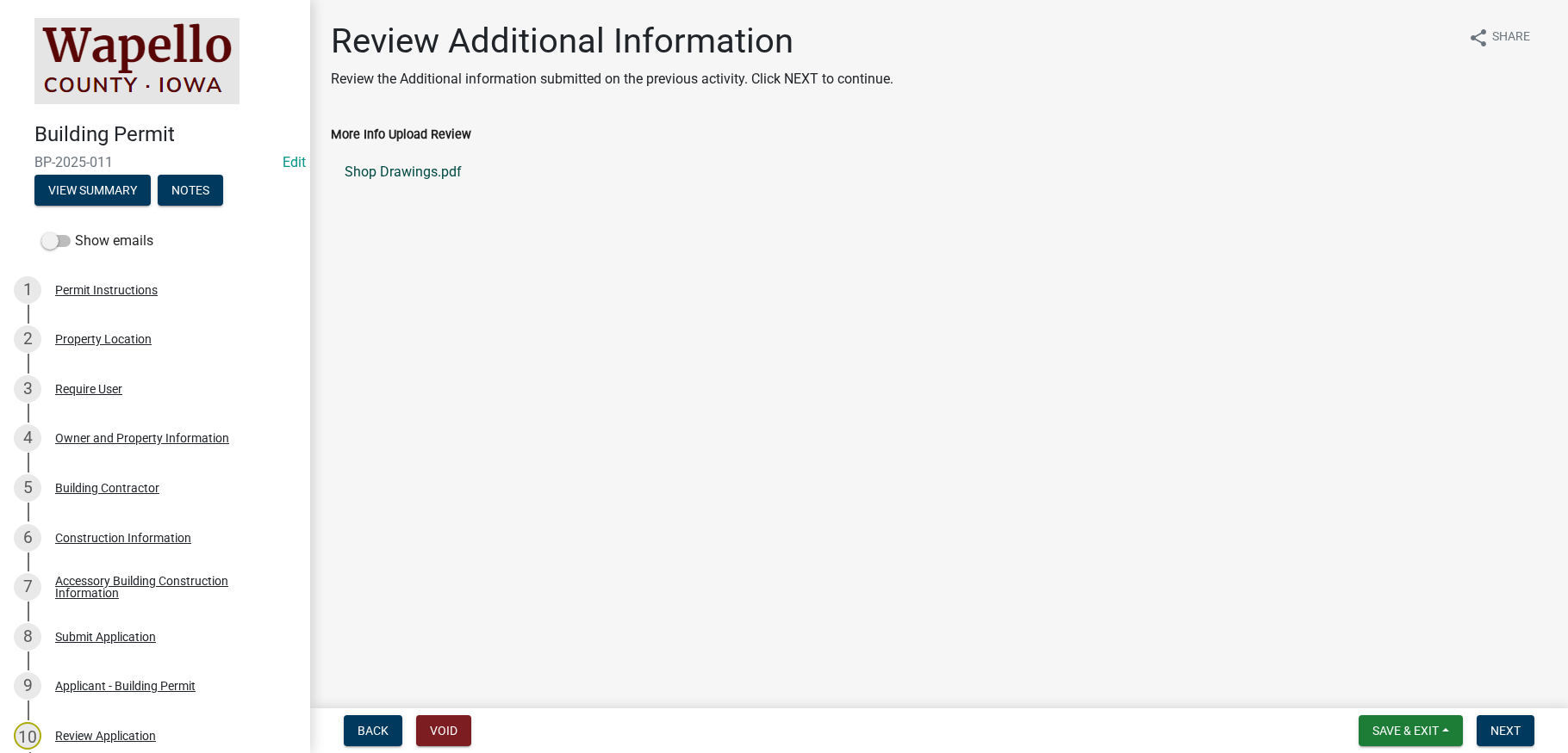
click at [421, 172] on link "Shop Drawings.pdf" at bounding box center [939, 172] width 1216 height 41
click at [1437, 733] on span "Save & Exit" at bounding box center [1406, 731] width 66 height 14
click at [1410, 698] on button "Save & Exit" at bounding box center [1393, 686] width 138 height 41
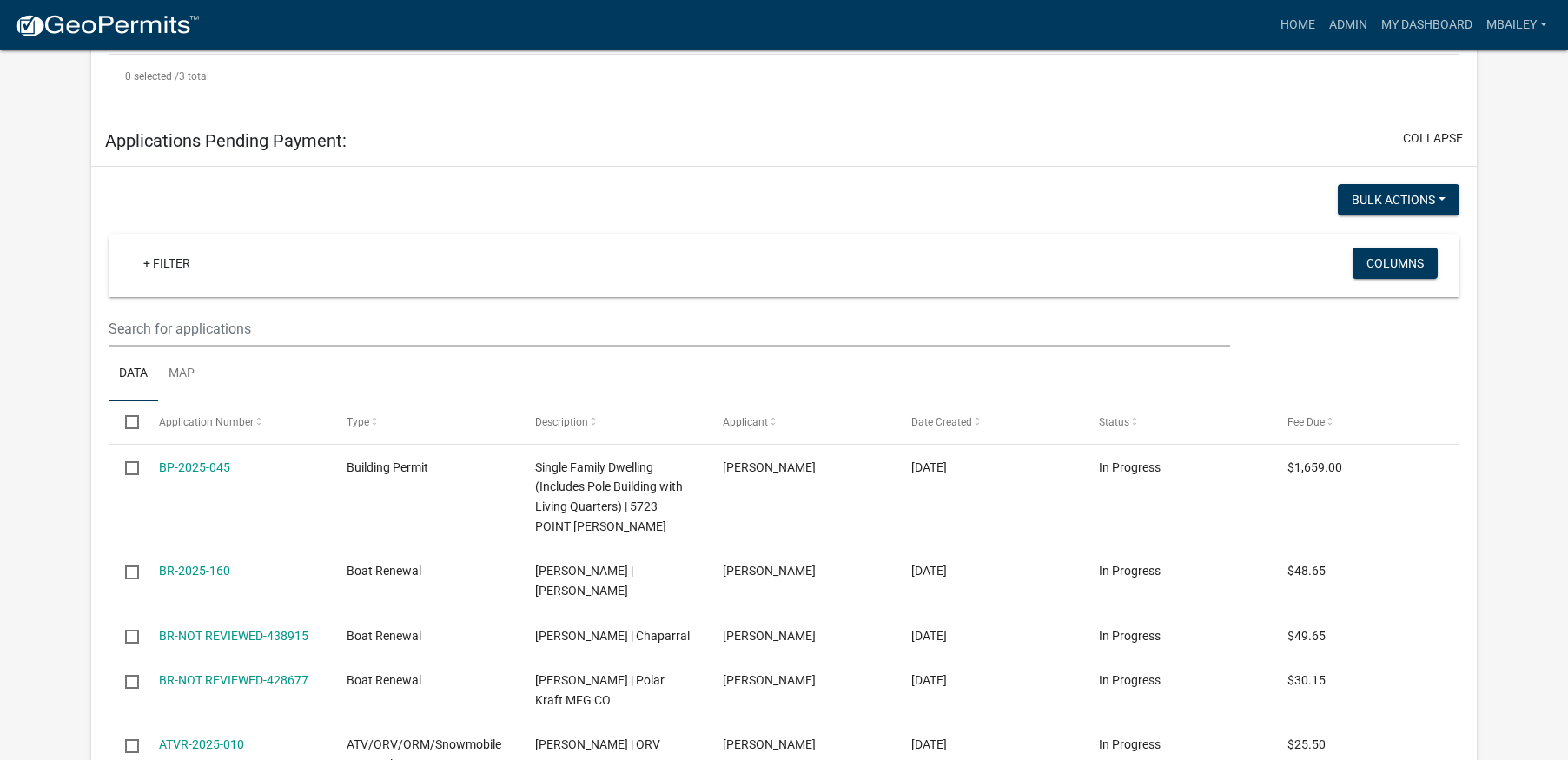
scroll to position [782, 0]
